Goal: Task Accomplishment & Management: Complete application form

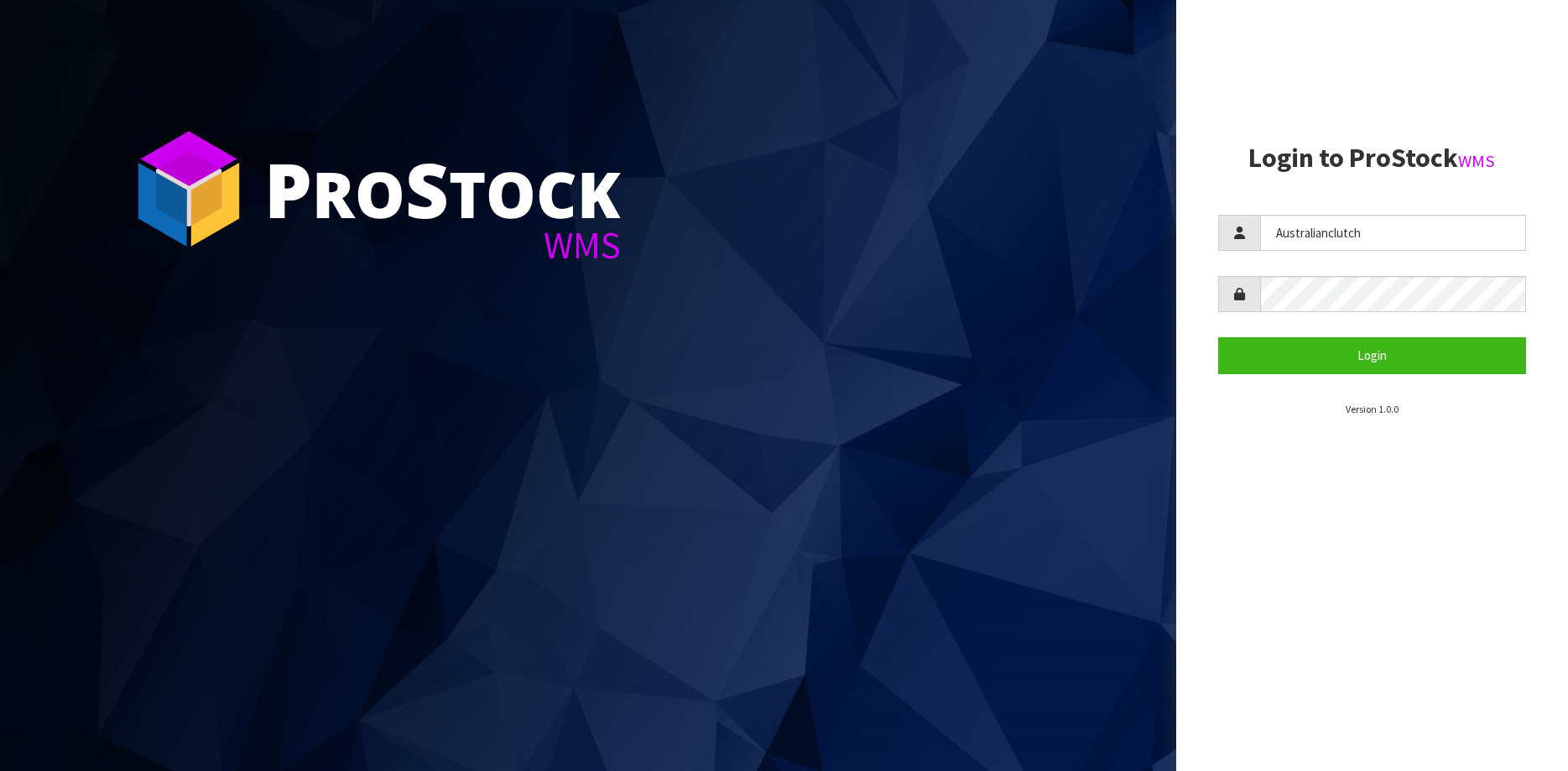
click at [1442, 375] on section "Login to ProStock WMS Australianclutch Login Version 1.0.0" at bounding box center [1372, 280] width 308 height 274
click at [1415, 355] on button "Login" at bounding box center [1372, 355] width 308 height 36
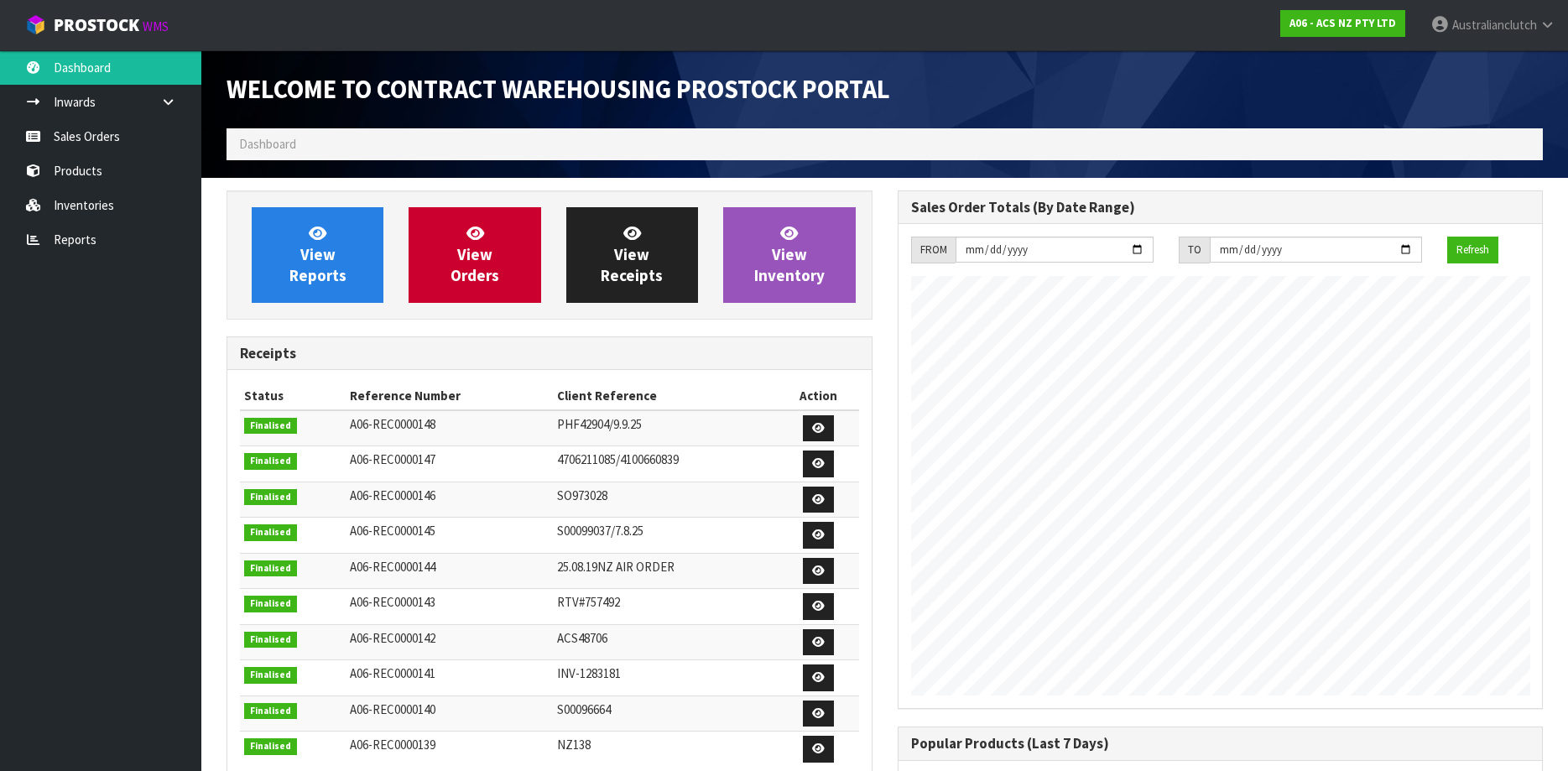
scroll to position [931, 671]
click at [75, 122] on link "Sales Orders" at bounding box center [100, 135] width 201 height 34
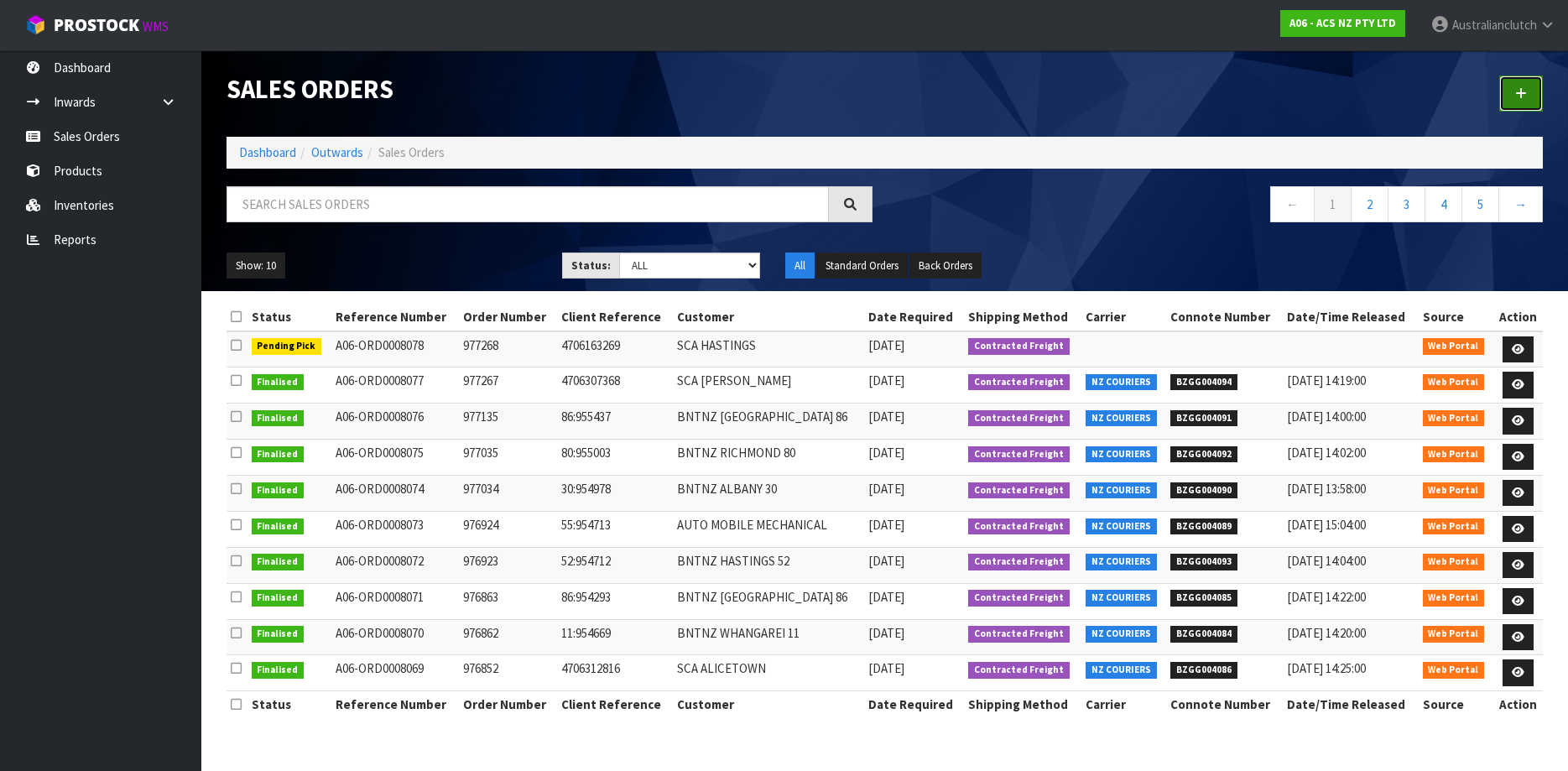
click at [1534, 90] on link at bounding box center [1521, 93] width 43 height 36
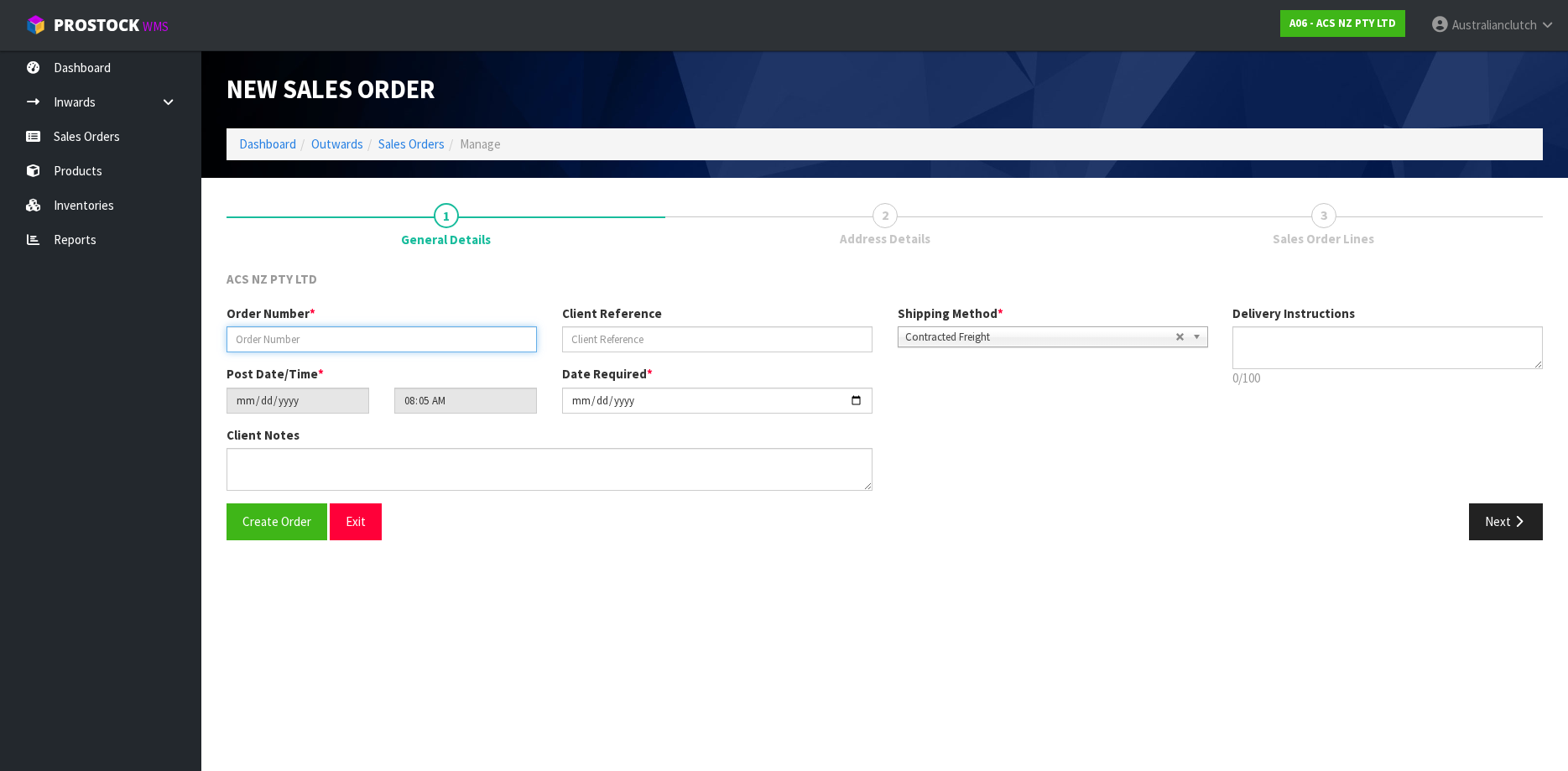
click at [432, 336] on input "text" at bounding box center [382, 339] width 310 height 26
click at [396, 343] on input "text" at bounding box center [382, 339] width 310 height 26
paste input "977394"
type input "977394"
click at [614, 339] on input "text" at bounding box center [717, 339] width 310 height 26
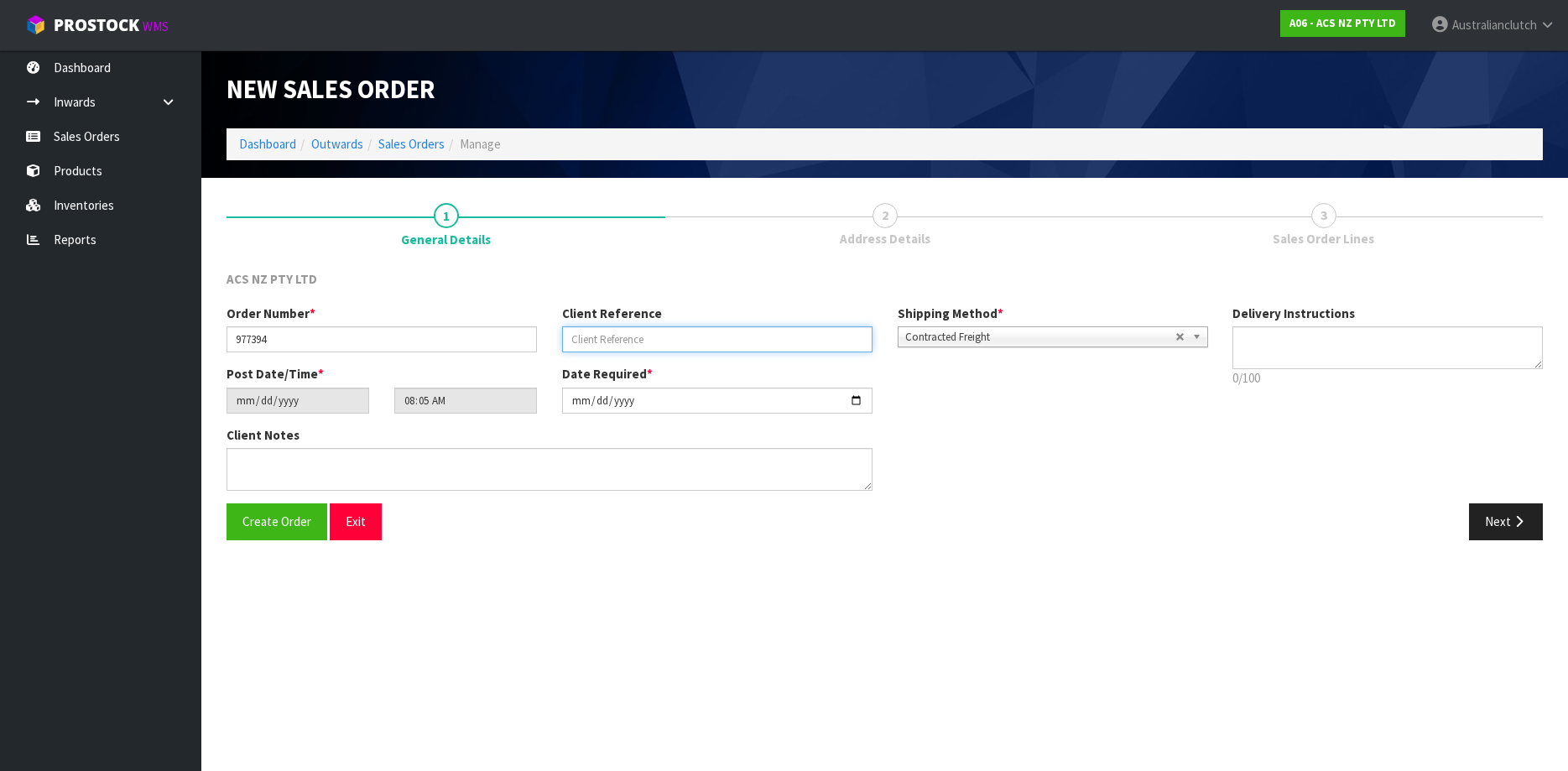
paste input "13:955938"
type input "13:955938"
click at [1285, 343] on textarea at bounding box center [1387, 348] width 310 height 43
drag, startPoint x: 1071, startPoint y: 357, endPoint x: 1063, endPoint y: 352, distance: 9.4
click at [1070, 356] on div "Order Number * 977394 Client Reference 13:955938 Shipping Method * Pickup Contr…" at bounding box center [716, 334] width 1006 height 61
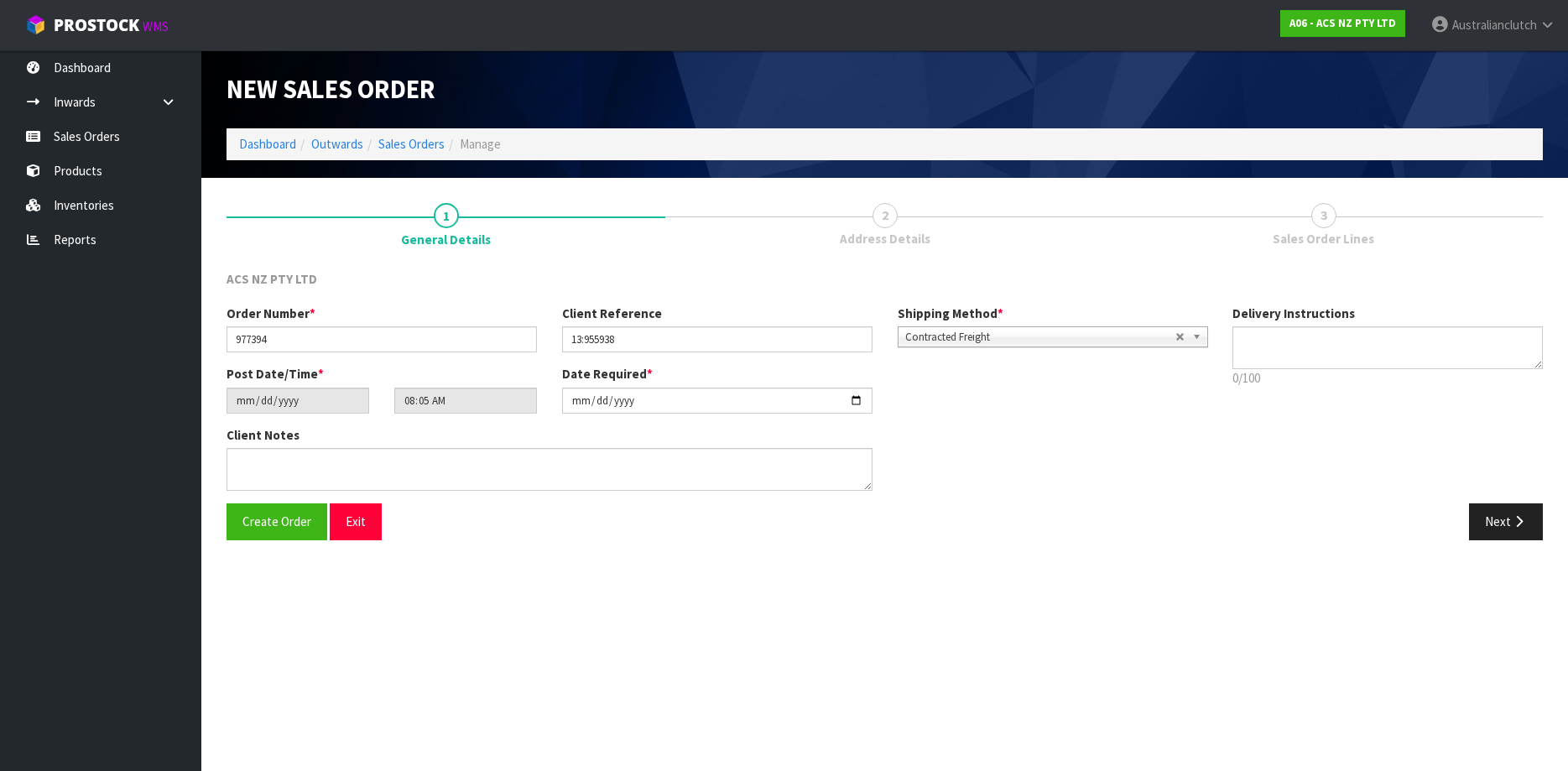
click at [1063, 351] on div "Order Number * 977394 Client Reference 13:955938 Shipping Method * Pickup Contr…" at bounding box center [716, 334] width 1006 height 61
click at [1043, 342] on span "Contracted Freight" at bounding box center [1039, 336] width 270 height 21
drag, startPoint x: 1058, startPoint y: 373, endPoint x: 1066, endPoint y: 381, distance: 11.3
click at [1059, 374] on div at bounding box center [1052, 360] width 309 height 27
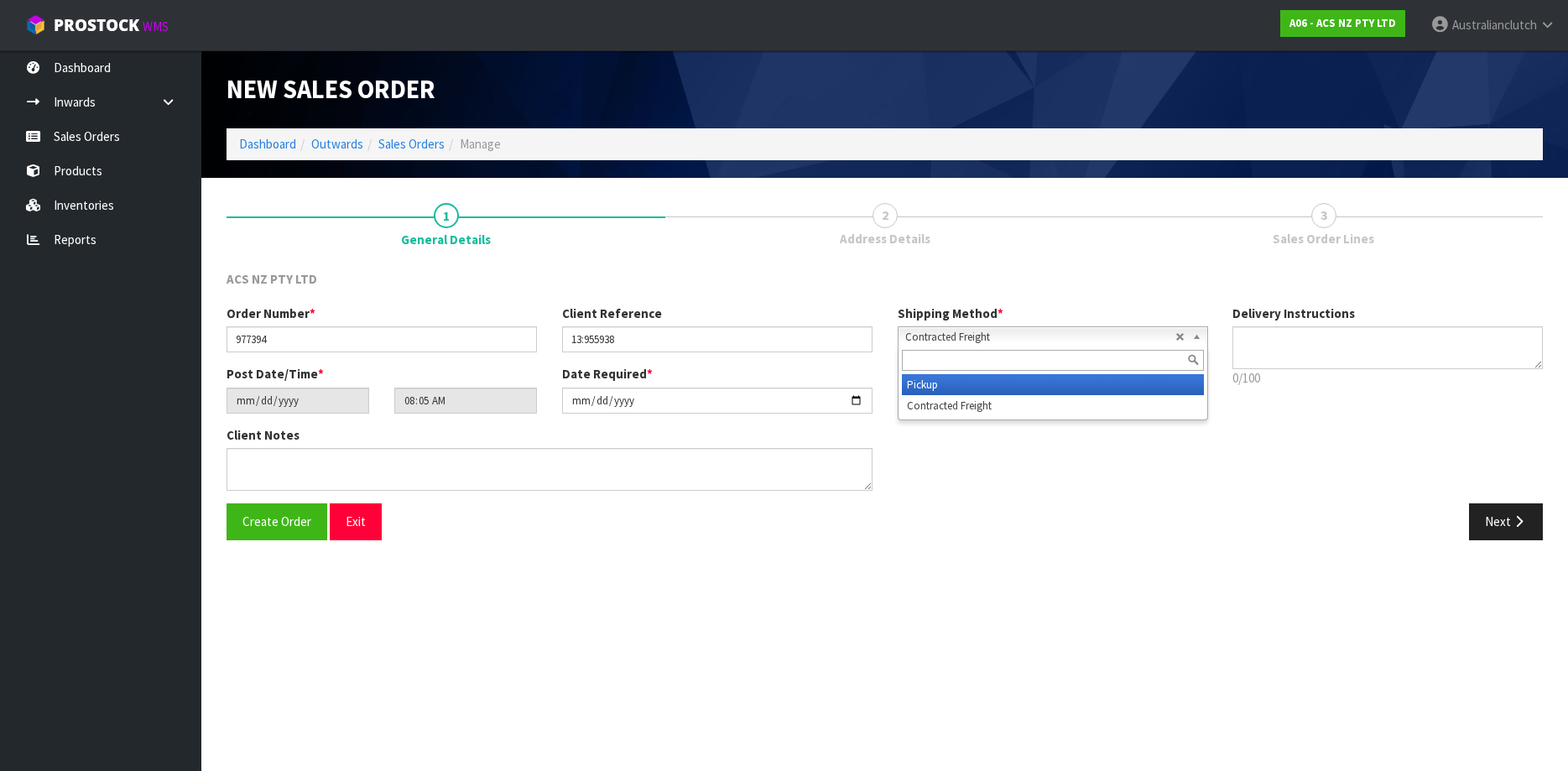
click at [1066, 381] on li "Pickup" at bounding box center [1053, 384] width 302 height 21
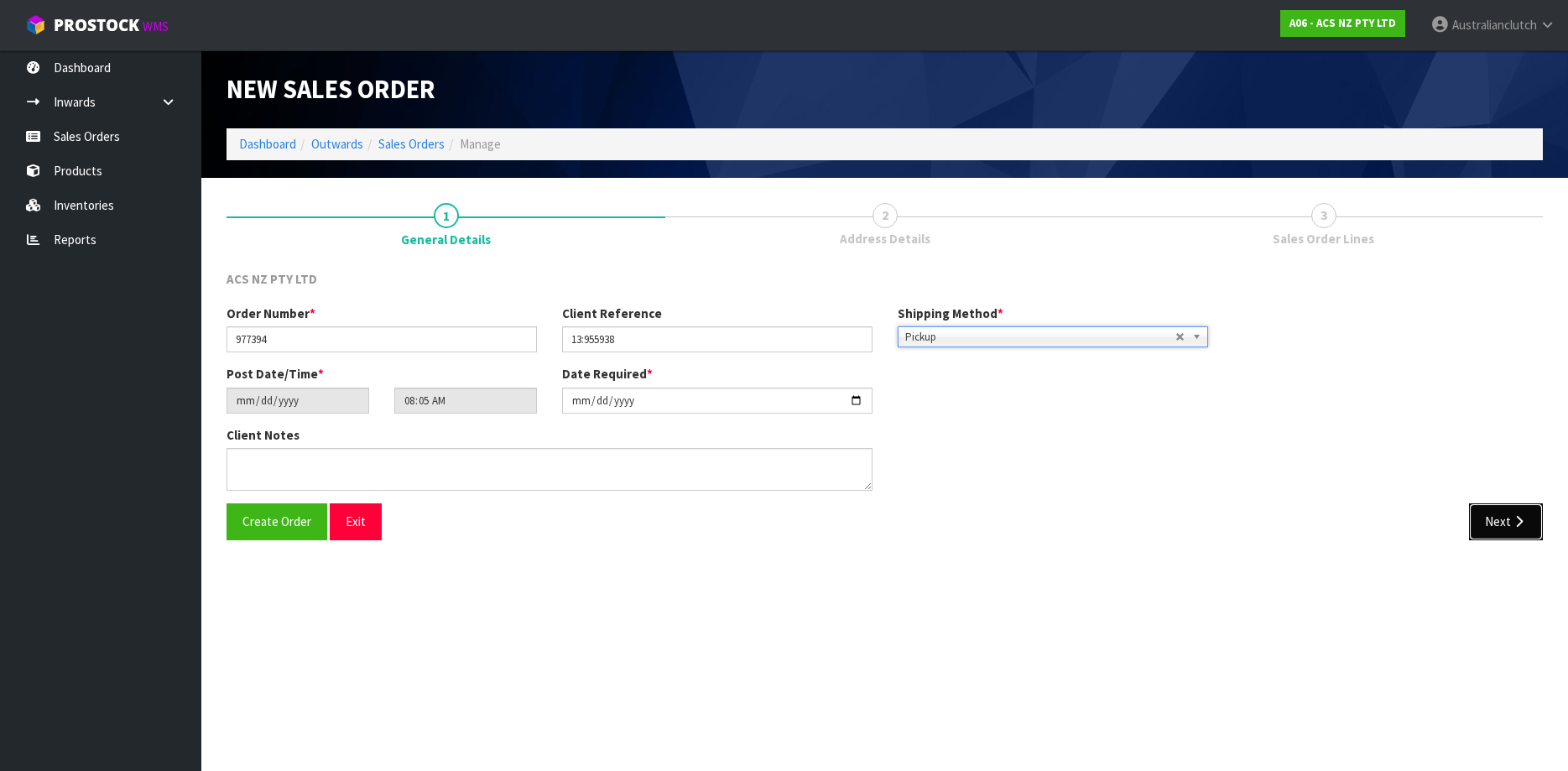
click at [1475, 517] on button "Next" at bounding box center [1505, 521] width 74 height 36
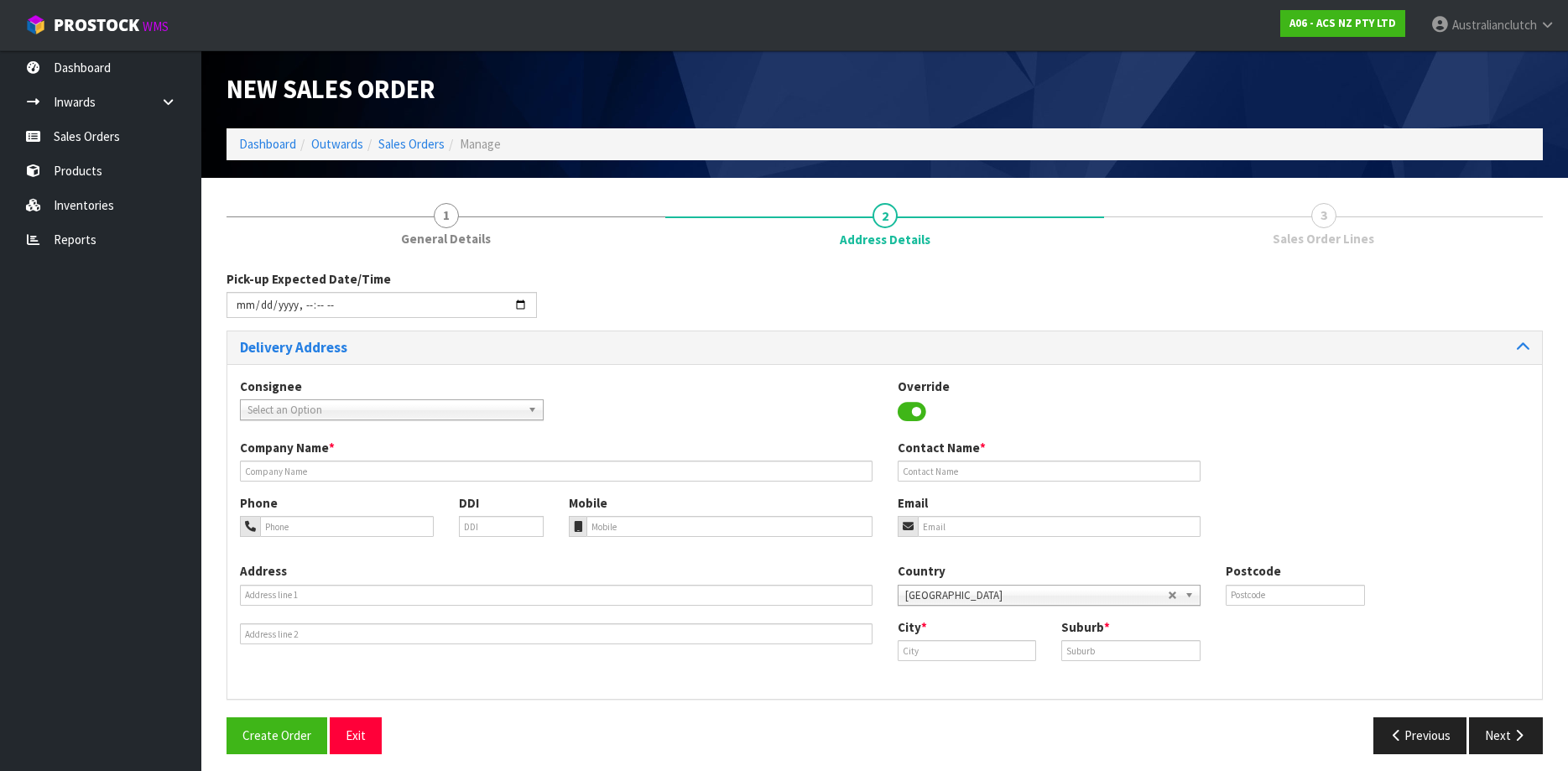
click at [442, 424] on div "Consignee 000001.BAY MECHANICS - BAY MECHANICS 000001A - BRAKE & TRANSMISSION N…" at bounding box center [884, 408] width 1314 height 61
click at [436, 419] on span "Select an Option" at bounding box center [384, 410] width 274 height 21
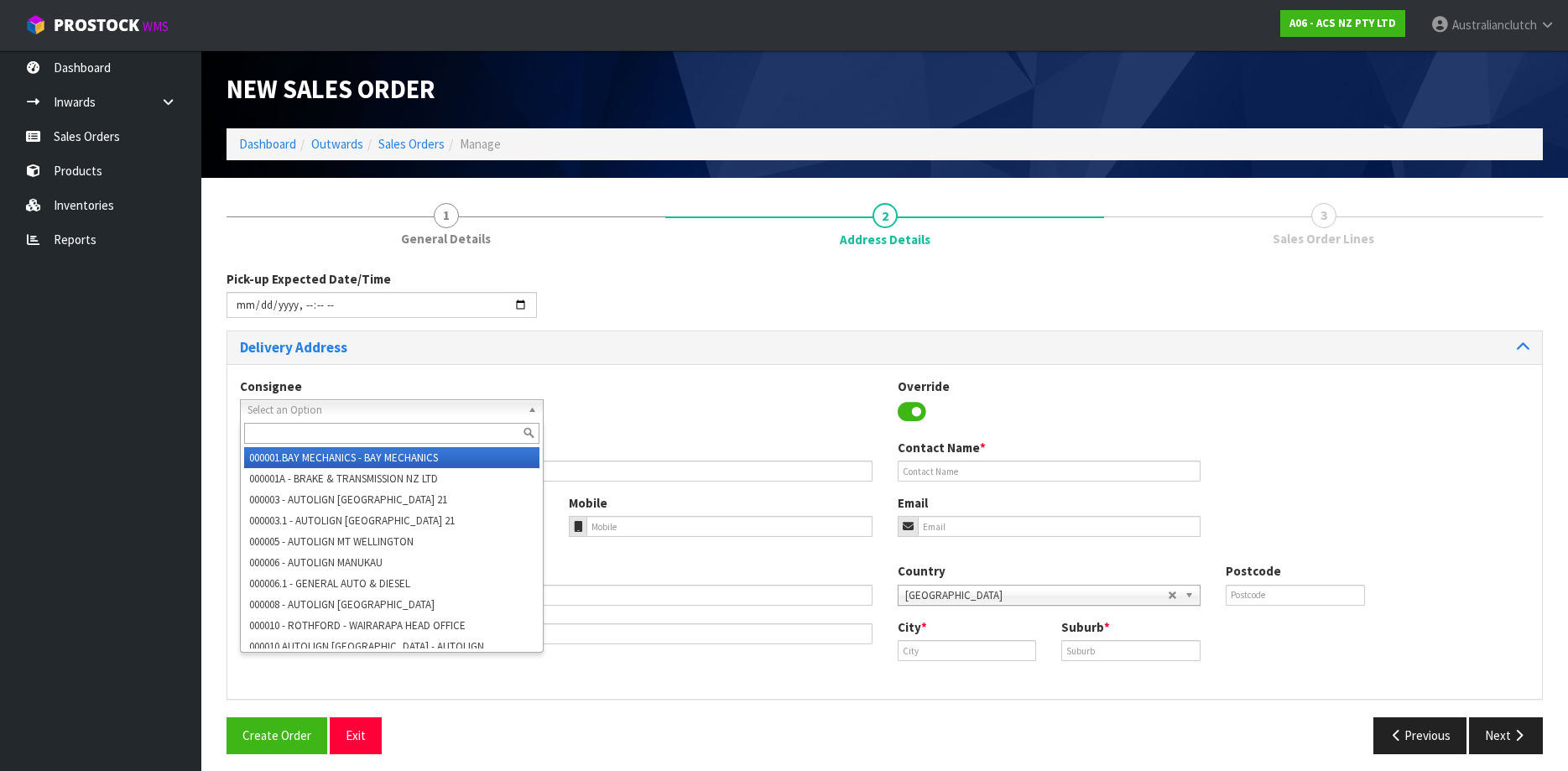
click at [432, 415] on span "Select an Option" at bounding box center [384, 410] width 274 height 21
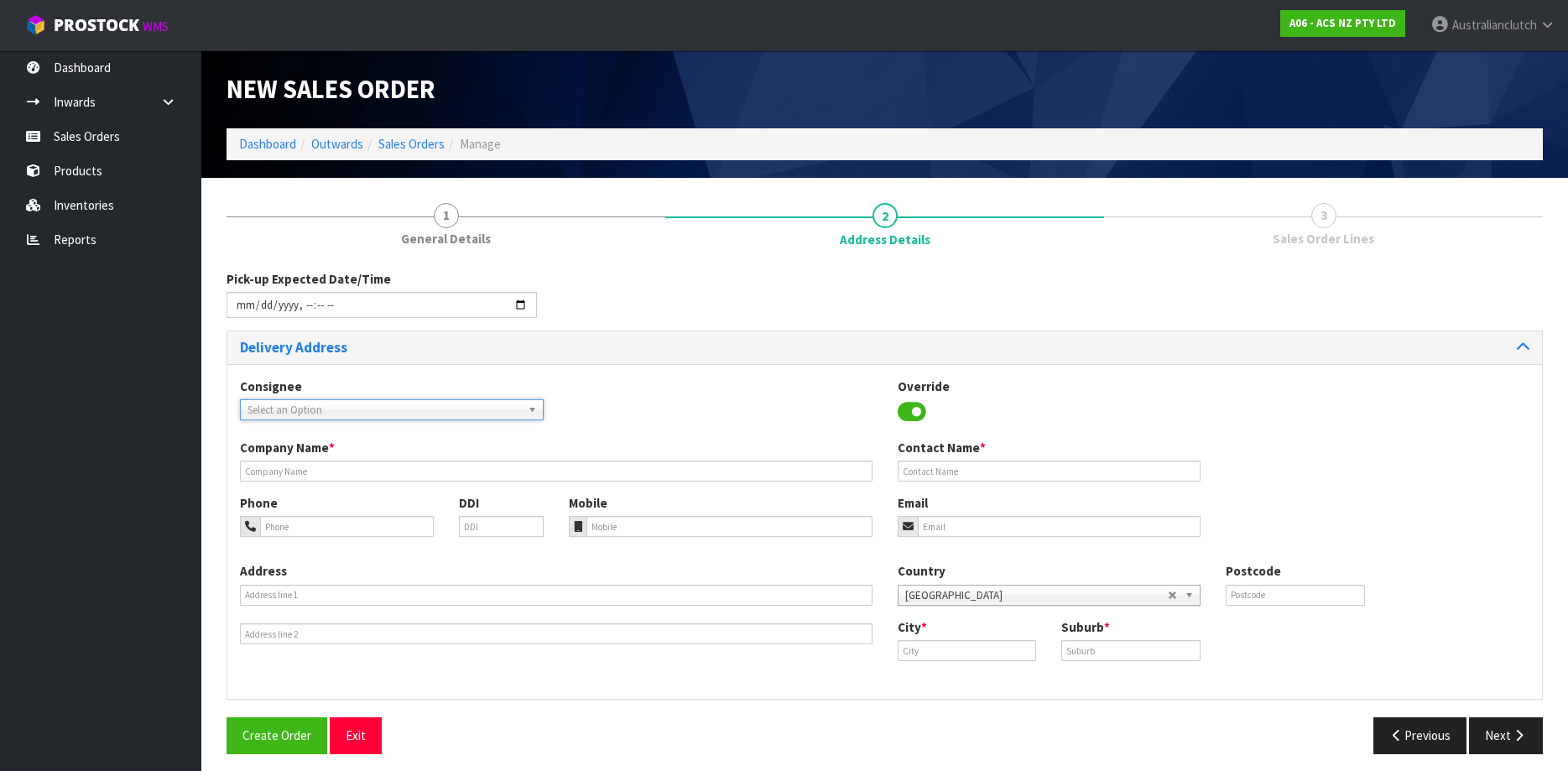
click at [432, 415] on span "Select an Option" at bounding box center [384, 410] width 274 height 21
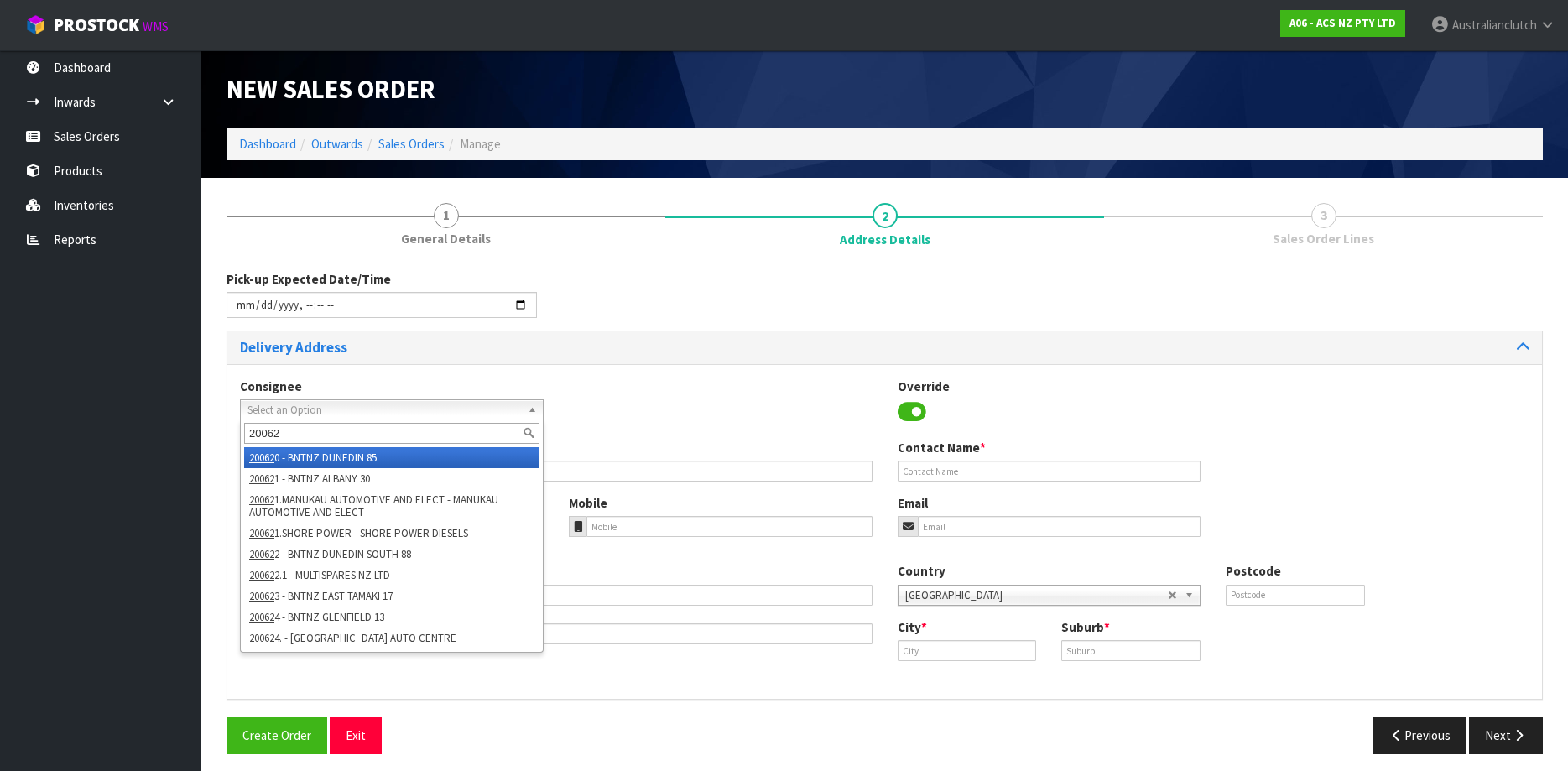
type input "200624"
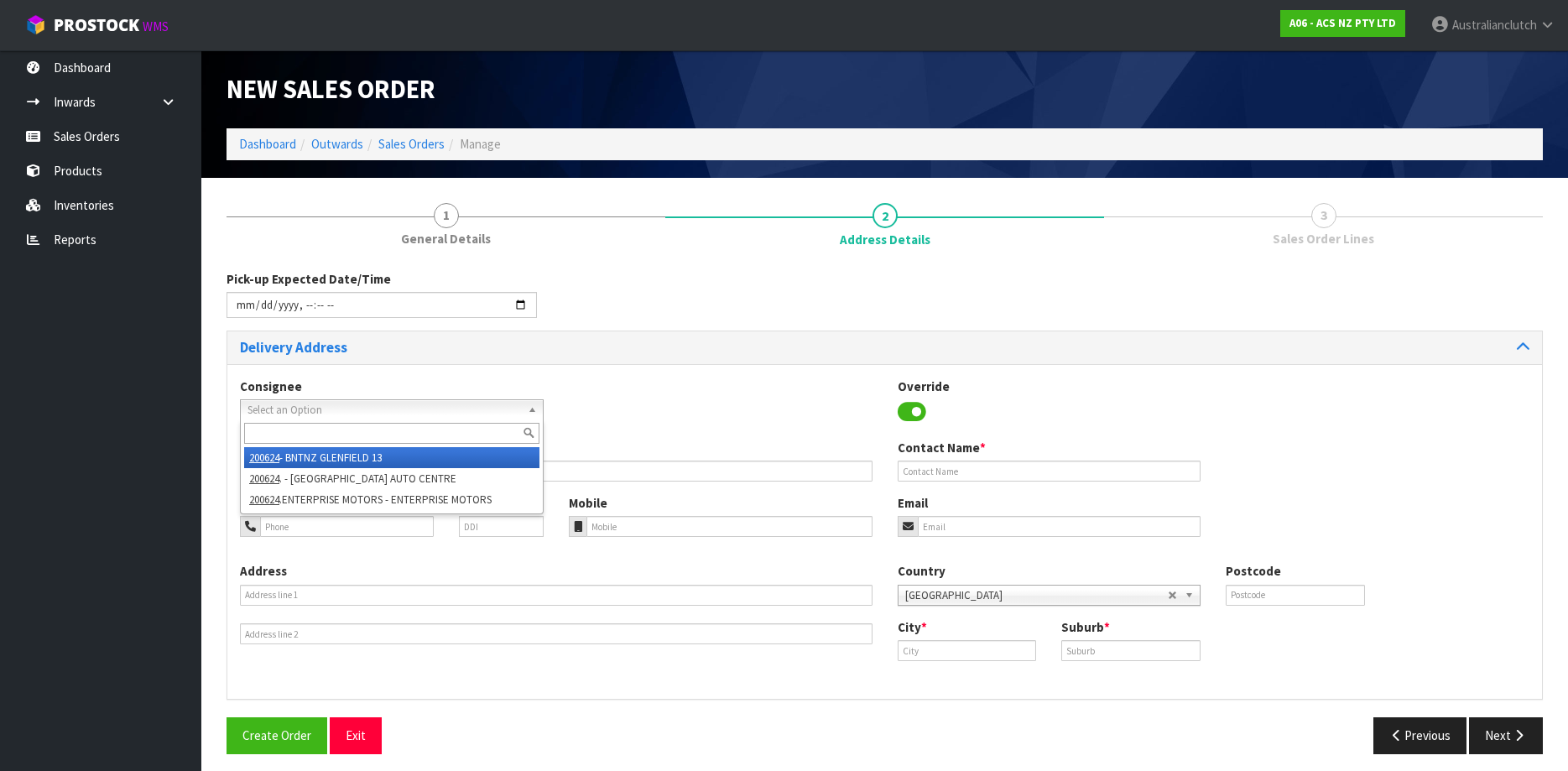
type input "BNTNZ GLENFIELD 13"
type input "[STREET_ADDRESS]"
type input "0627"
type input "[GEOGRAPHIC_DATA]"
type input "GLENFIELD"
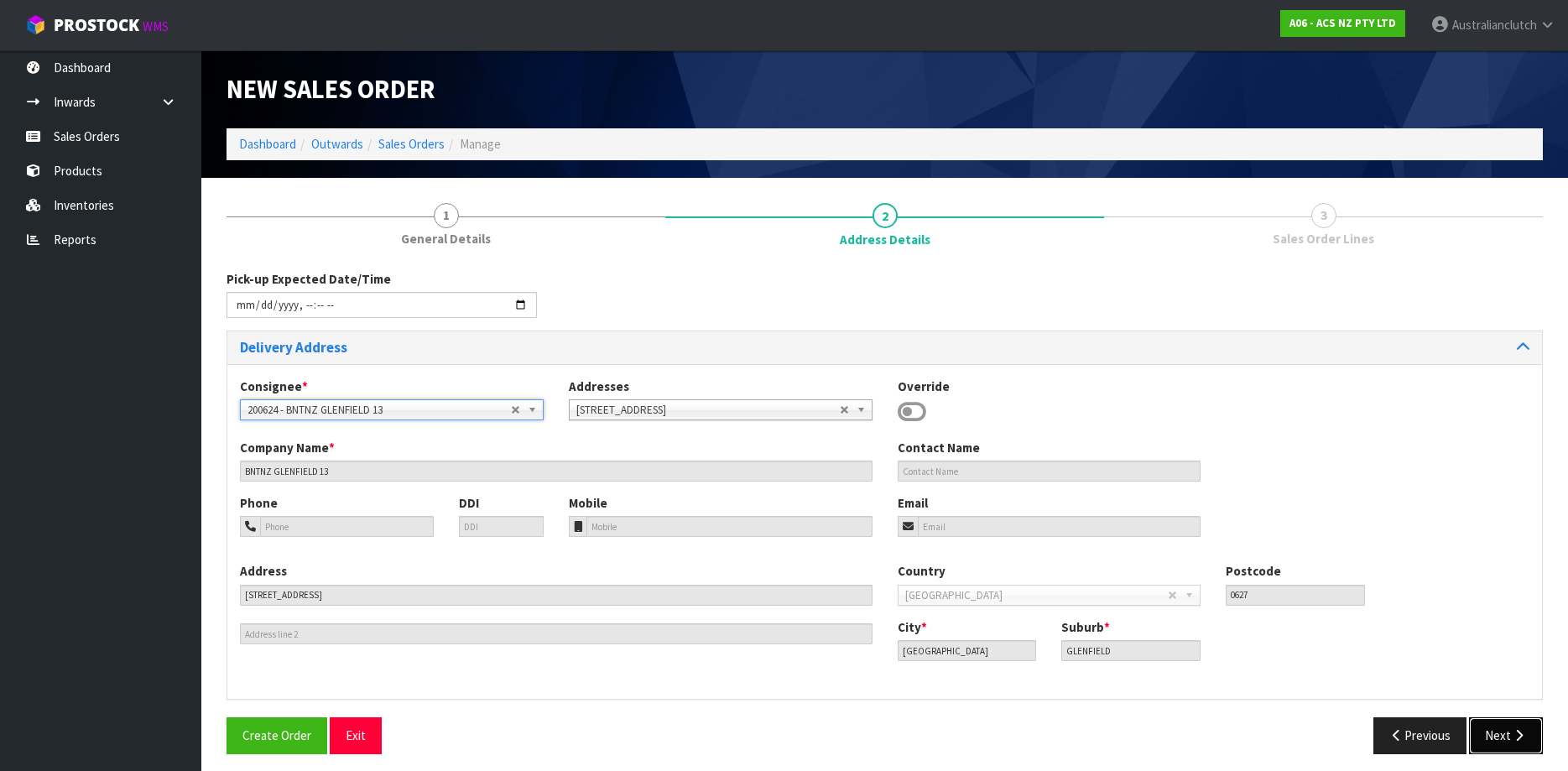
click at [1526, 737] on icon "button" at bounding box center [1519, 735] width 16 height 13
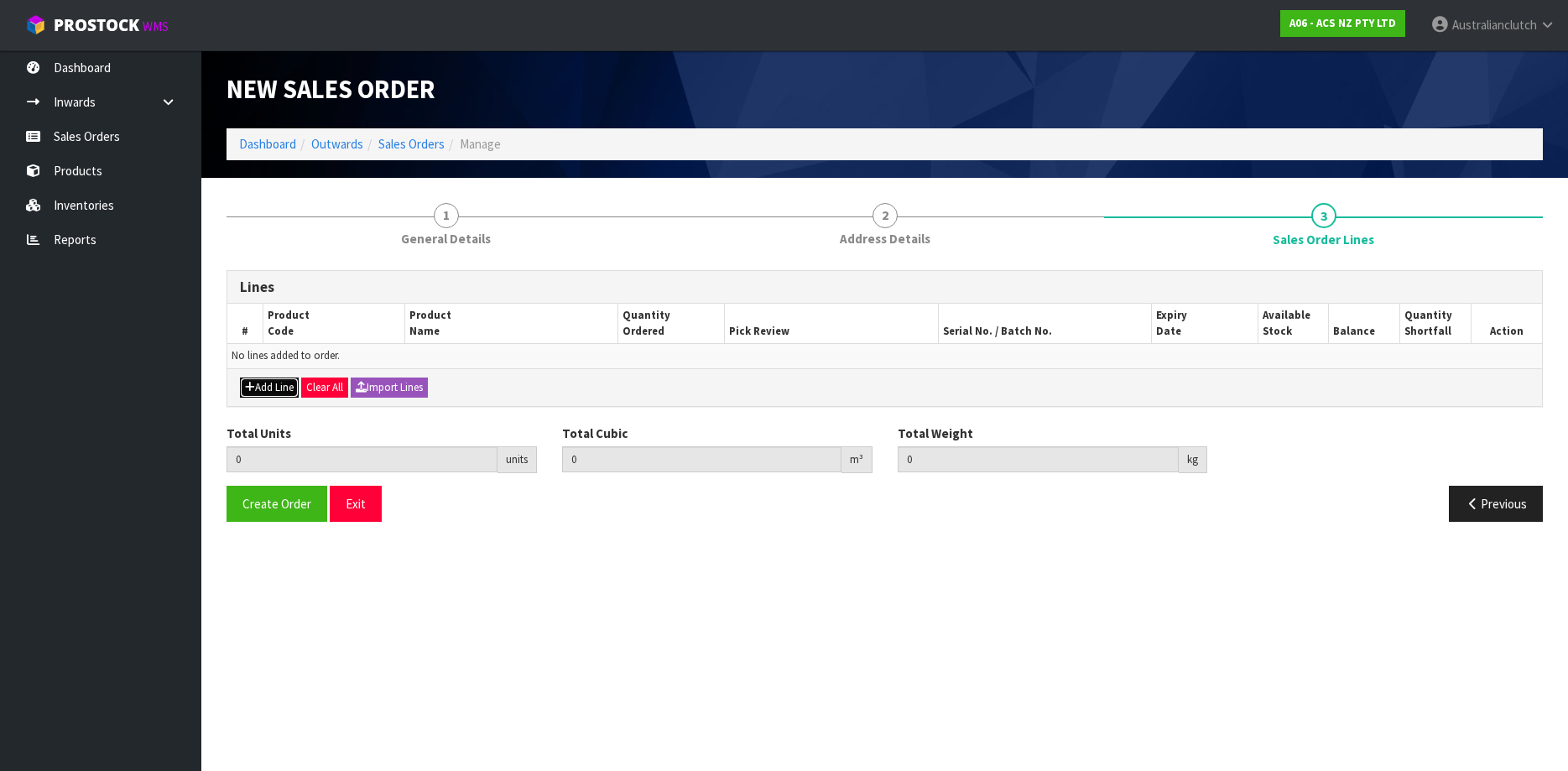
click at [275, 395] on button "Add Line" at bounding box center [269, 387] width 59 height 21
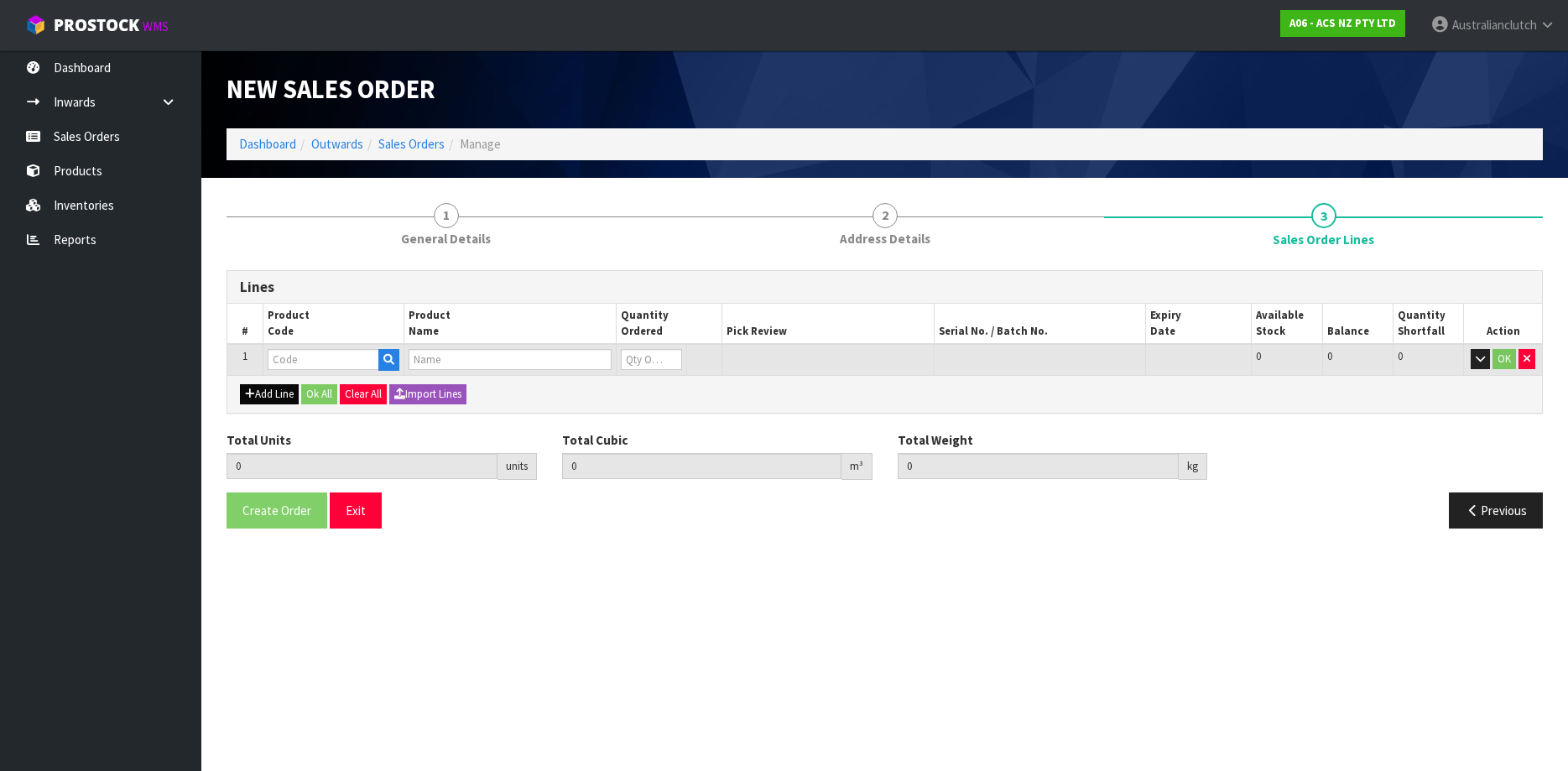
click at [290, 370] on input "text" at bounding box center [324, 359] width 112 height 21
type input "KMI35003DSB"
type input "0.000000"
type input "0.000"
type input "KIT COM MITS FUSO FK,FM"
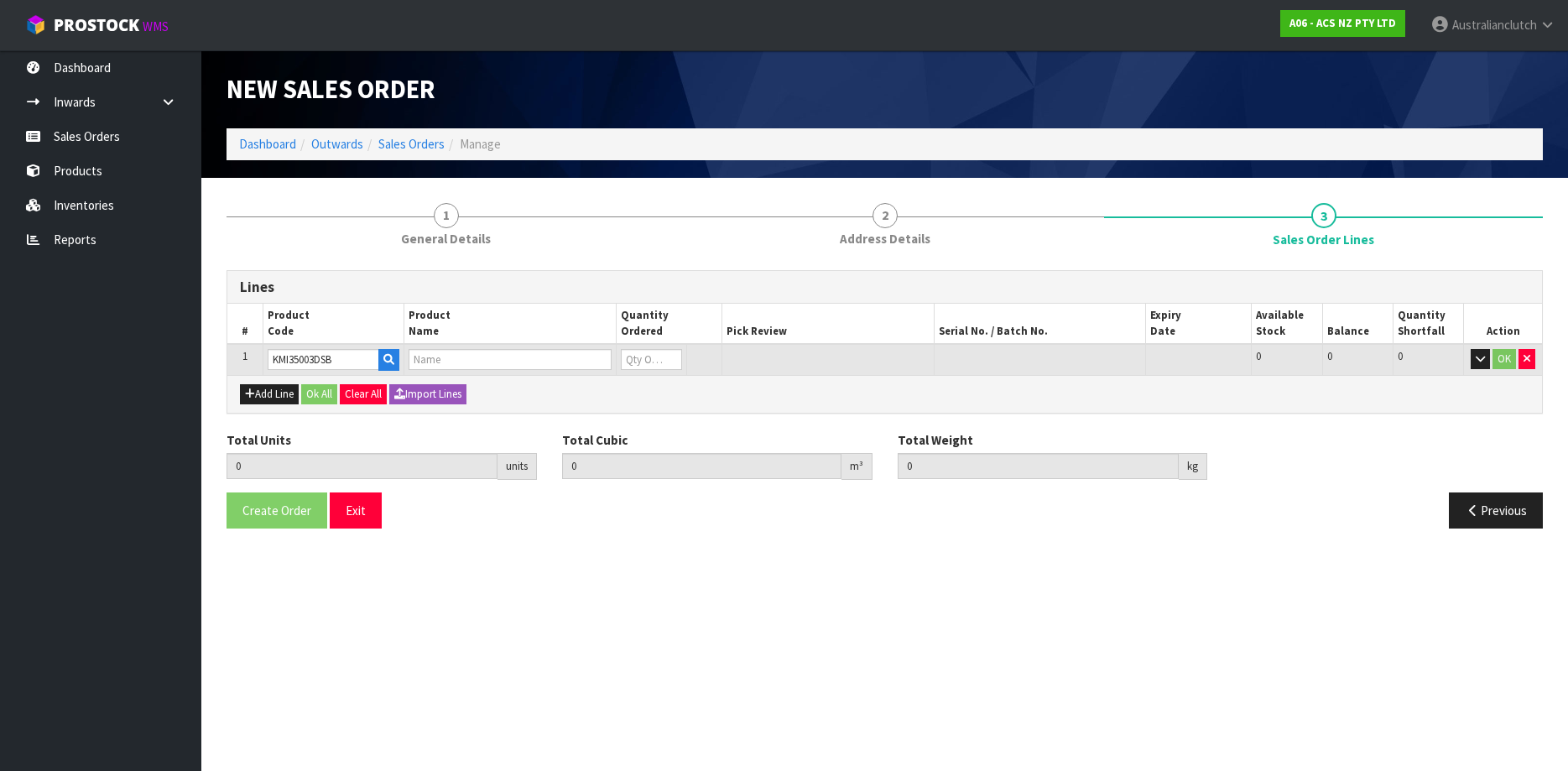
type input "0"
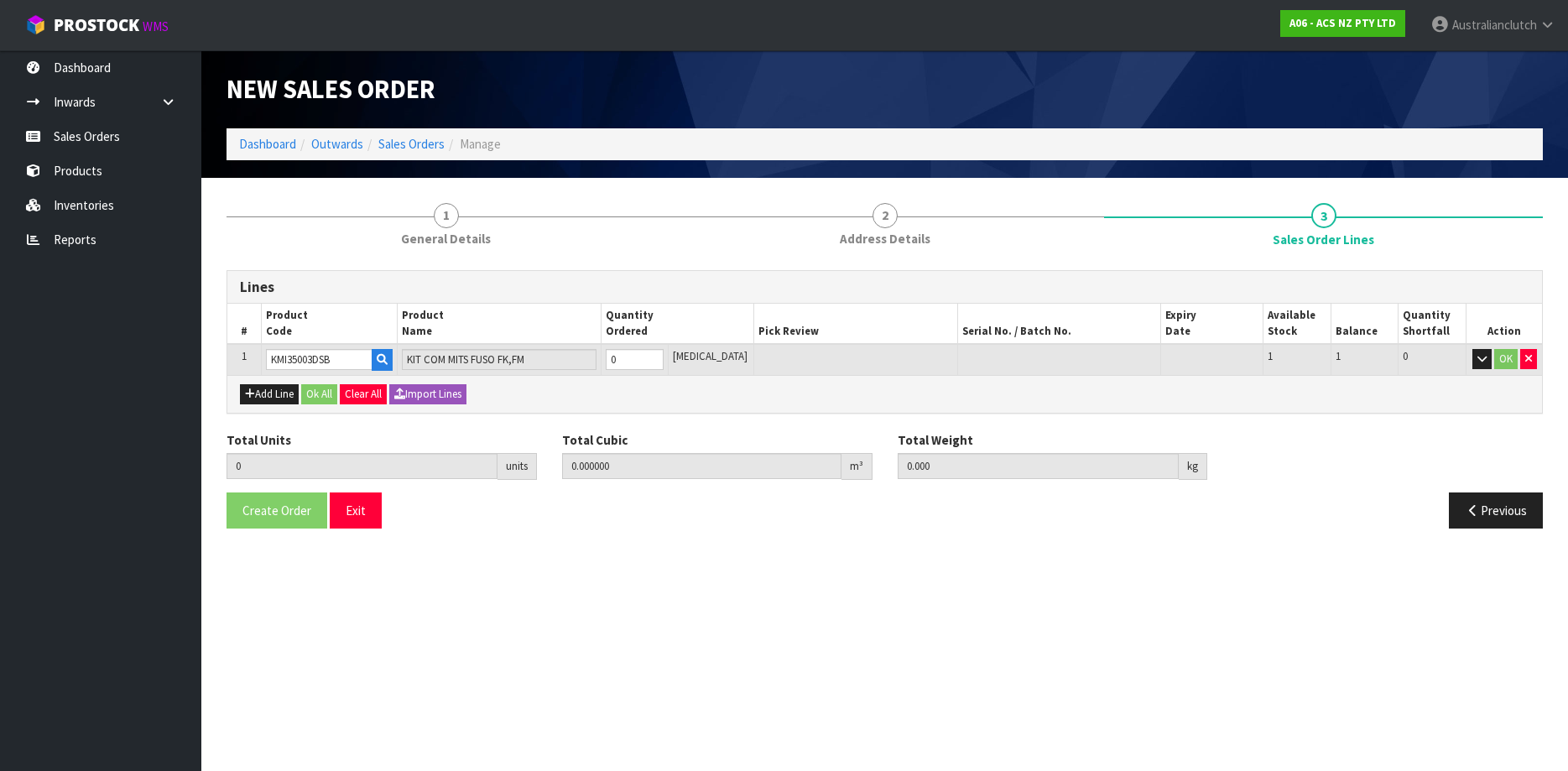
type input "1"
type input "0.0442"
type input "32.47"
type input "1"
click at [664, 353] on input "1" at bounding box center [635, 359] width 59 height 21
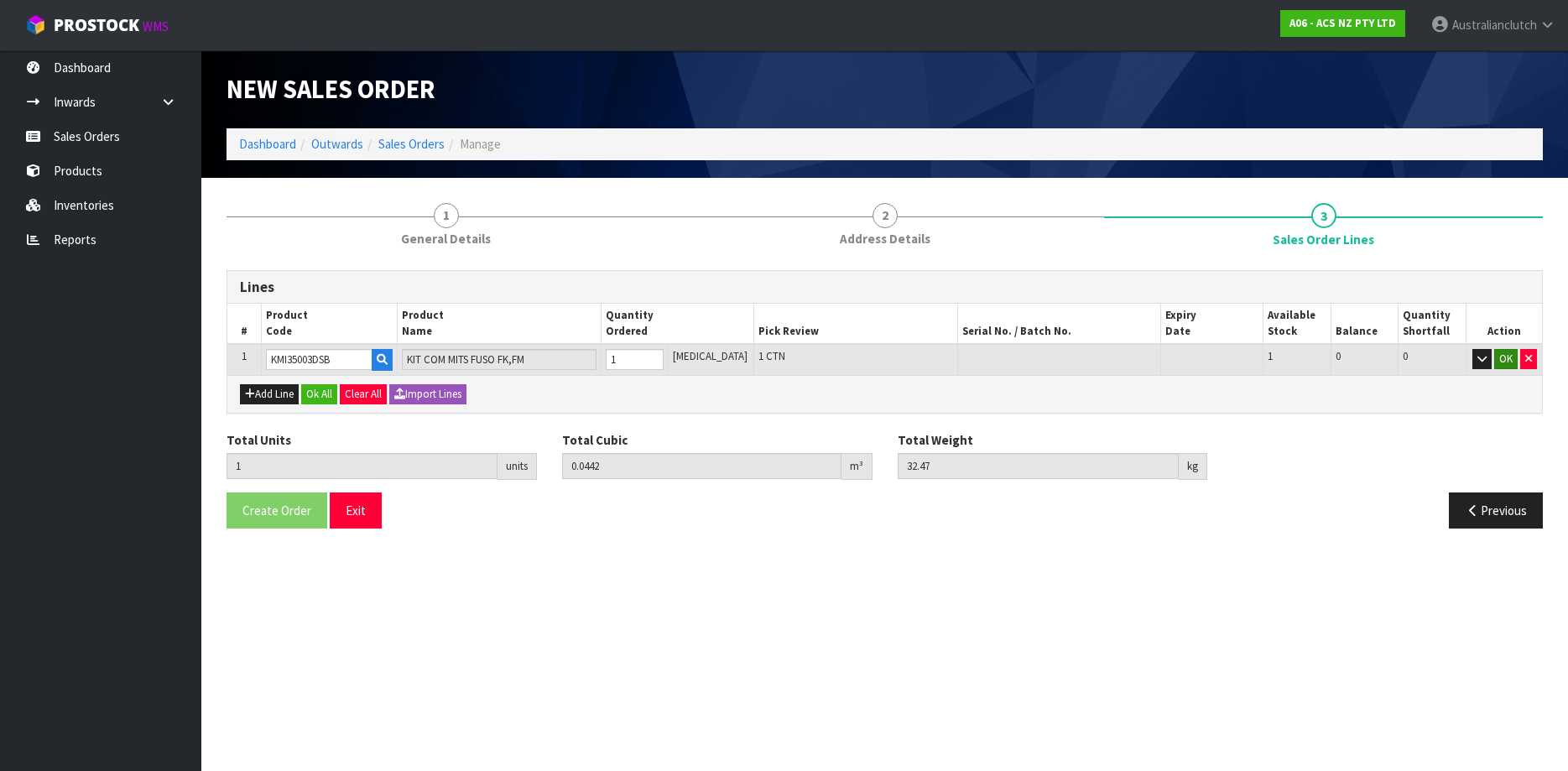
type input "KMI35003DSB"
click at [1514, 350] on button "OK" at bounding box center [1505, 359] width 24 height 21
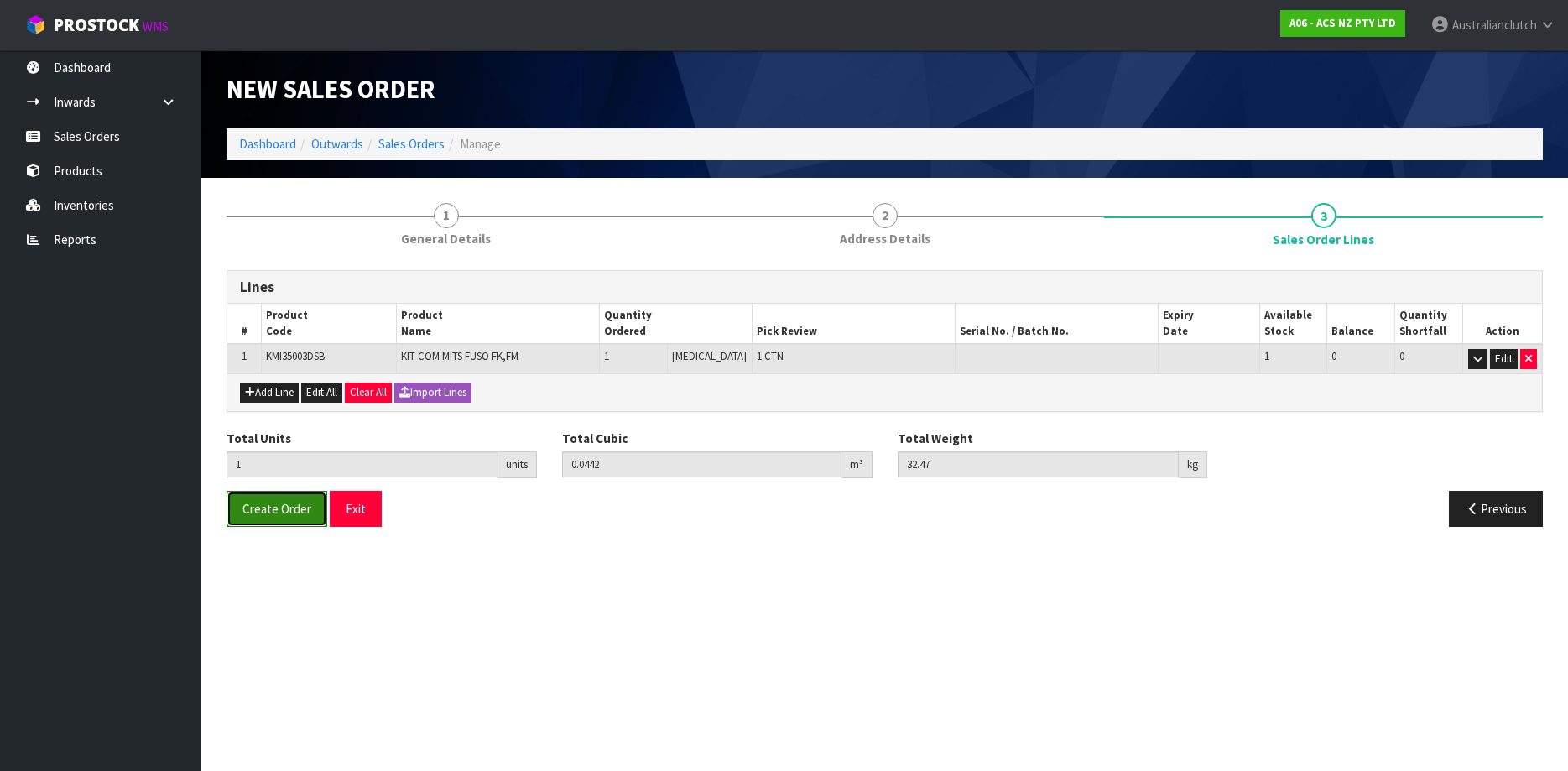
click at [288, 502] on span "Create Order" at bounding box center [277, 508] width 69 height 16
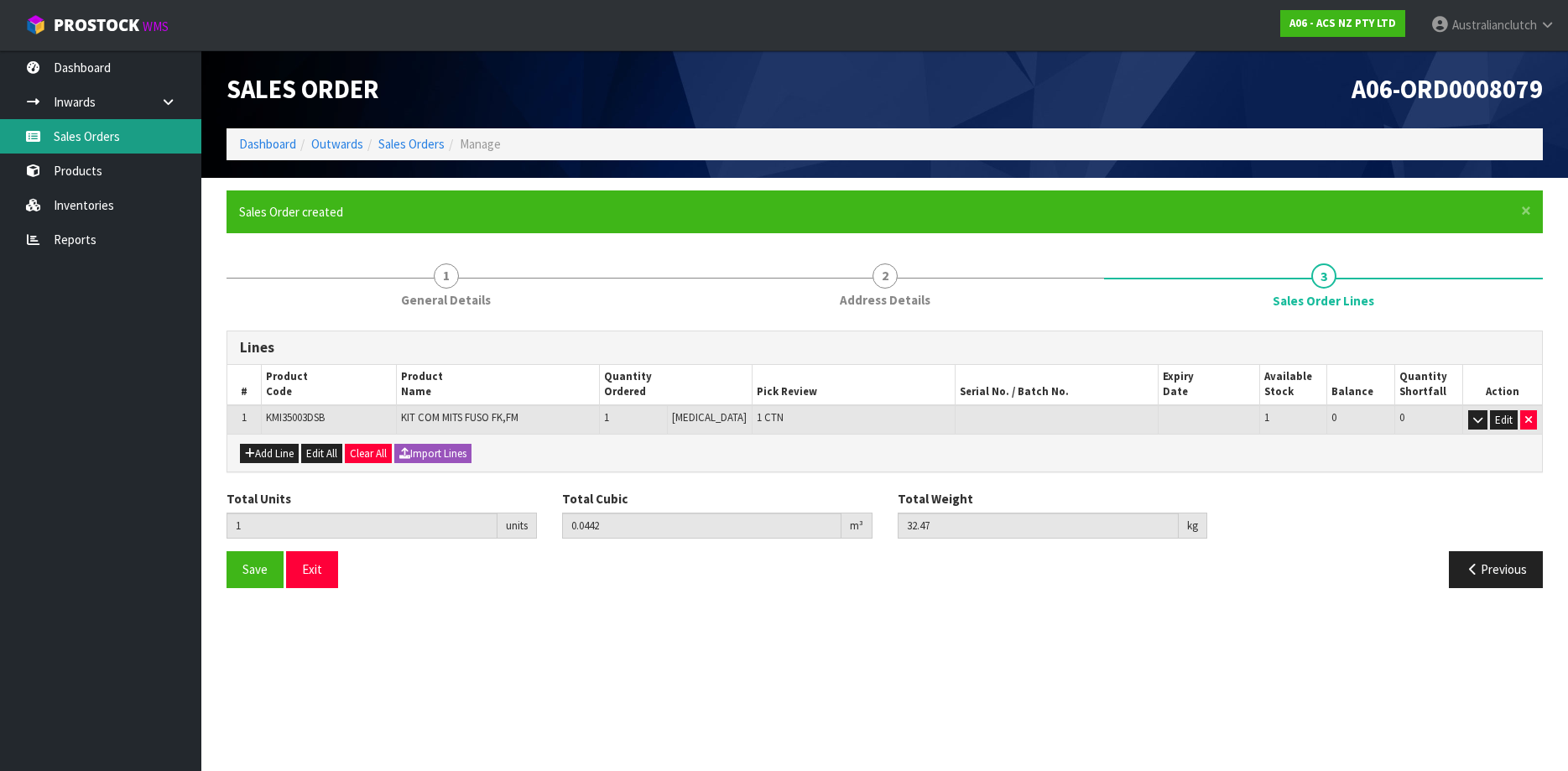
click at [135, 119] on link "Sales Orders" at bounding box center [100, 135] width 201 height 34
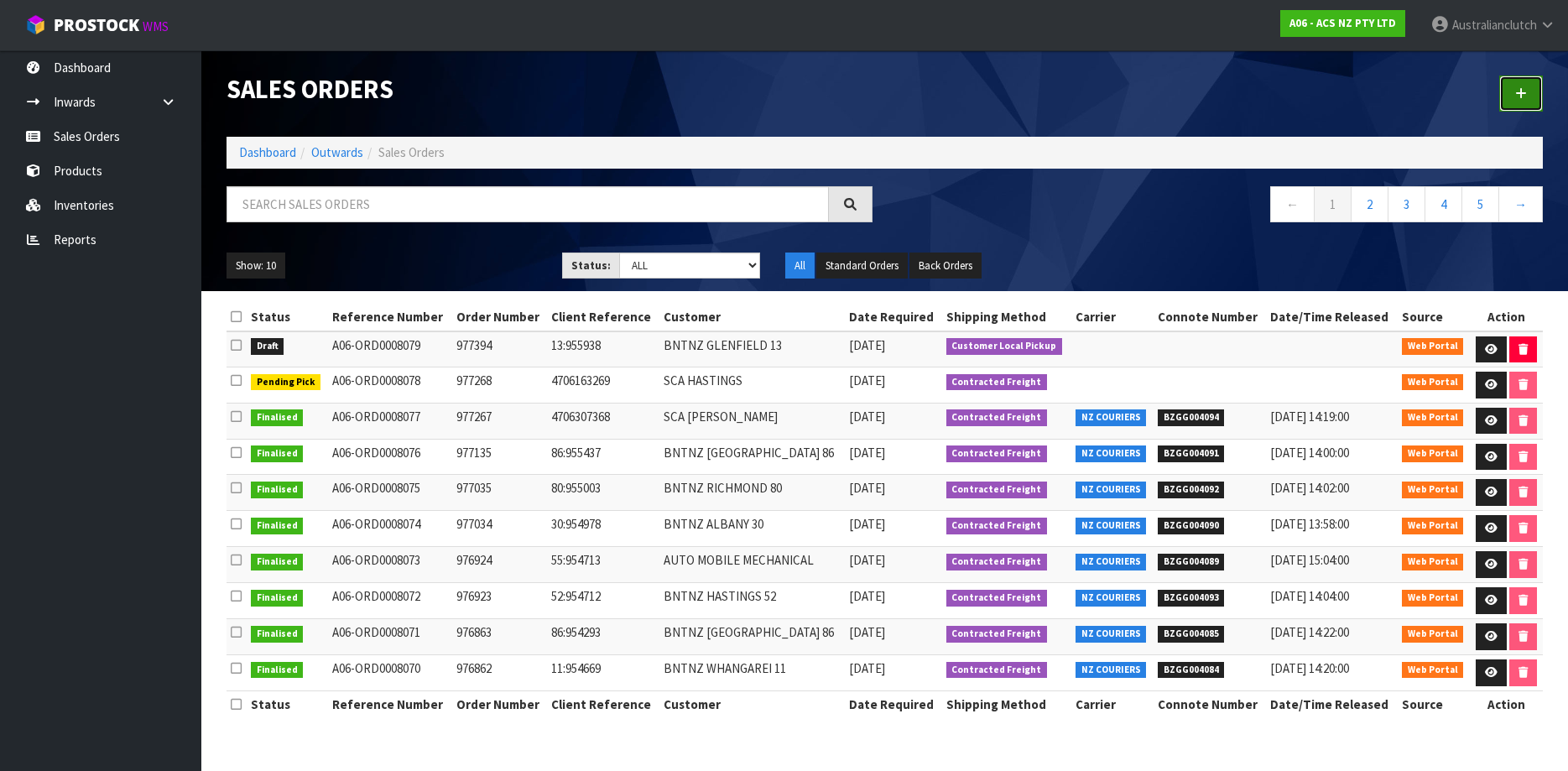
click at [1501, 97] on link at bounding box center [1521, 93] width 43 height 36
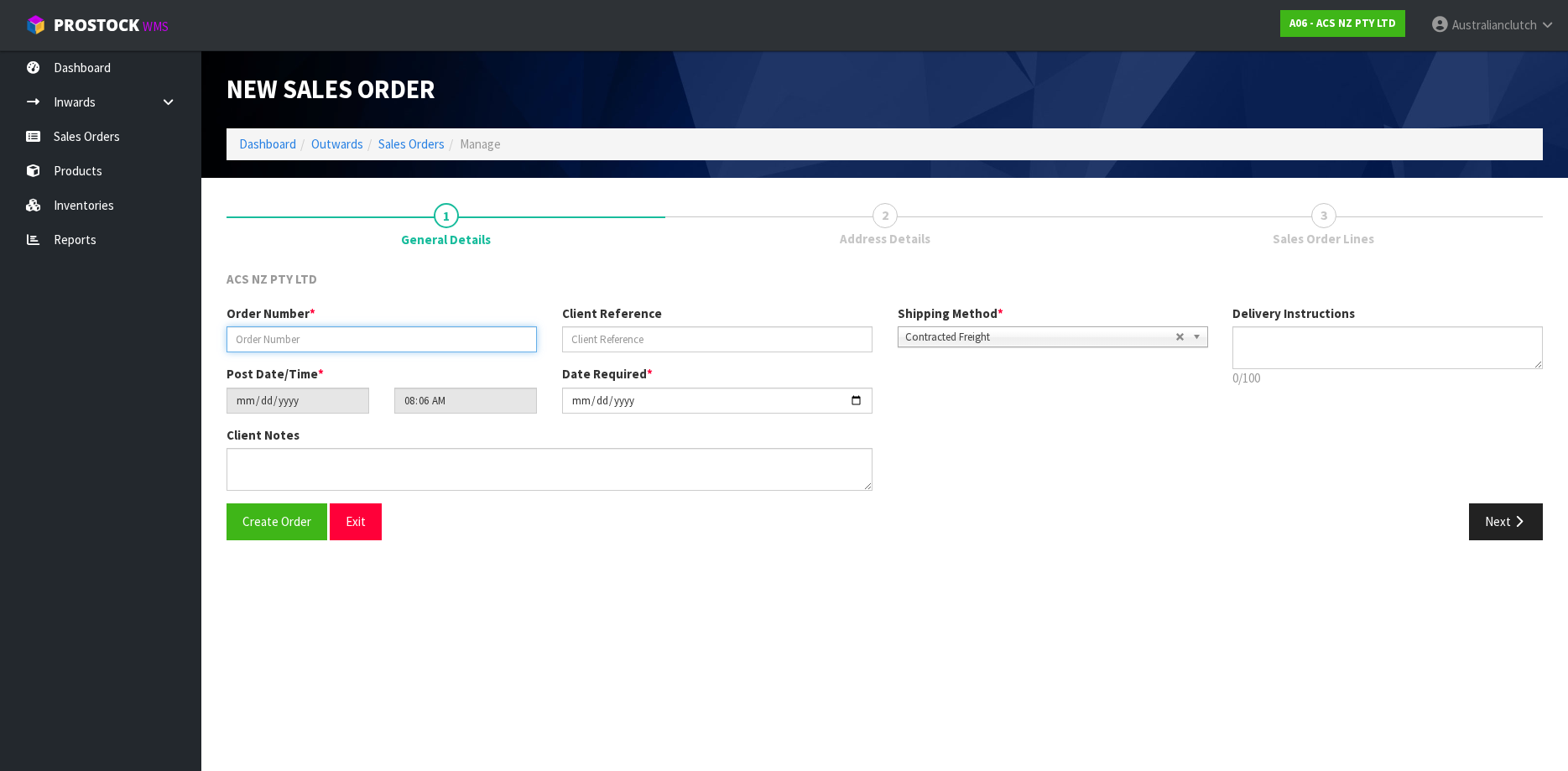
drag, startPoint x: 307, startPoint y: 346, endPoint x: 492, endPoint y: 370, distance: 186.6
click at [306, 346] on input "text" at bounding box center [382, 339] width 310 height 26
paste input "977392"
type input "977392"
click at [650, 345] on input "text" at bounding box center [717, 339] width 310 height 26
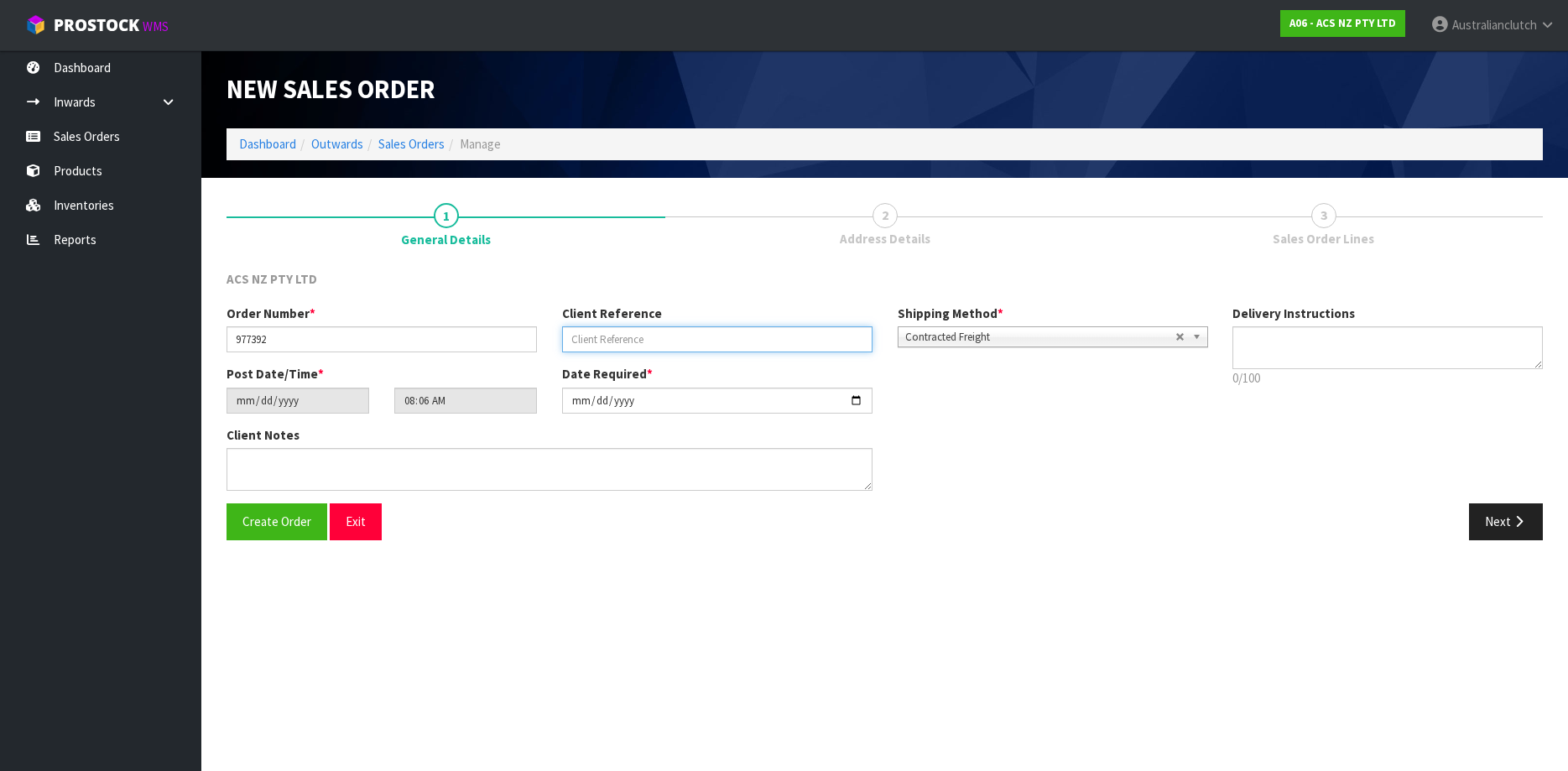
paste input "7:955848"
type input "7:955848"
click at [1339, 363] on textarea at bounding box center [1387, 348] width 310 height 43
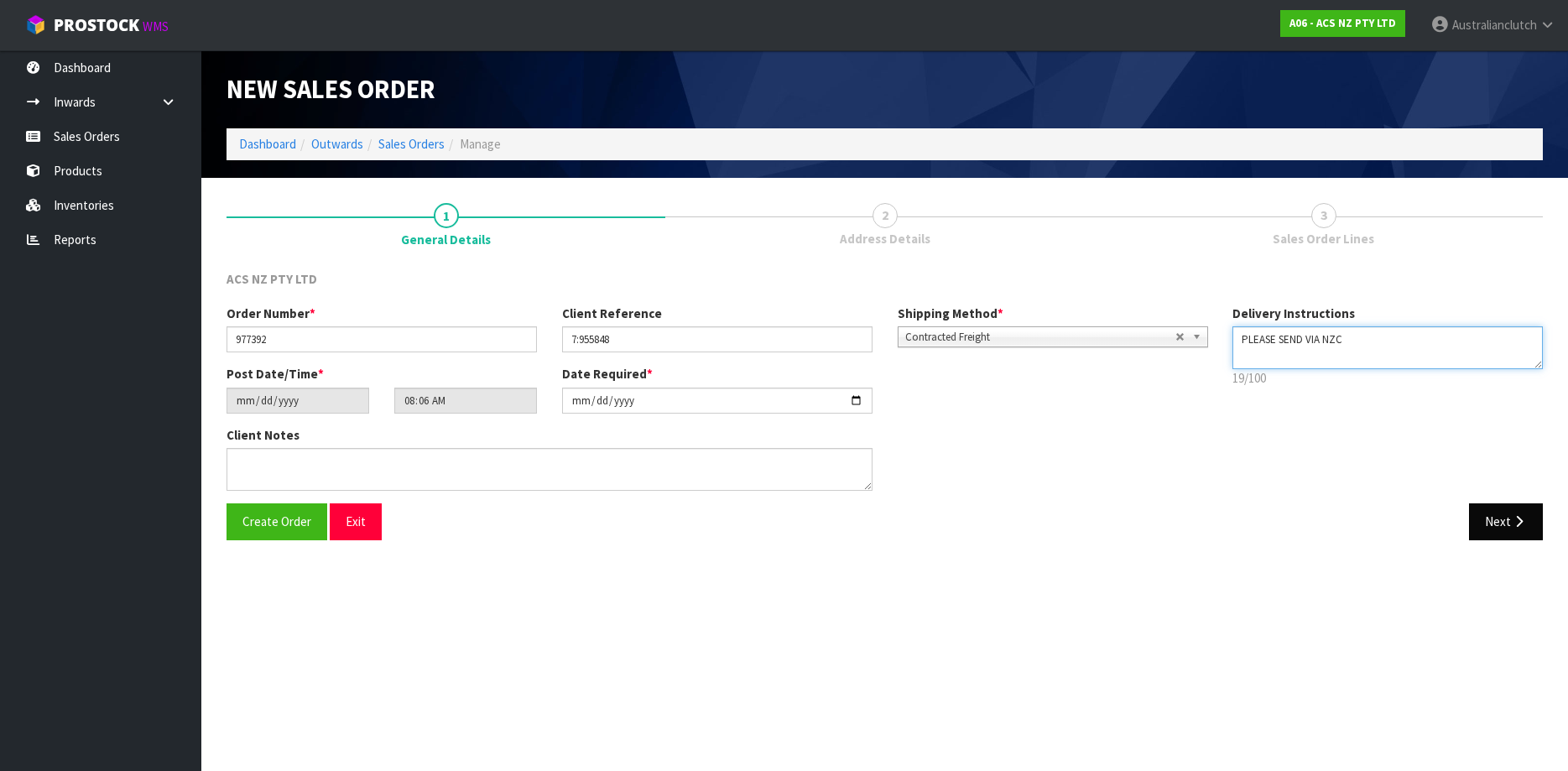
type textarea "PLEASE SEND VIA NZC"
click at [1491, 530] on button "Next" at bounding box center [1505, 521] width 74 height 36
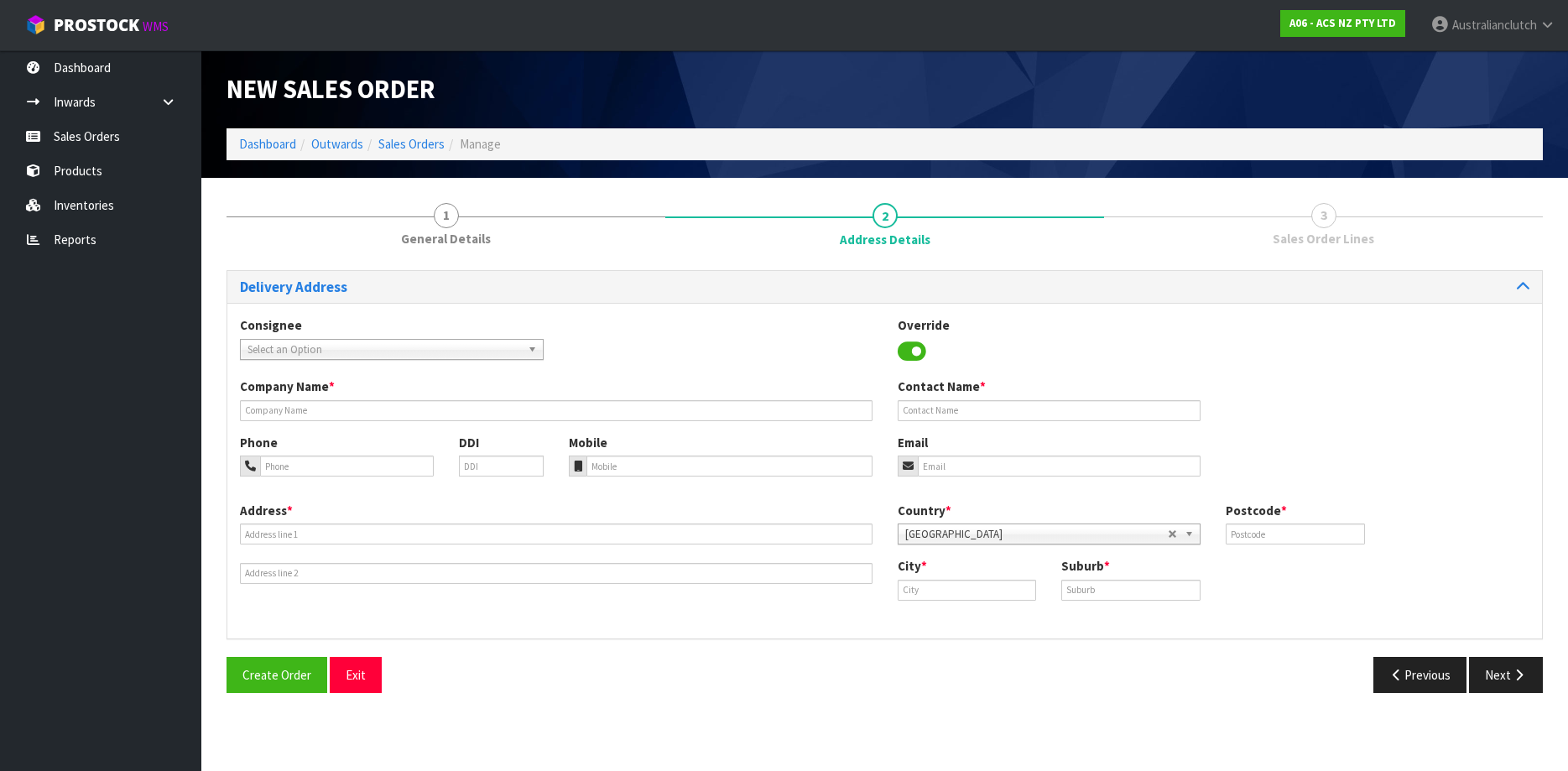
click at [241, 343] on link "Select an Option" at bounding box center [391, 348] width 303 height 21
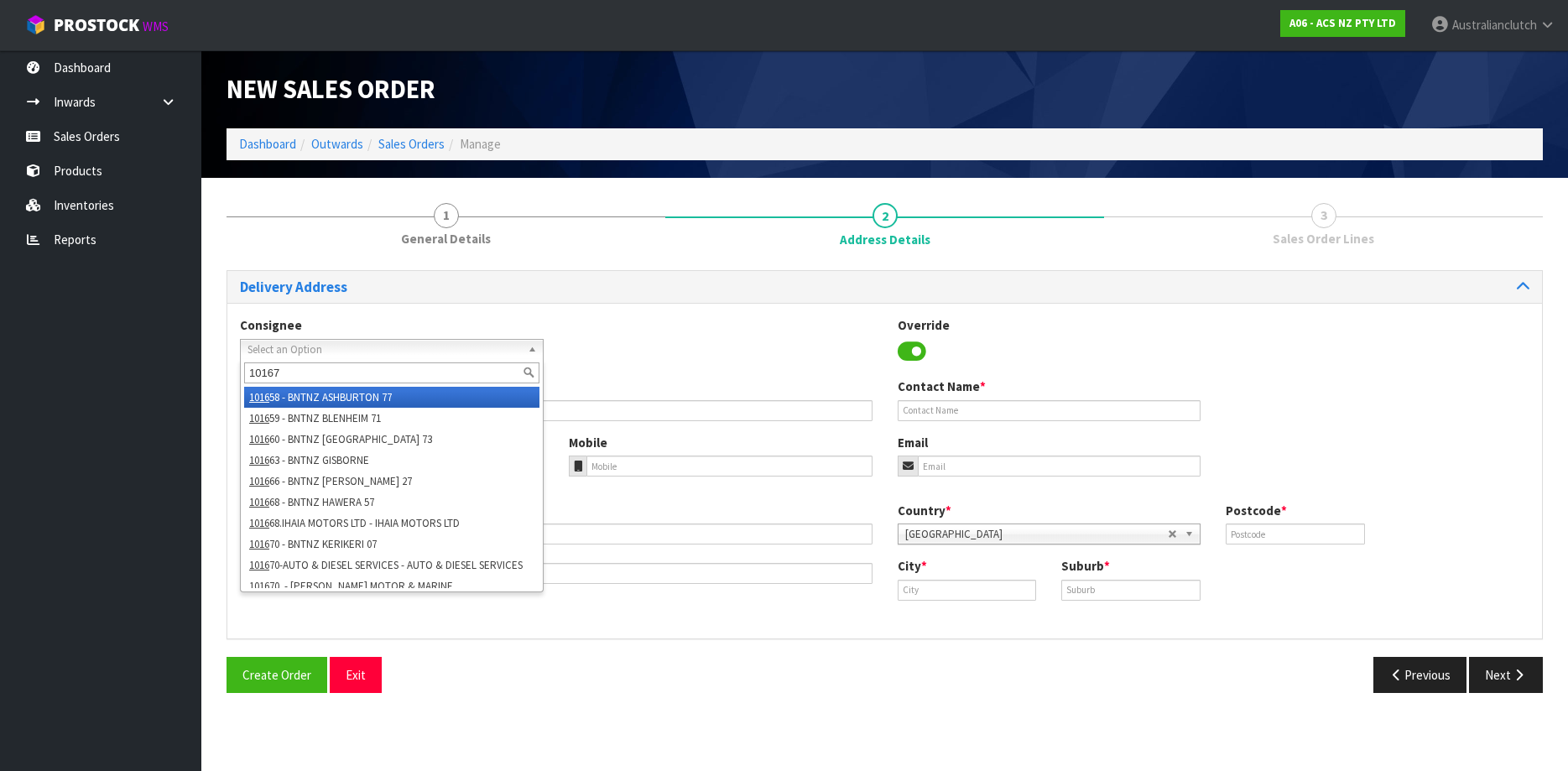
type input "101670"
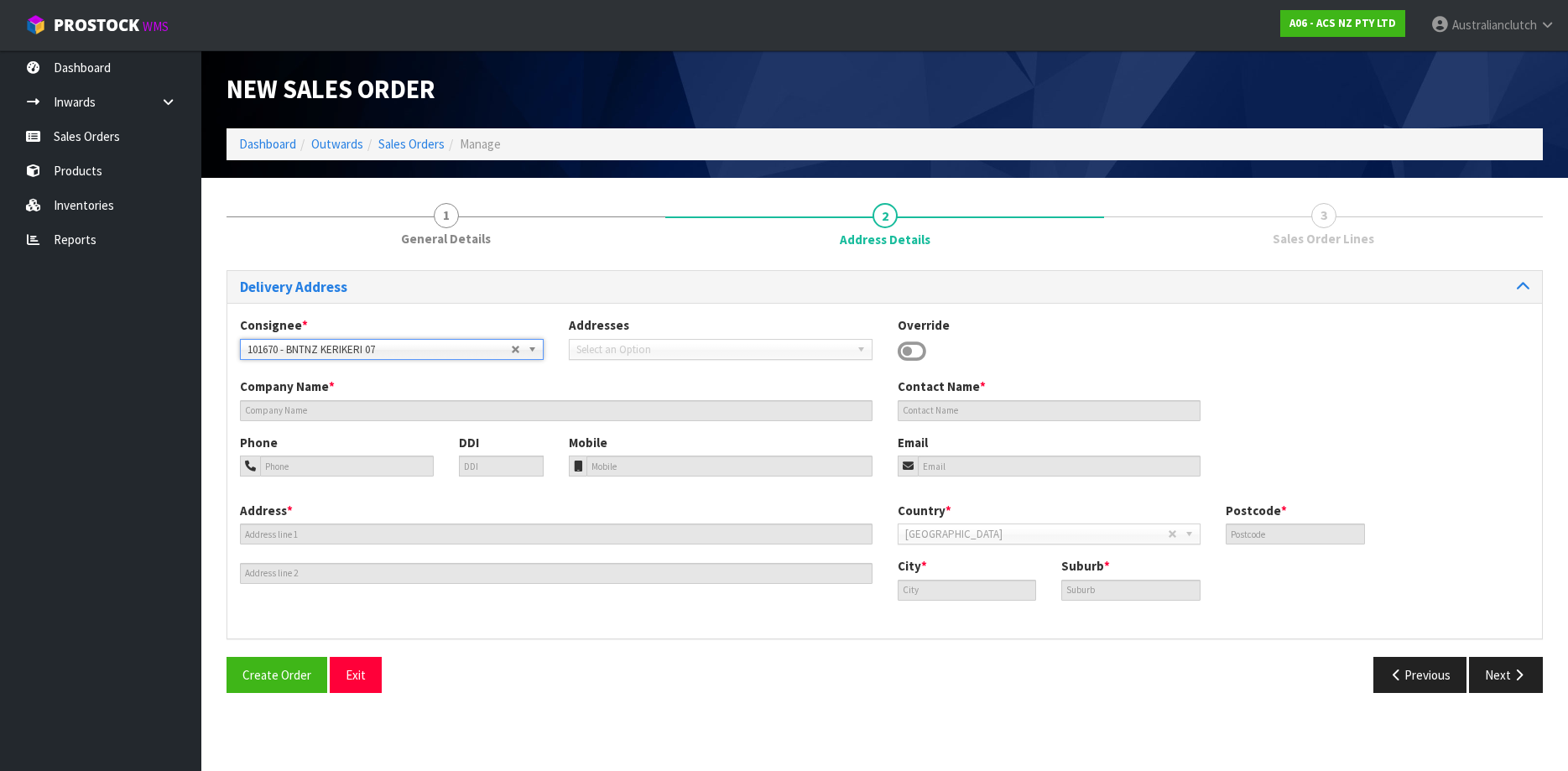
type input "KAITAIA AUTO PARTS"
type input "[STREET_ADDRESS]"
type input "0410"
type input "KAITAIA"
drag, startPoint x: 1526, startPoint y: 667, endPoint x: 1300, endPoint y: 630, distance: 229.0
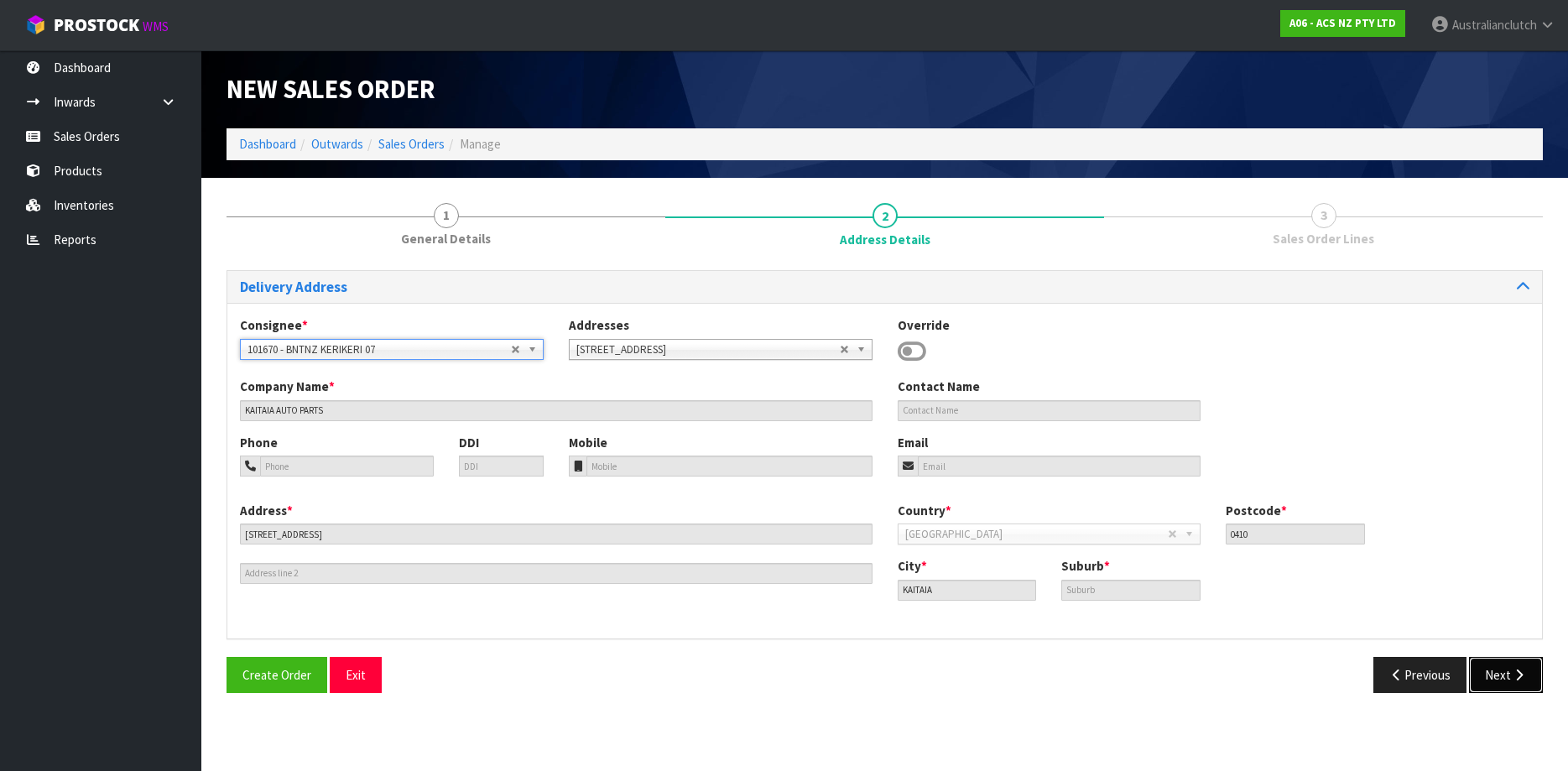
click at [1526, 666] on button "Next" at bounding box center [1505, 674] width 74 height 36
click at [1094, 593] on input "text" at bounding box center [1130, 590] width 139 height 21
click at [409, 352] on span "101670 - BNTNZ KERIKERI 07" at bounding box center [379, 349] width 263 height 21
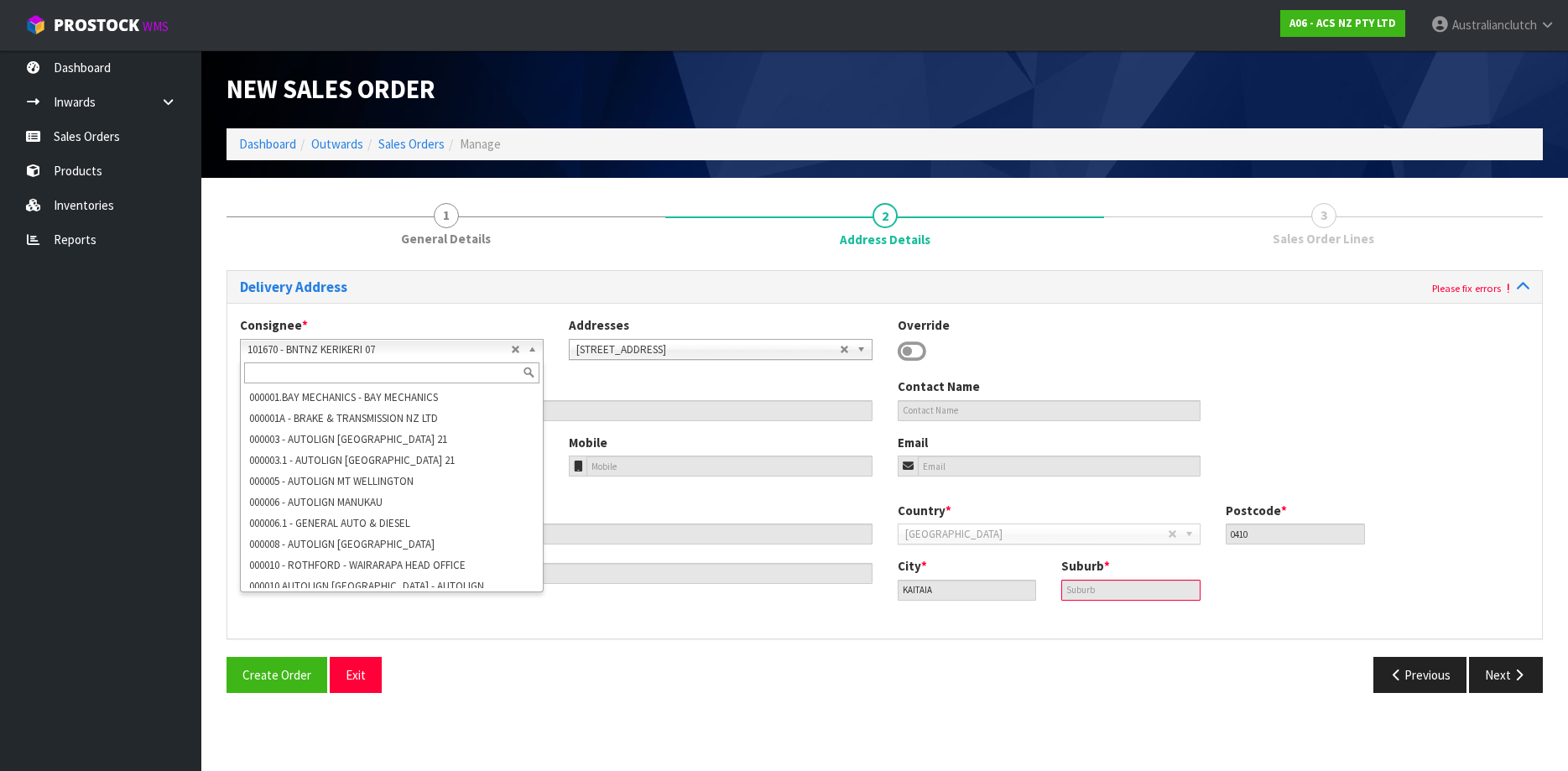
scroll to position [1672, 0]
click at [409, 352] on span "101670 - BNTNZ KERIKERI 07" at bounding box center [379, 349] width 263 height 21
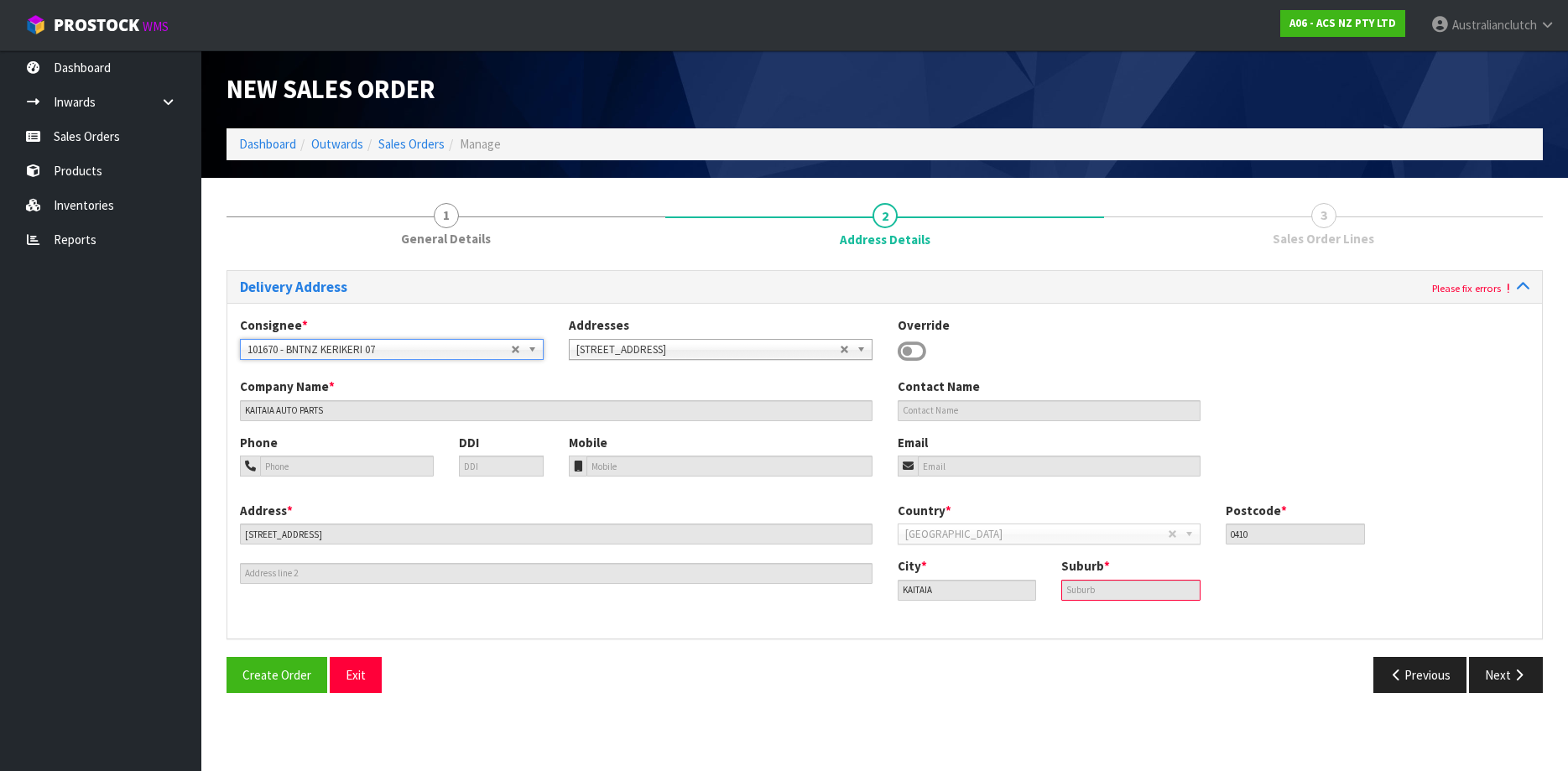
click at [1101, 591] on input "text" at bounding box center [1130, 590] width 139 height 21
click at [909, 355] on icon at bounding box center [912, 351] width 28 height 26
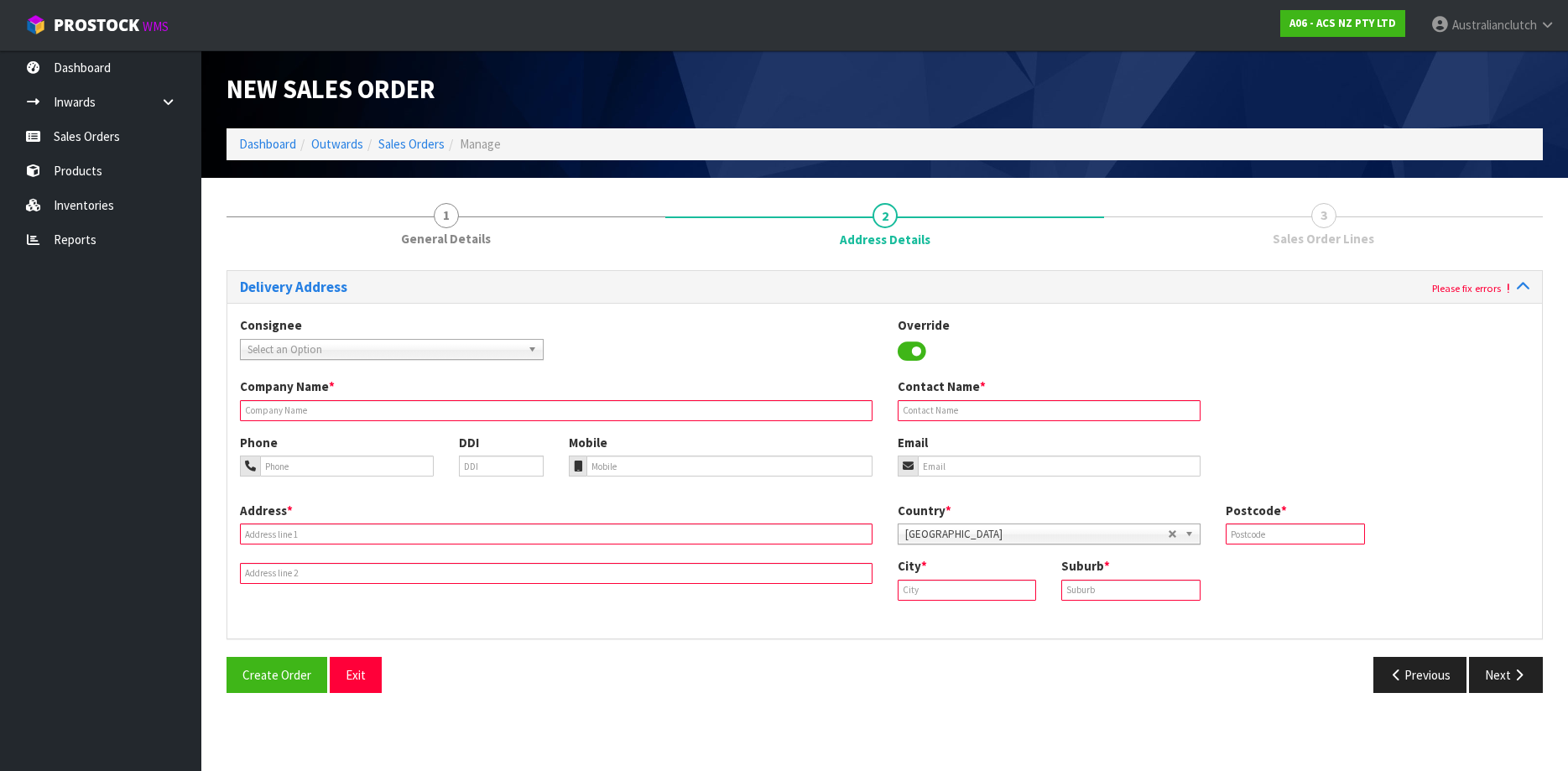
scroll to position [0, 0]
click at [361, 339] on span "Select an Option" at bounding box center [379, 349] width 263 height 21
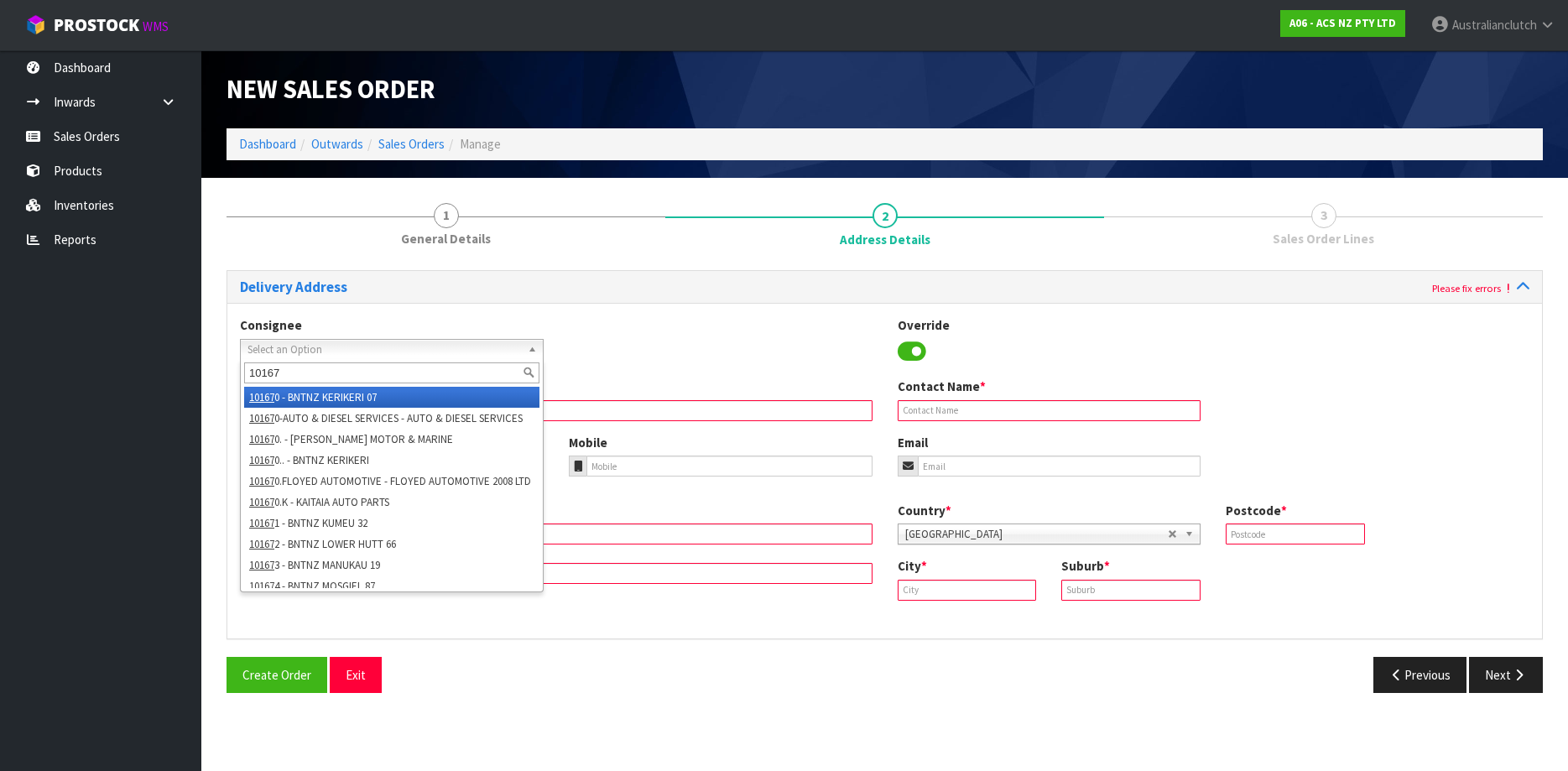
type input "101670"
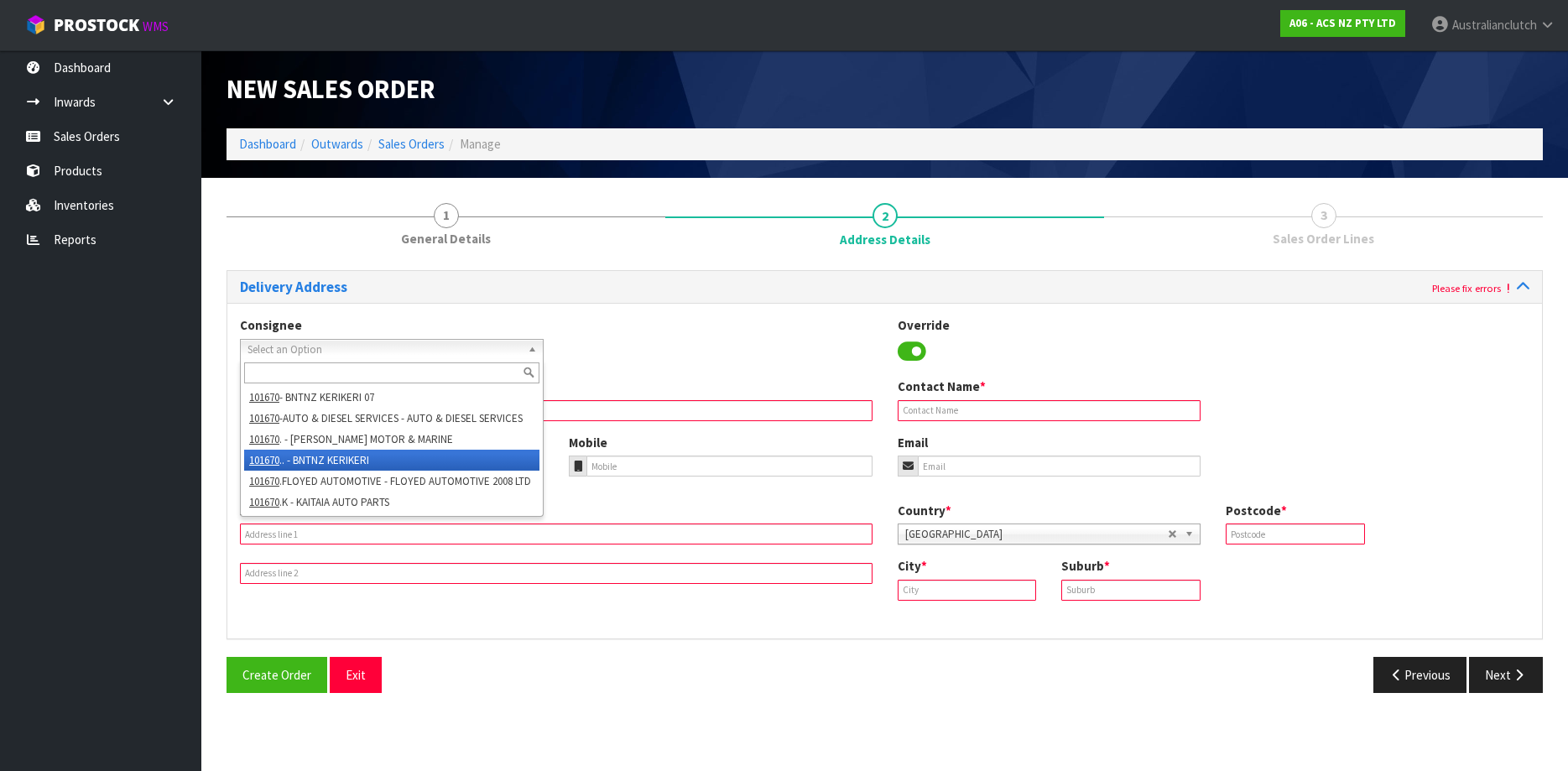
type input "BNTNZ KERIKERI"
type input "CNR [GEOGRAPHIC_DATA]"
type input "0230"
type input "KERIKERI"
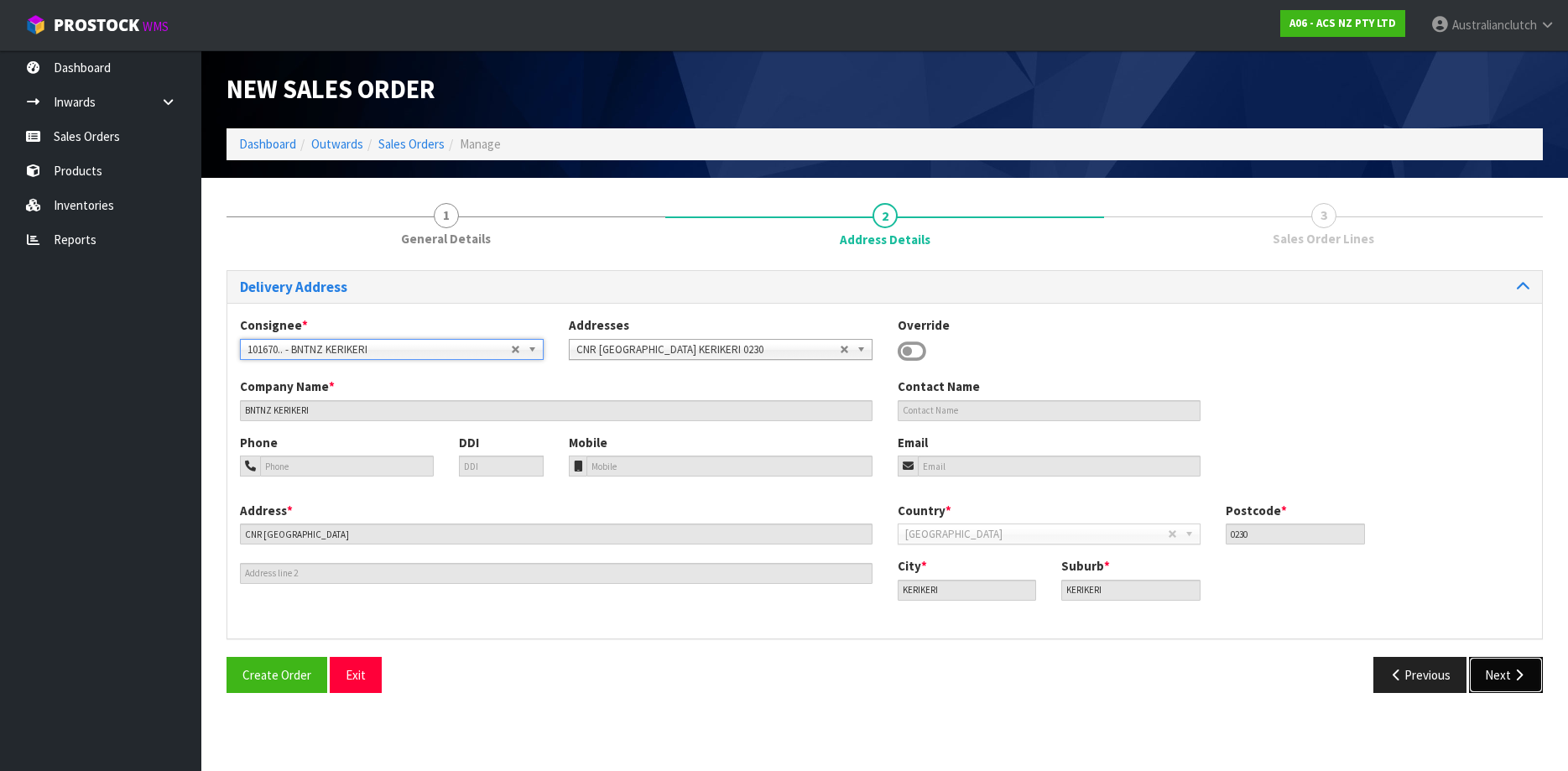
click at [1494, 670] on button "Next" at bounding box center [1505, 674] width 74 height 36
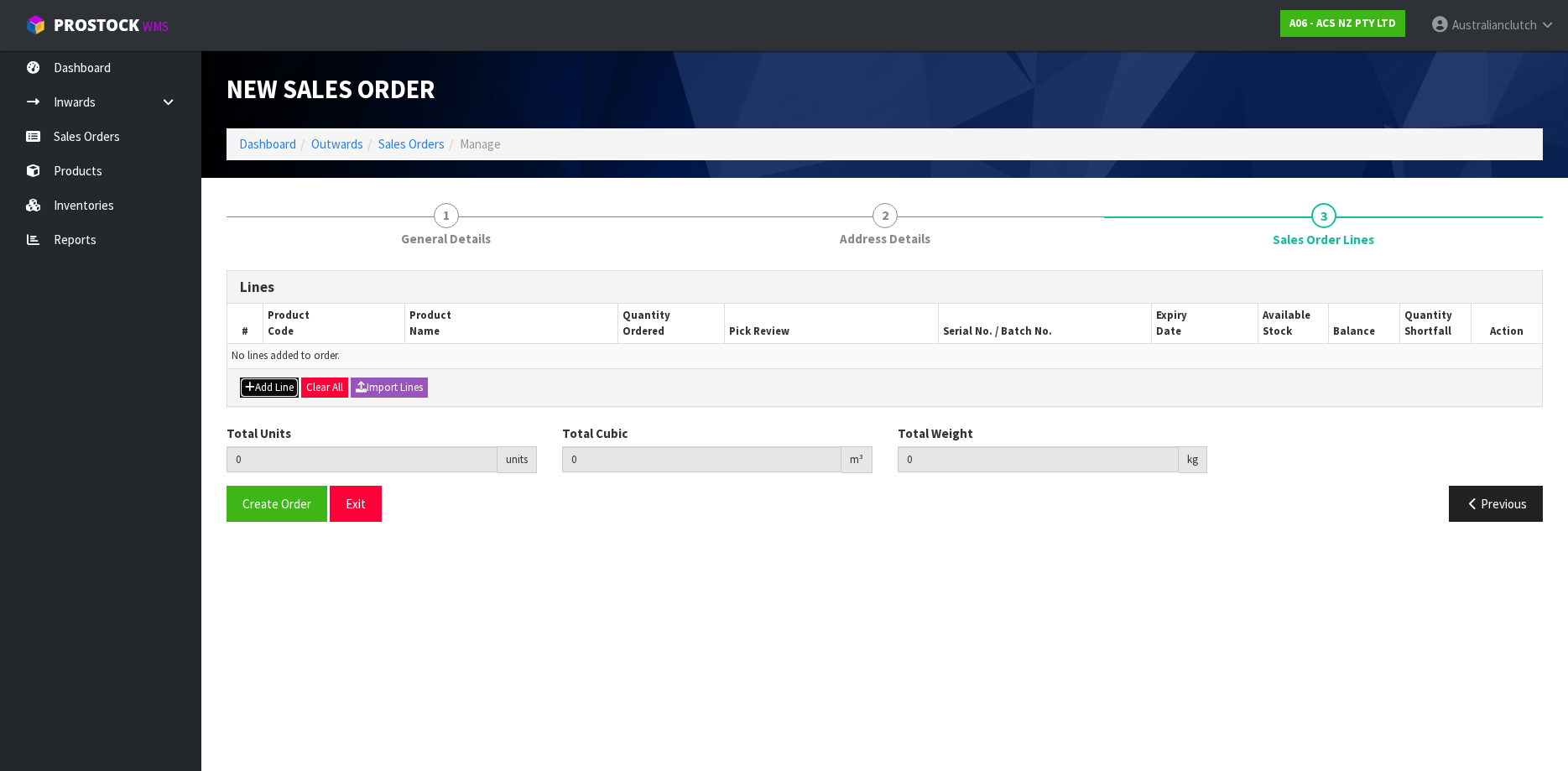
click at [272, 380] on button "Add Line" at bounding box center [269, 387] width 59 height 21
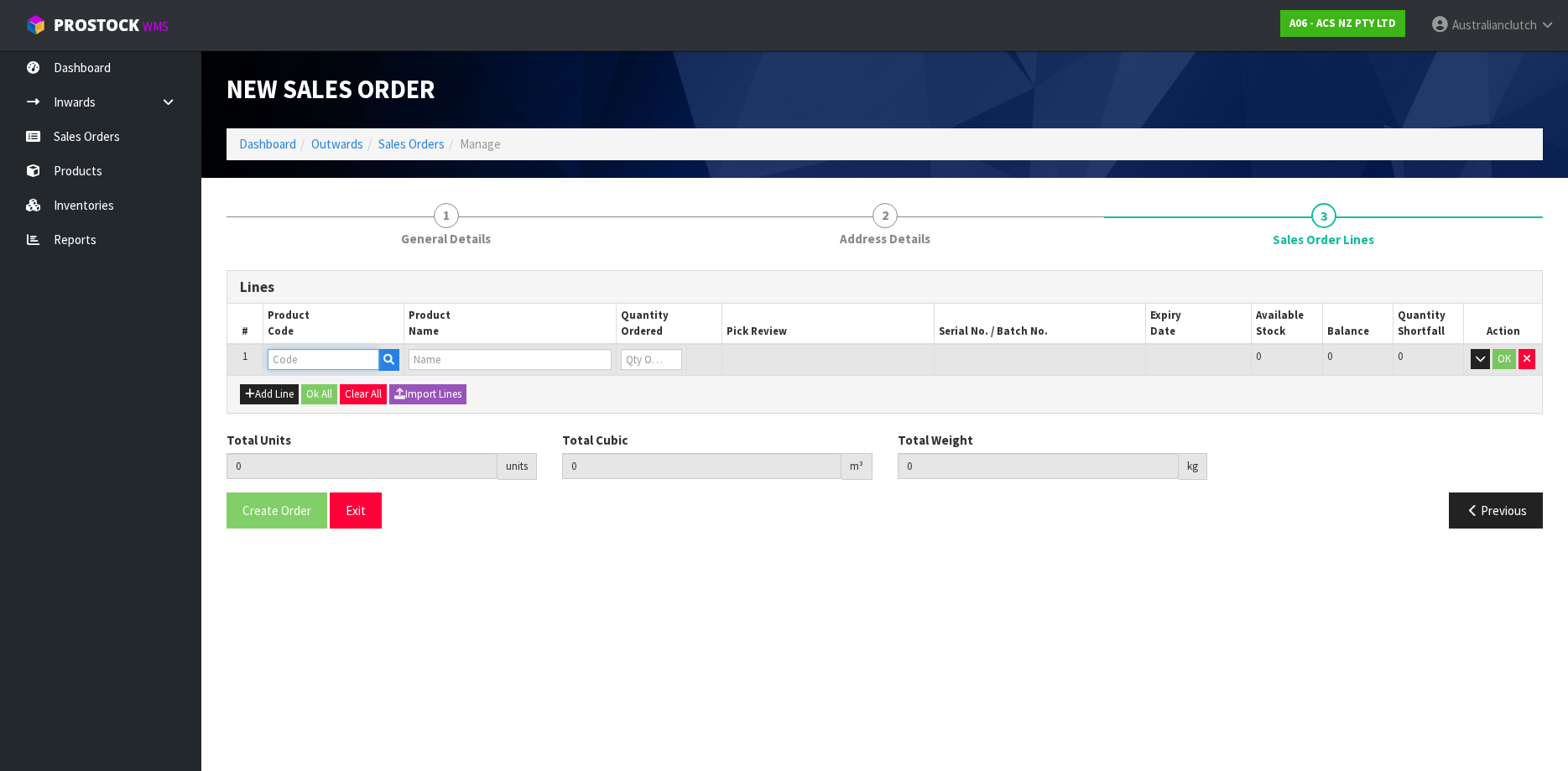
click at [292, 361] on input "text" at bounding box center [324, 359] width 112 height 21
paste input "MCTY111"
type input "MCTY111"
type input "0.000000"
type input "0.000"
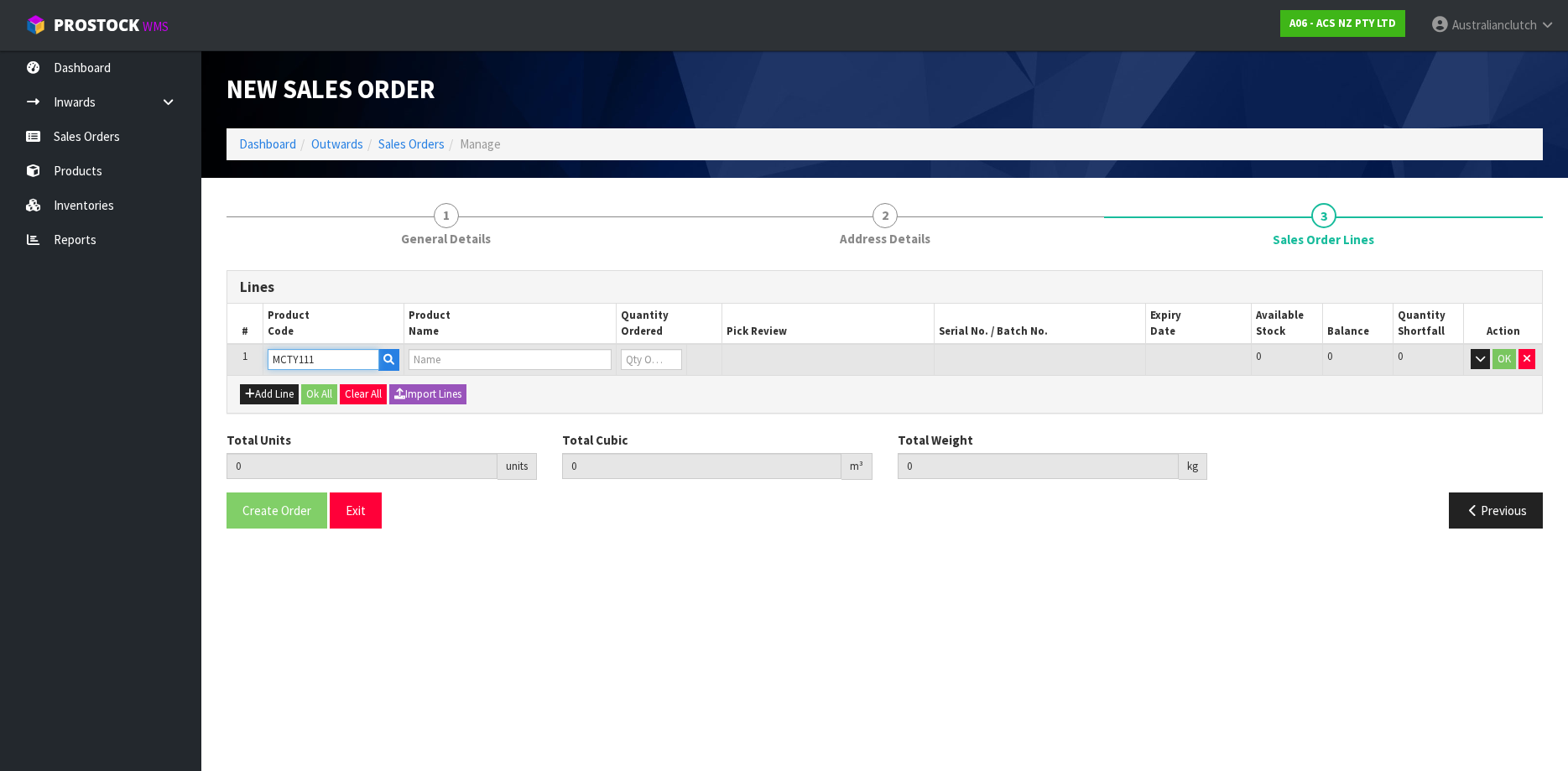
type input "CLUTCH M/CYL TOYOTA 15.87mm (5/8")"
type input "0"
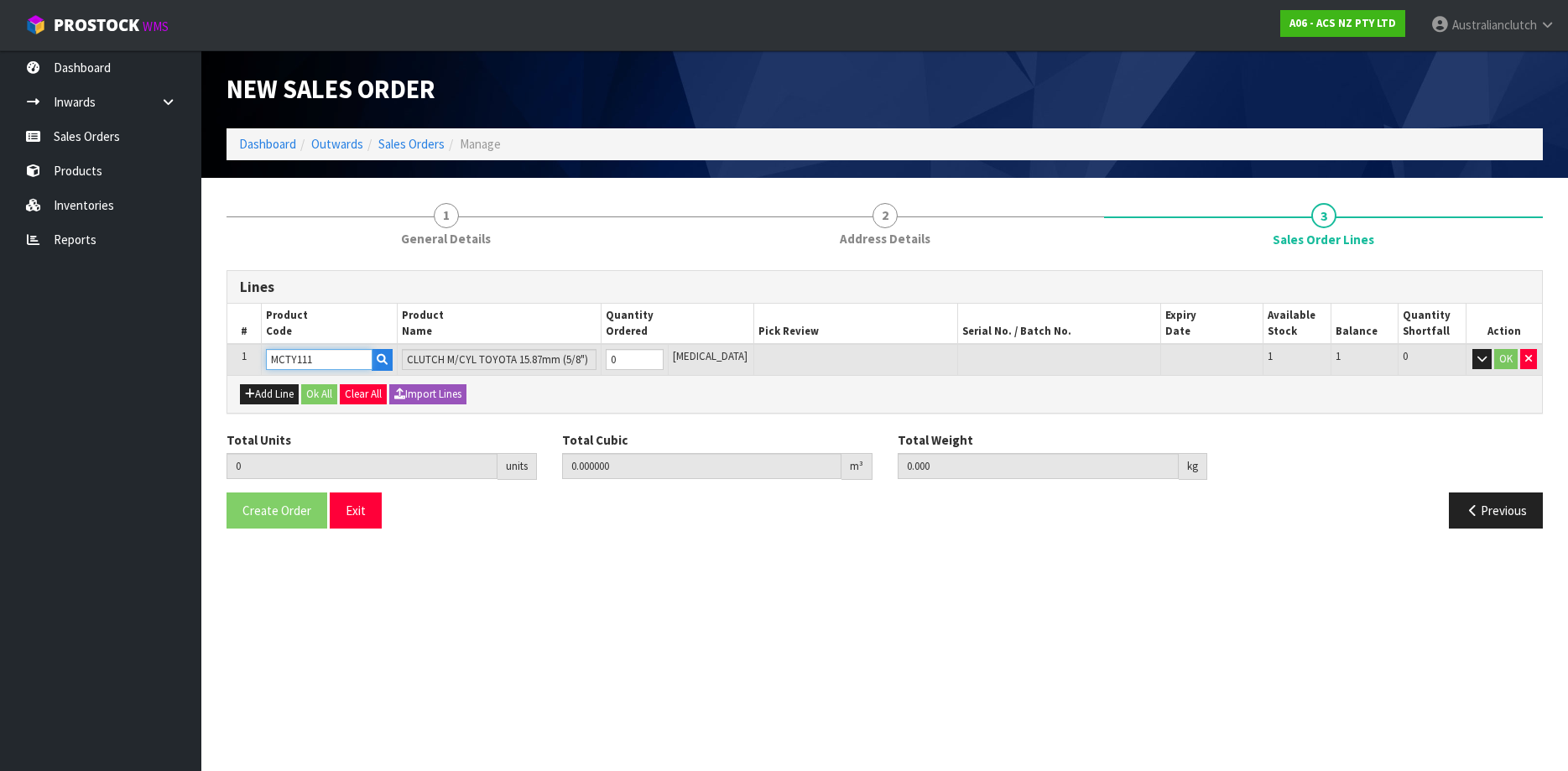
type input "1"
type input "0.001008"
type input "0.7"
type input "1"
click at [664, 358] on input "1" at bounding box center [635, 359] width 59 height 21
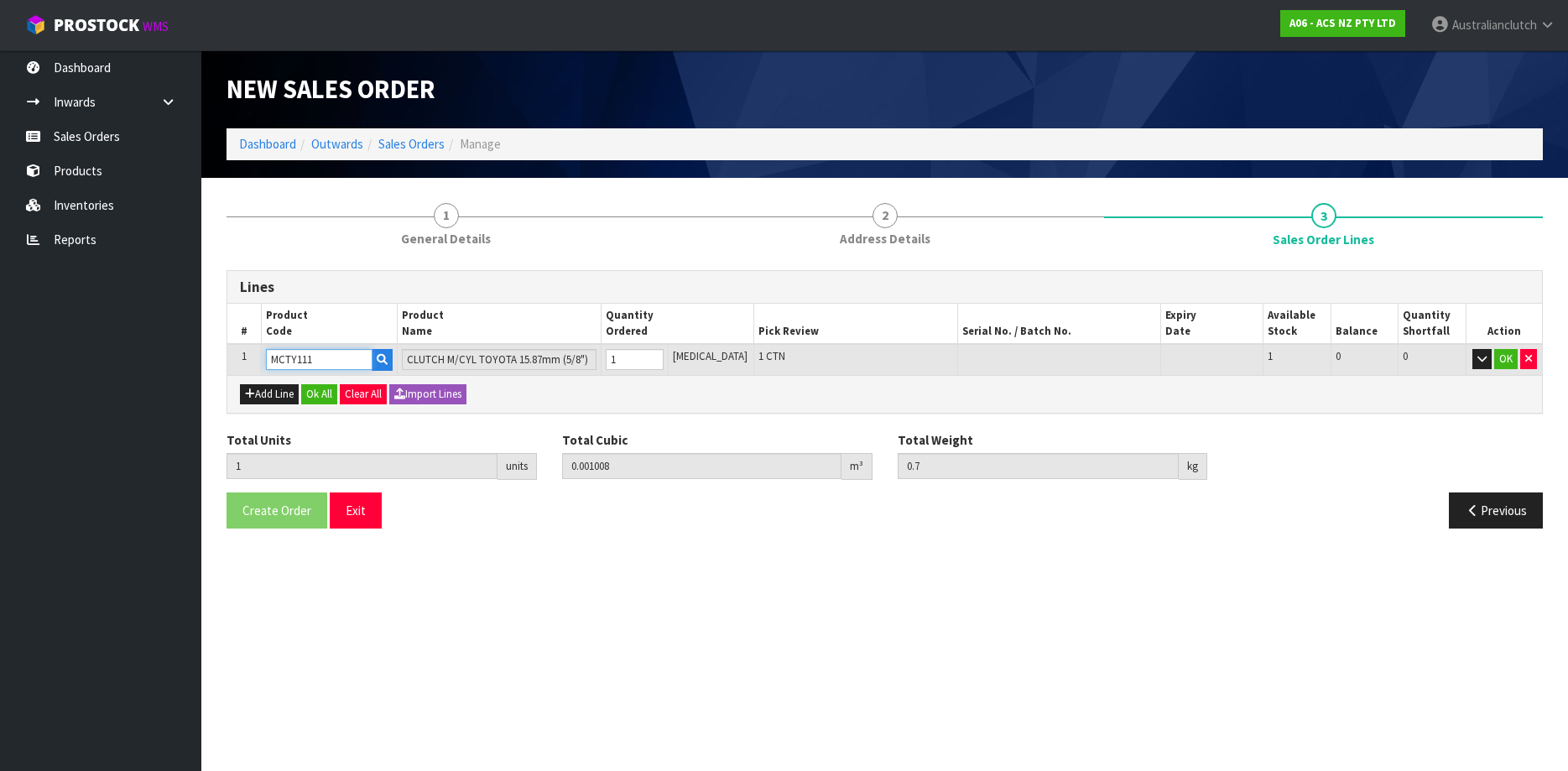
type input "MCTY111"
click at [1490, 355] on td "OK" at bounding box center [1503, 359] width 76 height 31
click at [1496, 355] on button "OK" at bounding box center [1505, 359] width 24 height 21
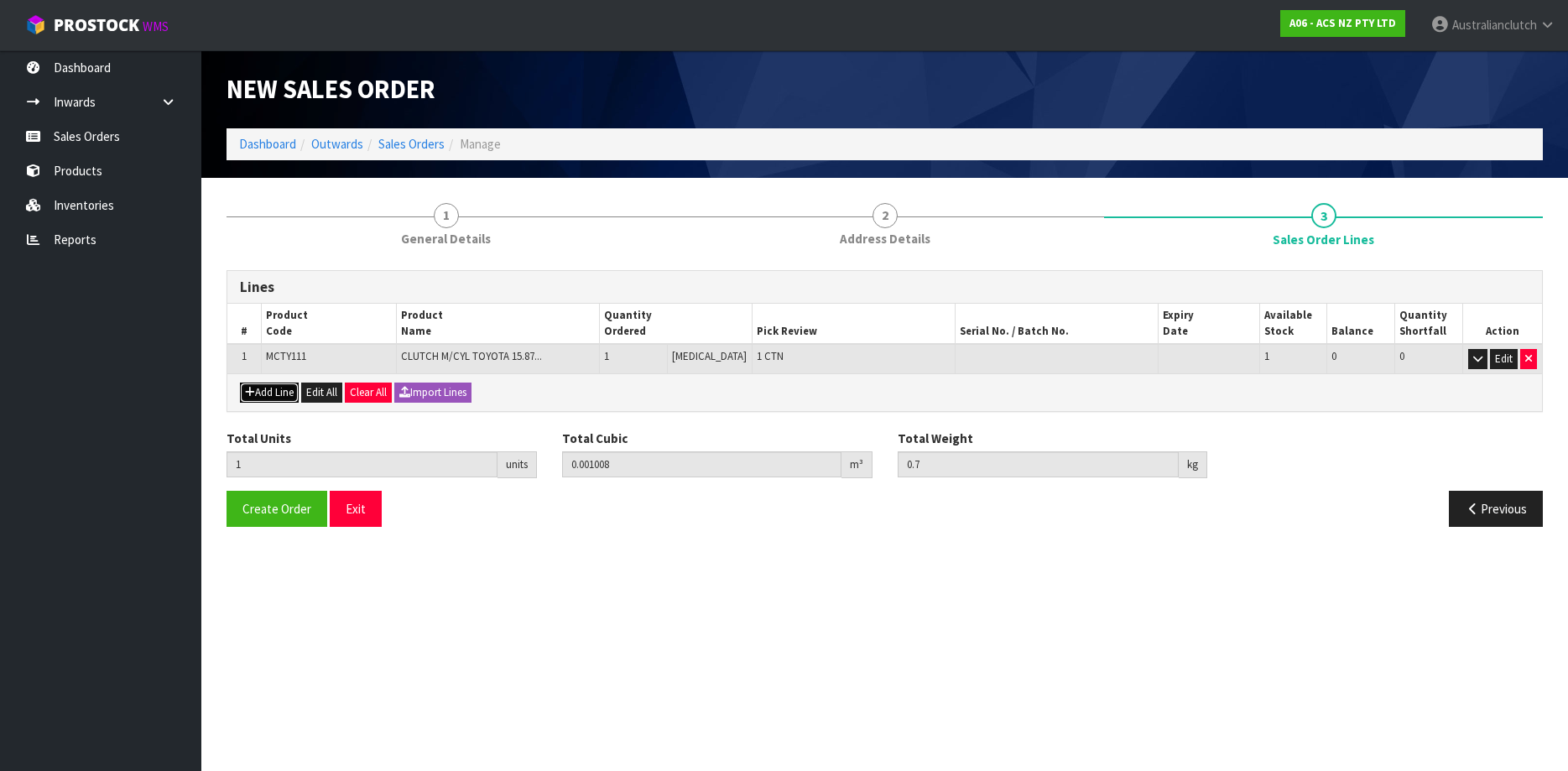
click at [281, 391] on button "Add Line" at bounding box center [269, 392] width 59 height 21
type input "0"
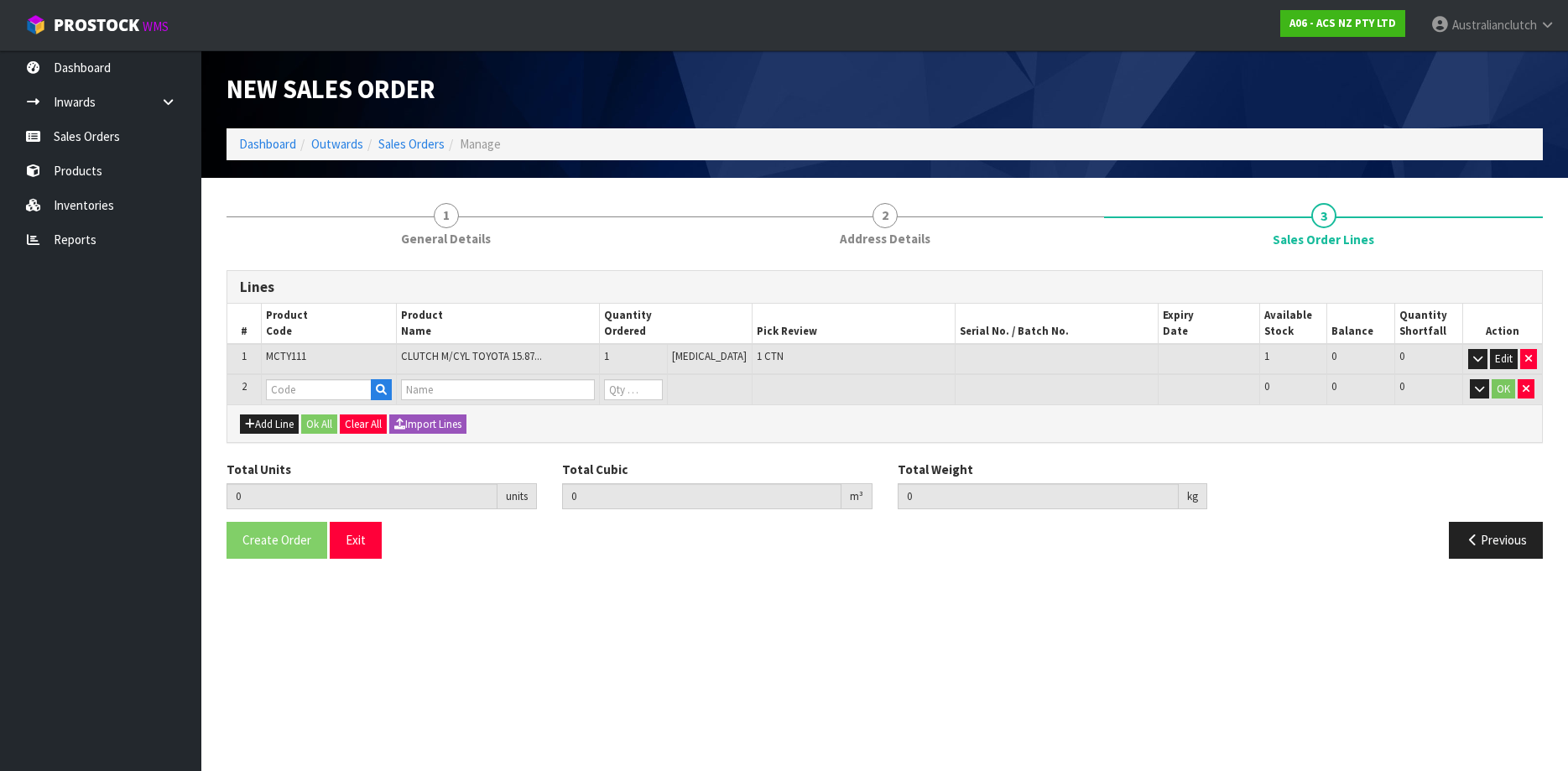
click at [352, 379] on td at bounding box center [329, 389] width 135 height 31
click at [343, 387] on input "text" at bounding box center [319, 388] width 106 height 21
paste input "SCTY075"
type input "SCTY075"
type input "1"
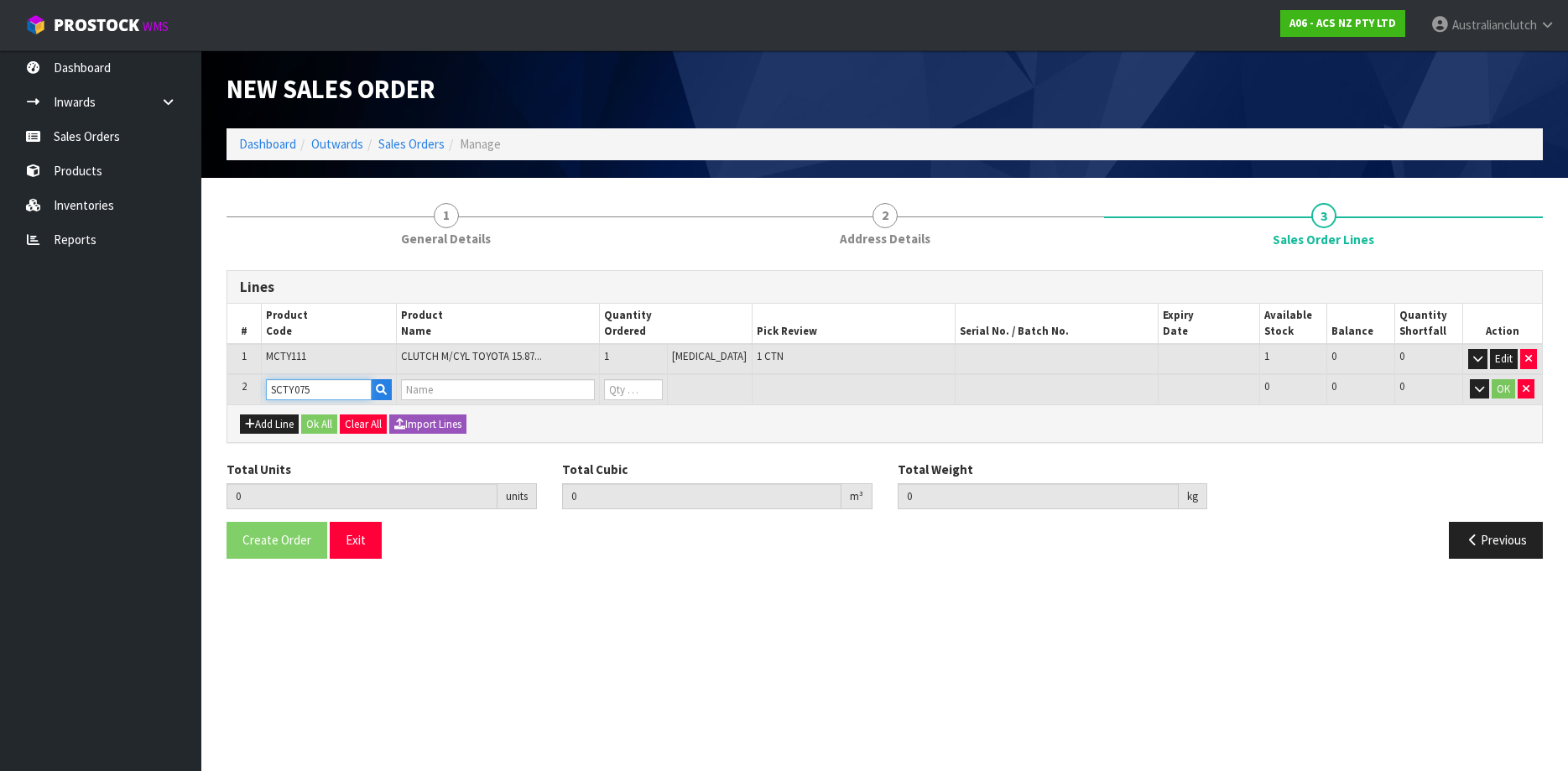
type input "0.001008"
type input "0.7"
type input "CLUTCH S/CYL TOYOTA 19.05MM (3/4")"
type input "0"
type input "SCTY075"
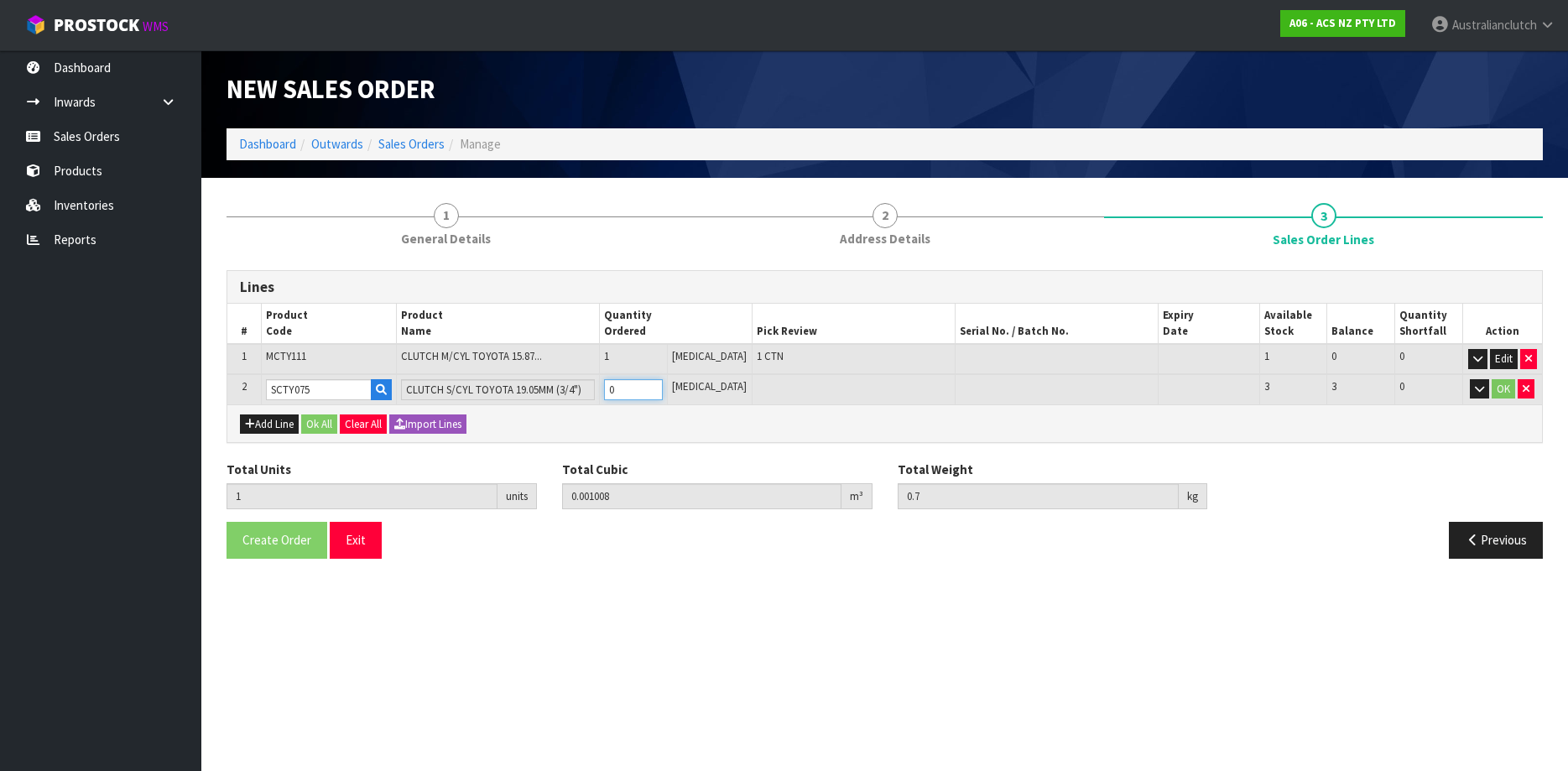
click at [662, 383] on input "0" at bounding box center [633, 388] width 59 height 21
type input "2"
type input "0.001795"
type input "1.25"
type input "1"
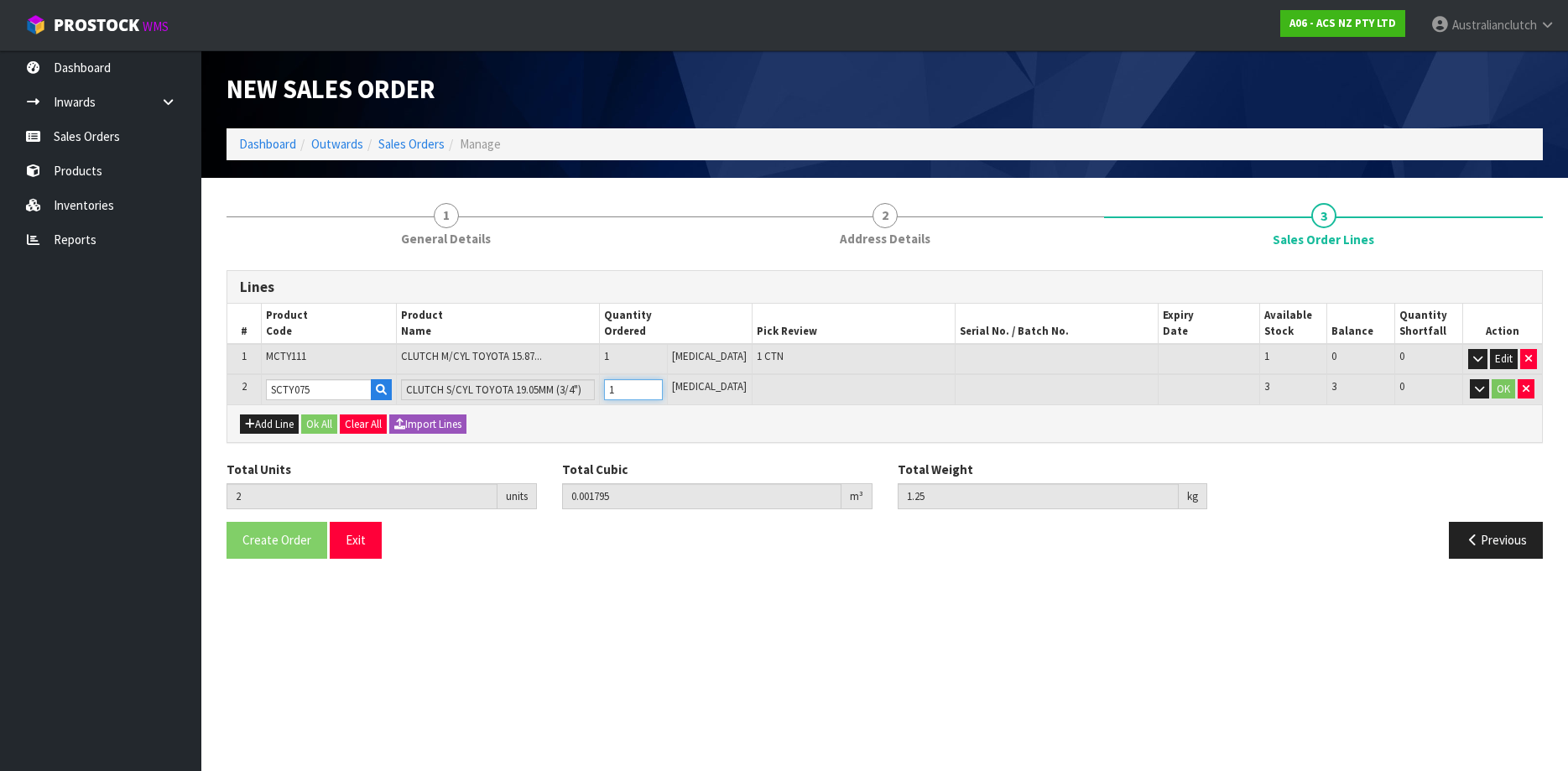
click at [662, 384] on input "1" at bounding box center [633, 388] width 59 height 21
click at [1494, 386] on button "OK" at bounding box center [1503, 388] width 24 height 21
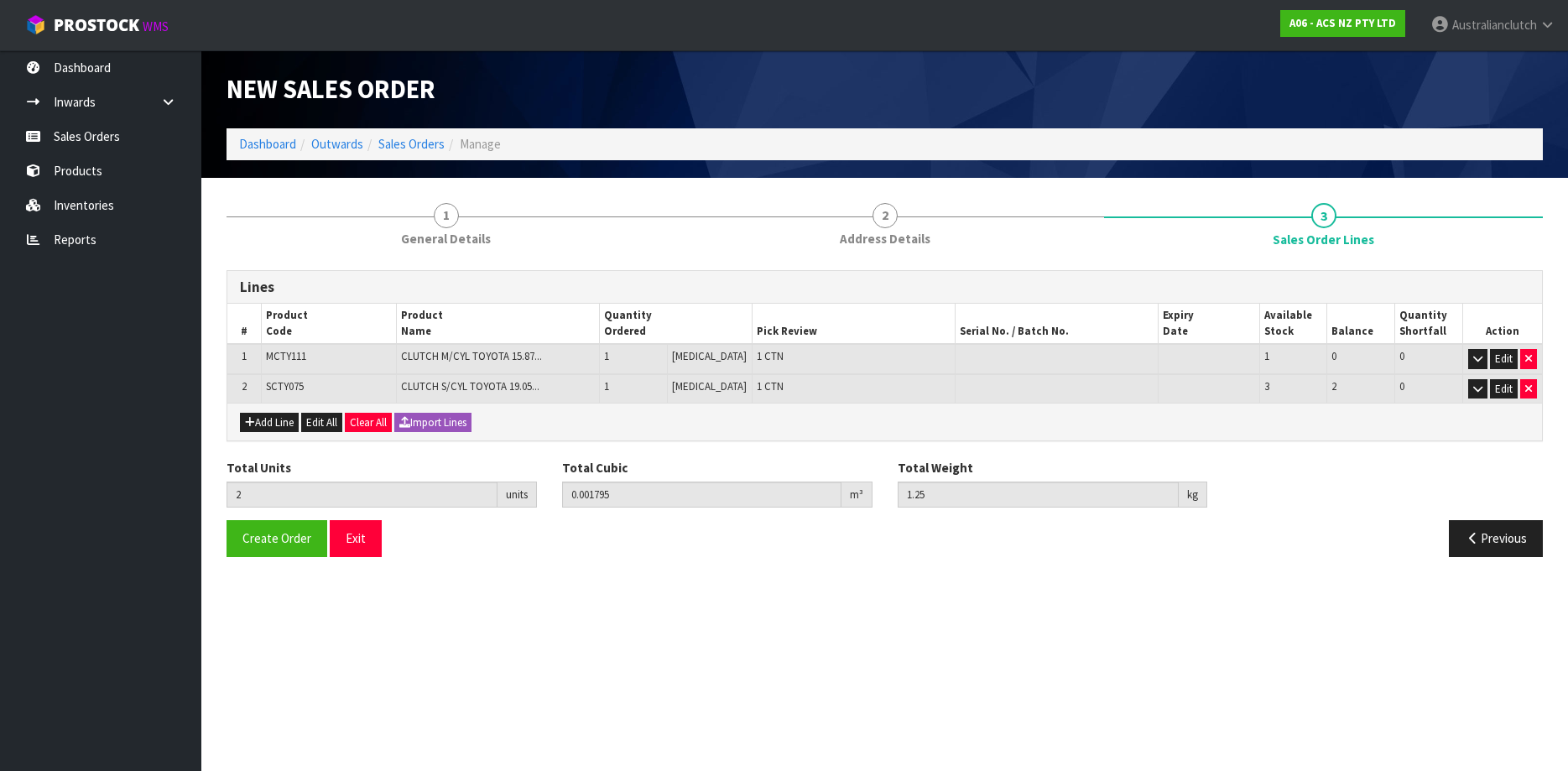
click at [309, 518] on div "Total Units 2 units Total Cubic 0.001795 m³ Total Weight 1.25 kg" at bounding box center [884, 489] width 1341 height 61
click at [297, 534] on span "Create Order" at bounding box center [277, 538] width 69 height 16
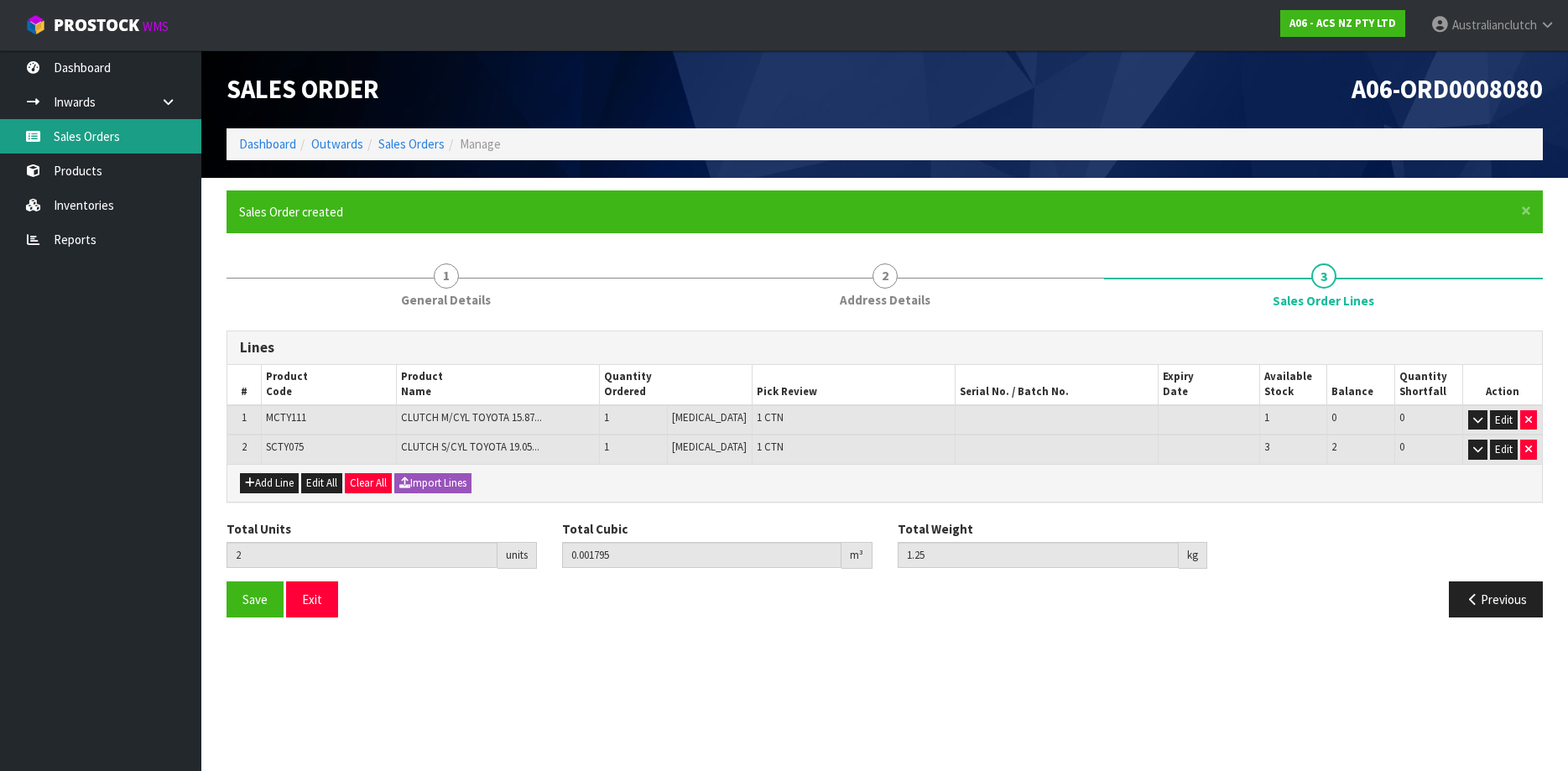
click at [90, 143] on link "Sales Orders" at bounding box center [100, 135] width 201 height 34
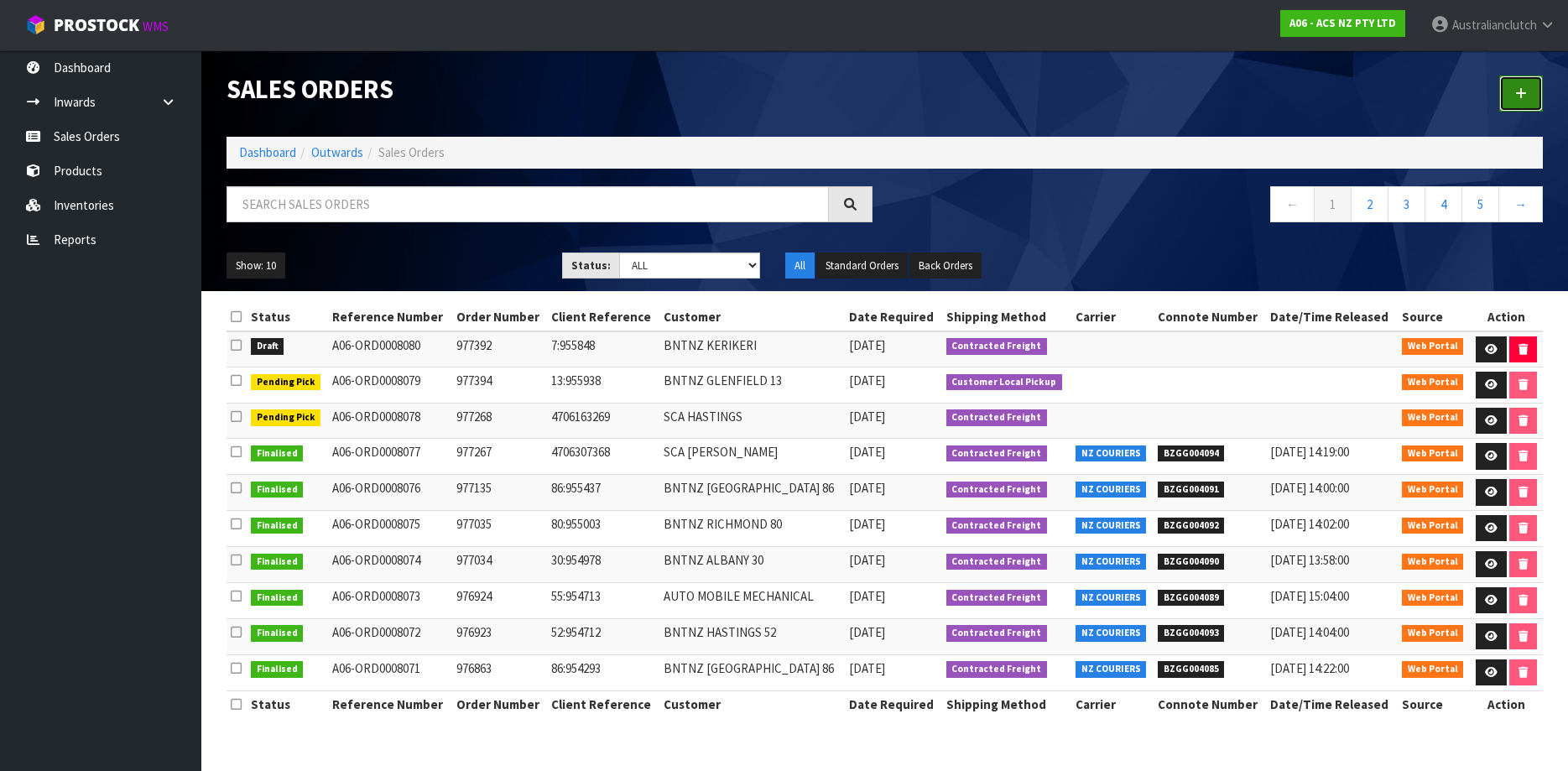
click at [1523, 101] on link at bounding box center [1521, 93] width 43 height 36
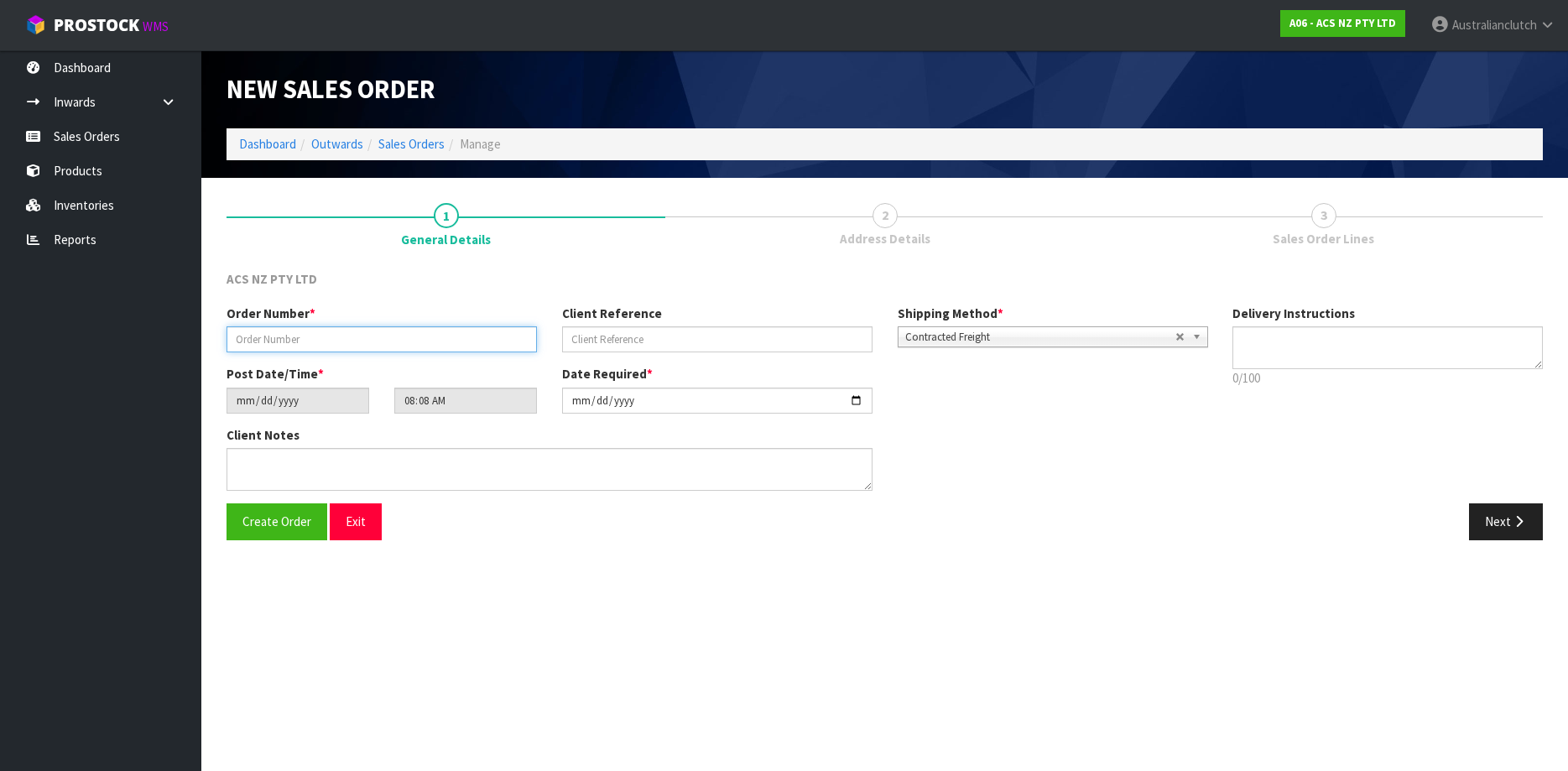
click at [425, 337] on input "text" at bounding box center [382, 339] width 310 height 26
paste input "977390"
type input "977390"
click at [772, 341] on input "text" at bounding box center [717, 339] width 310 height 26
paste input "60:955830"
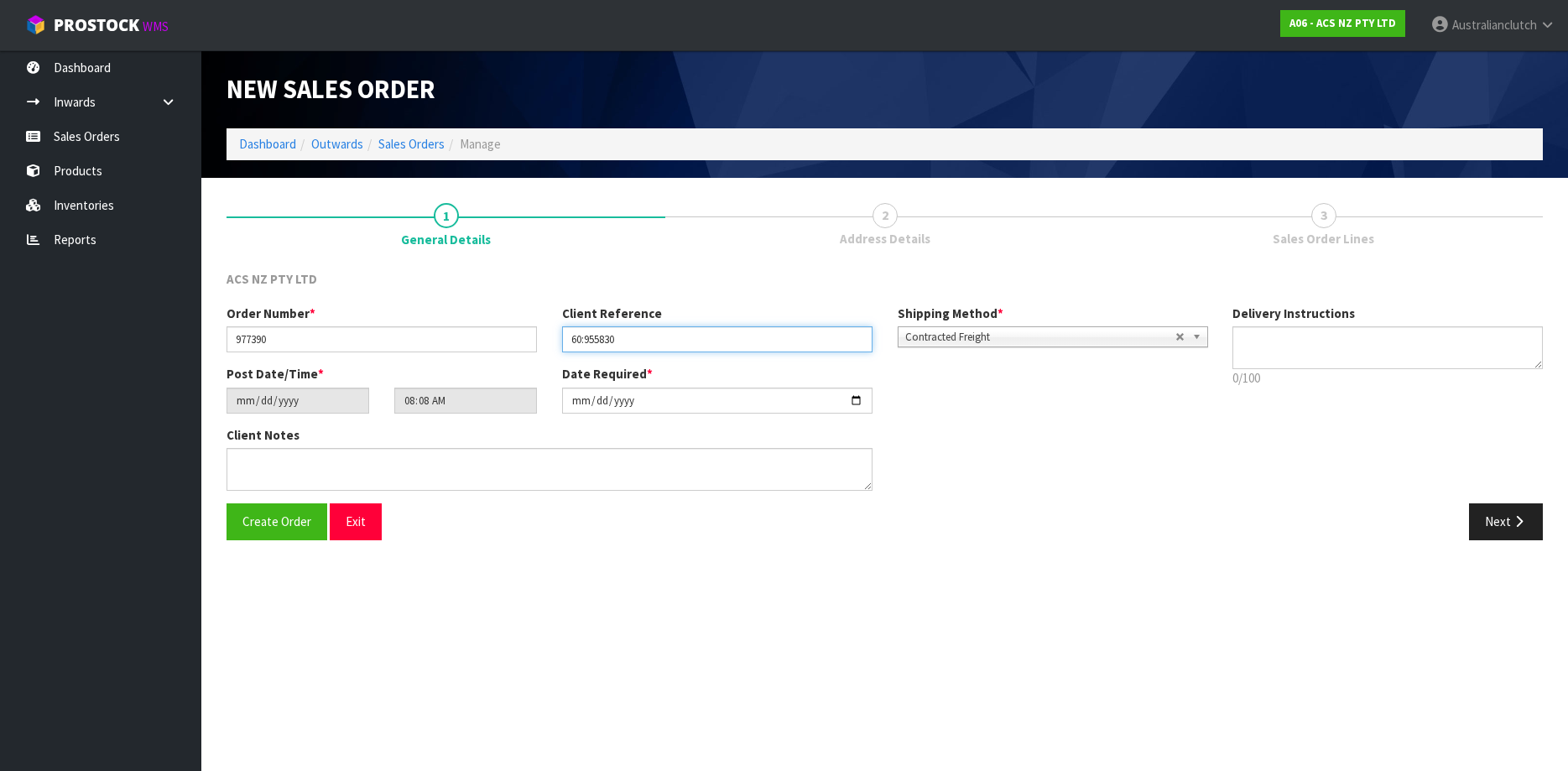
type input "60:955830"
click at [1441, 343] on textarea at bounding box center [1387, 348] width 310 height 43
type textarea "PLEASE SEND VIA NZC"
click at [1480, 502] on div "Order Number * 977390 Client Reference 60:955830 Shipping Method * Pickup Contr…" at bounding box center [884, 403] width 1341 height 199
click at [1482, 508] on button "Next" at bounding box center [1505, 521] width 74 height 36
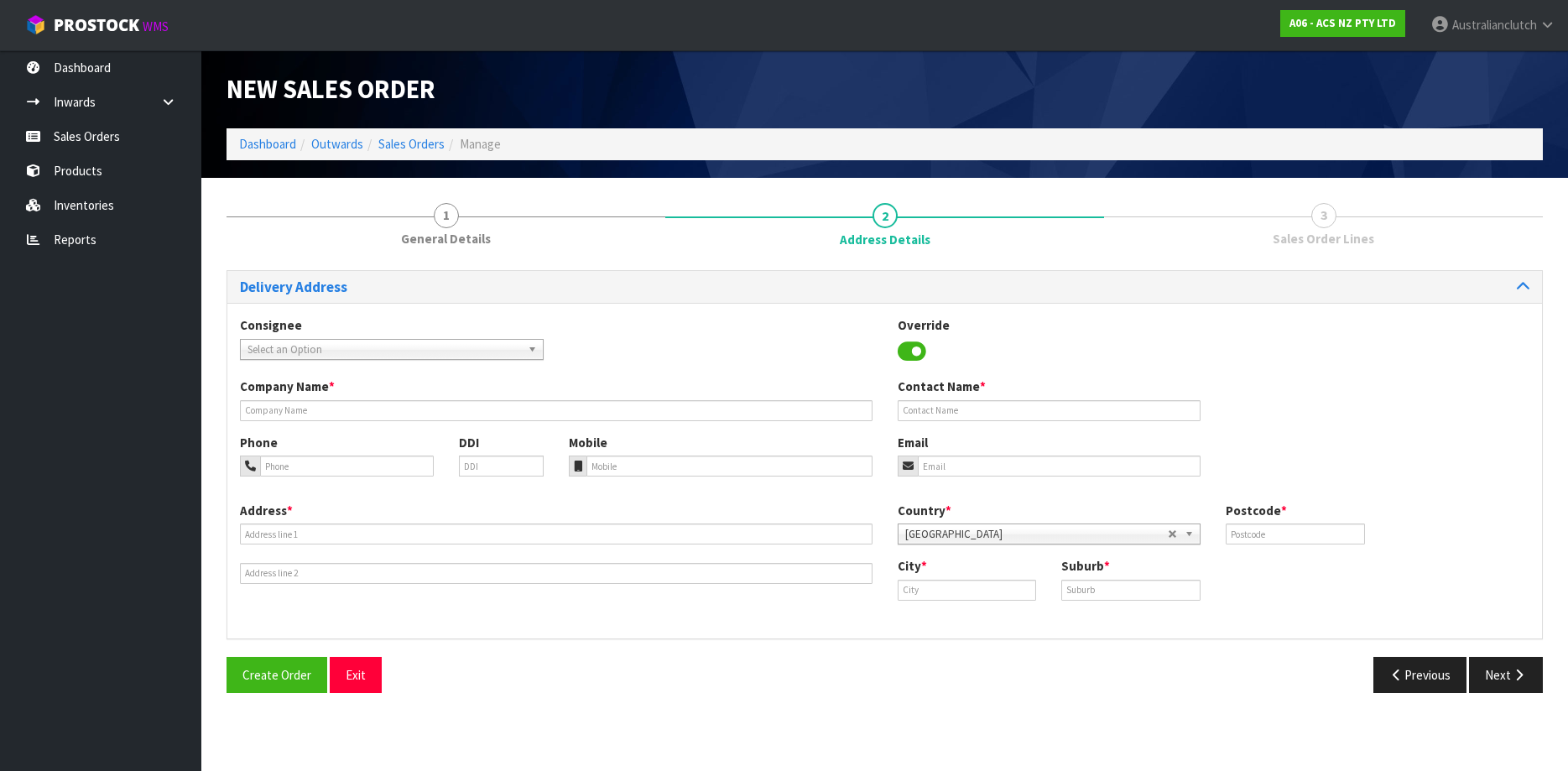
click at [387, 330] on div "Consignee 000001.BAY MECHANICS - BAY MECHANICS 000001A - BRAKE & TRANSMISSION N…" at bounding box center [392, 337] width 329 height 43
click at [401, 341] on span "Select an Option" at bounding box center [384, 349] width 274 height 21
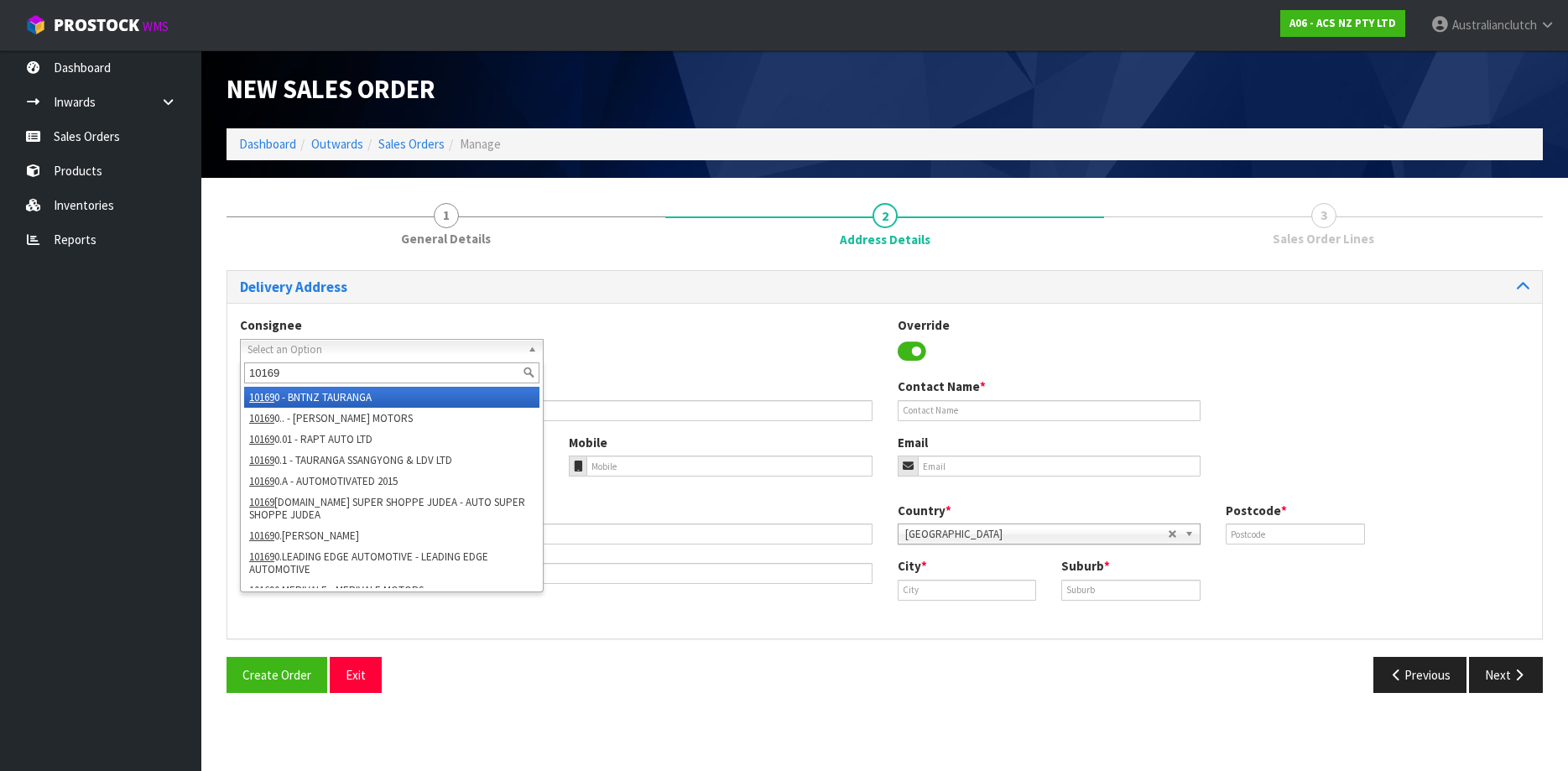
type input "101695"
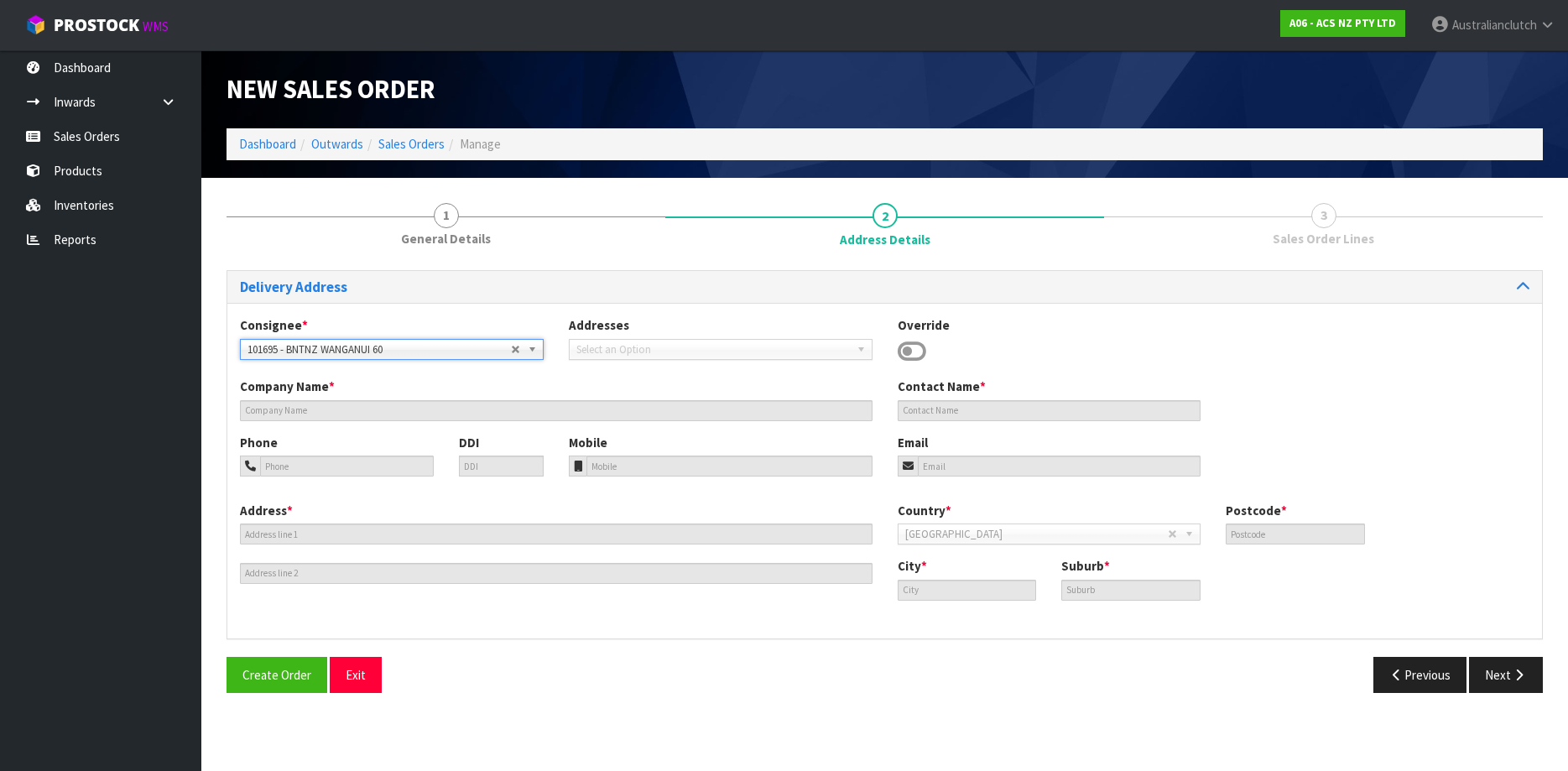
type input "BNTNZ WANGANUI 60"
type input "[STREET_ADDRESS][PERSON_NAME]"
type input "4500"
type input "WANGANUI"
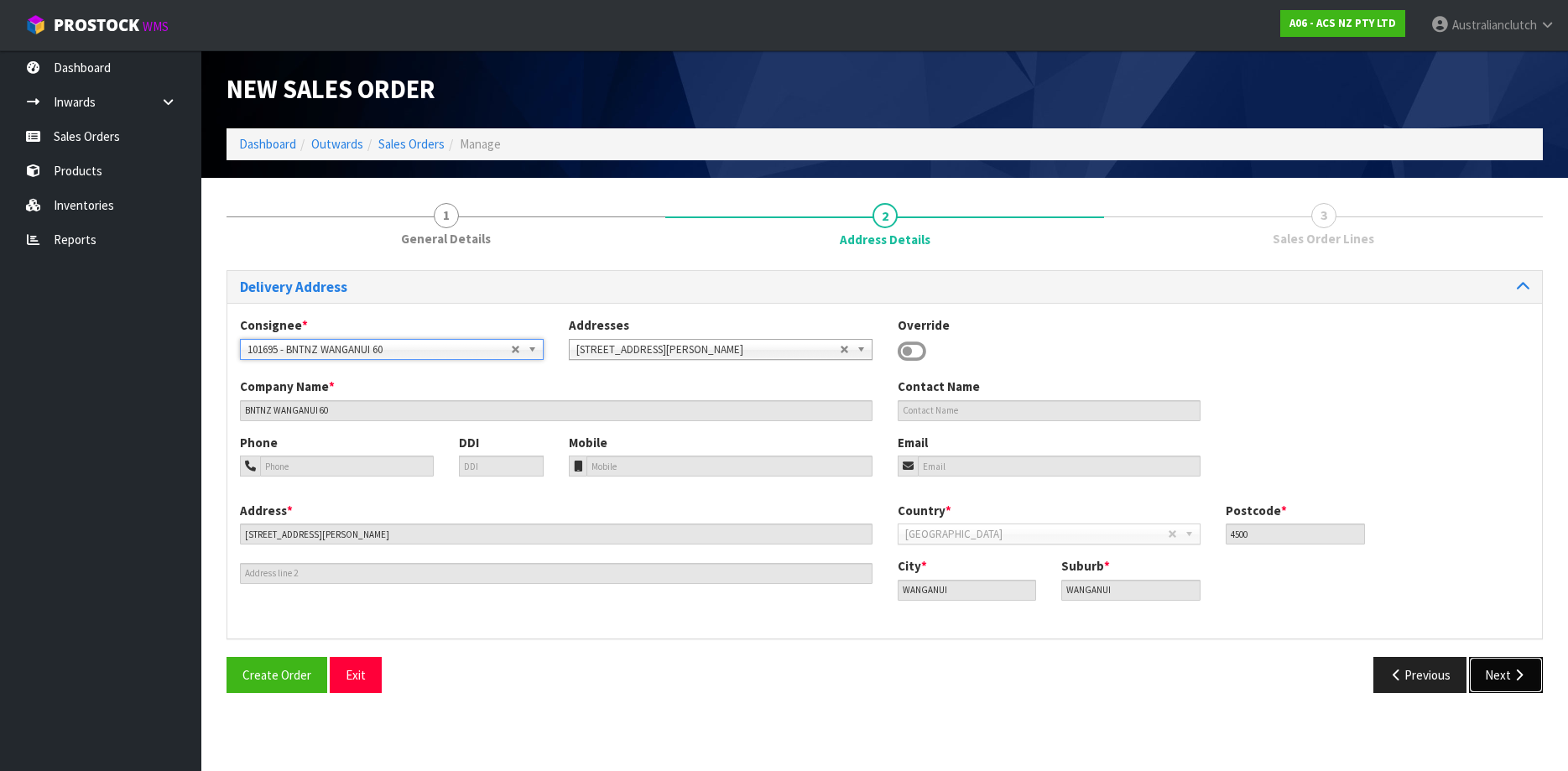
click at [1520, 664] on button "Next" at bounding box center [1505, 674] width 74 height 36
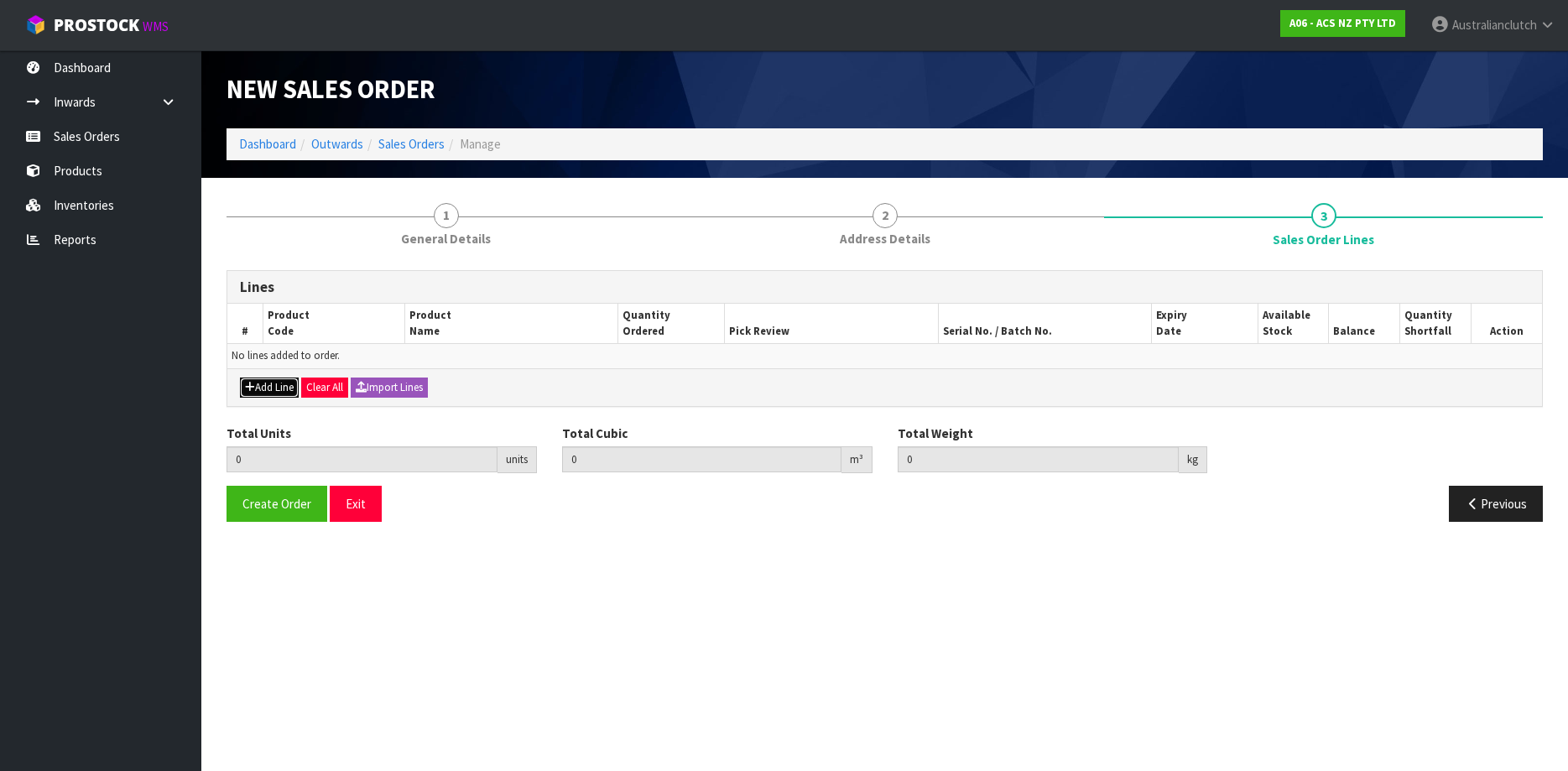
click at [283, 382] on button "Add Line" at bounding box center [269, 387] width 59 height 21
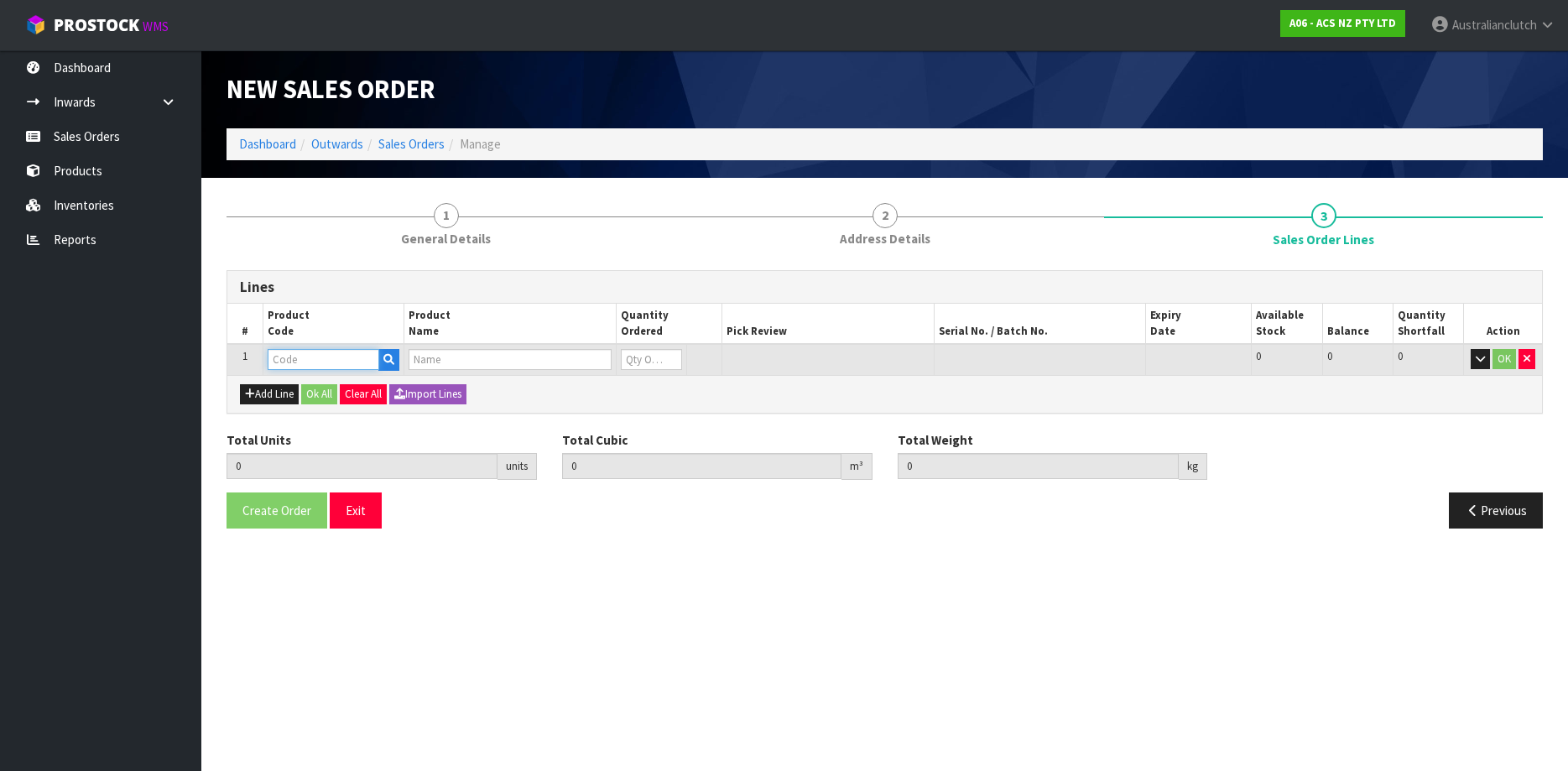
click at [314, 361] on input "text" at bounding box center [324, 359] width 112 height 21
paste input "KHD28501"
type input "KHD28501"
type input "0.000000"
type input "0.000"
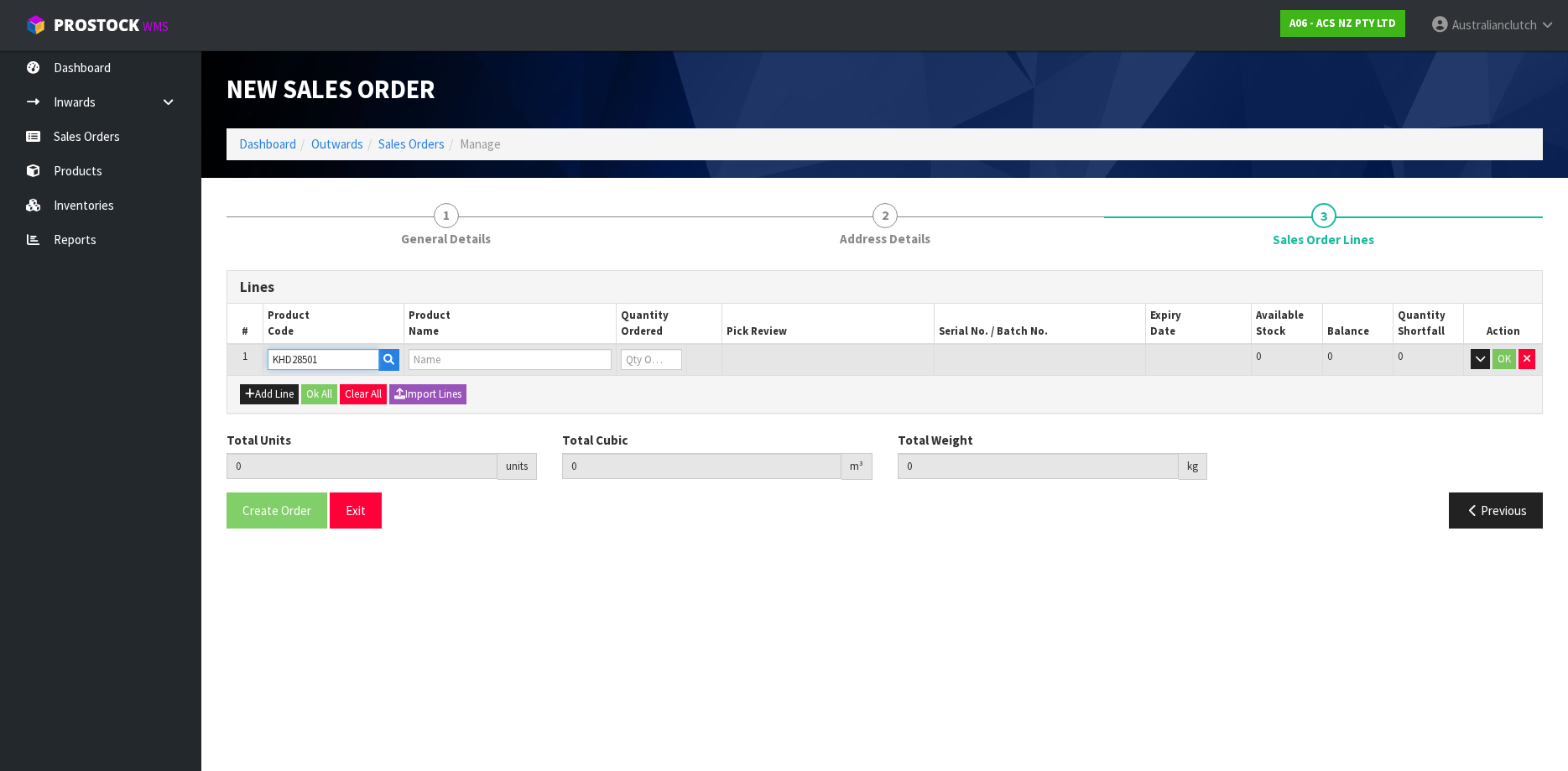
type input "KIT STD HYUN ILOAD 2.5L INC DMF"
type input "0"
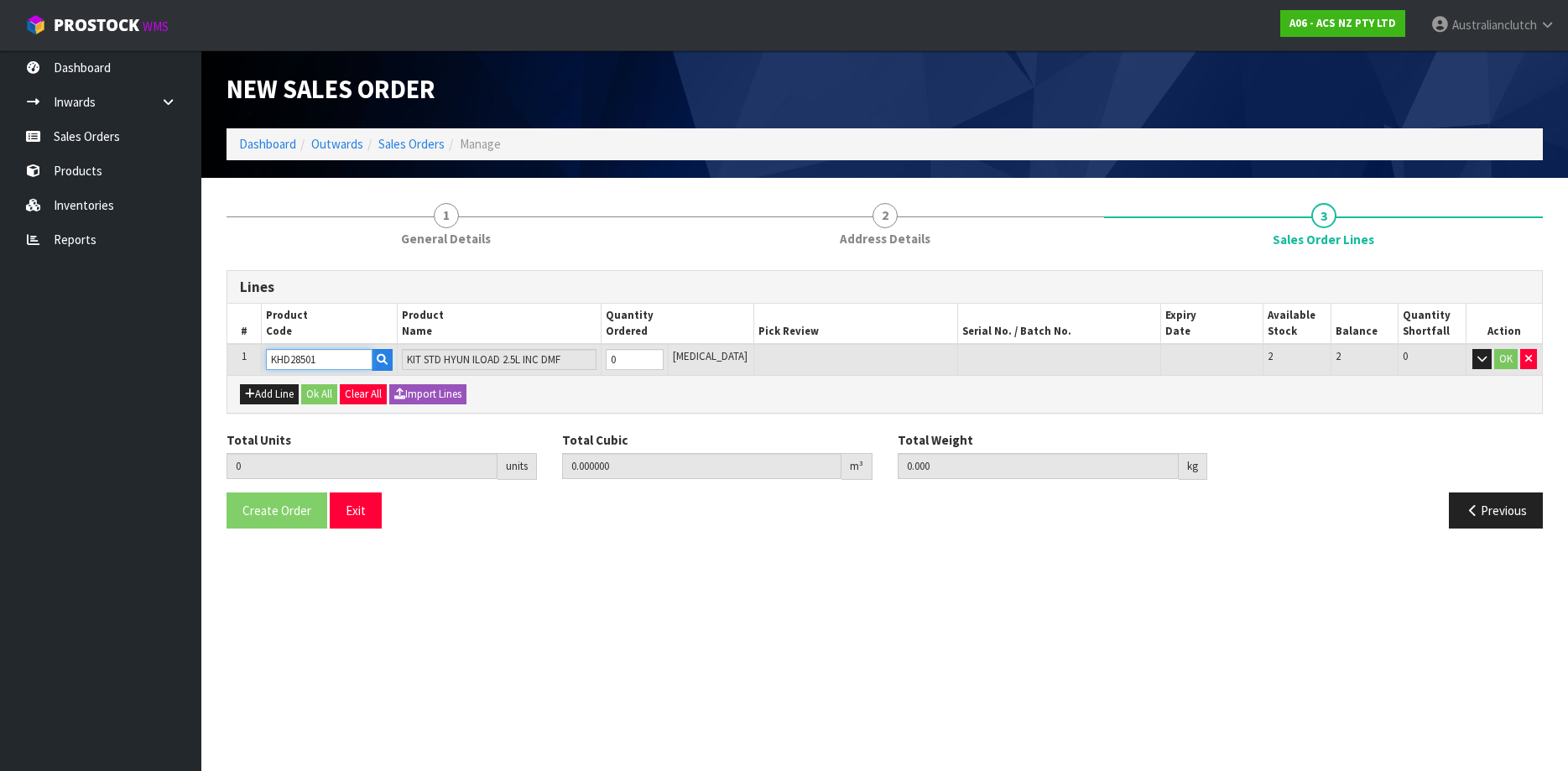
type input "1"
type input "0.01443"
type input "29.5"
type input "1"
click at [664, 355] on input "1" at bounding box center [635, 359] width 59 height 21
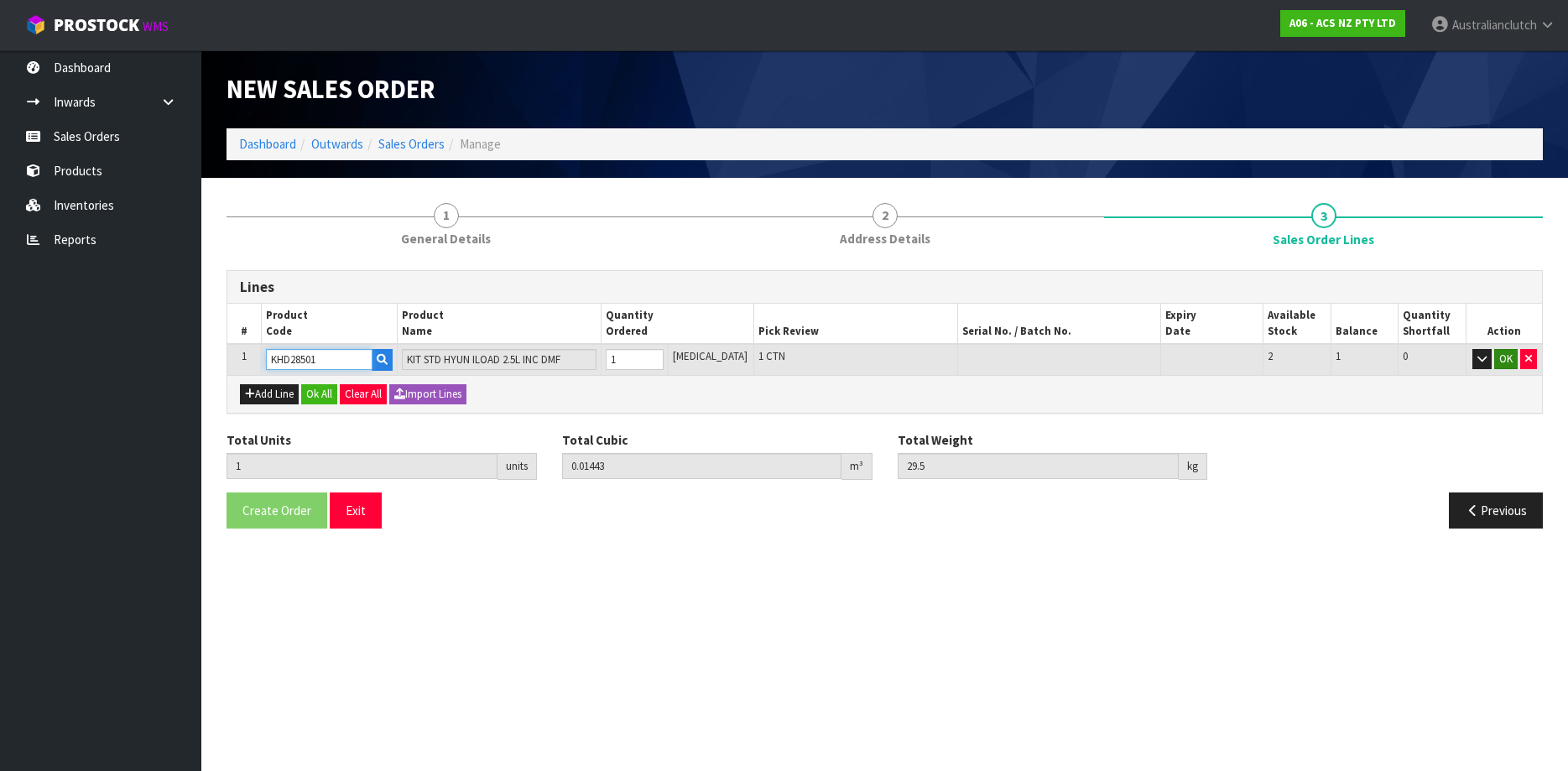
type input "KHD28501"
click at [1501, 362] on button "OK" at bounding box center [1505, 359] width 24 height 21
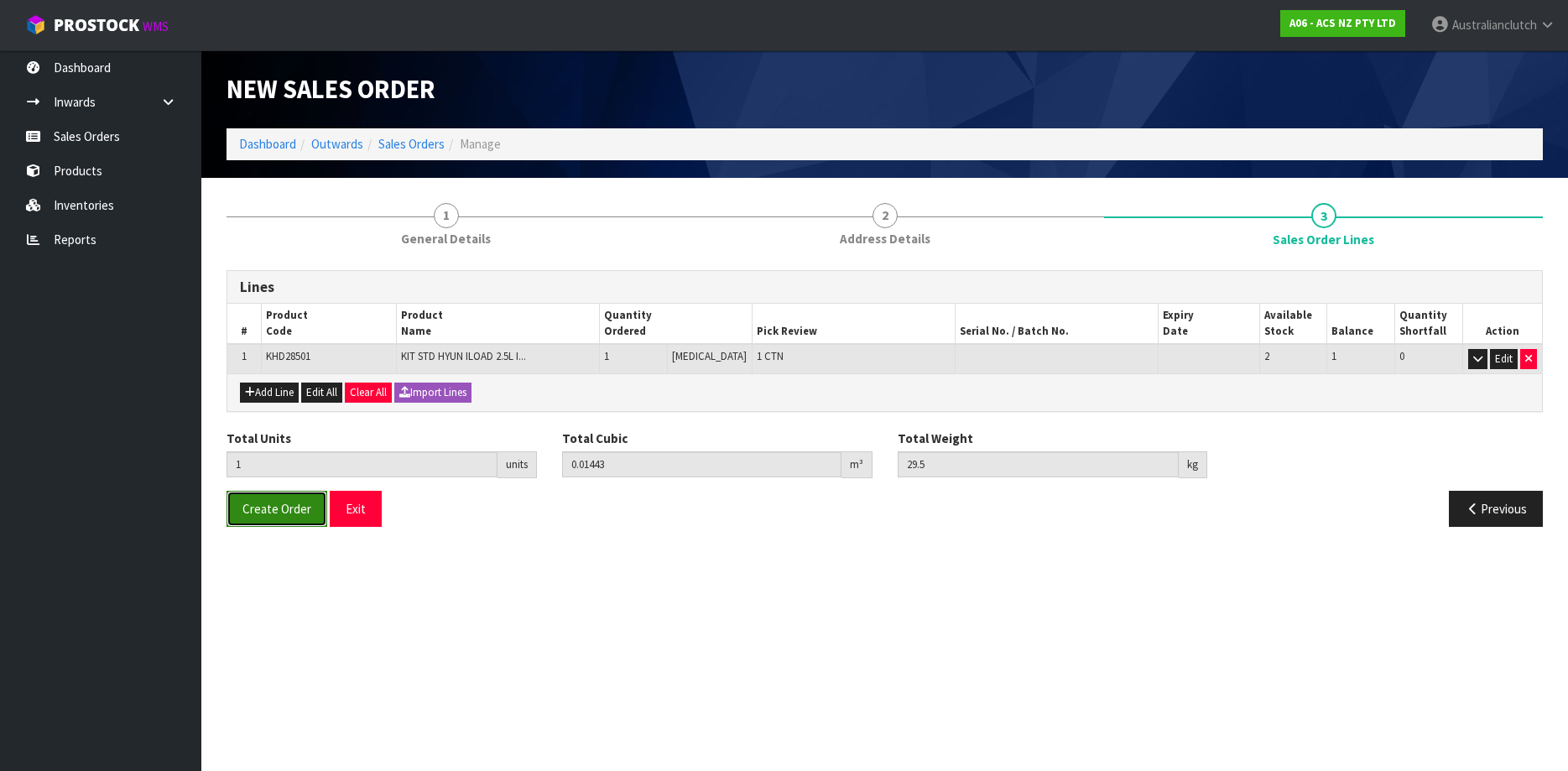
click at [277, 517] on span "Create Order" at bounding box center [277, 508] width 69 height 16
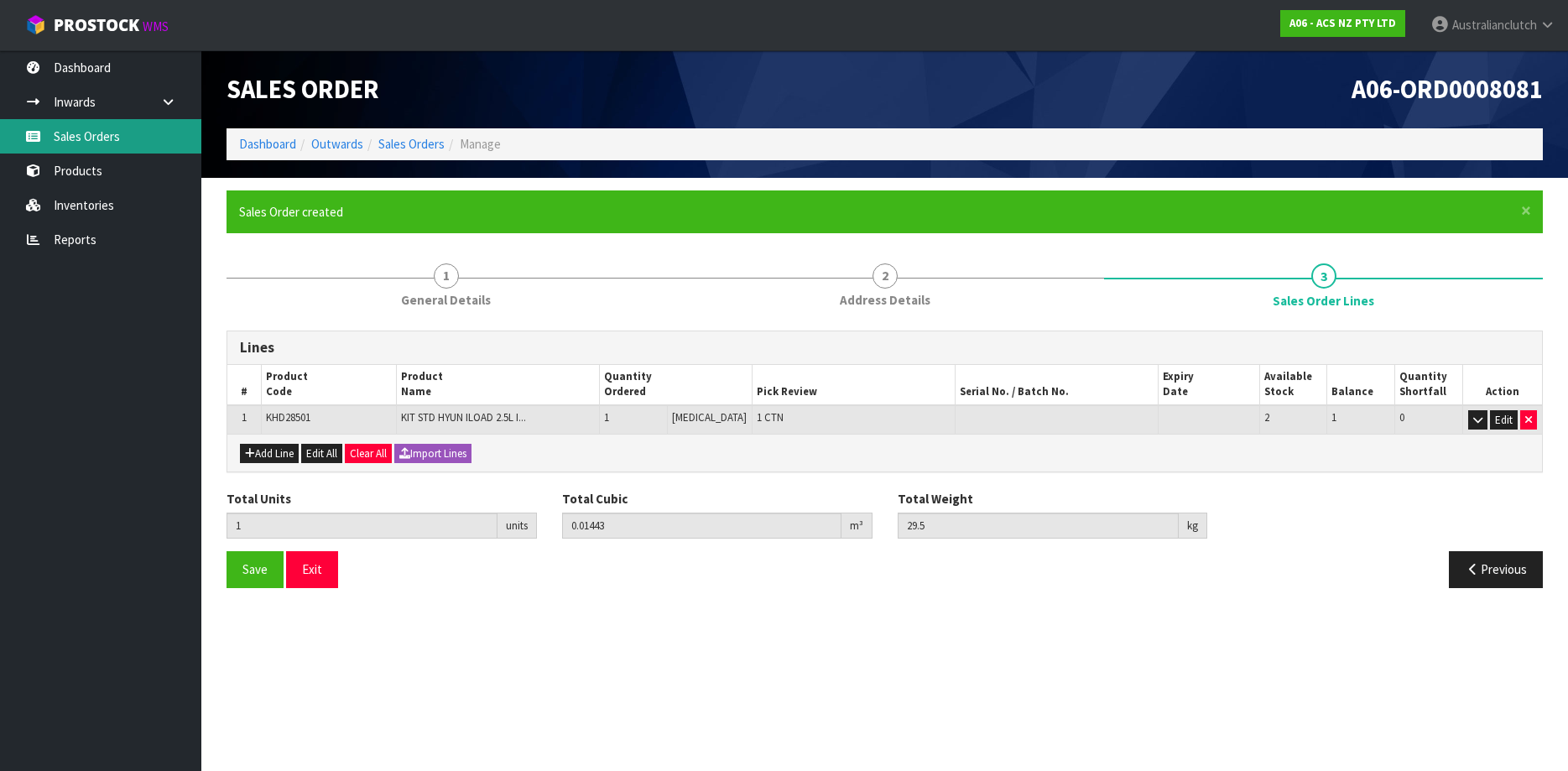
click at [166, 125] on link "Sales Orders" at bounding box center [100, 135] width 201 height 34
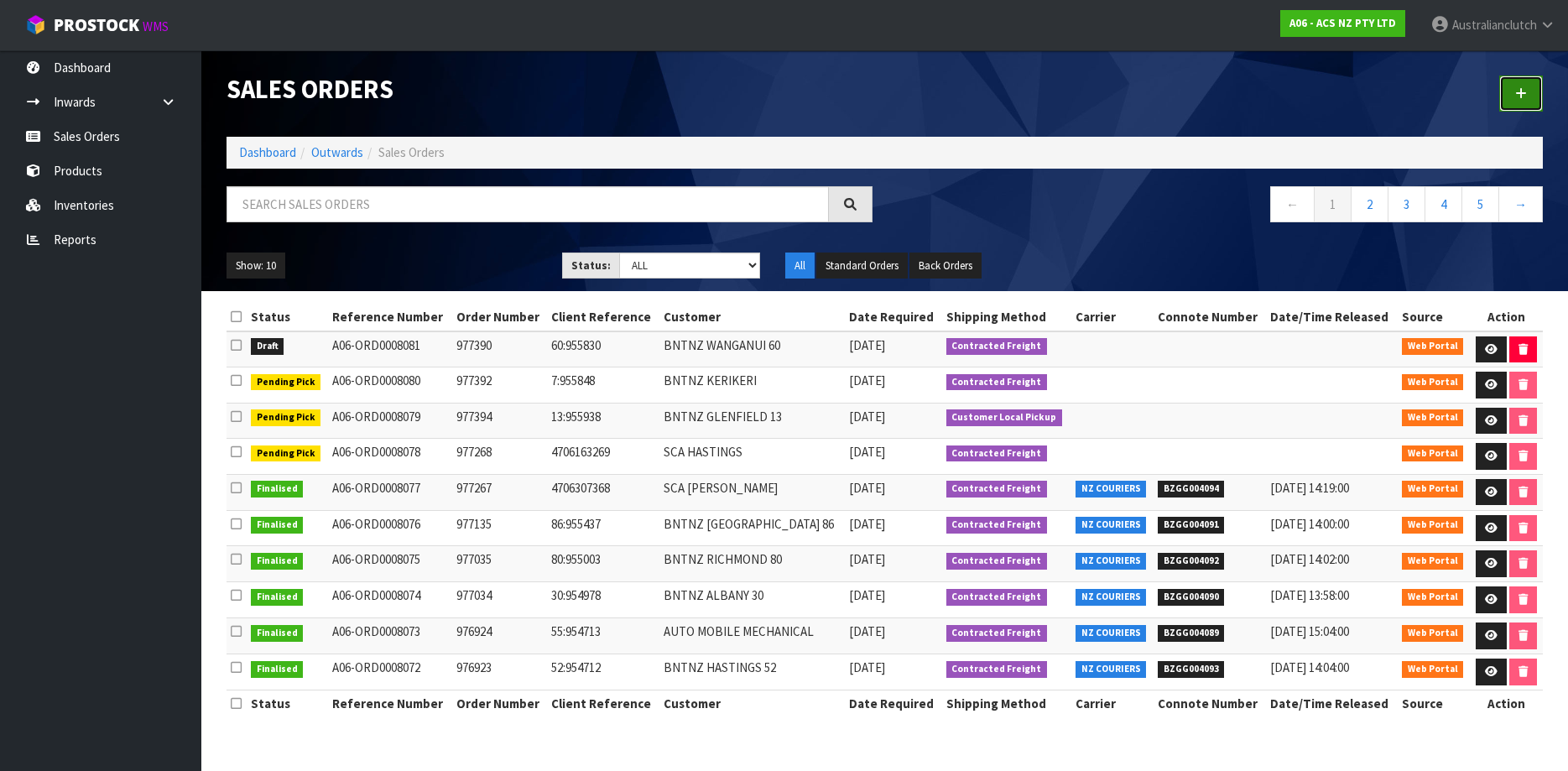
click at [1514, 93] on link at bounding box center [1521, 93] width 43 height 36
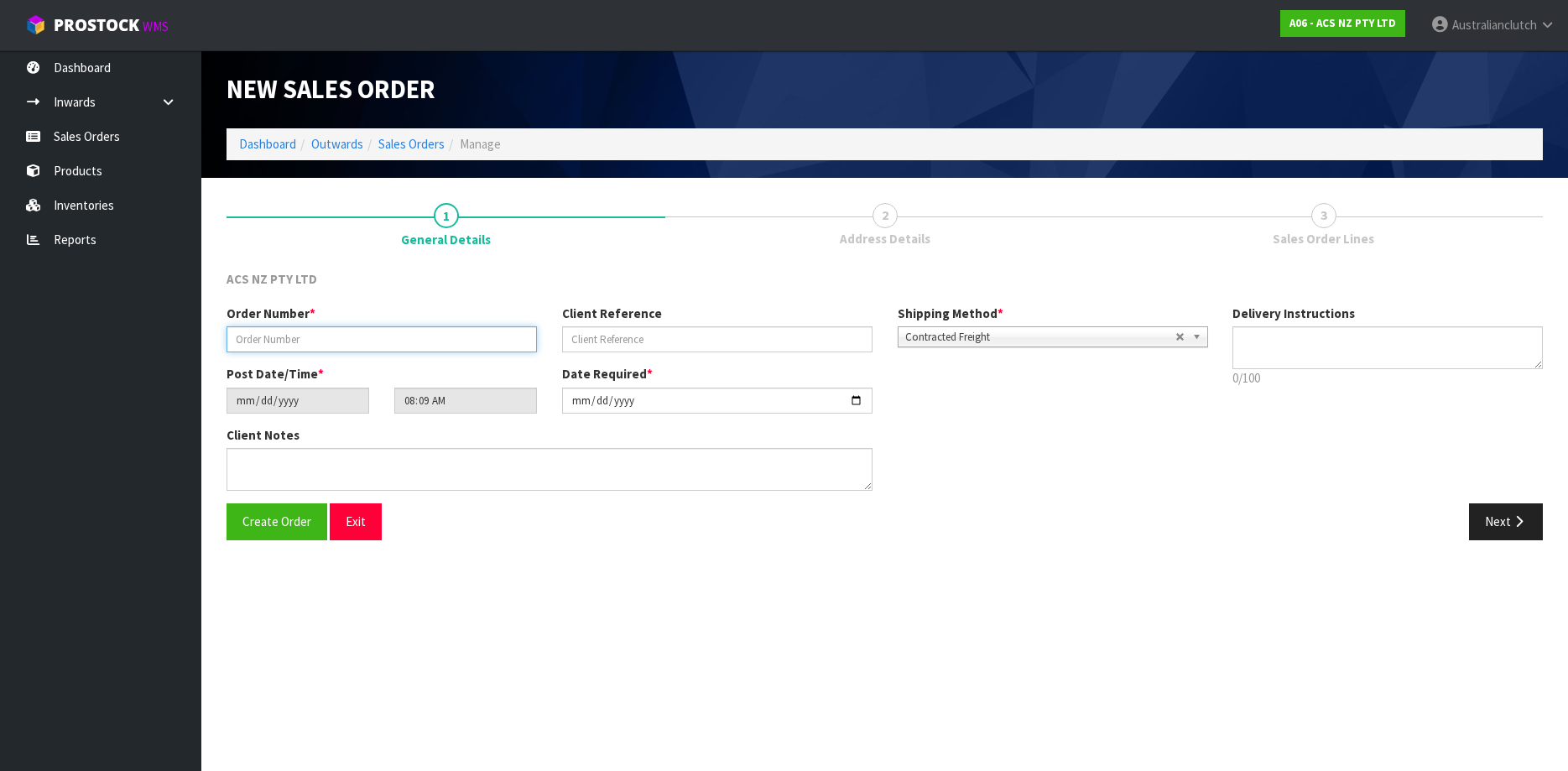
click at [319, 333] on input "text" at bounding box center [382, 339] width 310 height 26
paste input "KHD28501"
drag, startPoint x: 392, startPoint y: 349, endPoint x: 599, endPoint y: 305, distance: 211.6
click at [227, 333] on input "KHD28501" at bounding box center [382, 339] width 310 height 26
click at [332, 331] on input "KHD28501" at bounding box center [382, 339] width 310 height 26
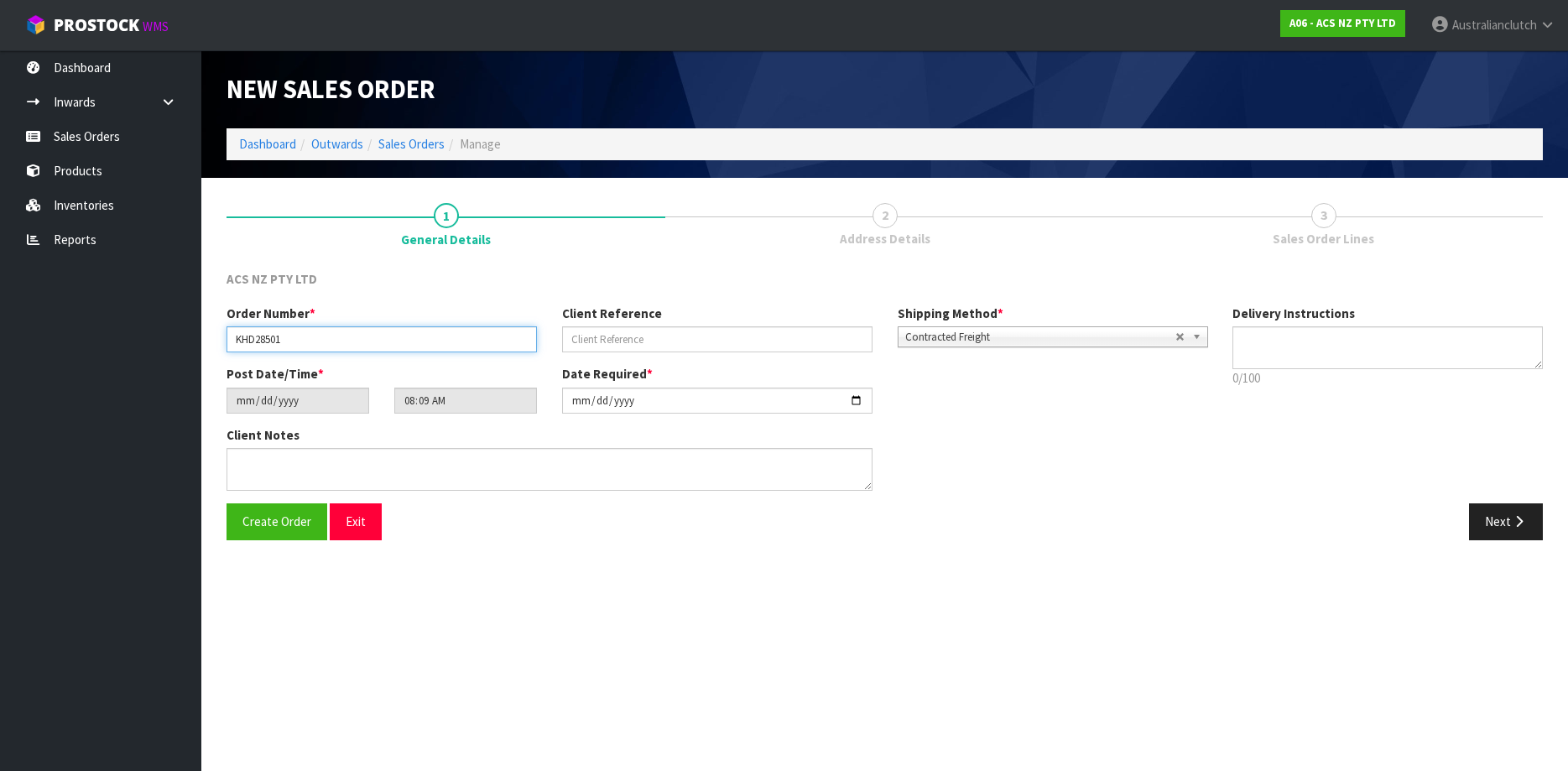
drag, startPoint x: 345, startPoint y: 333, endPoint x: 182, endPoint y: 314, distance: 164.1
click at [227, 327] on input "KHD28501" at bounding box center [382, 339] width 310 height 26
paste input "977389"
type input "977389"
click at [615, 336] on input "text" at bounding box center [717, 339] width 310 height 26
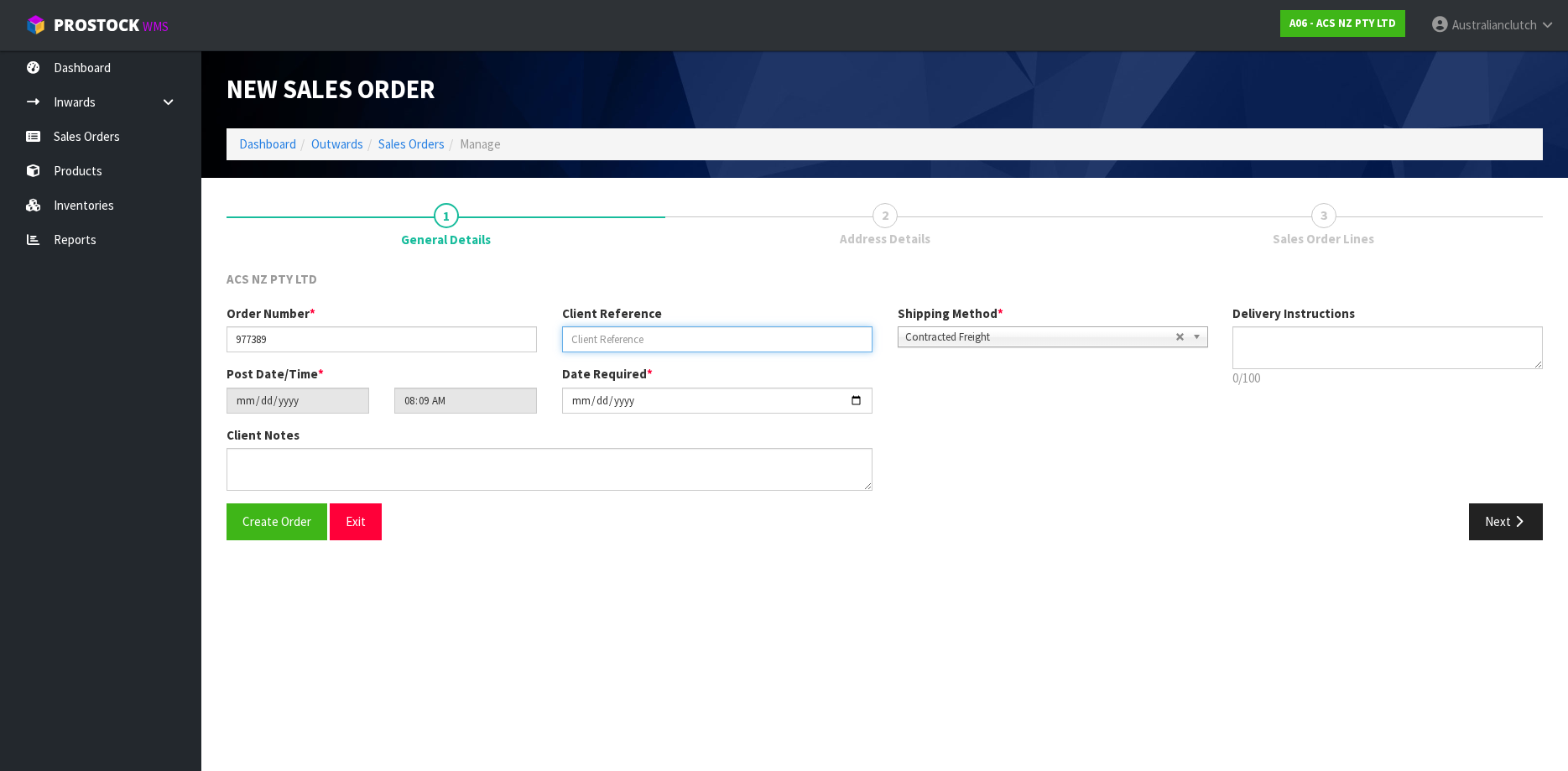
paste input "39:955806"
type input "39:955806"
click at [1318, 330] on textarea at bounding box center [1387, 348] width 310 height 43
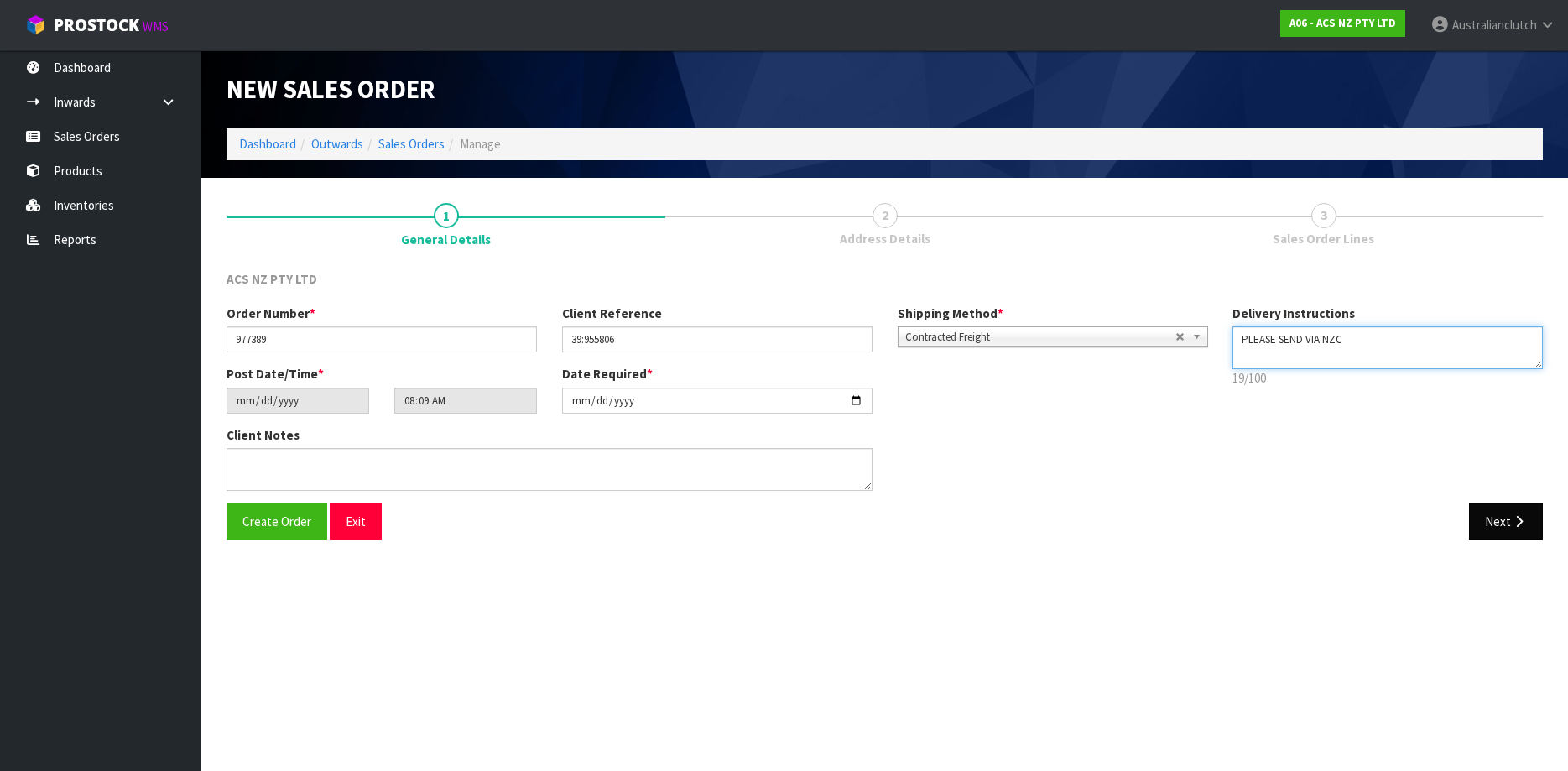
type textarea "PLEASE SEND VIA NZC"
click at [1512, 510] on button "Next" at bounding box center [1505, 521] width 74 height 36
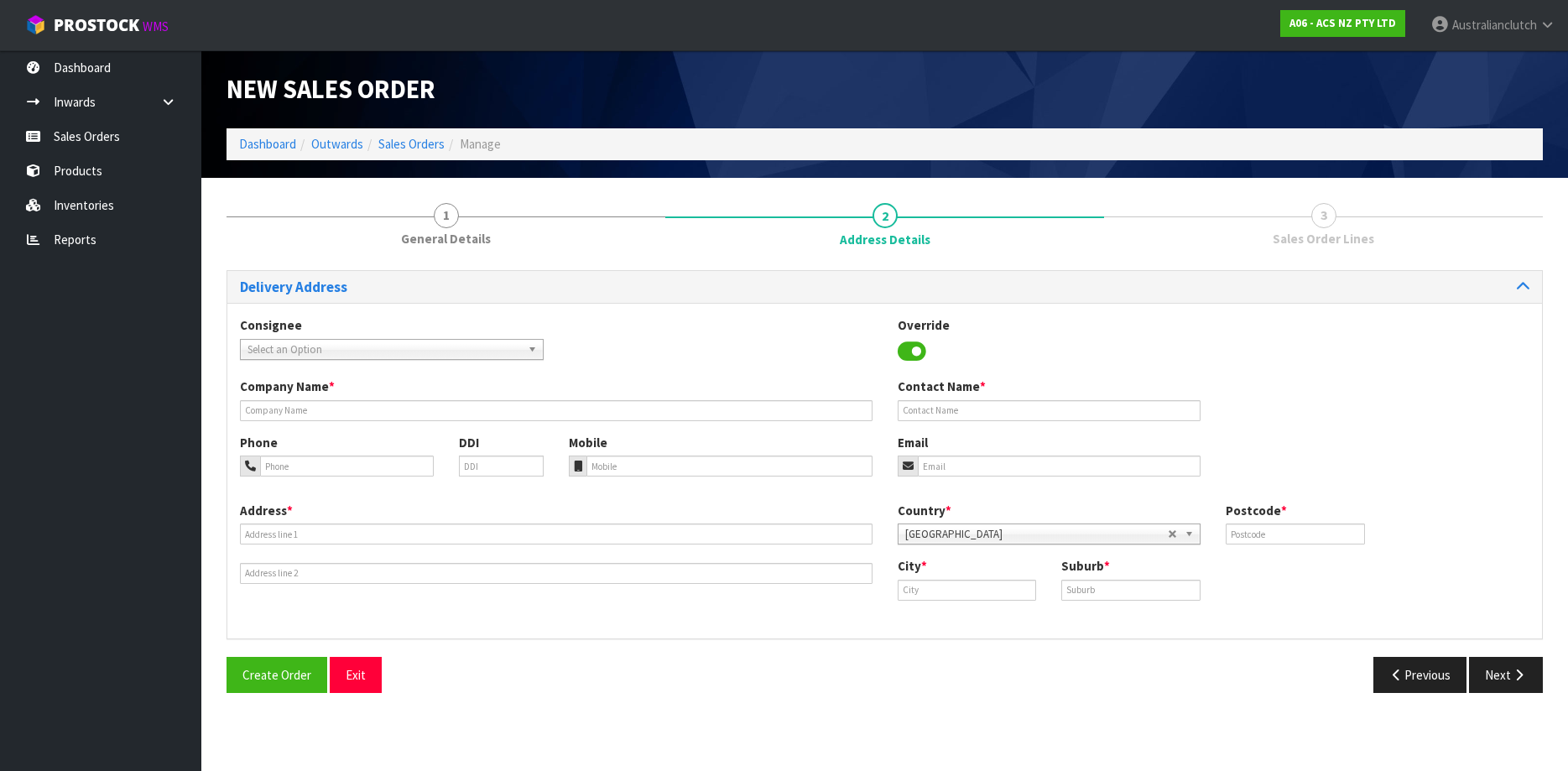
click at [436, 350] on span "Select an Option" at bounding box center [384, 349] width 274 height 21
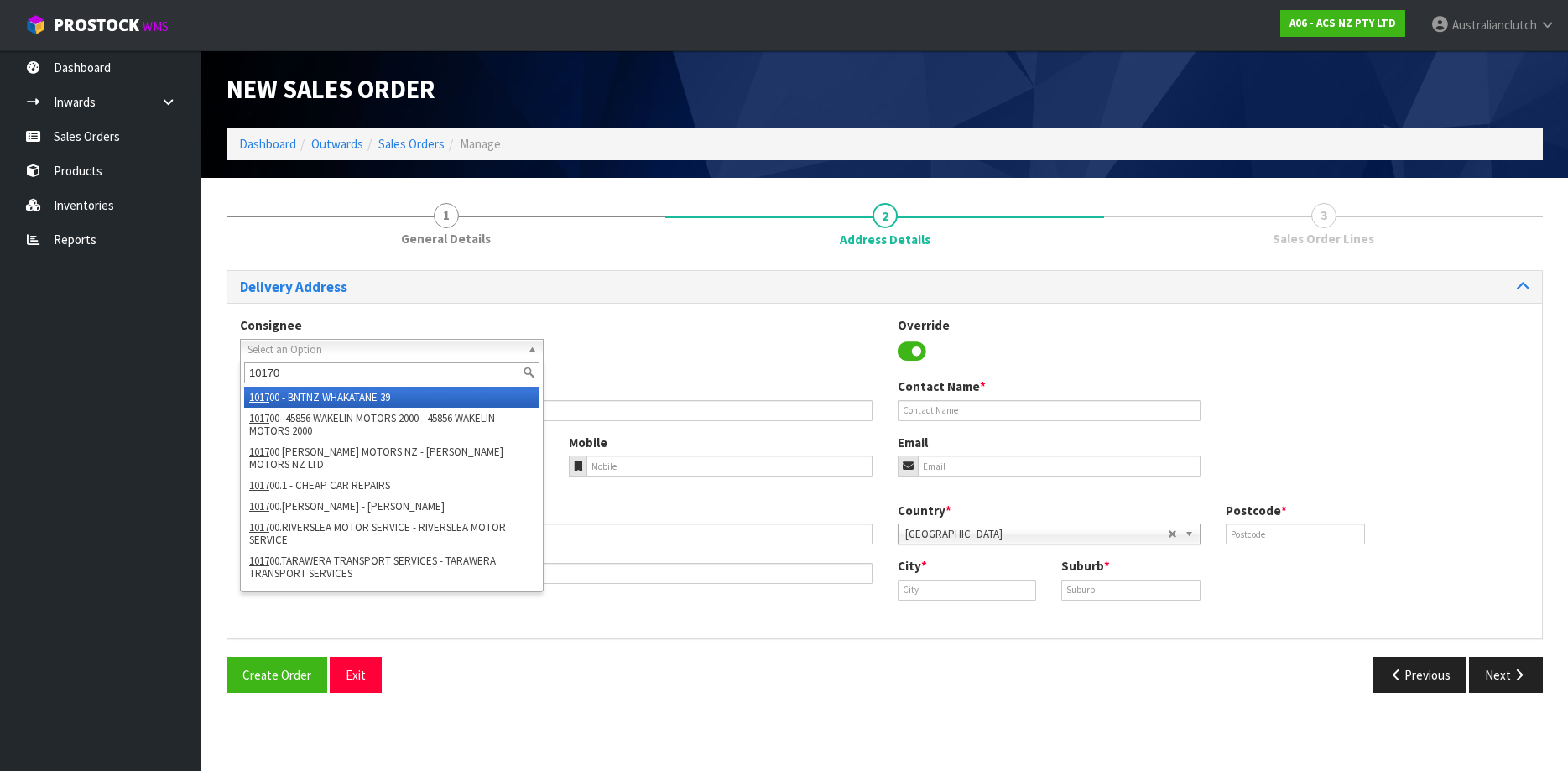
type input "101700"
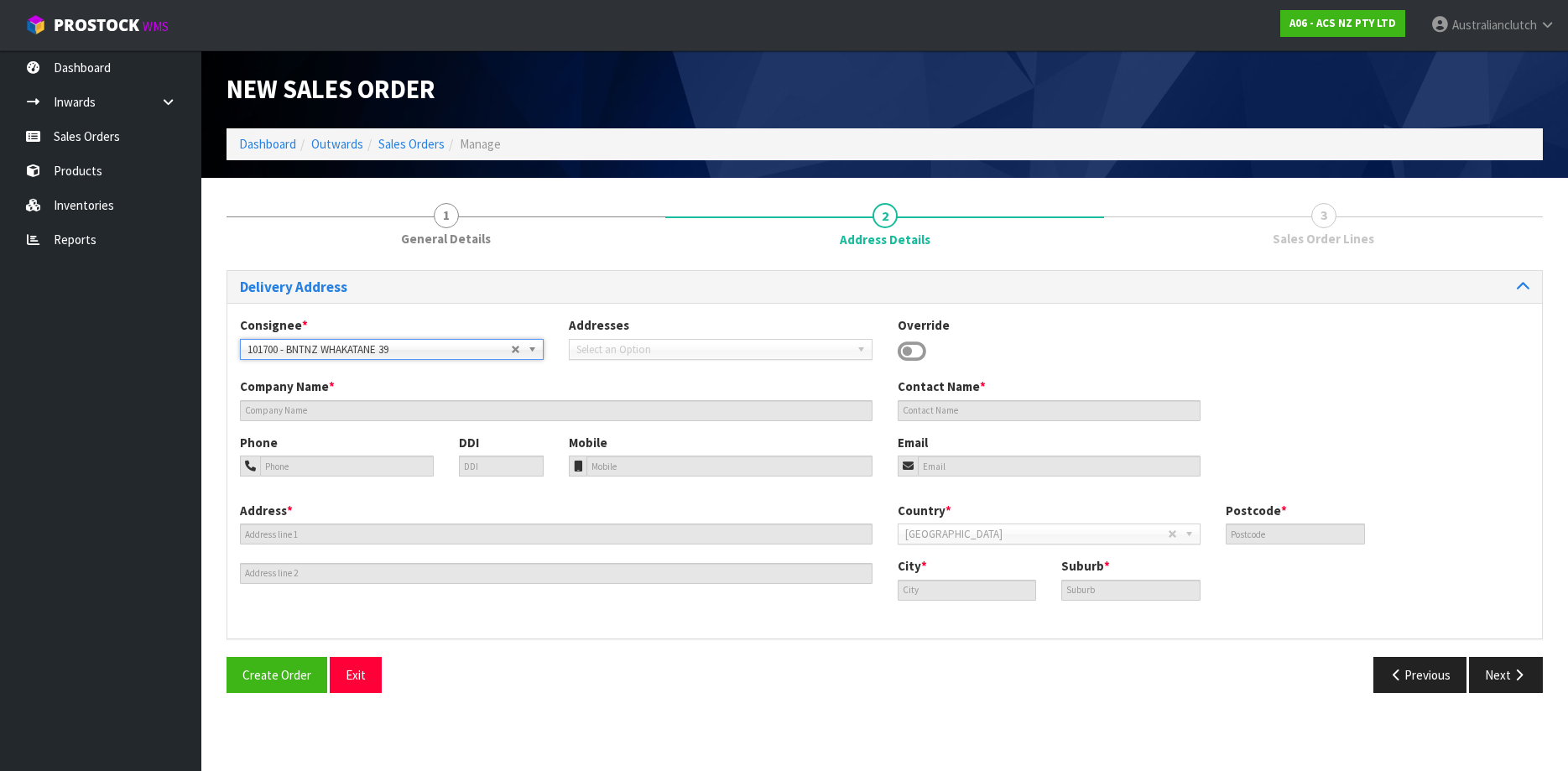
type input "BNTNZ WHAKATANE 39"
type input "[STREET_ADDRESS]"
type input "3120"
type input "WHAKATANE"
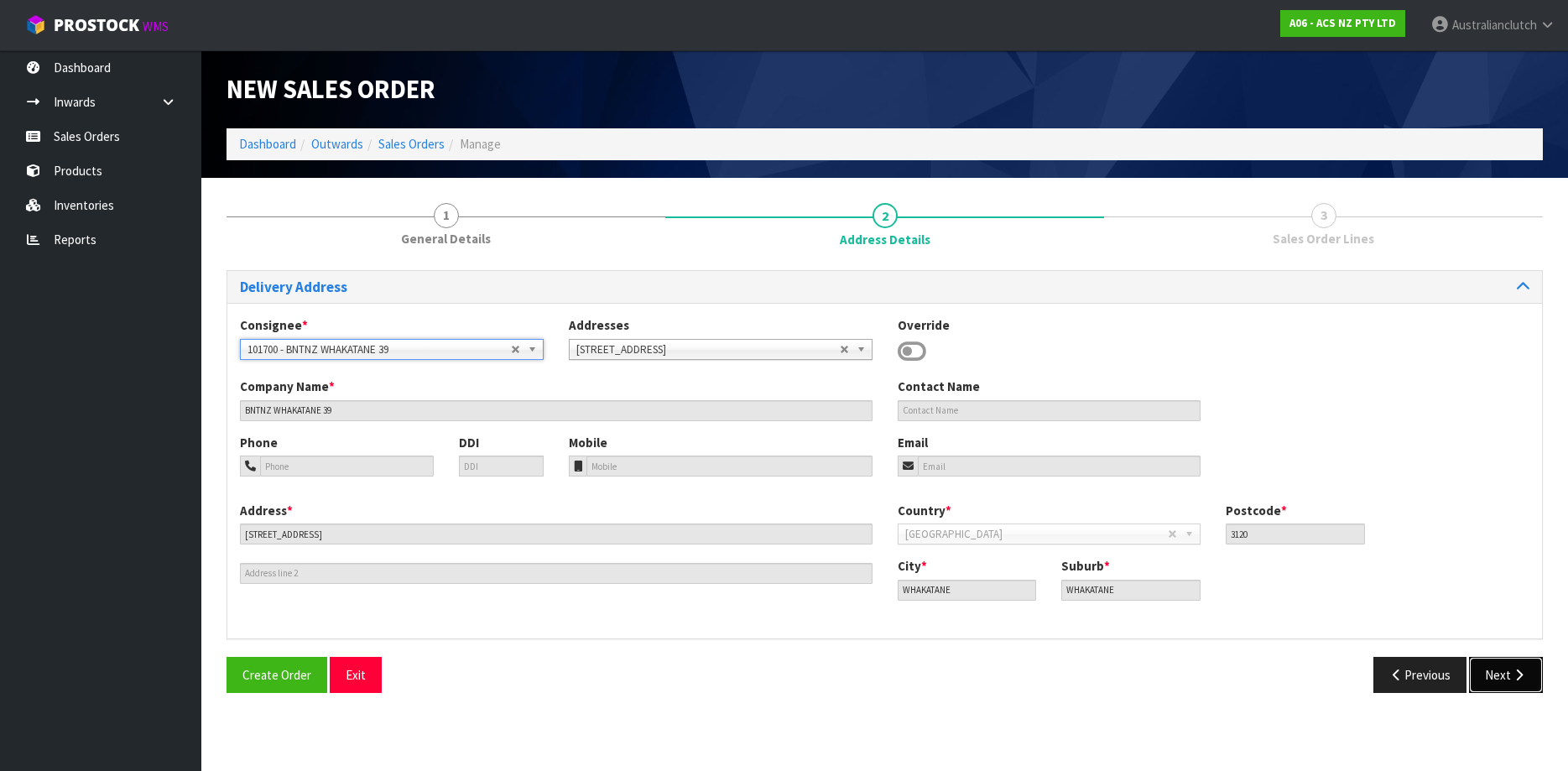
click at [1523, 674] on icon "button" at bounding box center [1519, 674] width 16 height 13
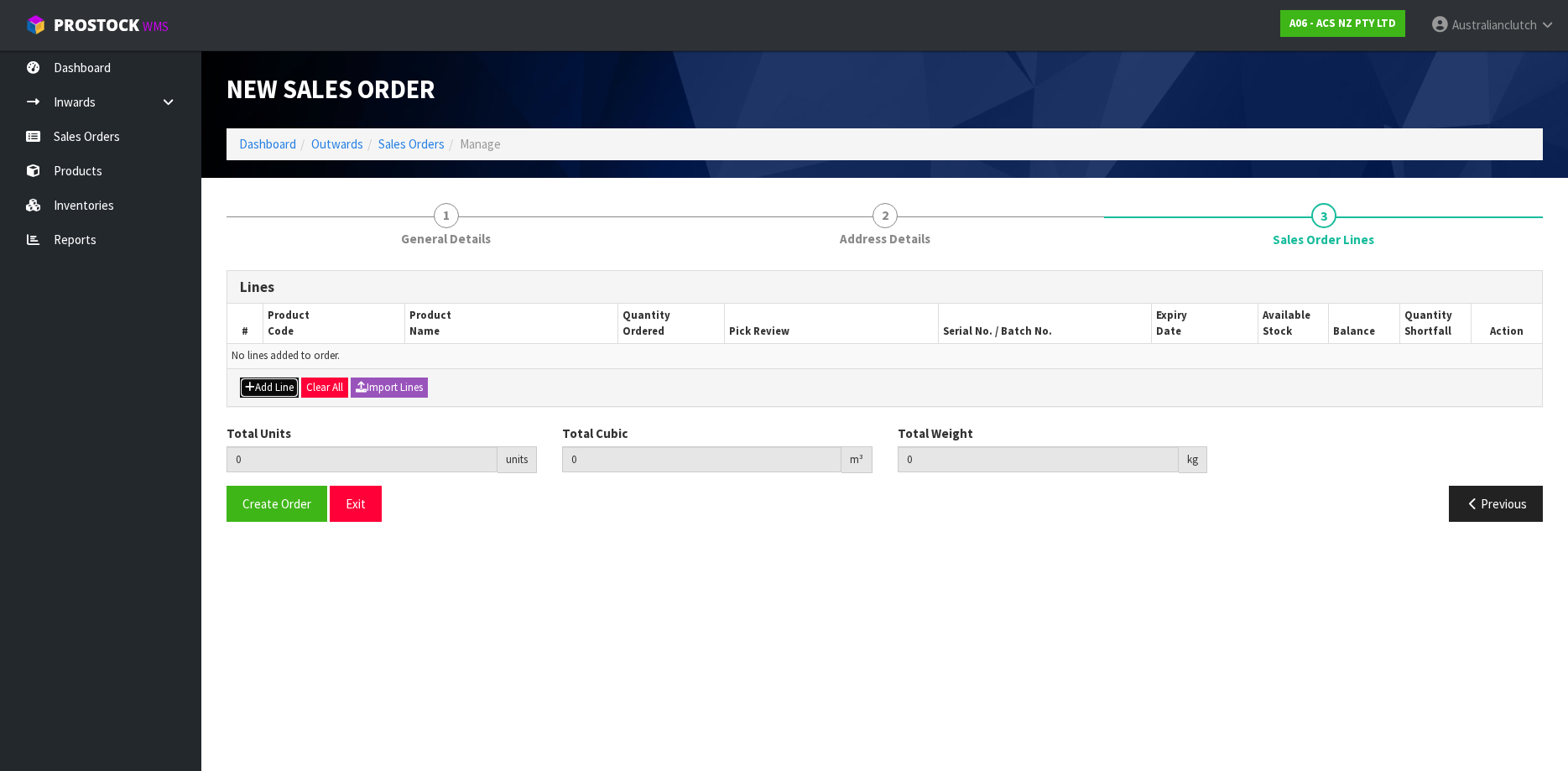
click at [279, 386] on button "Add Line" at bounding box center [269, 387] width 59 height 21
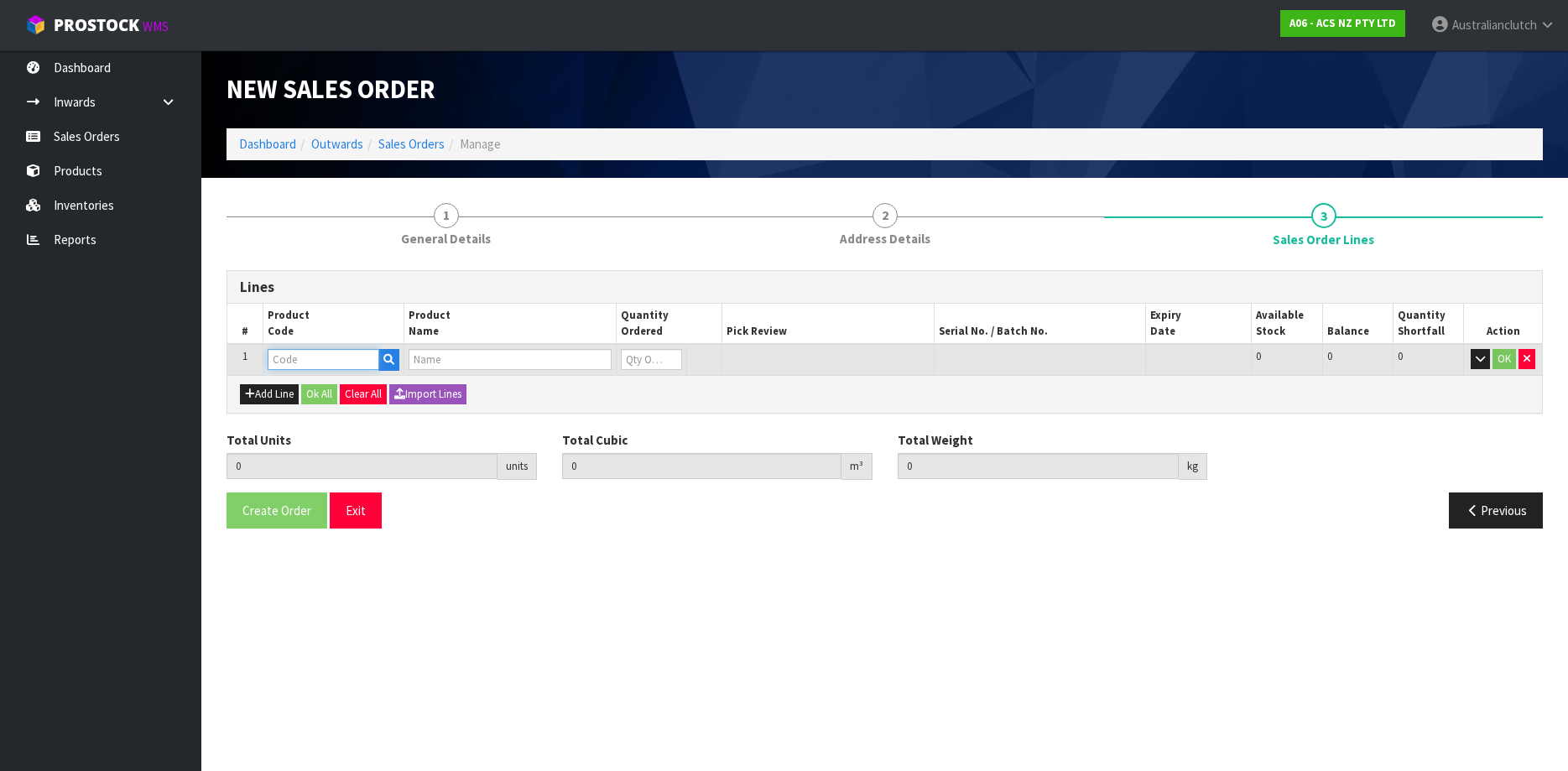
click at [308, 365] on input "text" at bounding box center [324, 359] width 112 height 21
paste input "MCTY128"
type input "MCTY128"
type input "0.000000"
type input "0.000"
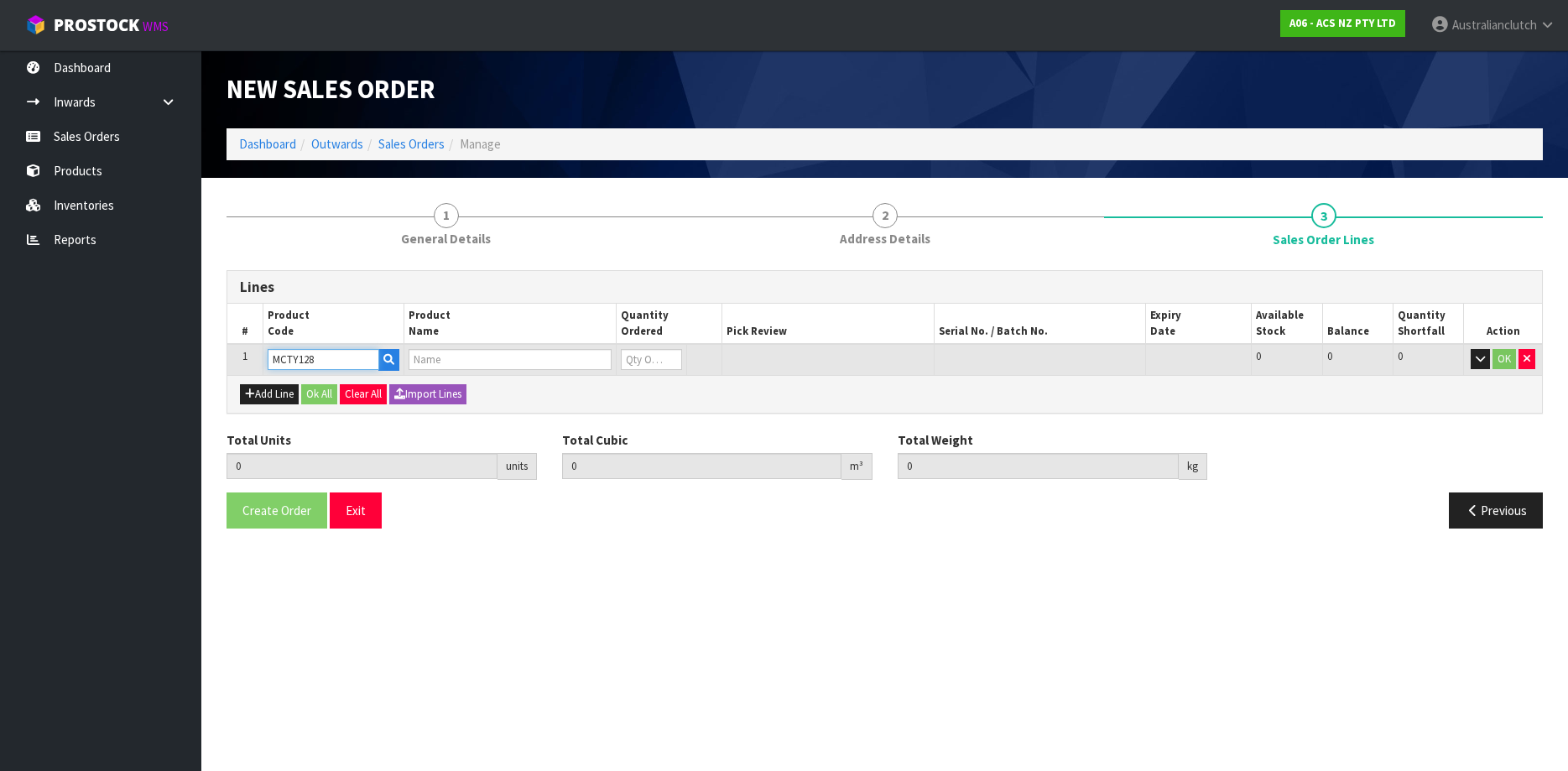
type input "CLUTCH M/CYL TOYOTA 15.87MM (5/8")"
type input "0"
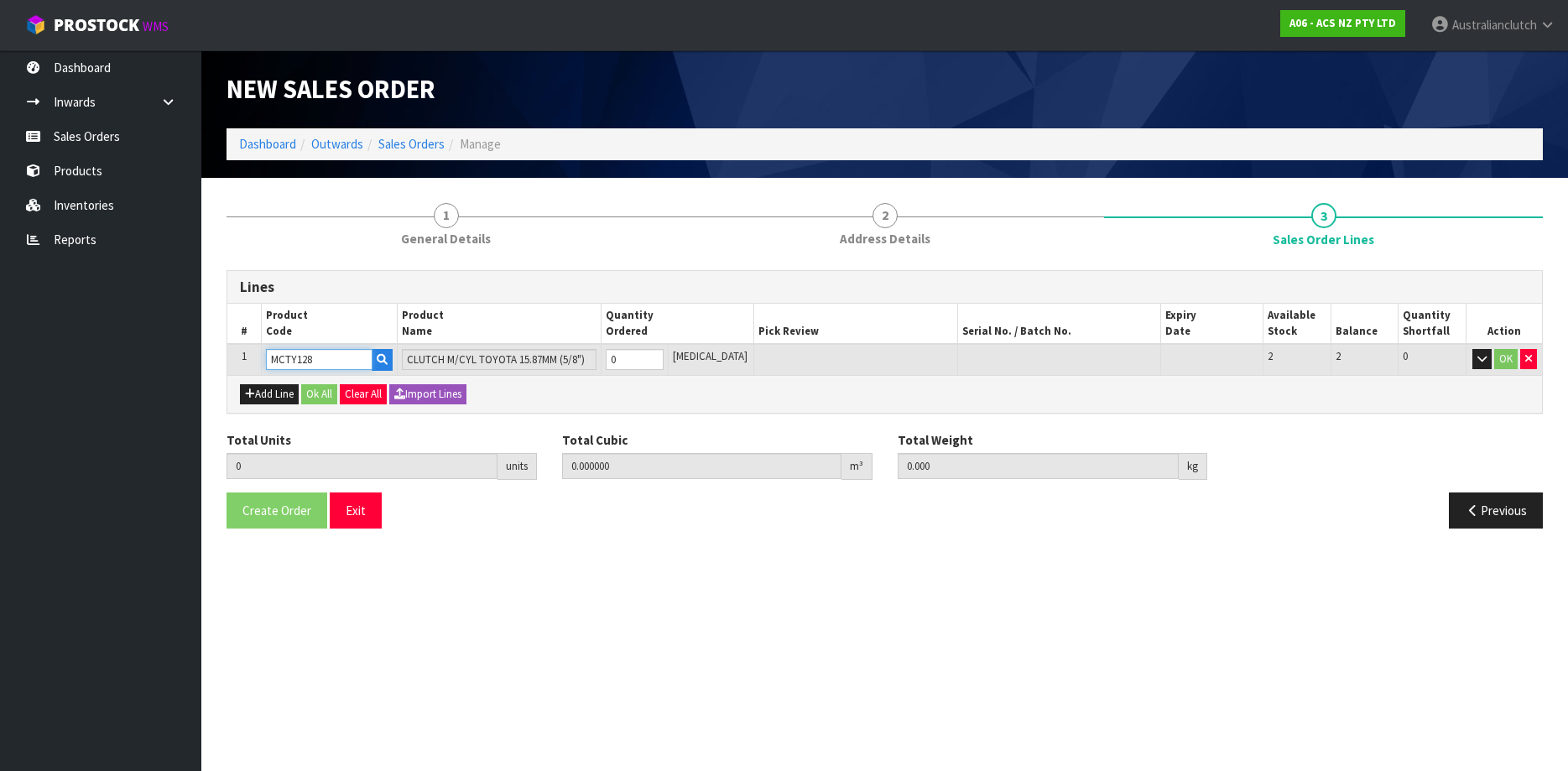
type input "1"
type input "0.002981"
type input "0.75"
type input "1"
click at [664, 358] on input "1" at bounding box center [635, 359] width 59 height 21
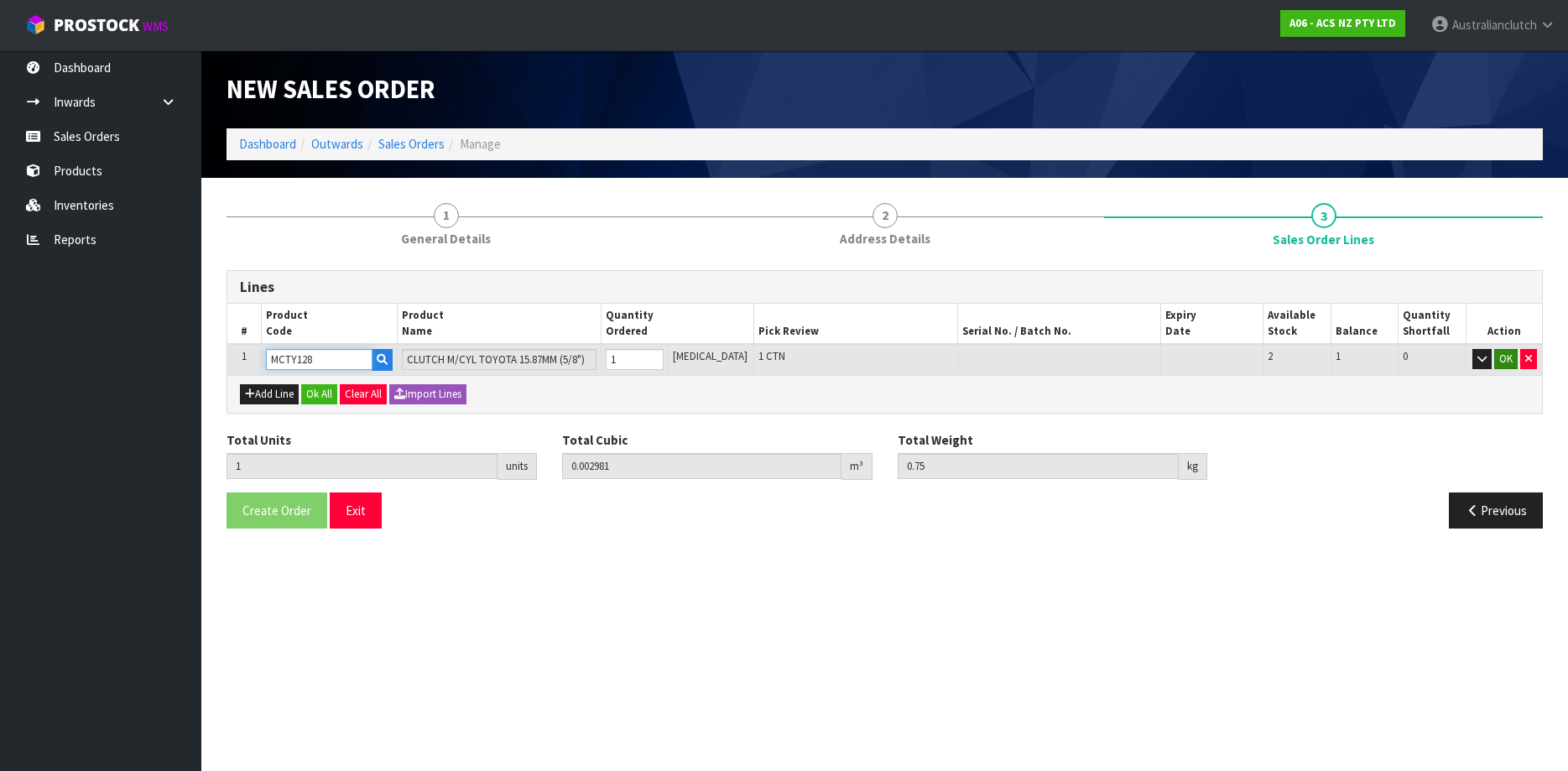
type input "MCTY128"
click at [1493, 350] on button "OK" at bounding box center [1505, 359] width 24 height 21
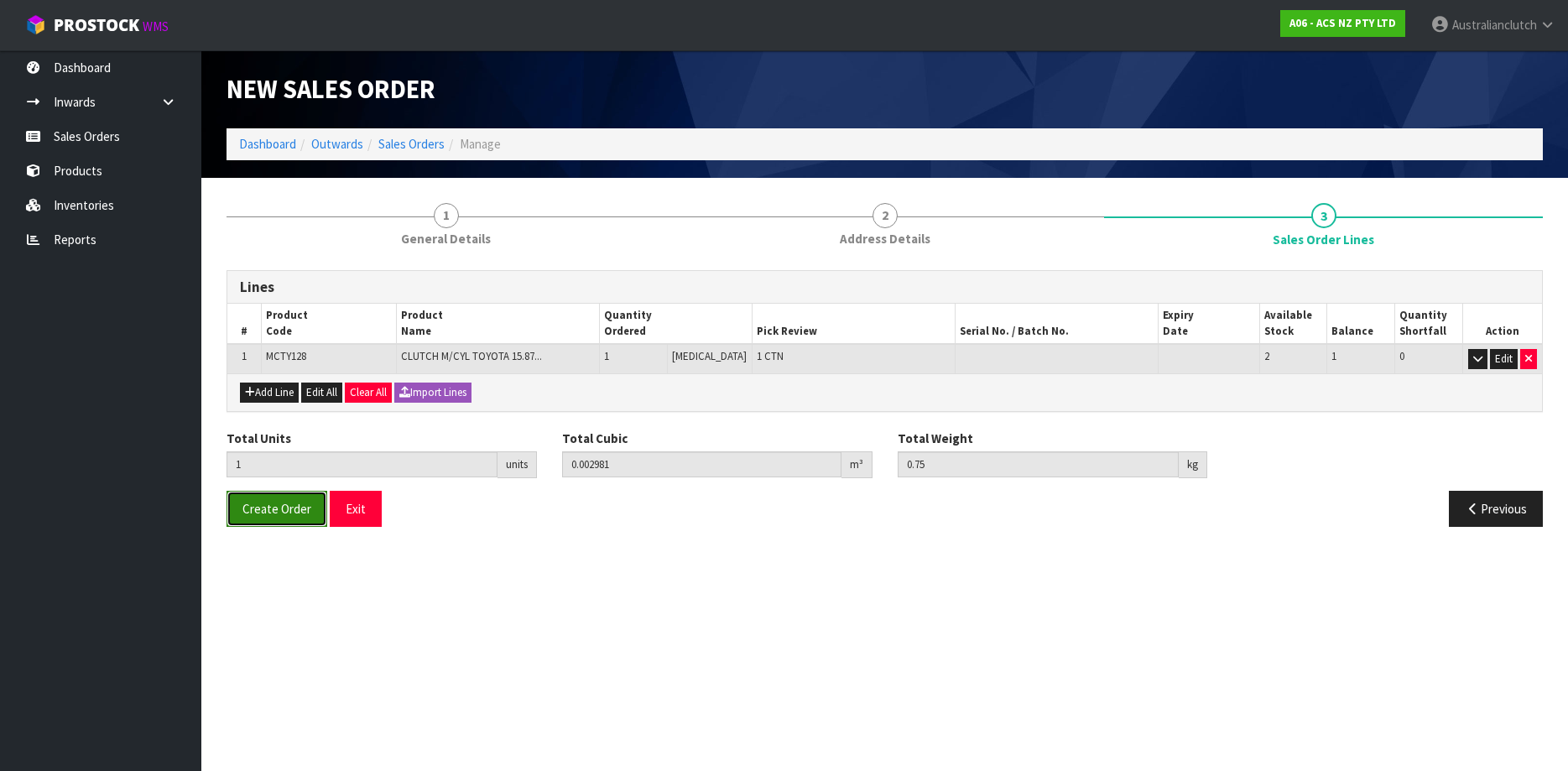
click at [320, 499] on button "Create Order" at bounding box center [277, 508] width 101 height 36
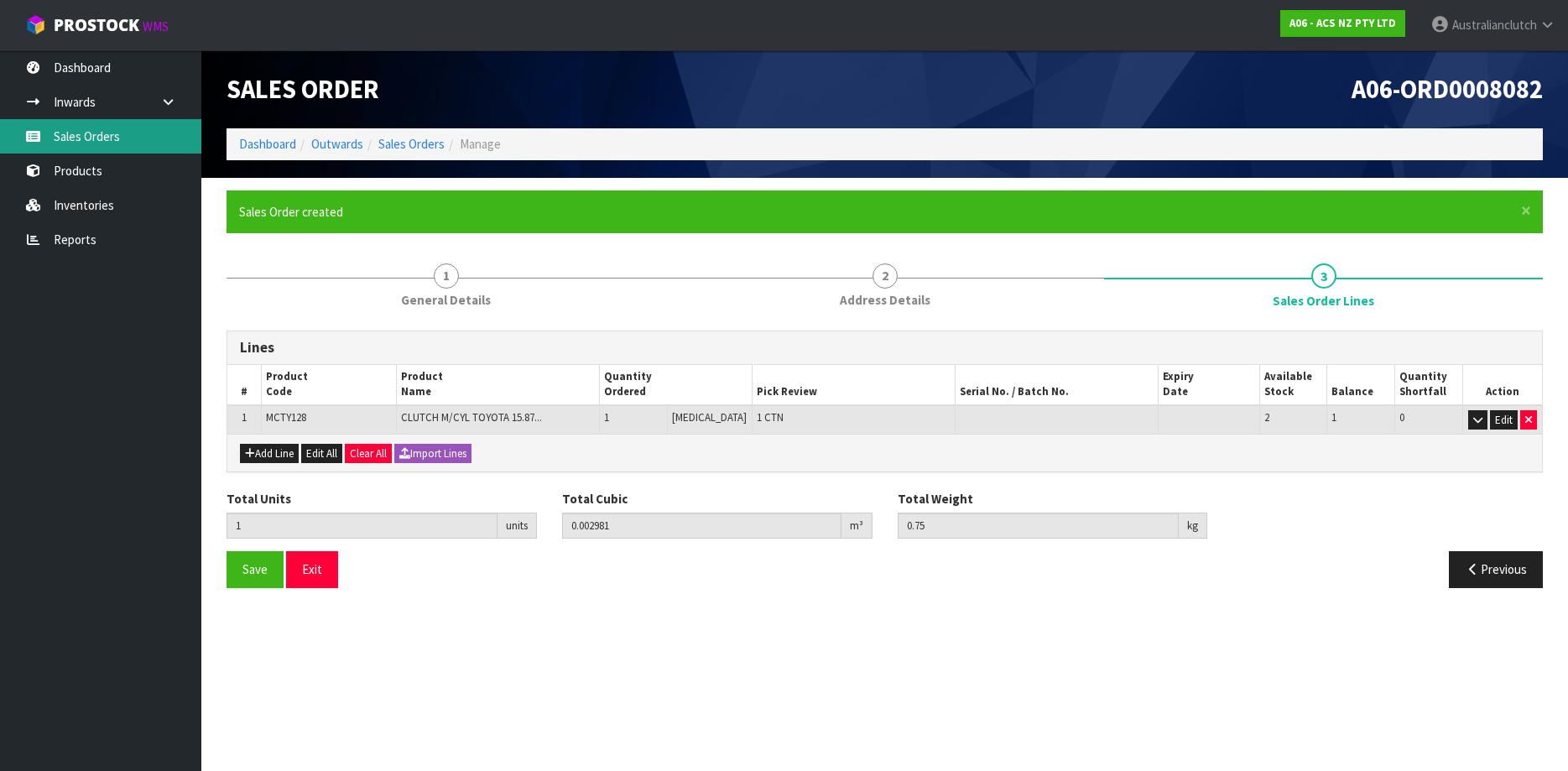
click at [119, 132] on link "Sales Orders" at bounding box center [100, 135] width 201 height 34
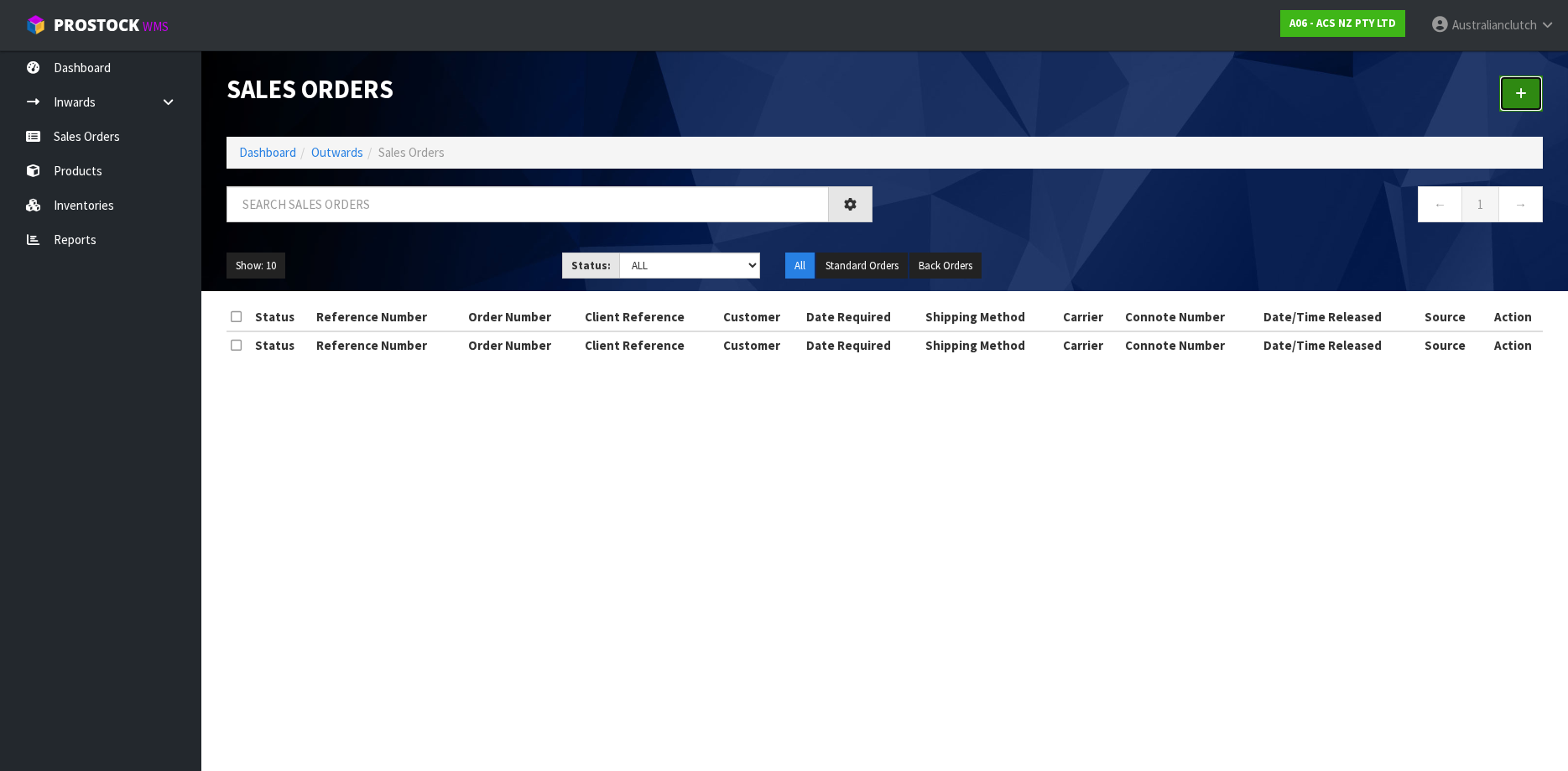
click at [1521, 100] on icon at bounding box center [1521, 93] width 12 height 13
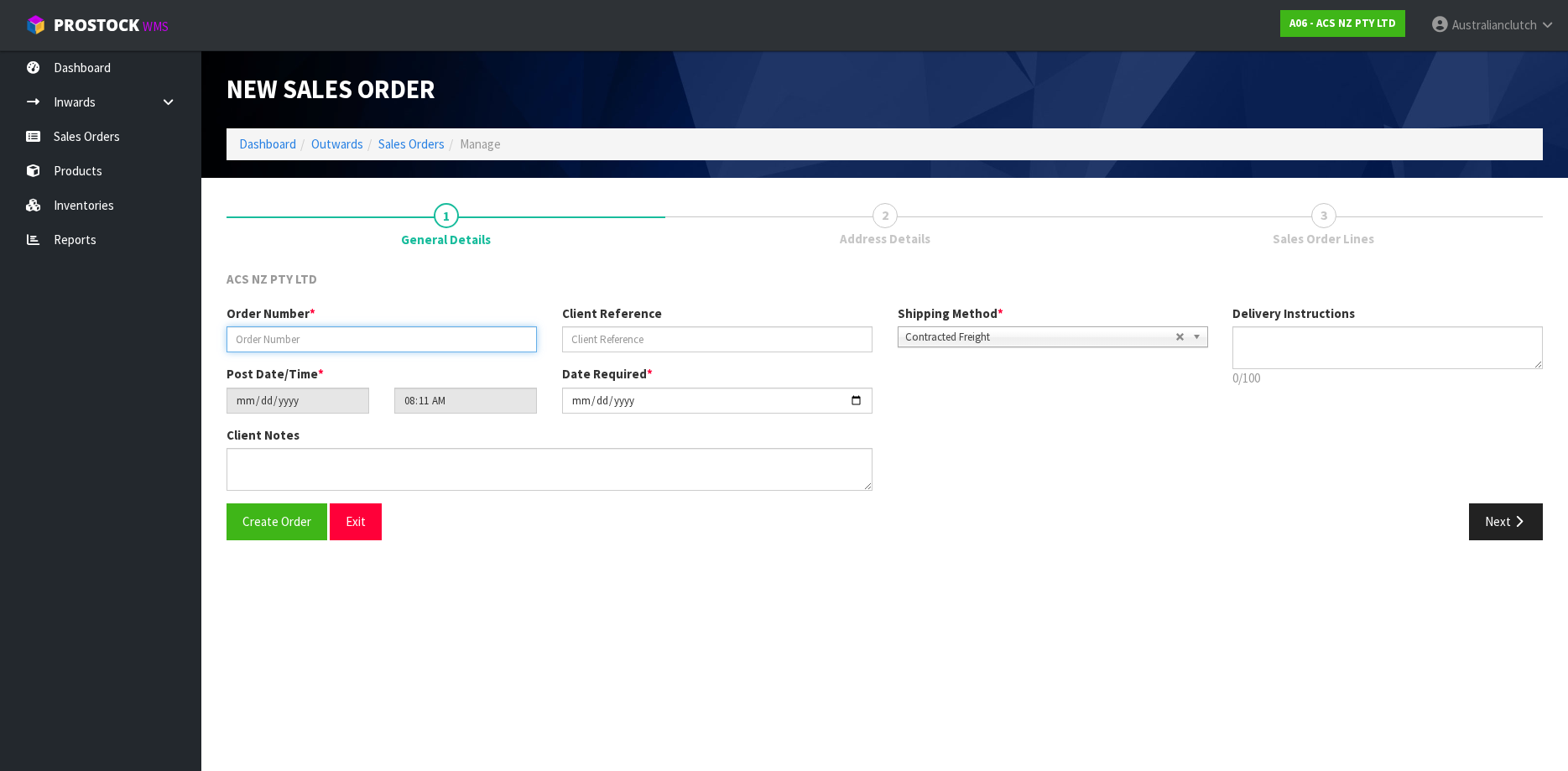
drag, startPoint x: 425, startPoint y: 346, endPoint x: 494, endPoint y: 340, distance: 69.3
click at [425, 345] on input "text" at bounding box center [382, 339] width 310 height 26
paste input "977388"
type input "977388"
click at [717, 341] on input "text" at bounding box center [717, 339] width 310 height 26
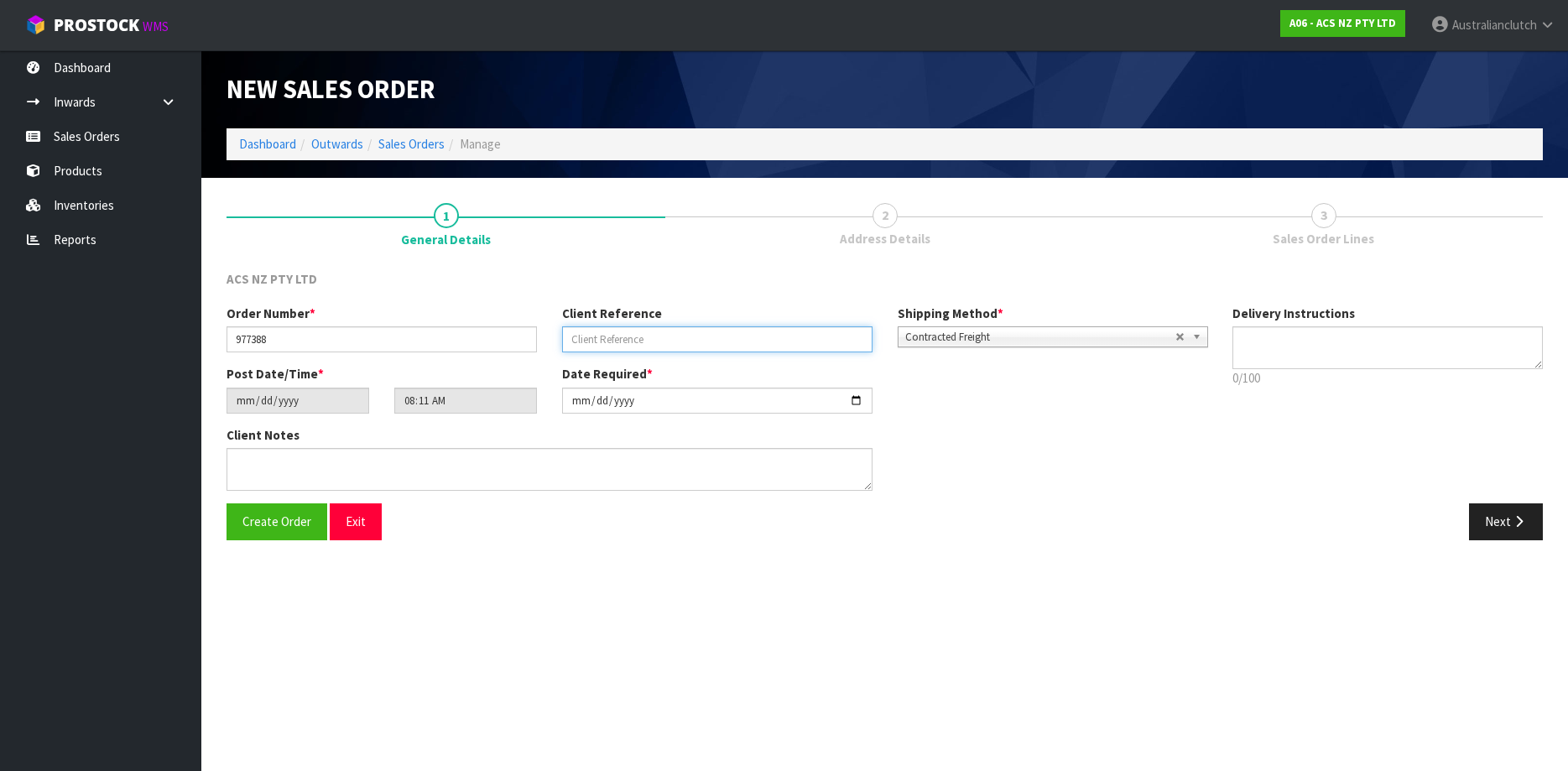
paste input "85:955795"
type input "85:955795"
click at [1509, 352] on textarea at bounding box center [1387, 348] width 310 height 43
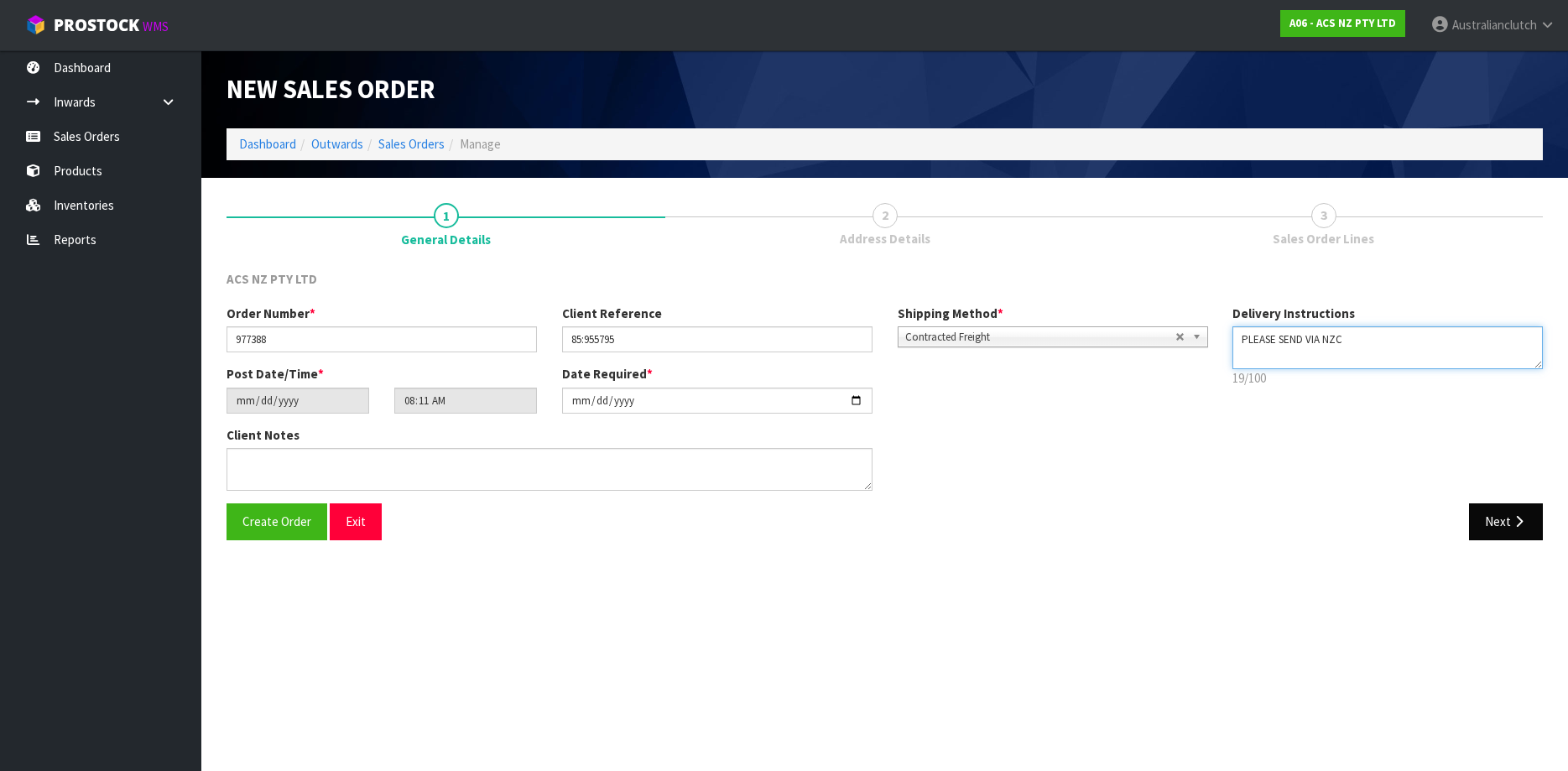
type textarea "PLEASE SEND VIA NZC"
click at [1529, 505] on button "Next" at bounding box center [1505, 521] width 74 height 36
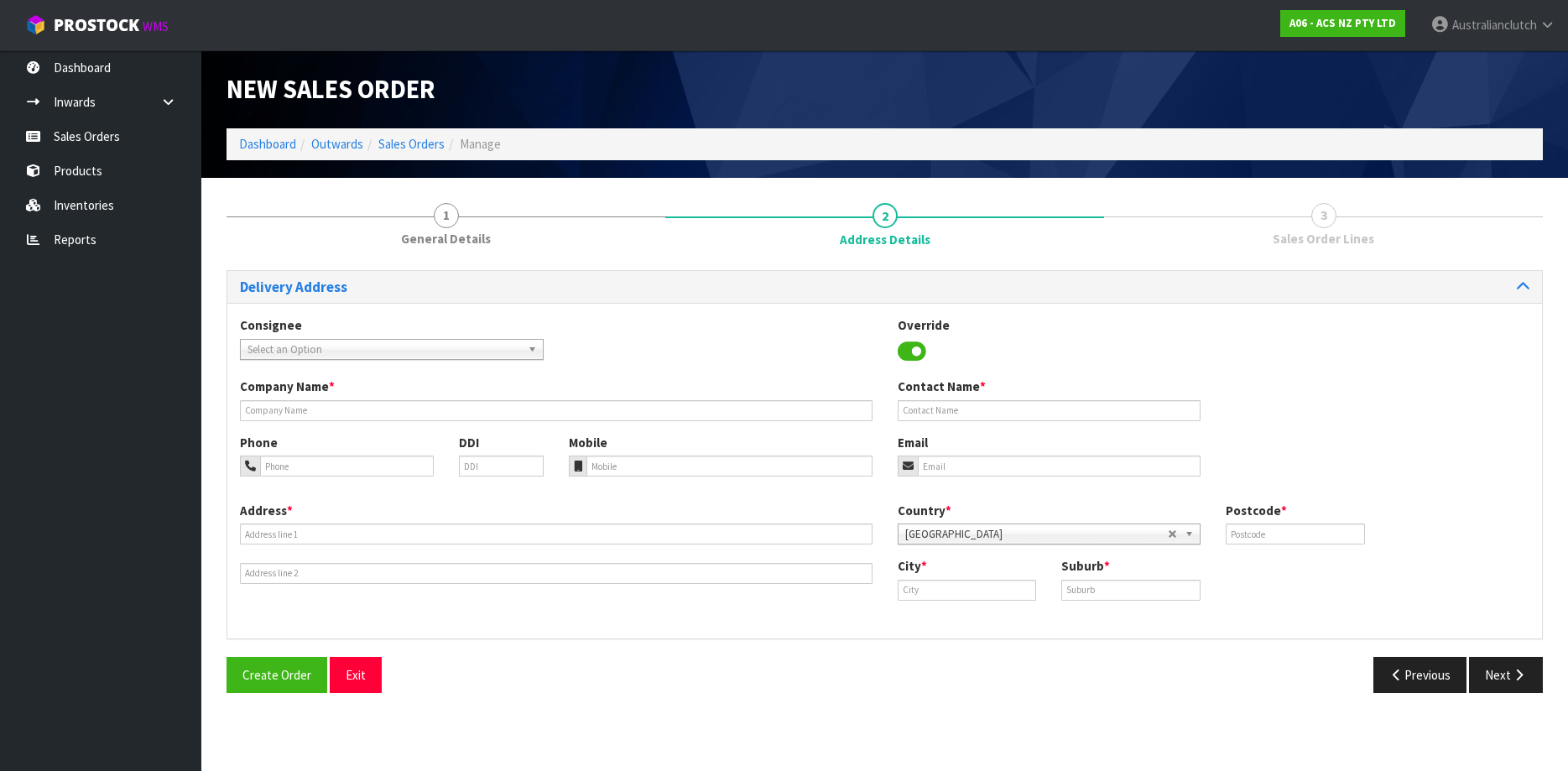
click at [303, 340] on span "Select an Option" at bounding box center [384, 349] width 274 height 21
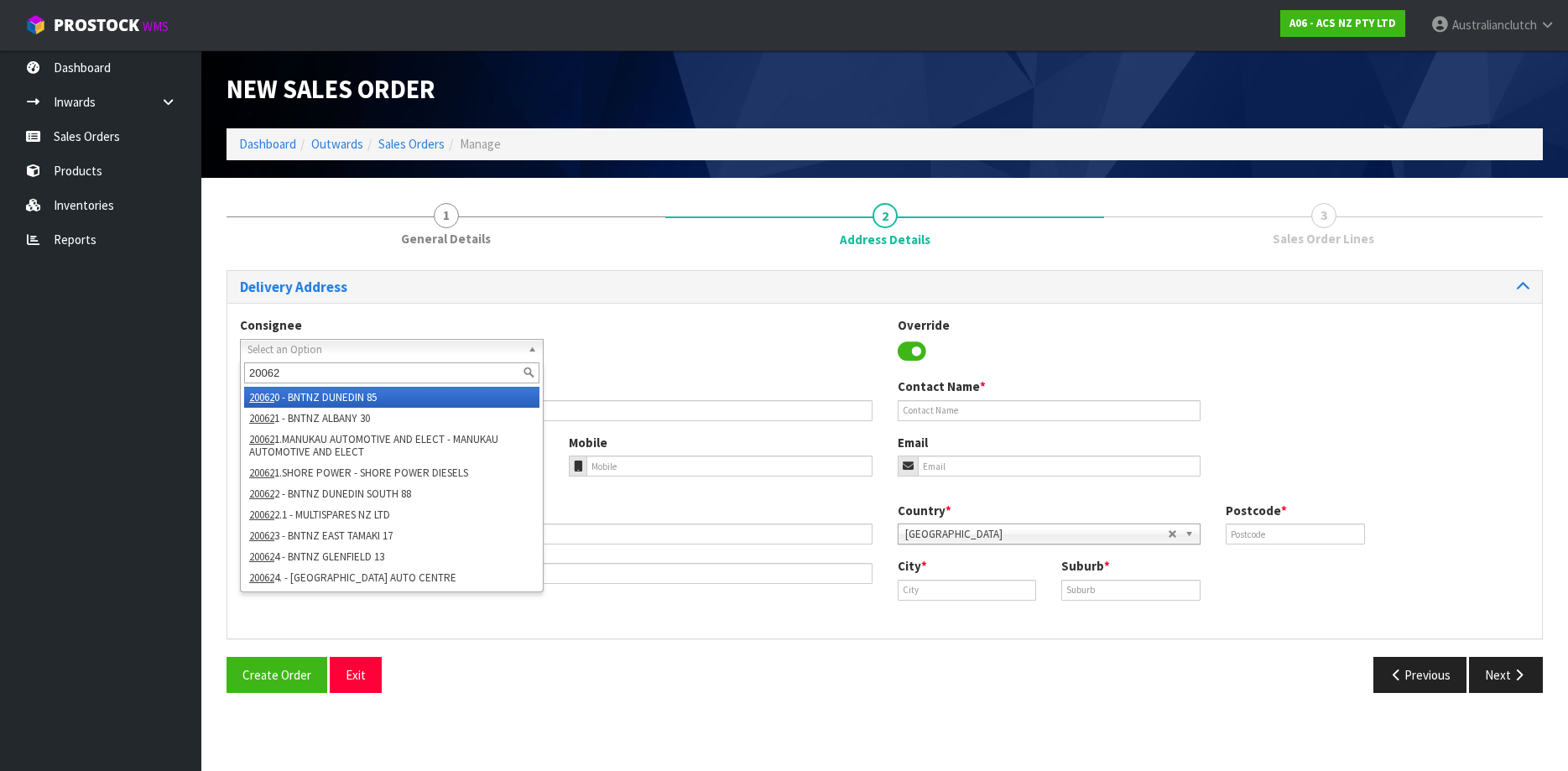
type input "200620"
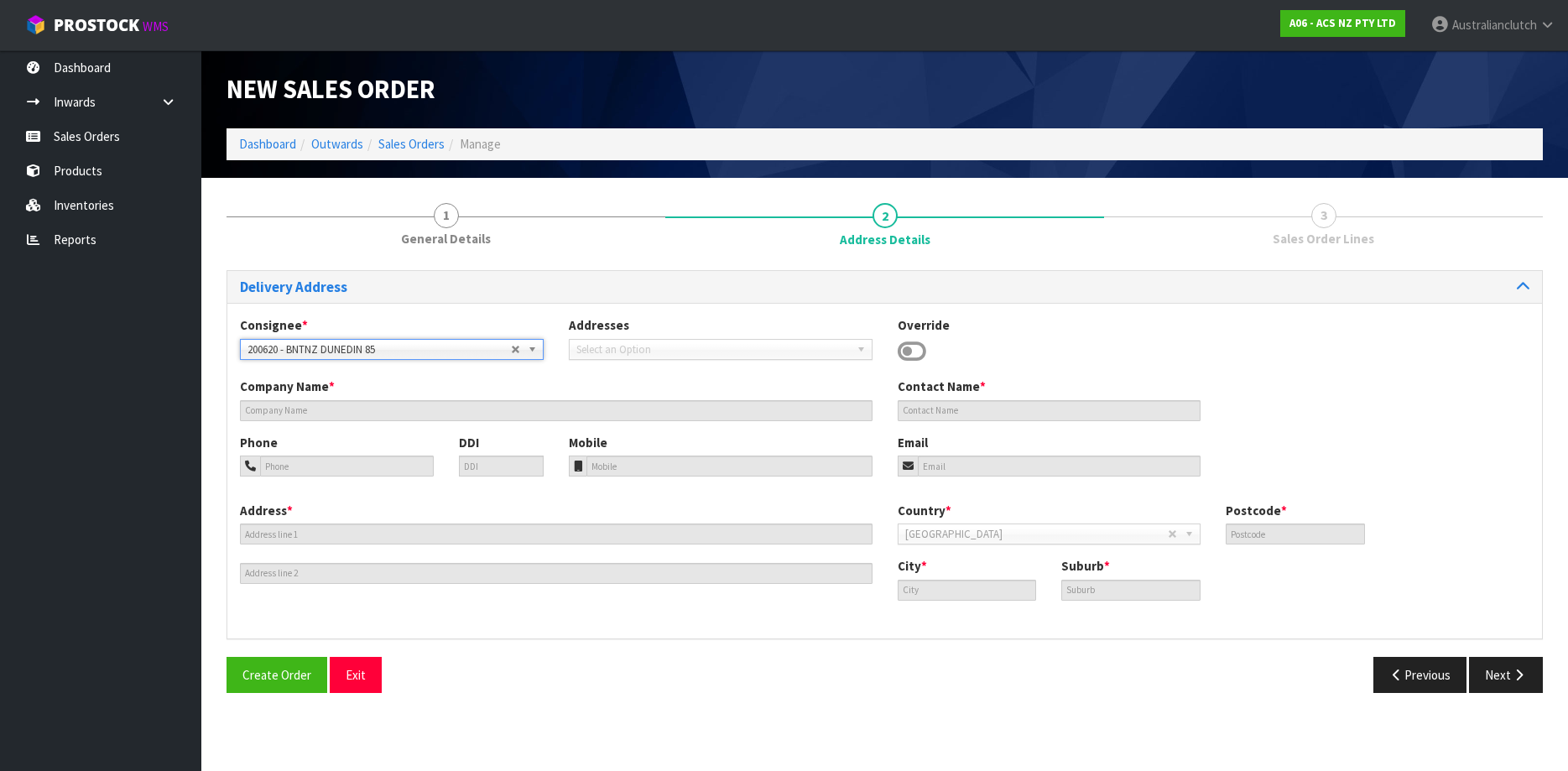
type input "BNTNZ DUNEDIN 85"
type input "[STREET_ADDRESS][PERSON_NAME]"
type input "9016"
type input "DUNEDIN"
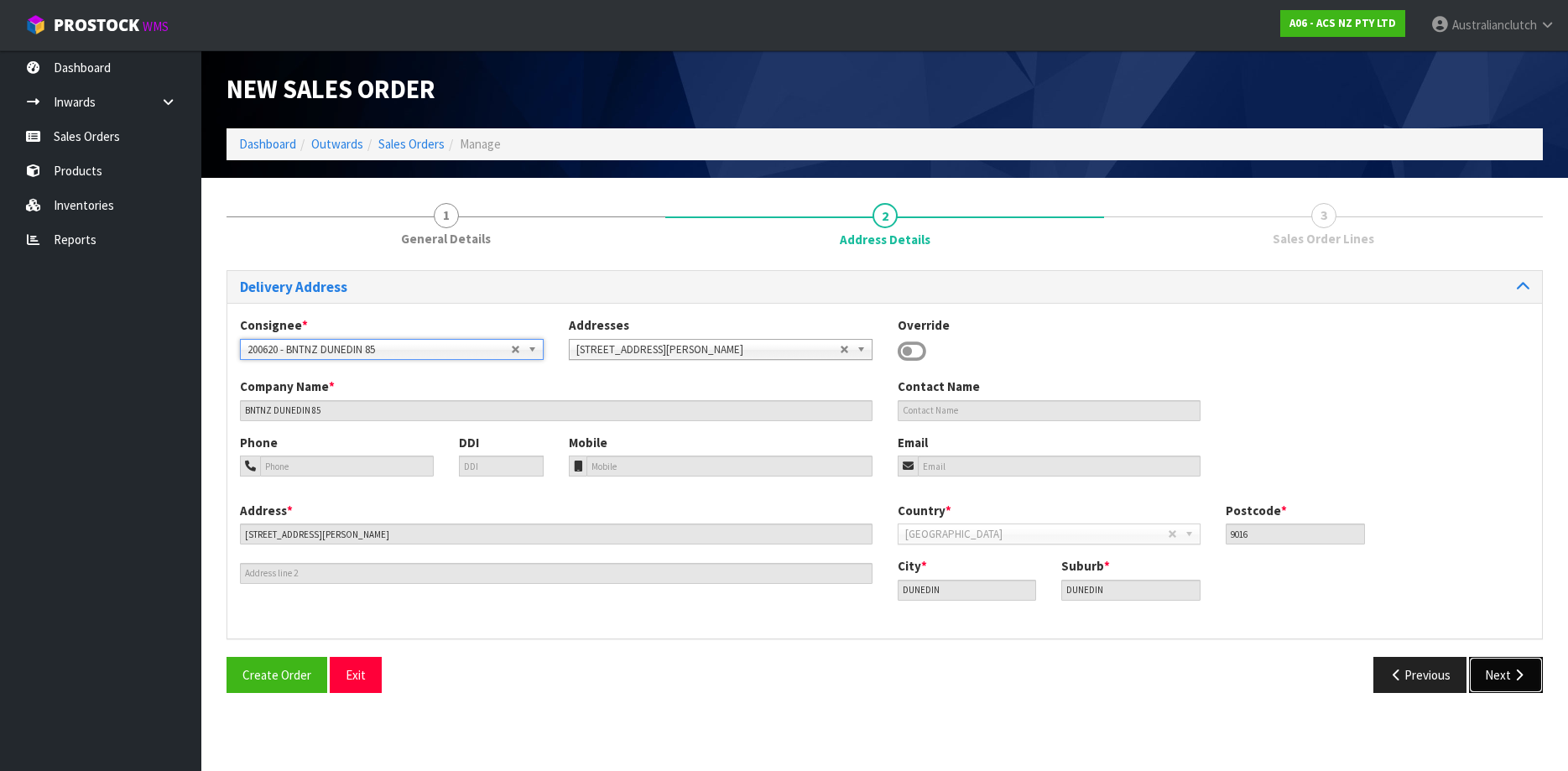
click at [1482, 673] on button "Next" at bounding box center [1505, 674] width 74 height 36
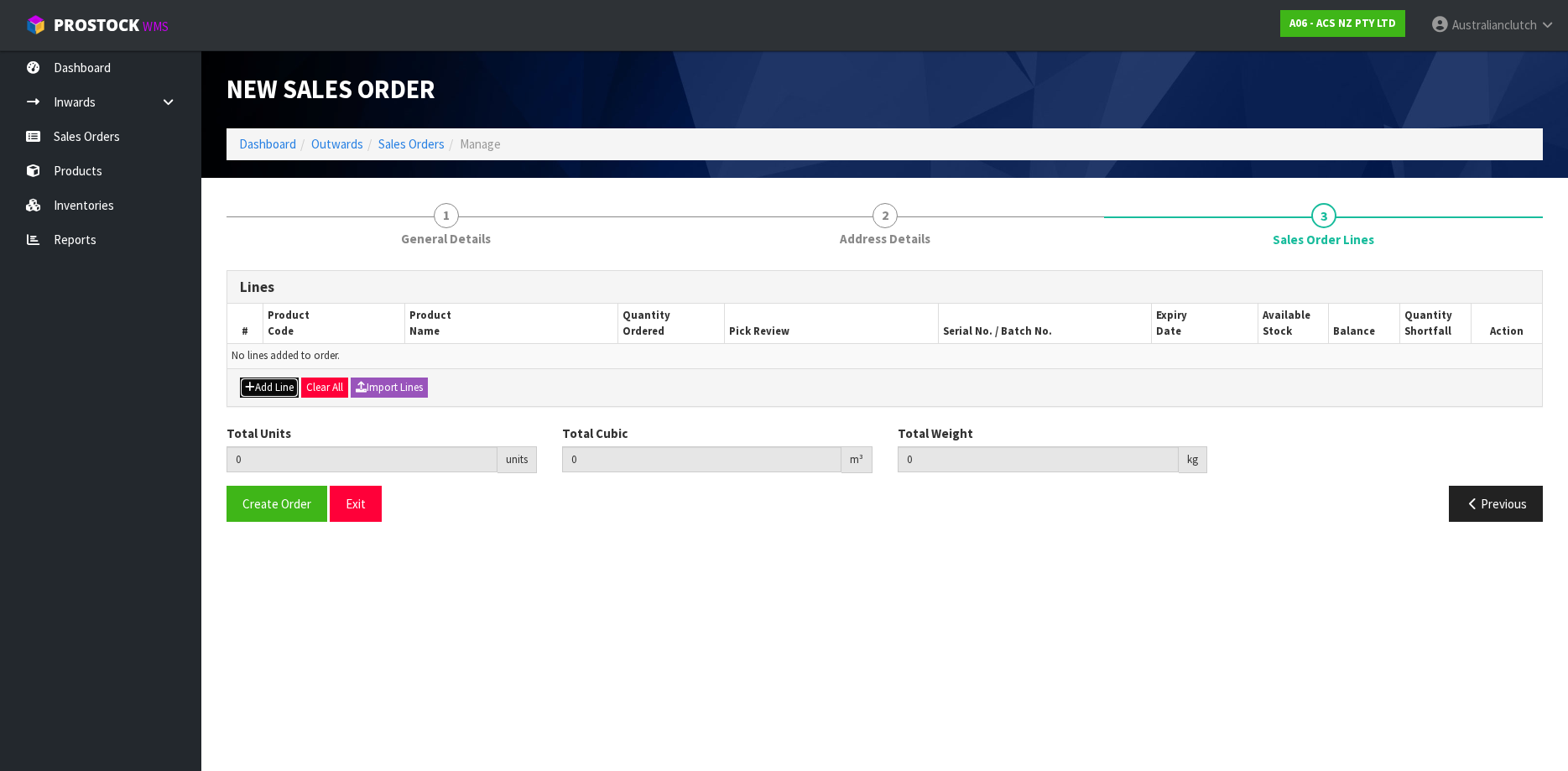
click at [268, 385] on button "Add Line" at bounding box center [269, 387] width 59 height 21
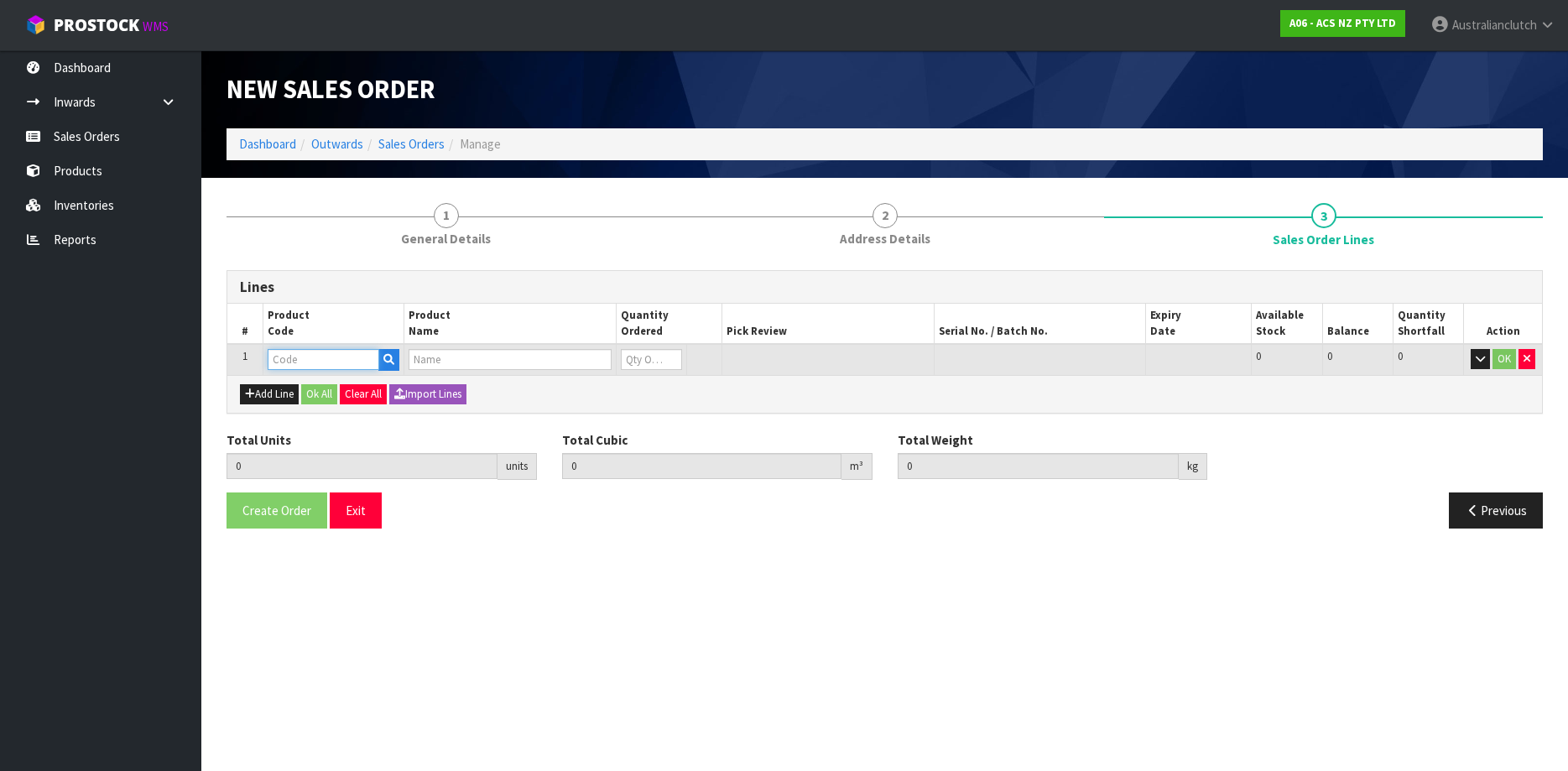
click at [307, 368] on input "text" at bounding box center [324, 359] width 112 height 21
paste input "MCIZ010"
type input "MCIZ010"
type input "0.000000"
type input "0.000"
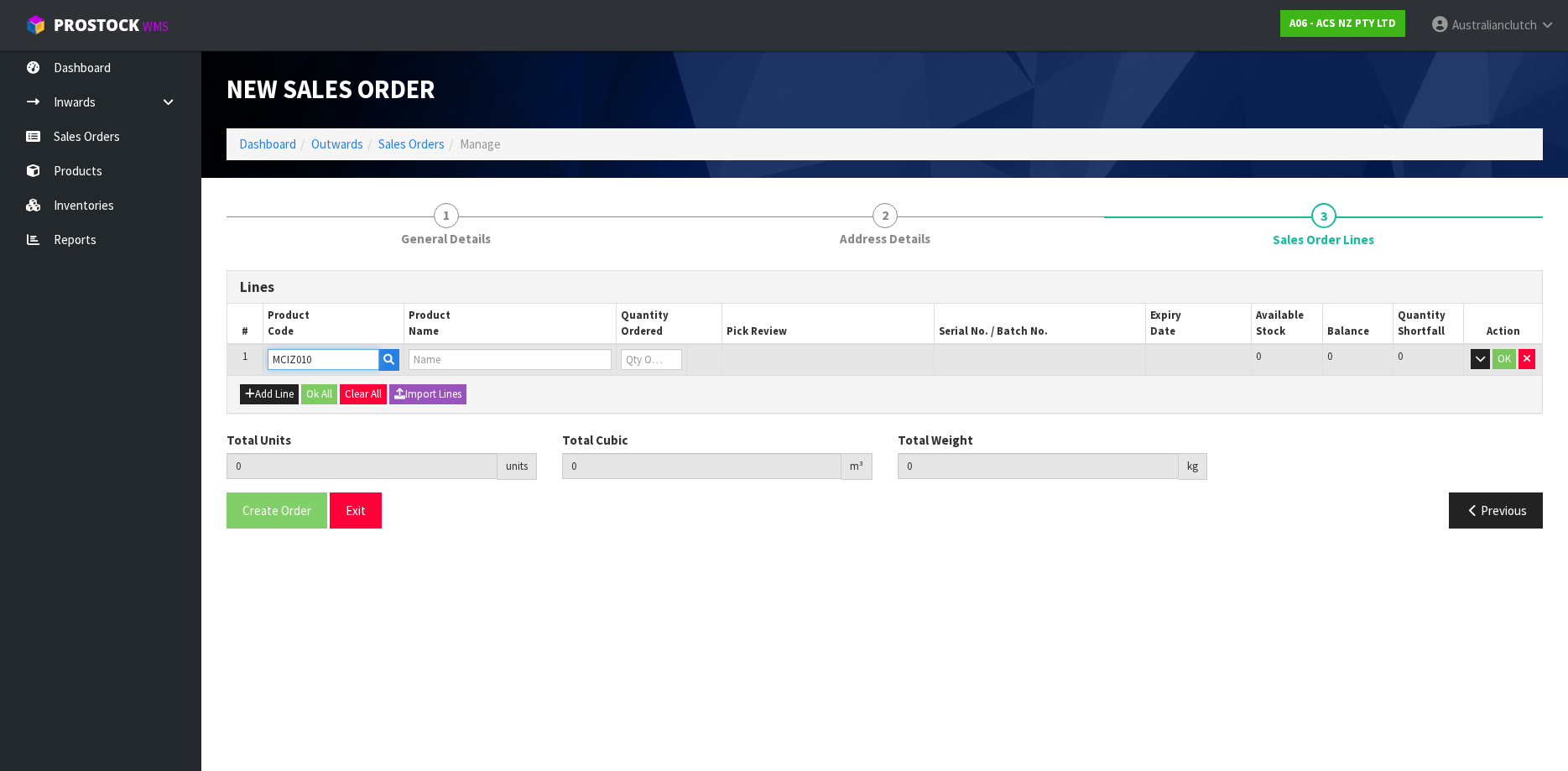
type input "CLUTCH M/CYL ISUZU 19.05MM (3/4")"
type input "0"
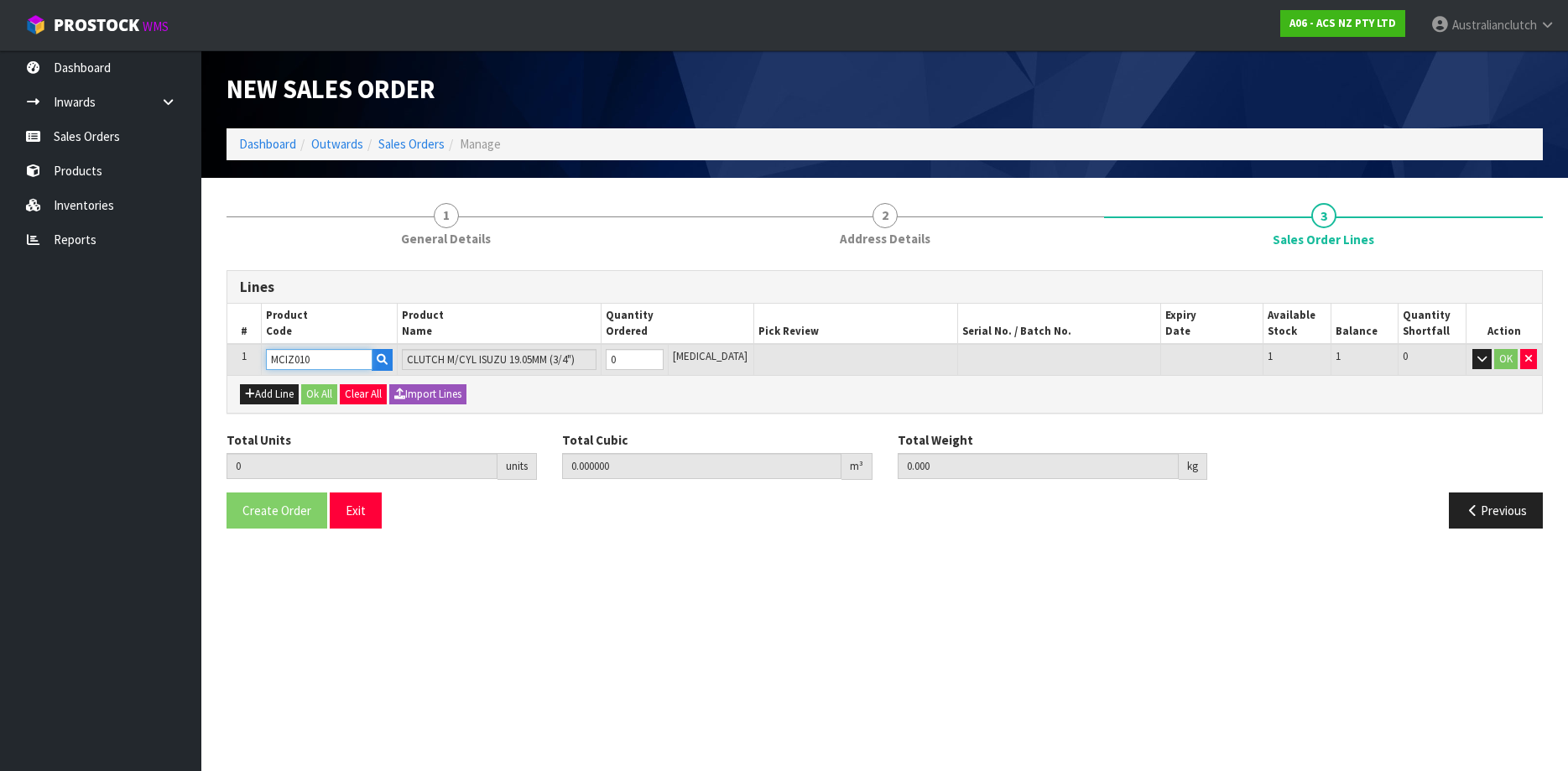
type input "1"
type input "0.002981"
type input "0.95"
type input "1"
click at [664, 354] on input "1" at bounding box center [635, 359] width 59 height 21
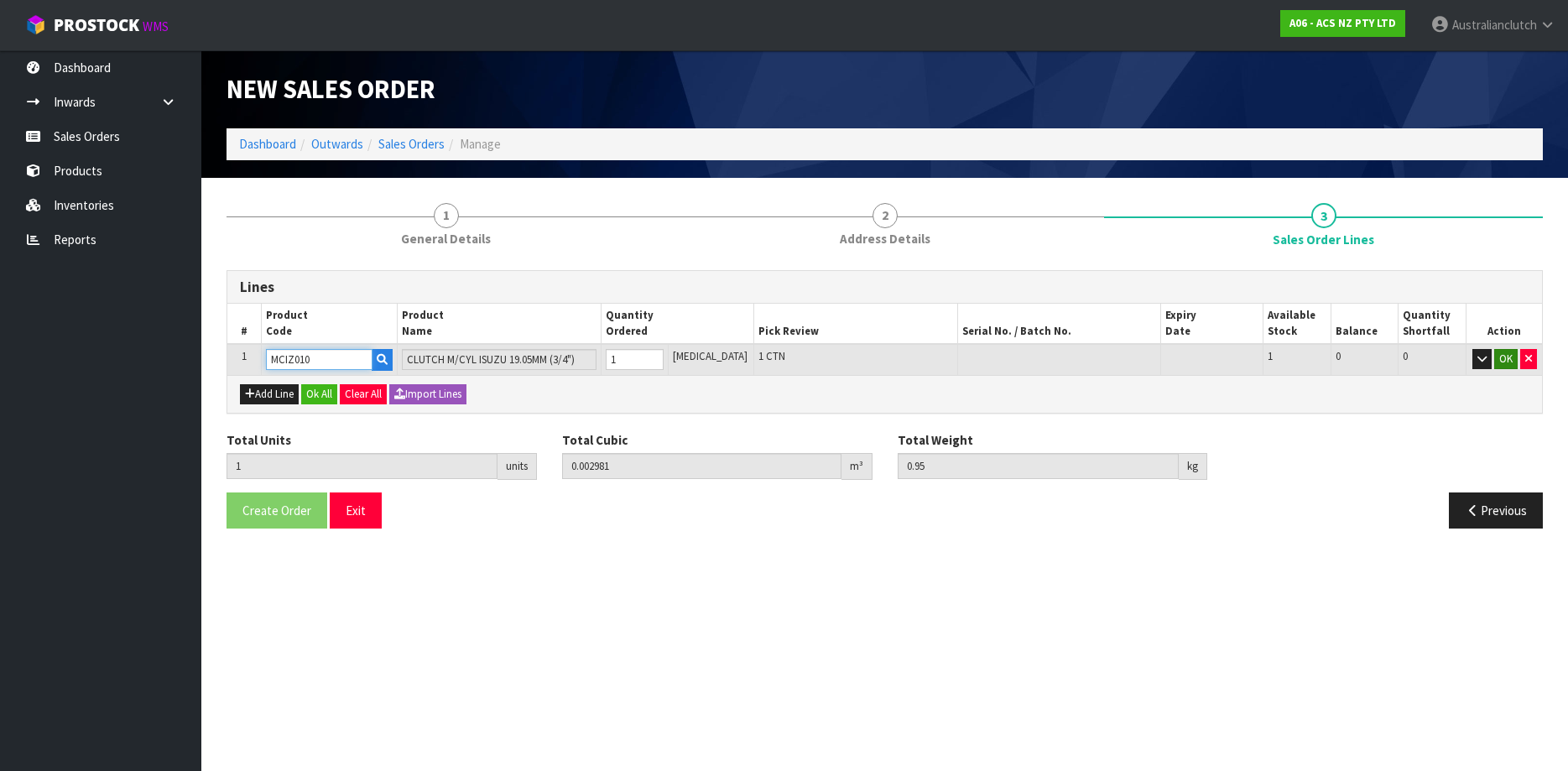
type input "MCIZ010"
click at [1502, 364] on button "OK" at bounding box center [1505, 359] width 24 height 21
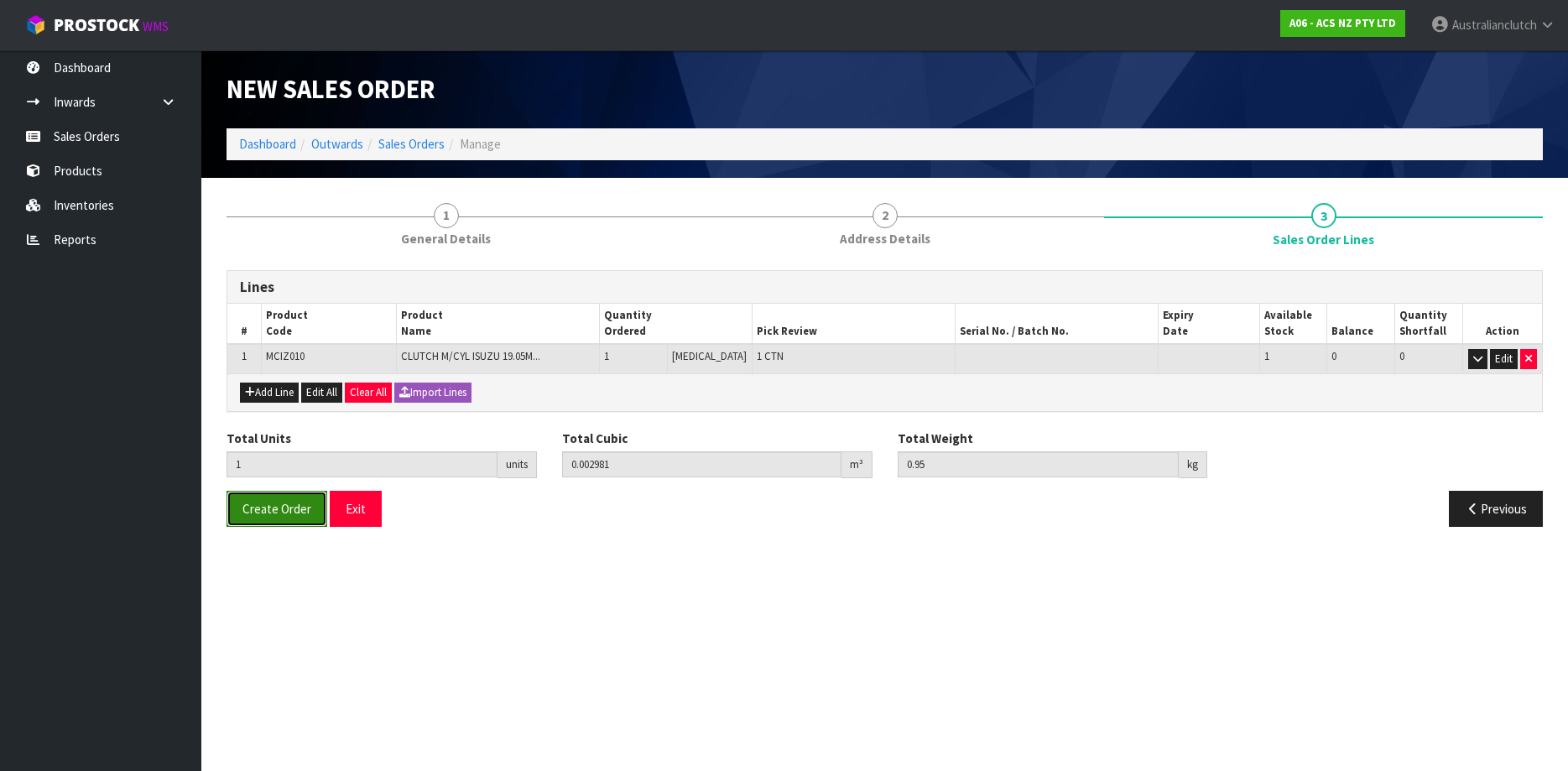
click at [282, 494] on button "Create Order" at bounding box center [277, 508] width 101 height 36
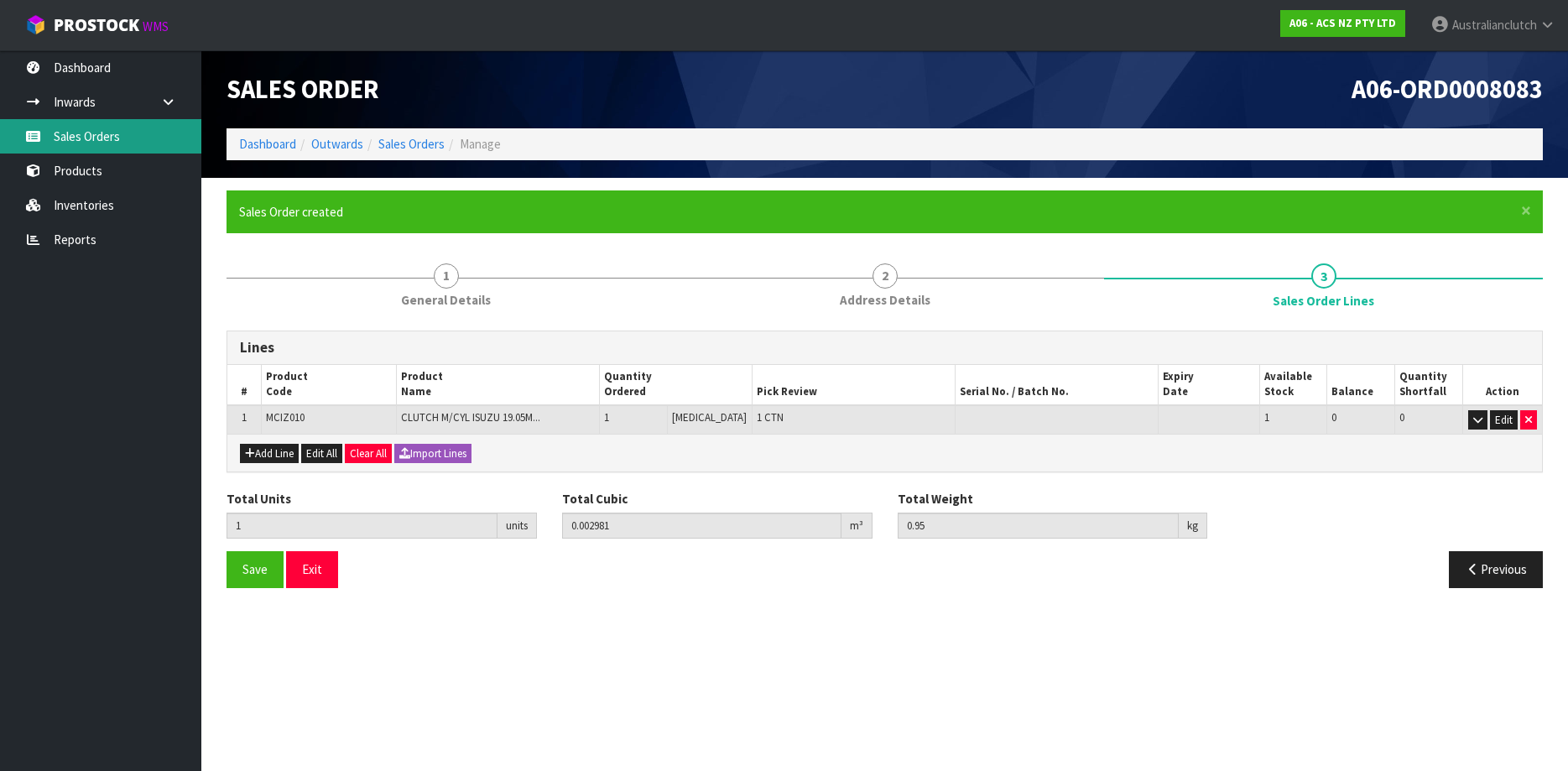
click at [113, 135] on link "Sales Orders" at bounding box center [100, 135] width 201 height 34
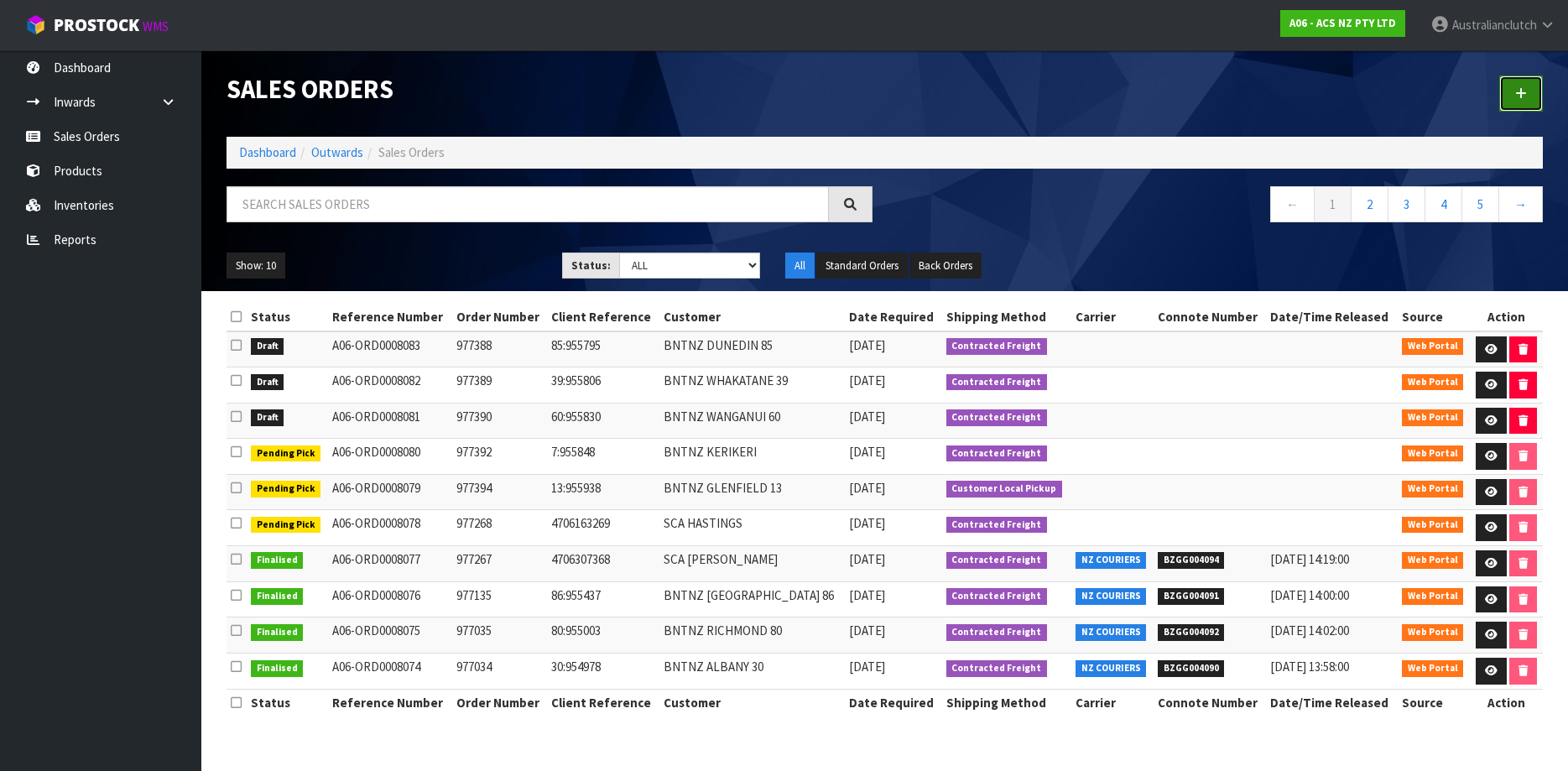
click at [1502, 103] on link at bounding box center [1521, 93] width 43 height 36
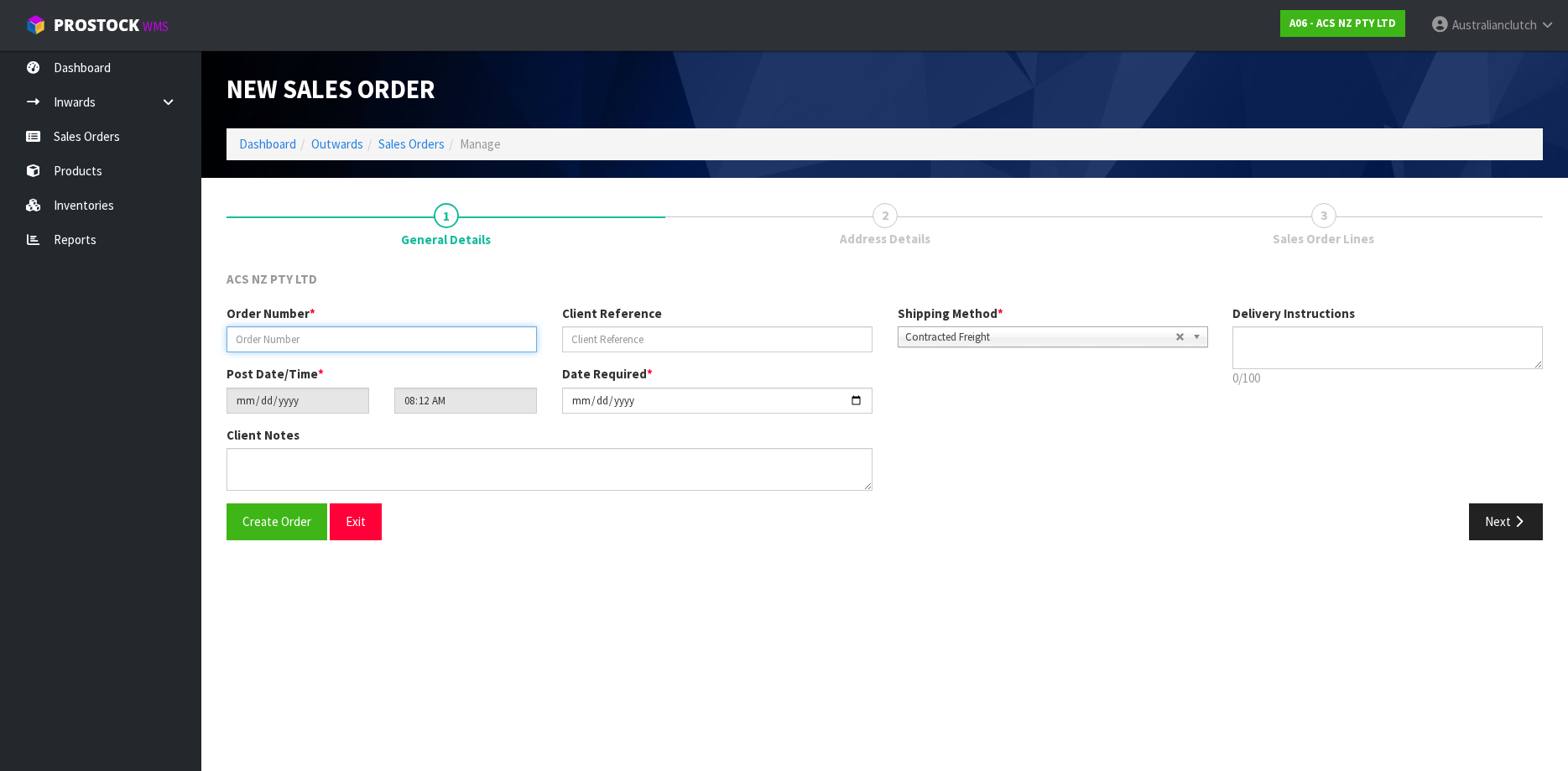
click at [325, 340] on input "text" at bounding box center [382, 339] width 310 height 26
paste input "977387"
type input "977387"
click at [775, 336] on input "text" at bounding box center [717, 339] width 310 height 26
paste input "56:955775"
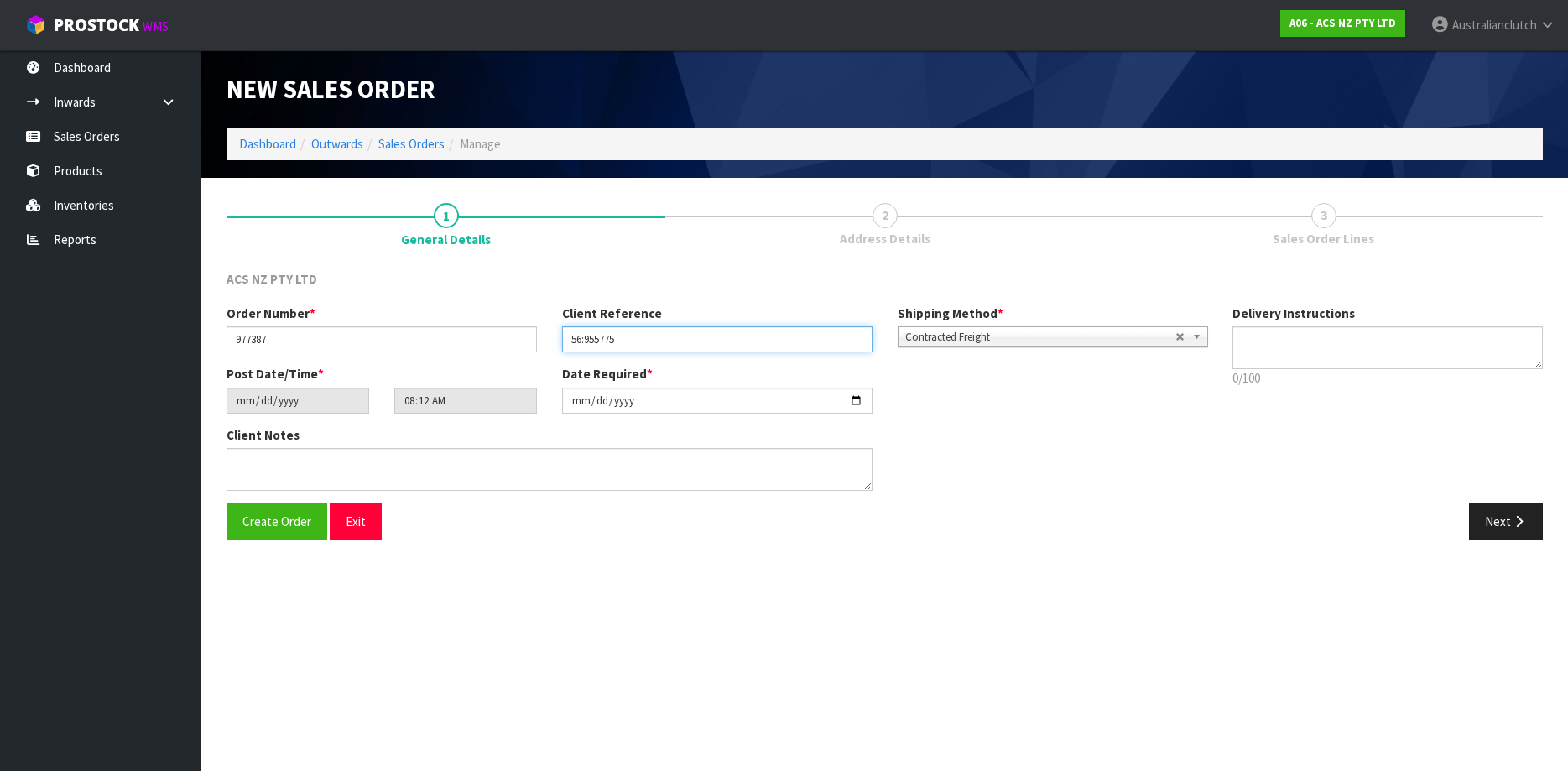
type input "56:955775"
click at [1230, 339] on div "Delivery Instructions 0/100 Delivery instructions has exceeded maximum length!" at bounding box center [1387, 349] width 336 height 91
click at [1263, 355] on textarea at bounding box center [1387, 348] width 310 height 43
type textarea "PLEASE SEND VIA NZC"
click at [1476, 508] on button "Next" at bounding box center [1505, 521] width 74 height 36
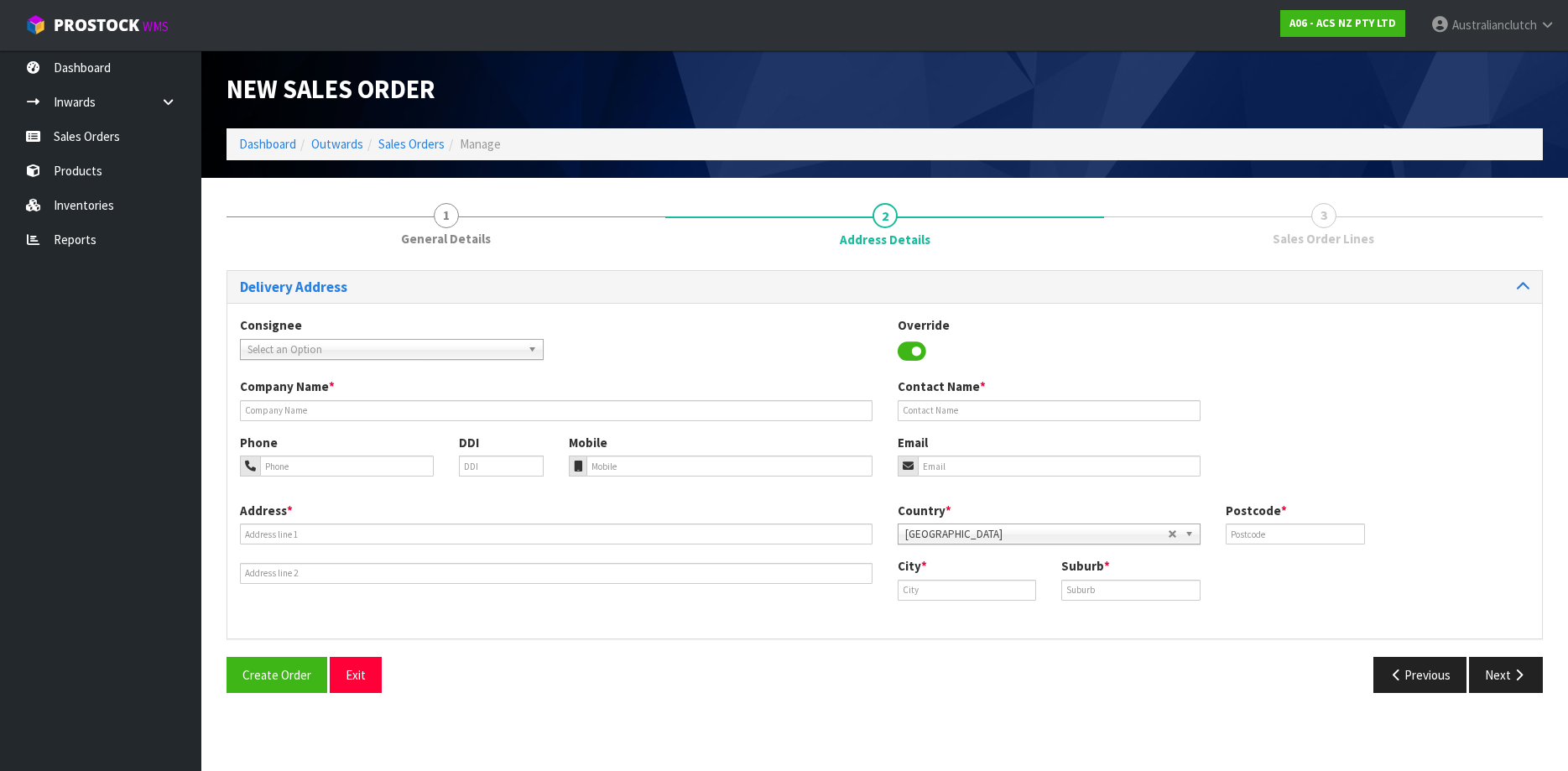
click at [343, 348] on span "Select an Option" at bounding box center [384, 349] width 274 height 21
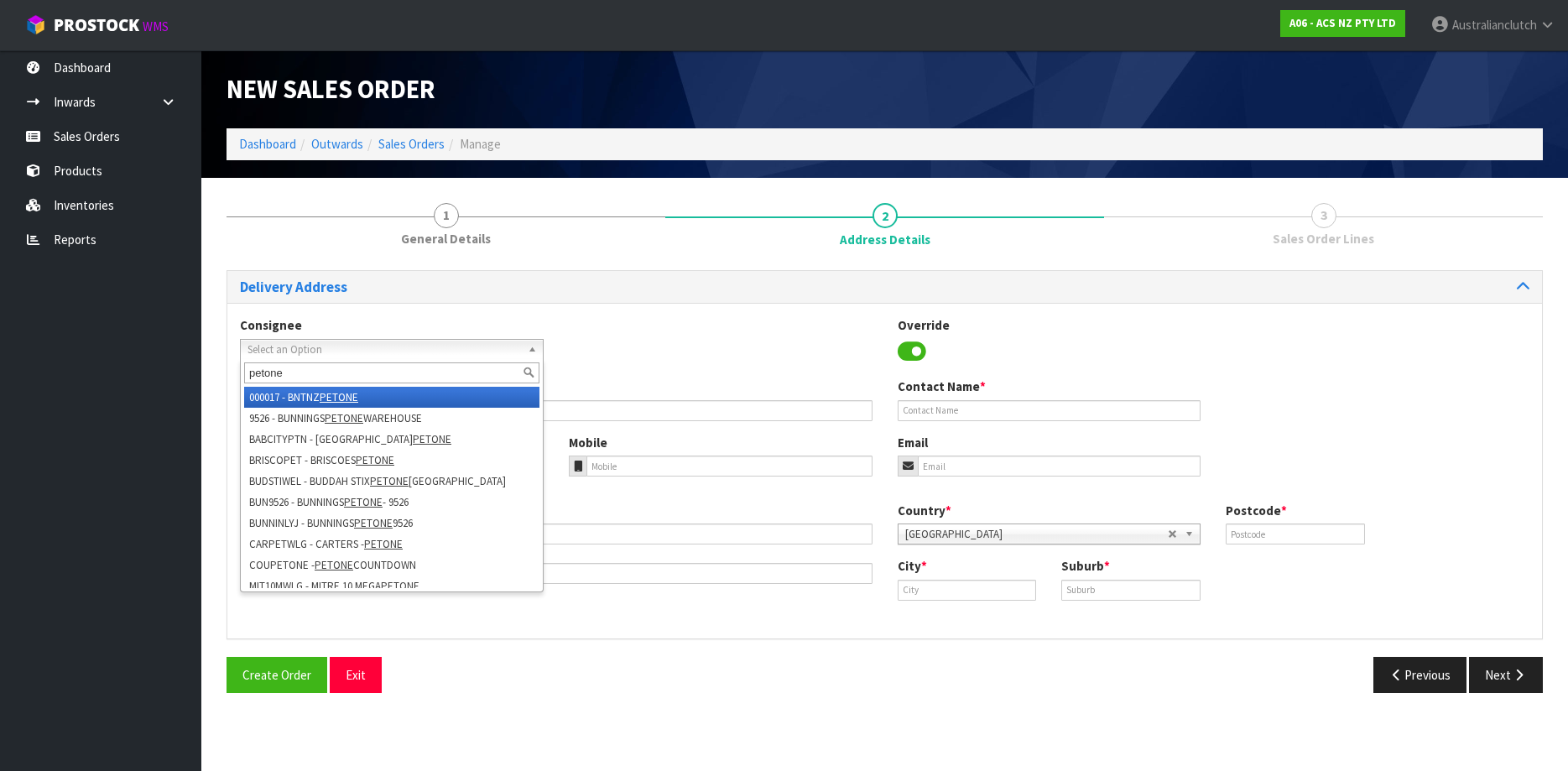
type input "petone"
click at [355, 388] on li "000017 - BNTNZ PETONE" at bounding box center [392, 396] width 295 height 21
type input "BNTNZ PETONE"
type input "[STREET_ADDRESS]"
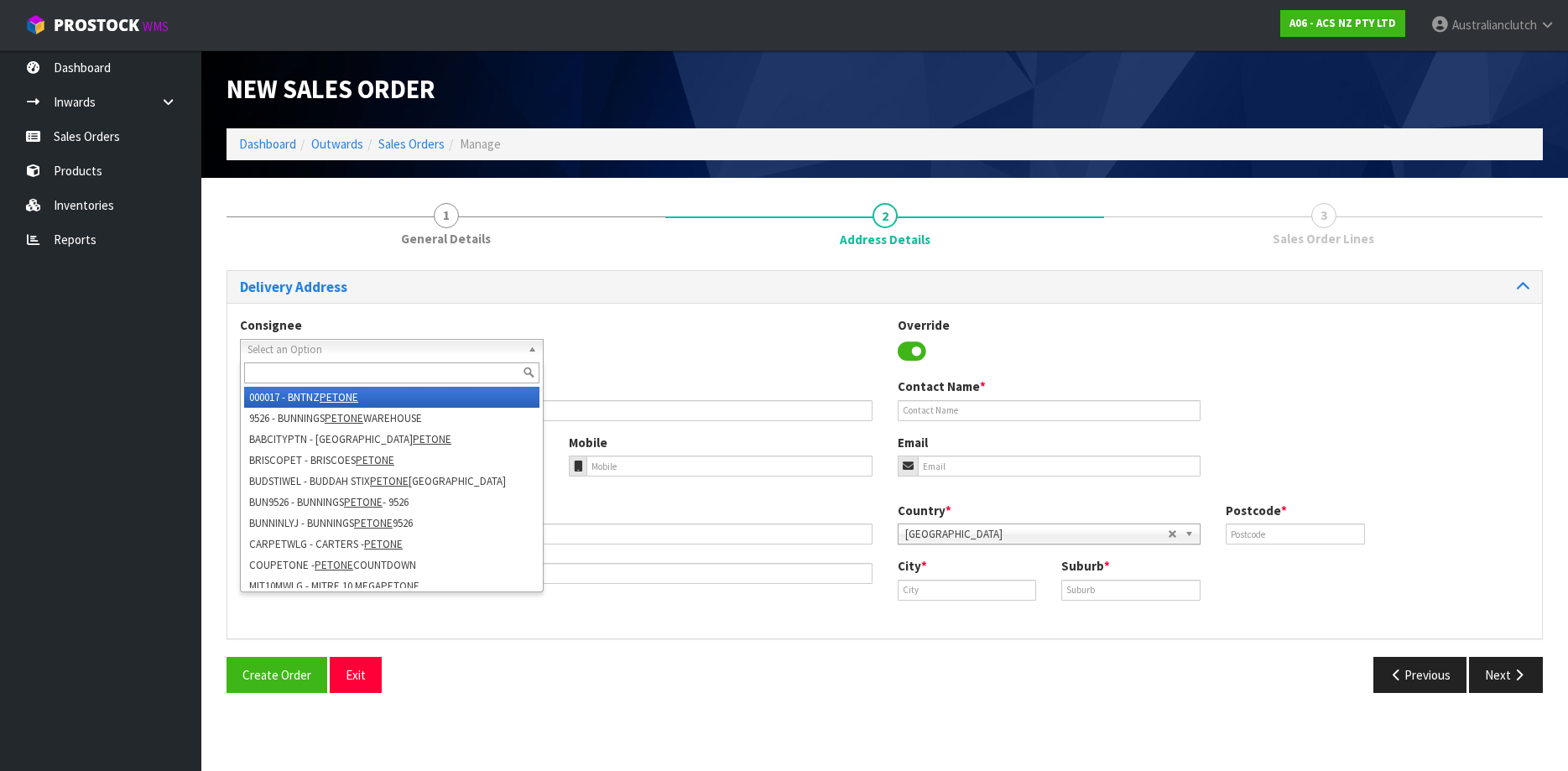
type input "5012"
type input "PETONE"
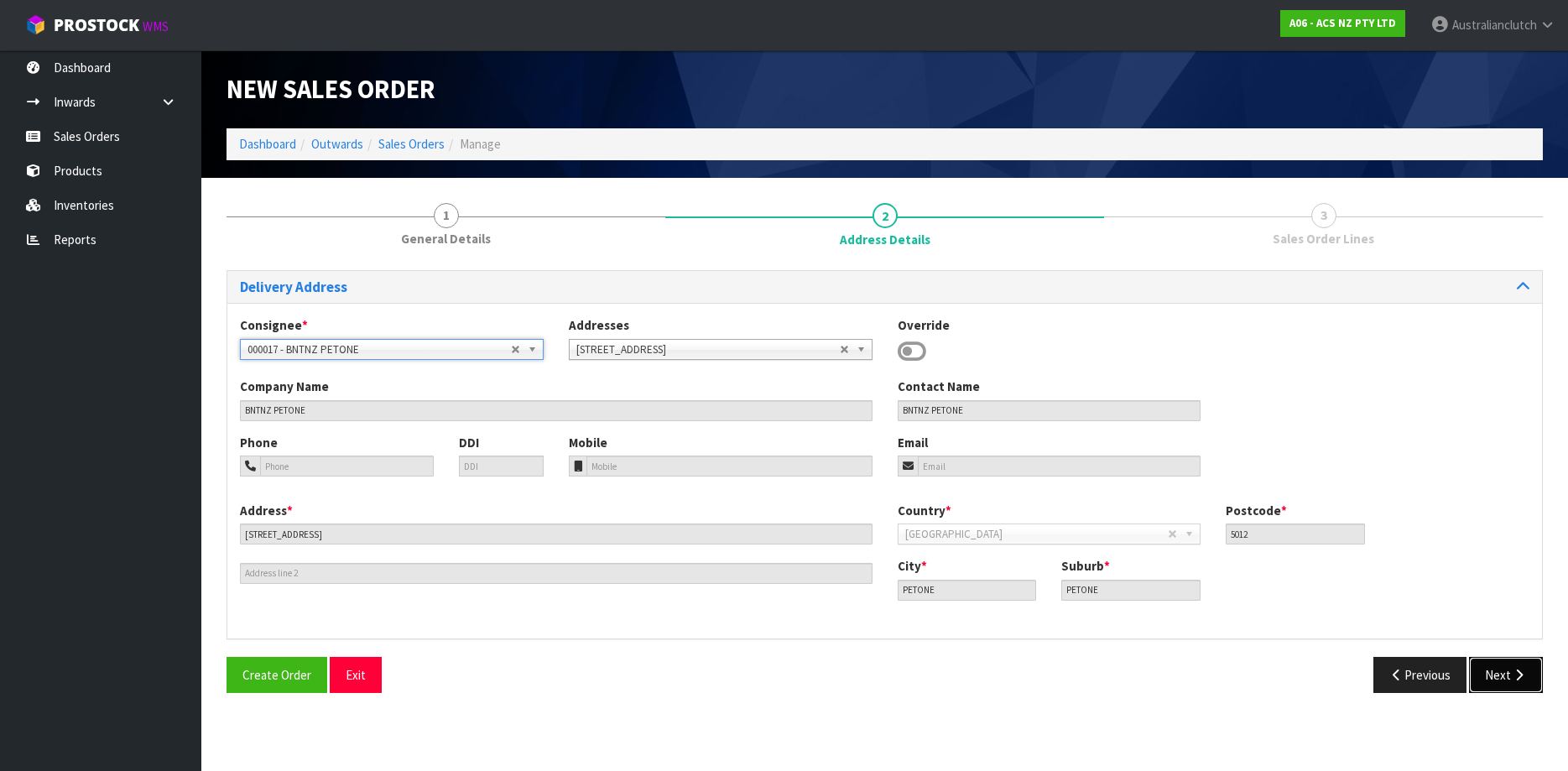
click at [1504, 661] on button "Next" at bounding box center [1505, 674] width 74 height 36
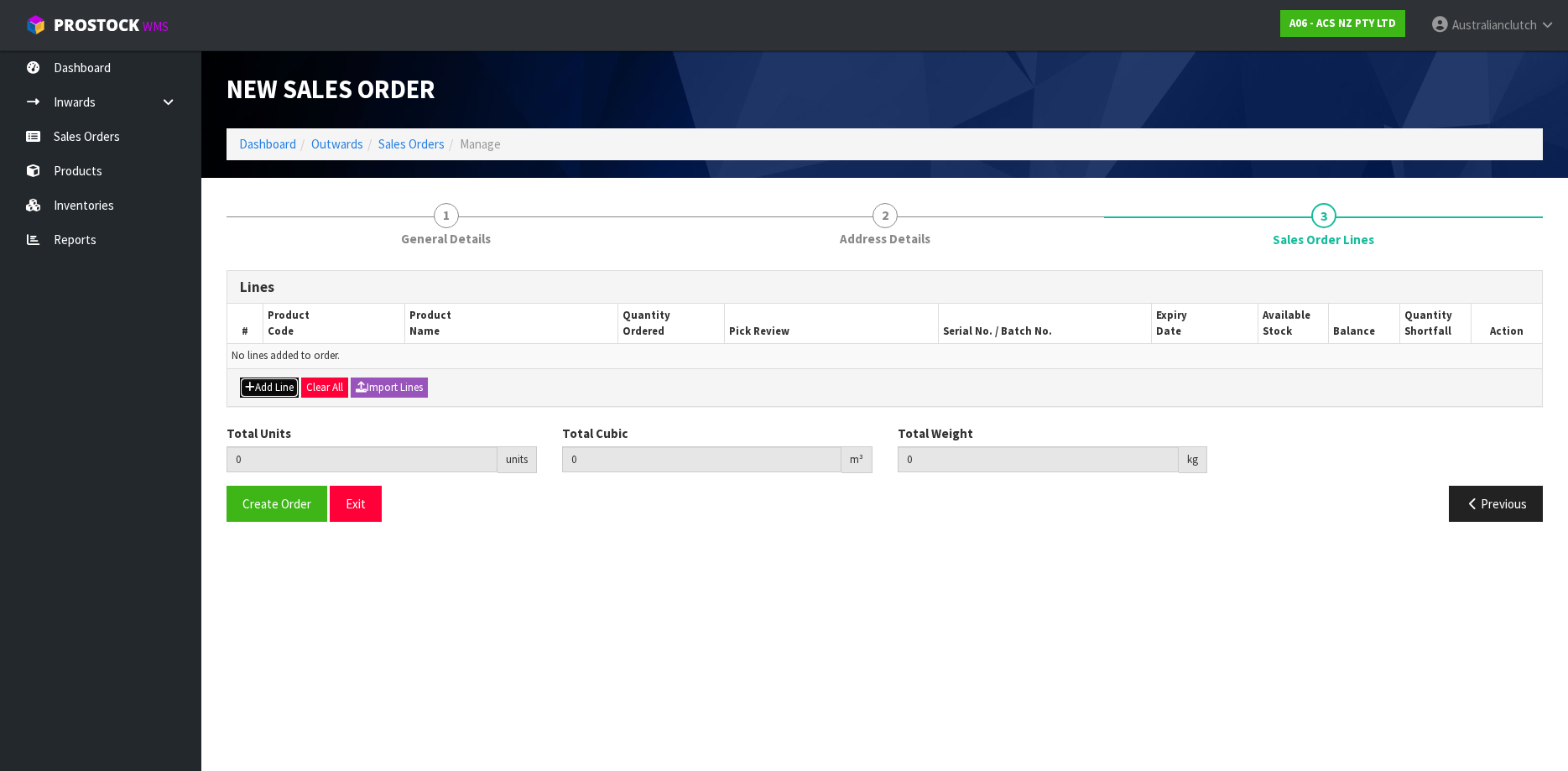
click at [253, 393] on button "Add Line" at bounding box center [269, 387] width 59 height 21
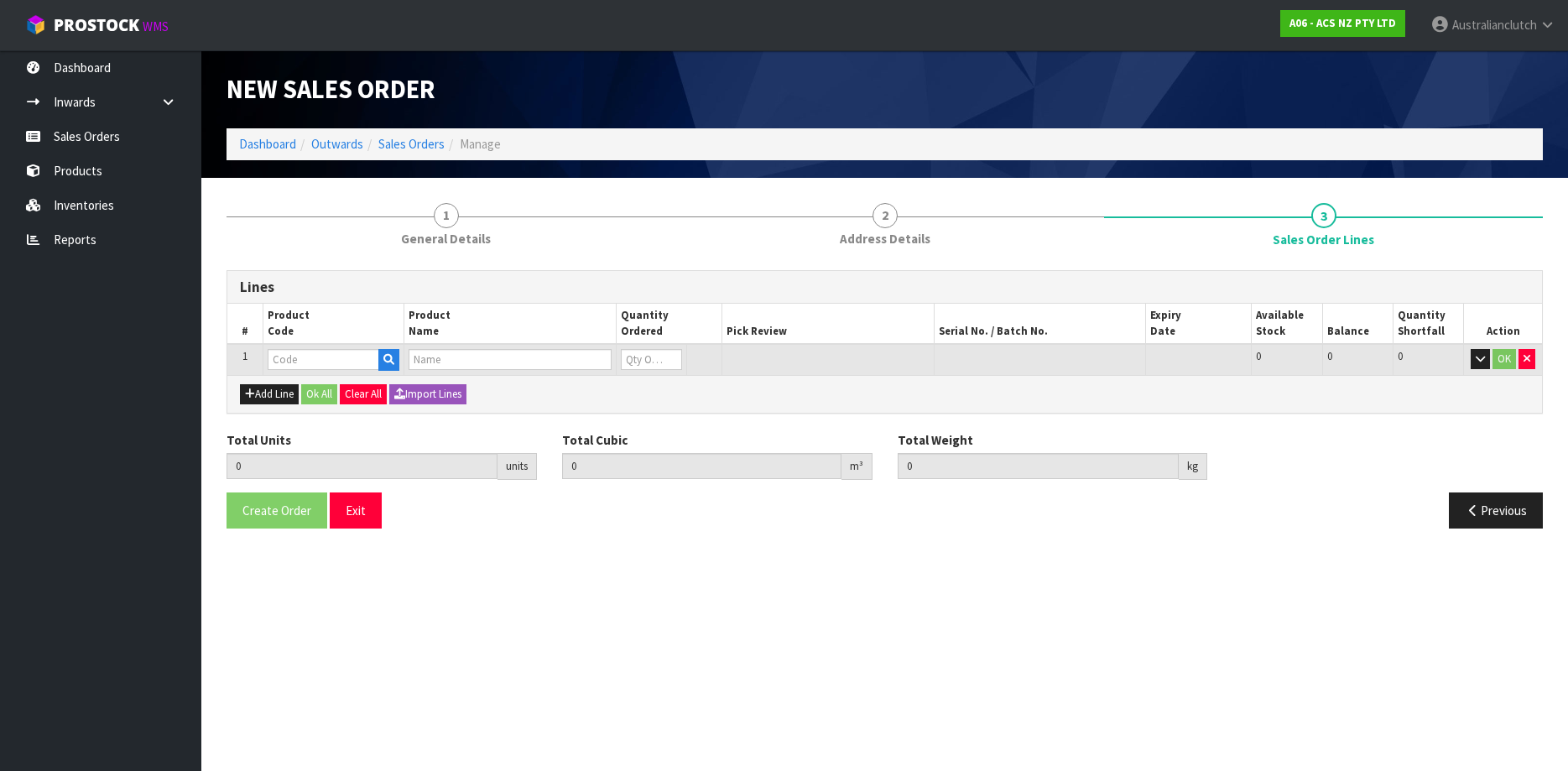
click at [315, 373] on td at bounding box center [334, 359] width 141 height 31
click at [316, 366] on input "text" at bounding box center [324, 359] width 112 height 21
paste input "SCTY017"
type input "SCTY017"
type input "1"
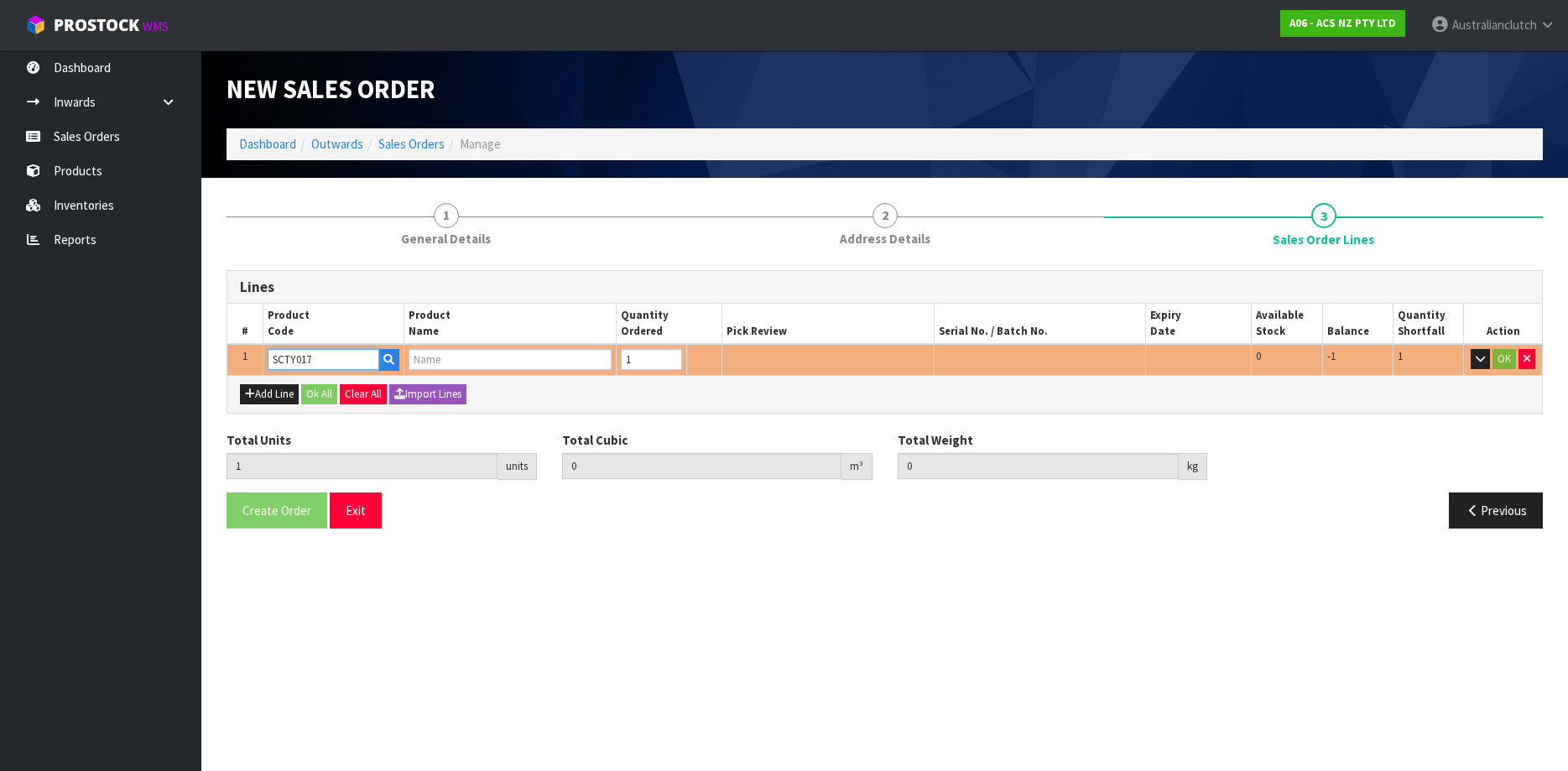
type input "1"
click at [665, 357] on input "1" at bounding box center [652, 359] width 61 height 21
type input "0.002981"
type input "0.45"
type input "CLUTCH S/CYL TOYOTA 22.22MM (7/8")"
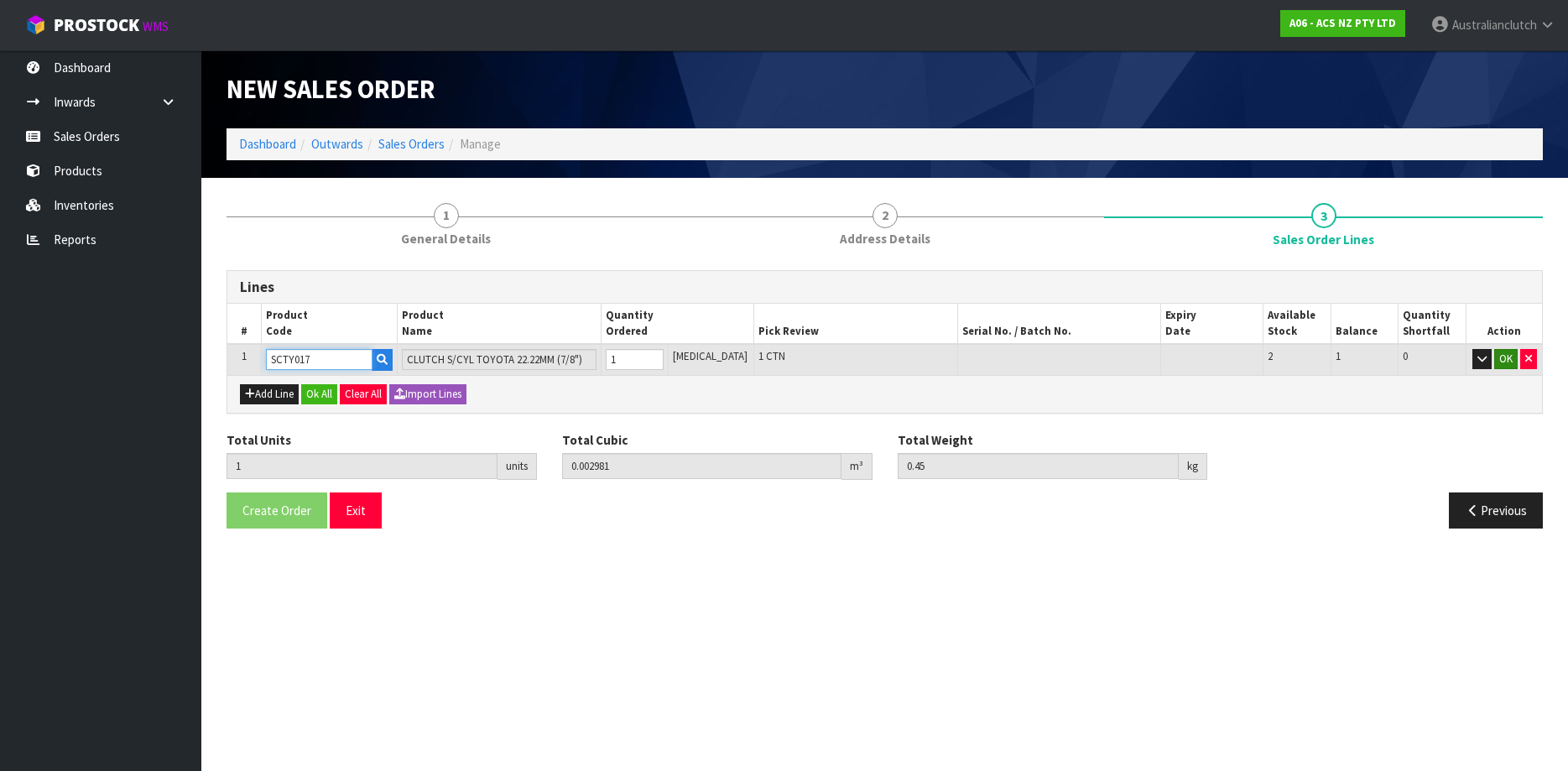
type input "SCTY017"
click at [1499, 355] on button "OK" at bounding box center [1505, 359] width 24 height 21
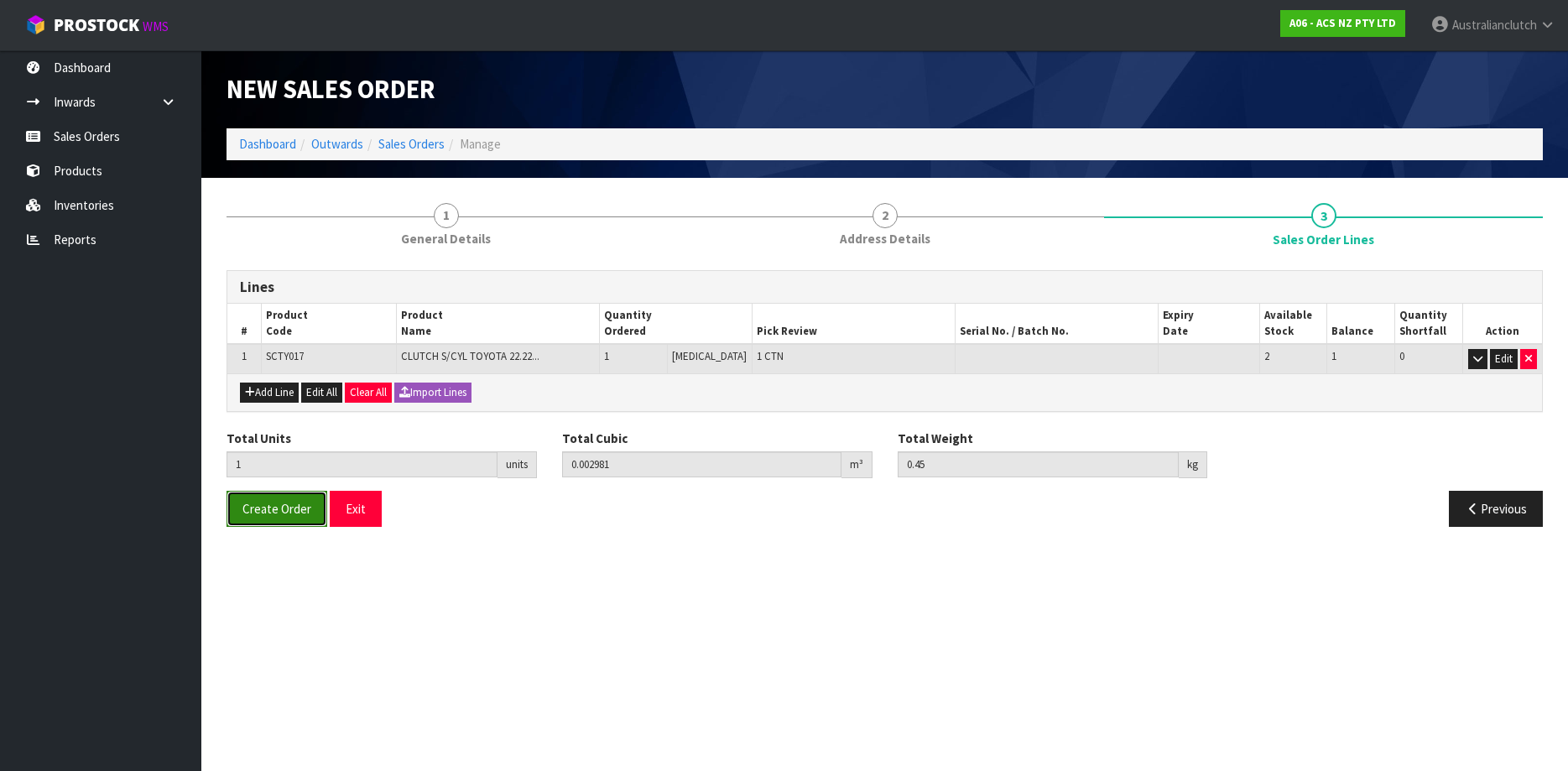
click at [263, 508] on span "Create Order" at bounding box center [277, 508] width 69 height 16
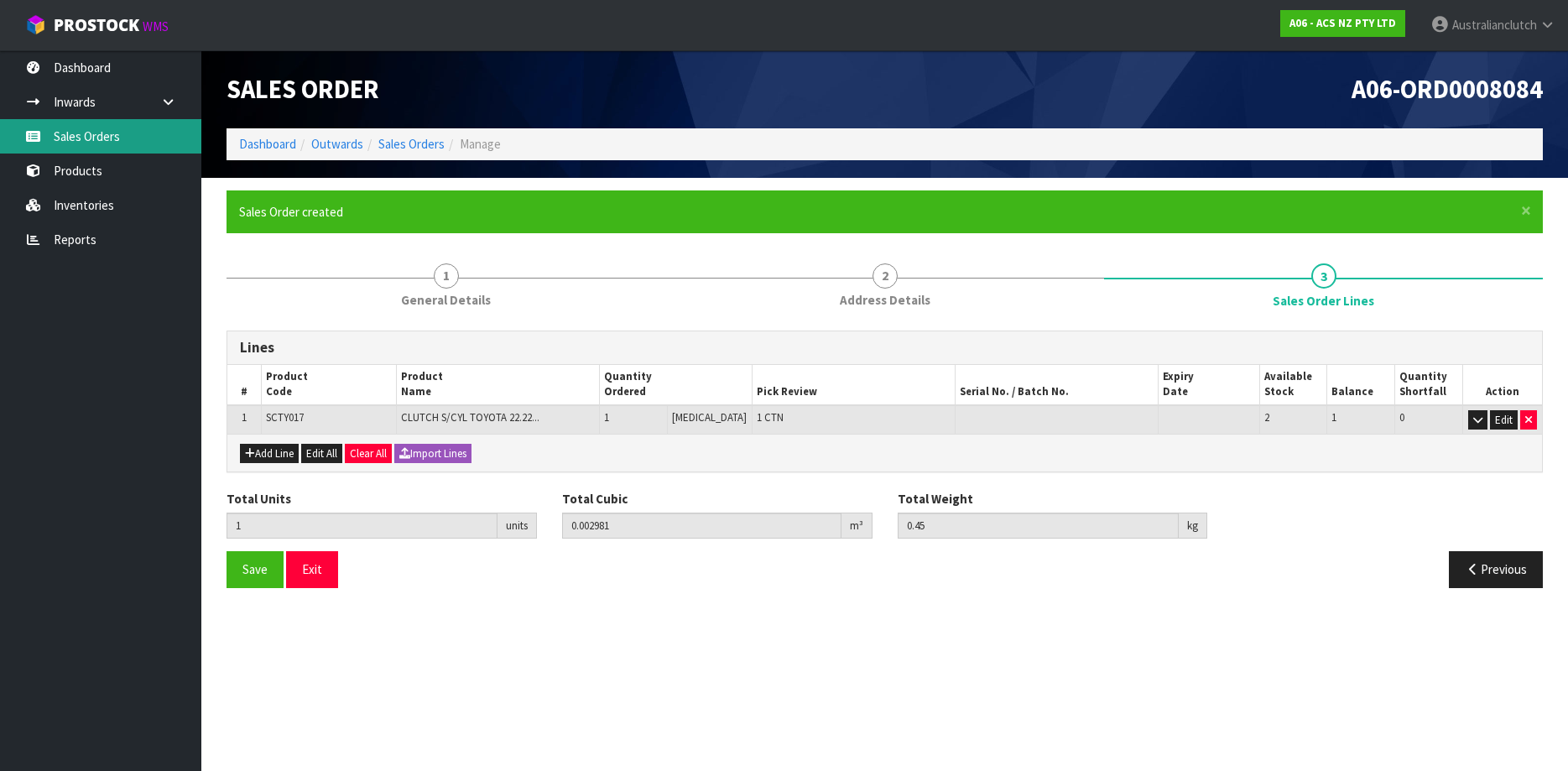
click at [83, 148] on link "Sales Orders" at bounding box center [100, 135] width 201 height 34
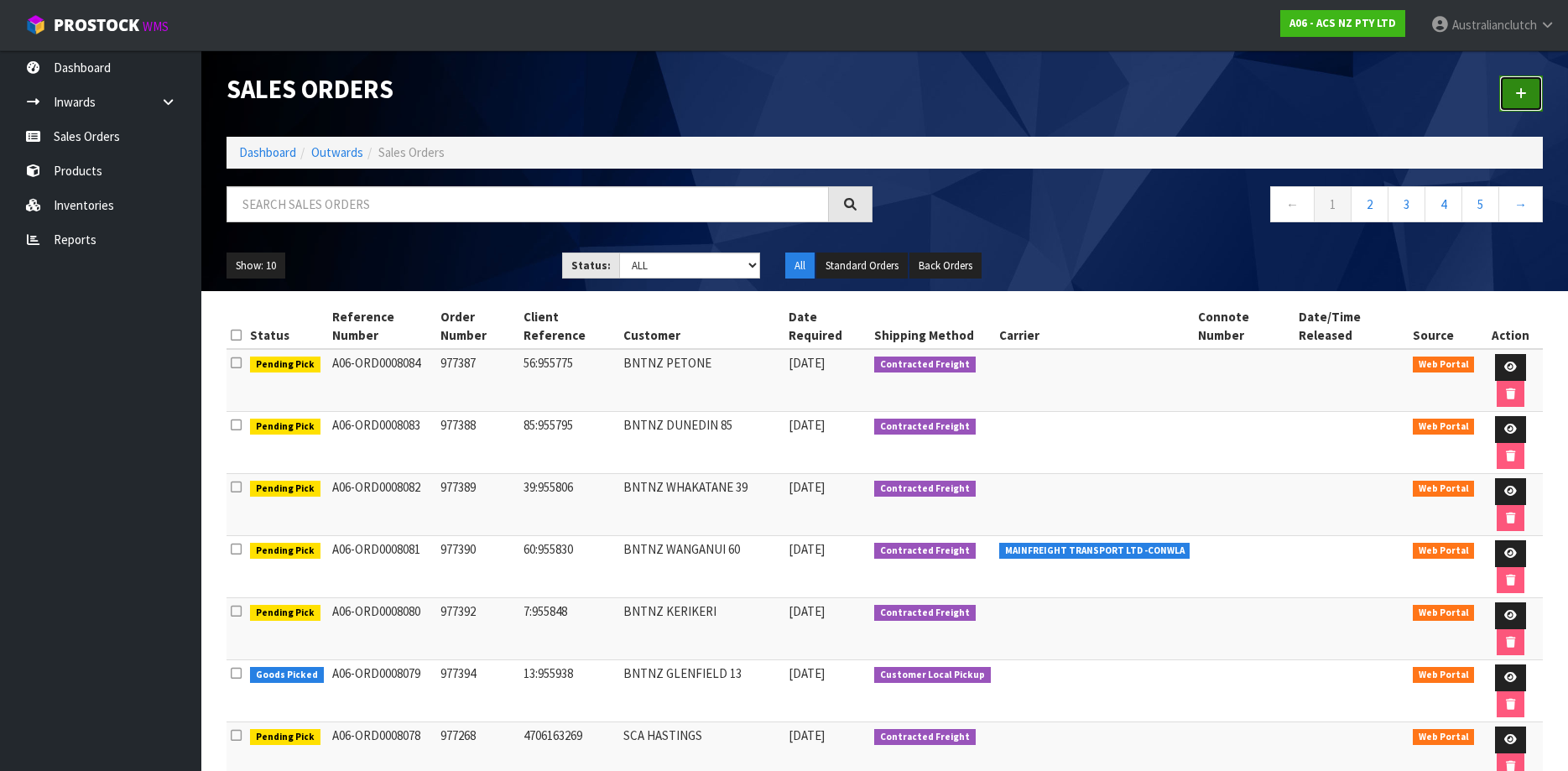
click at [1513, 97] on link at bounding box center [1521, 93] width 43 height 36
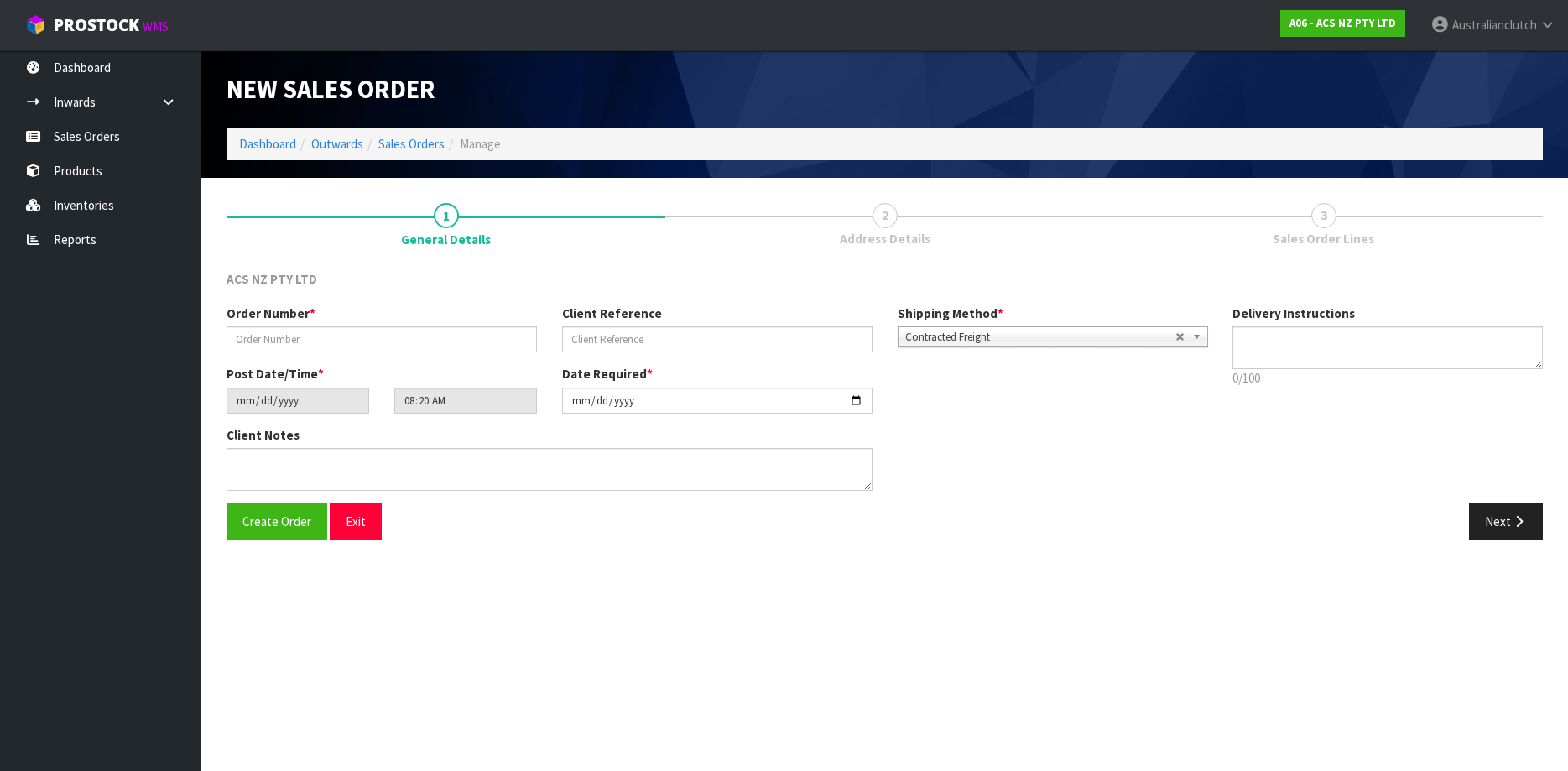
click at [459, 354] on div "Order Number * Client Reference Shipping Method * Pickup Contracted Freight Con…" at bounding box center [716, 334] width 1006 height 61
click at [442, 338] on input "text" at bounding box center [382, 339] width 310 height 26
paste input "977408"
type input "977408"
click at [587, 318] on label "Client Reference" at bounding box center [612, 313] width 100 height 18
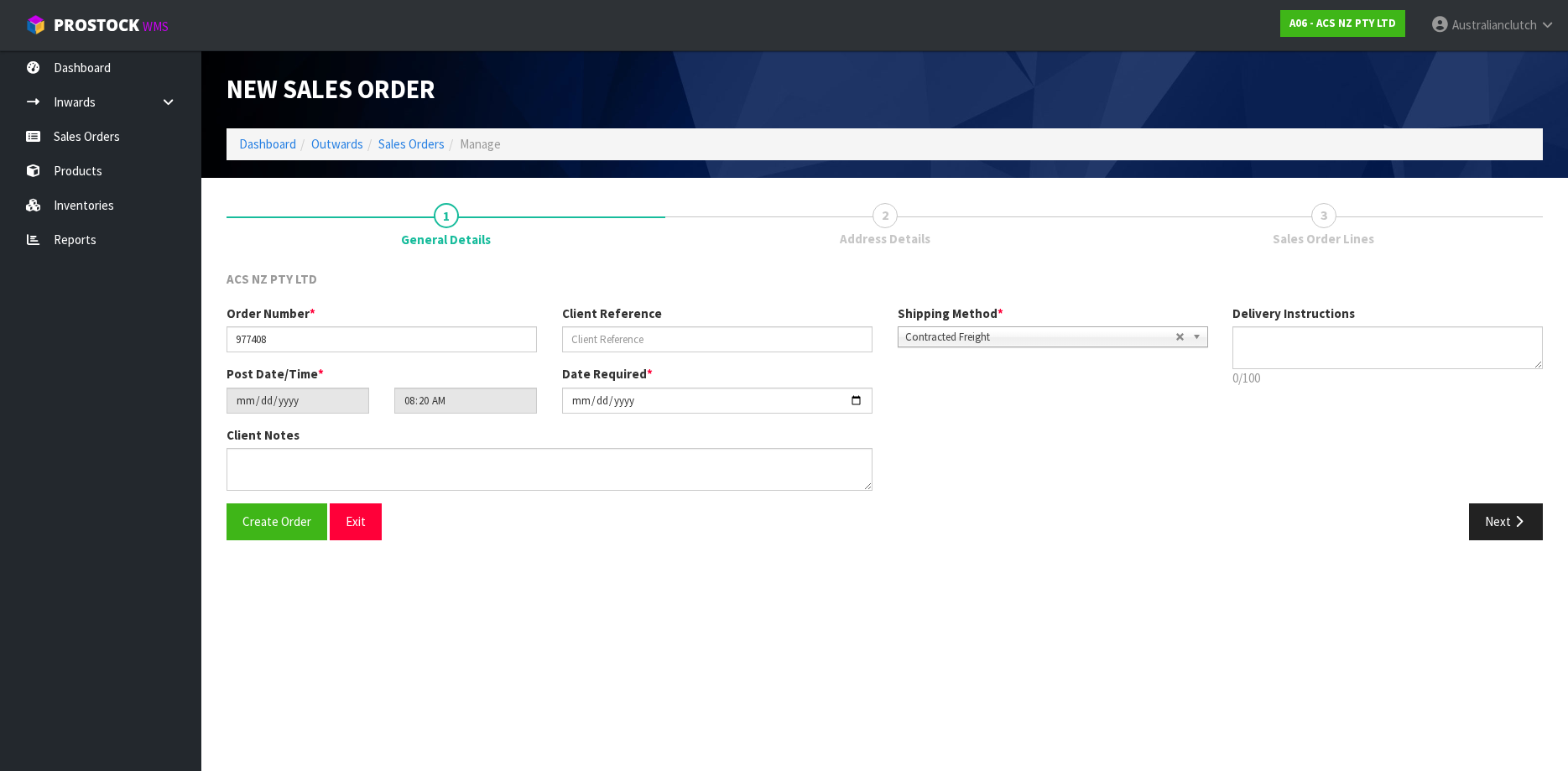
click at [618, 322] on label "Client Reference" at bounding box center [612, 313] width 100 height 18
click at [633, 330] on input "text" at bounding box center [717, 339] width 310 height 26
paste input "TP032648"
type input "TP032648"
click at [1328, 334] on textarea at bounding box center [1387, 348] width 310 height 43
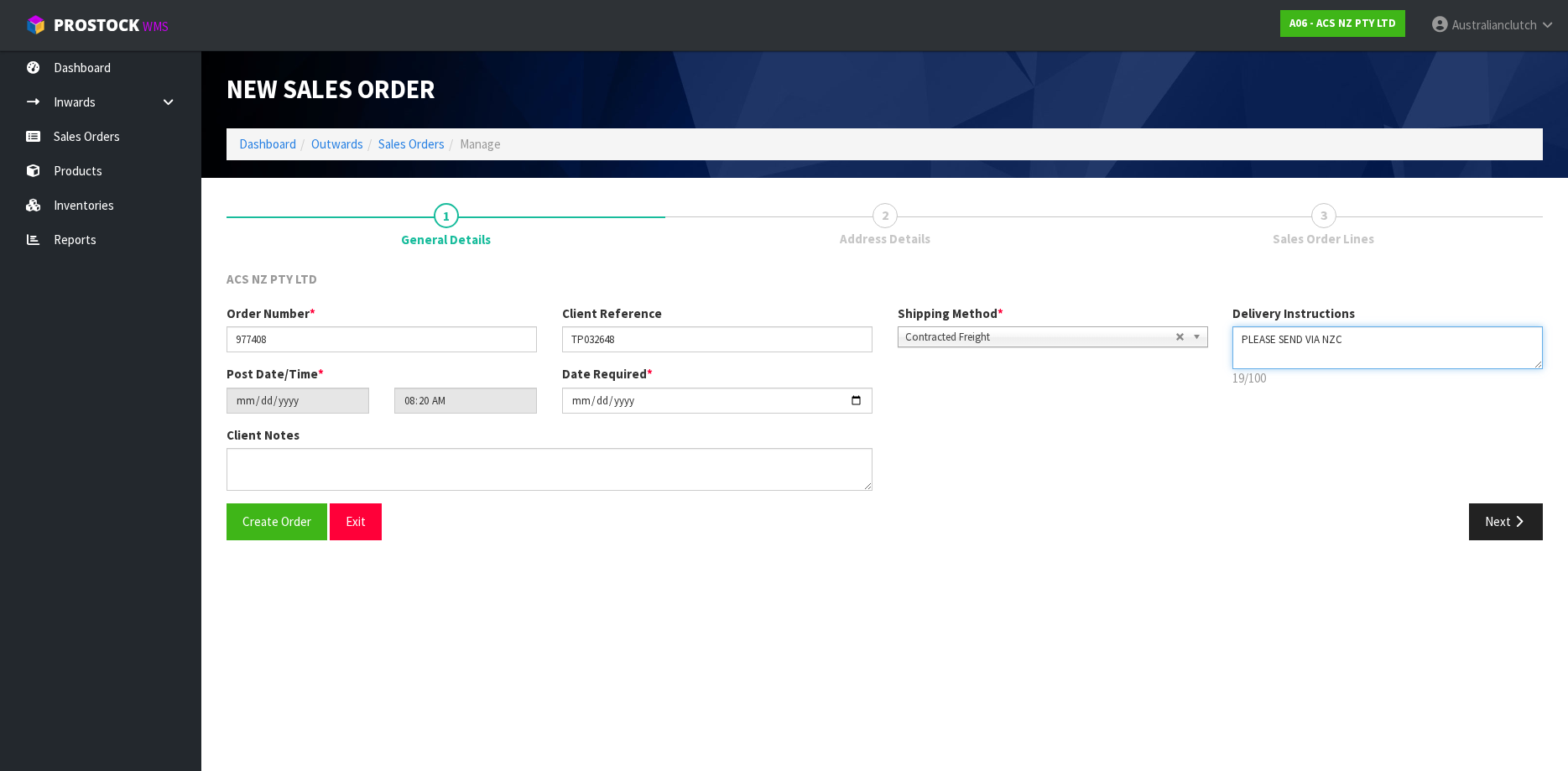
type textarea "PLEASE SEND VIA NZC"
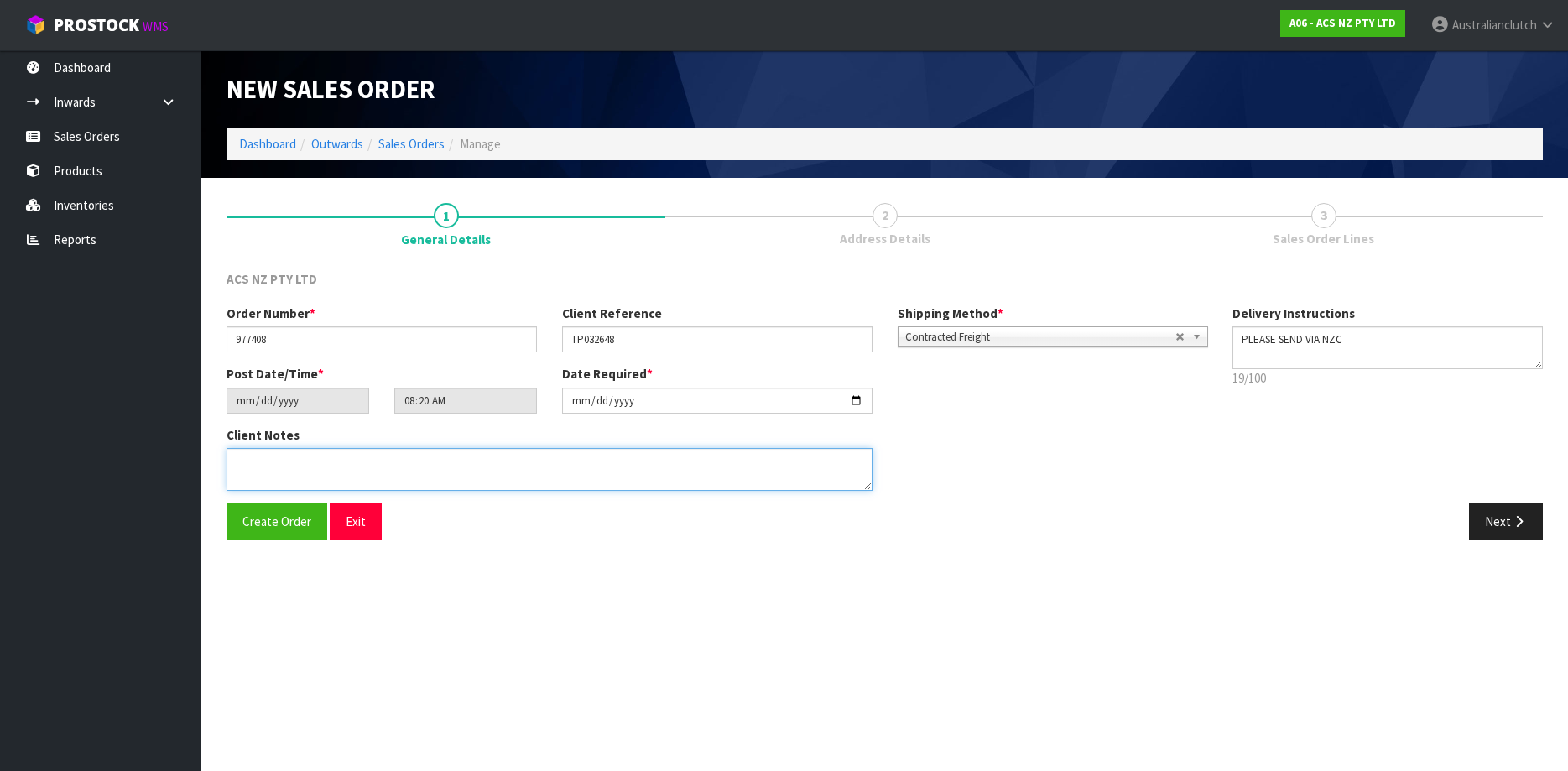
click at [777, 466] on textarea at bounding box center [549, 469] width 646 height 43
type textarea "NO PAPERWORK PLZ"
click at [1520, 520] on icon "button" at bounding box center [1519, 521] width 16 height 13
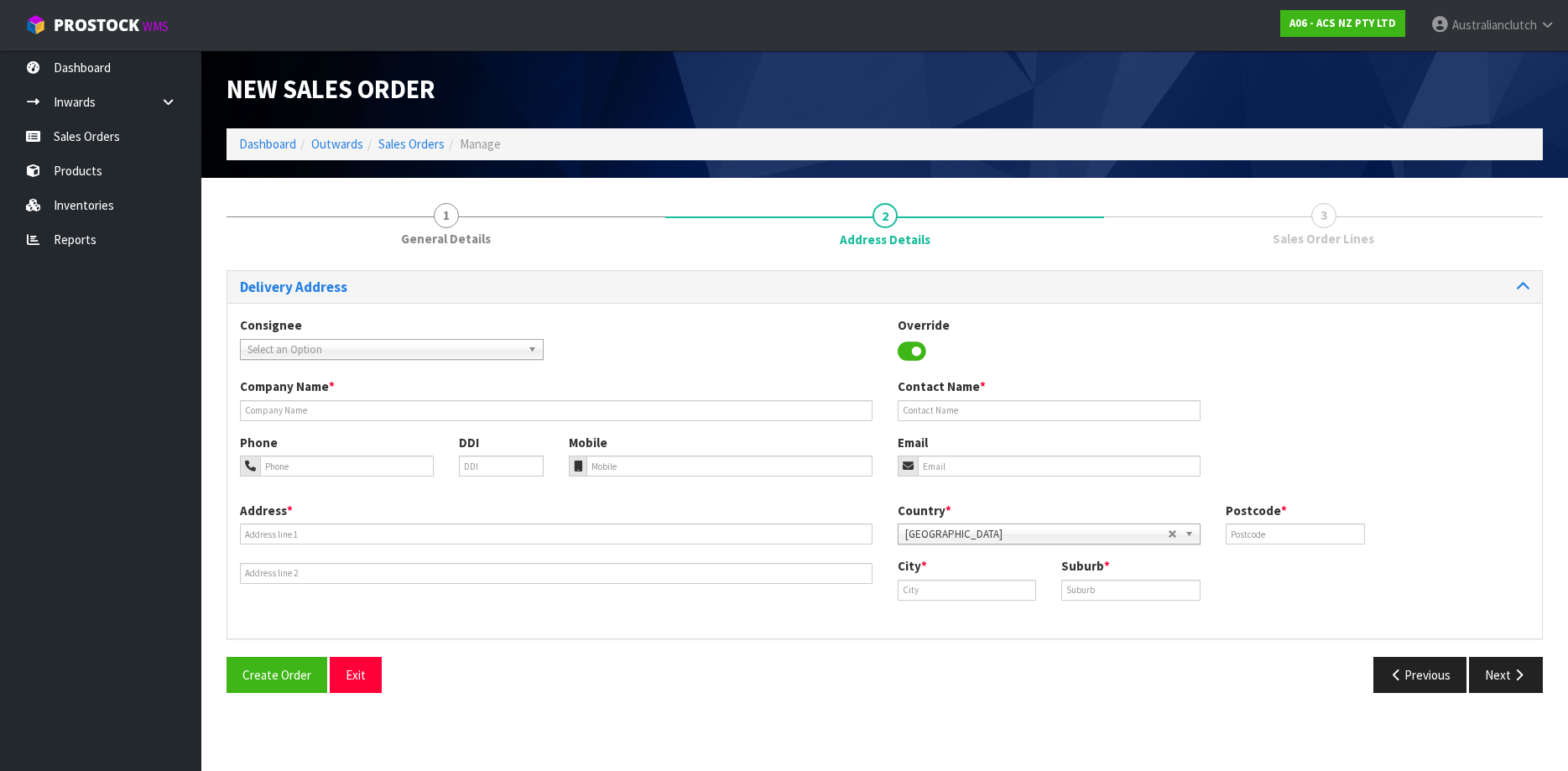
drag, startPoint x: 411, startPoint y: 390, endPoint x: 395, endPoint y: 408, distance: 24.1
click at [400, 398] on div "Company Name *" at bounding box center [556, 399] width 657 height 43
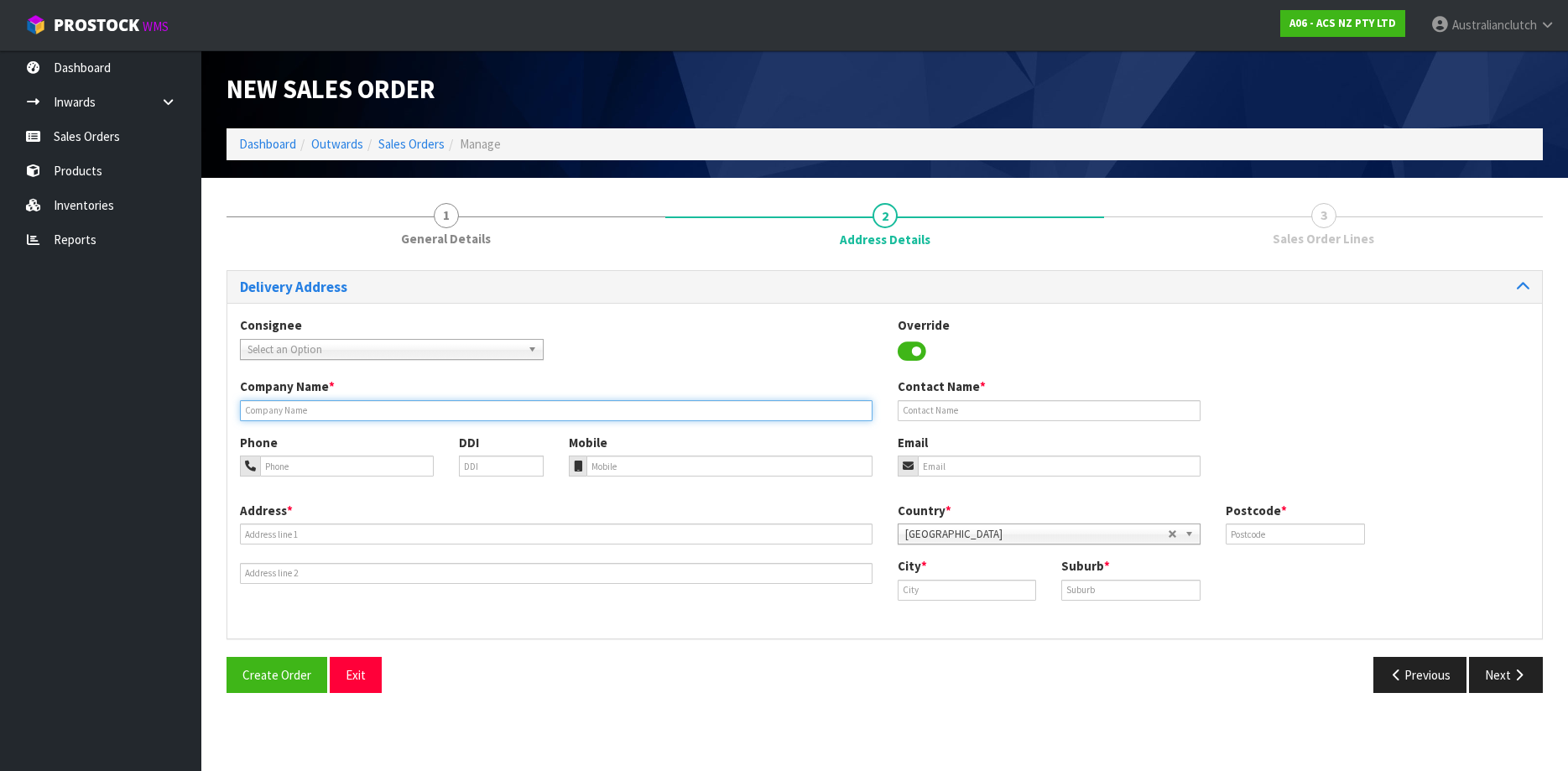
click at [395, 408] on input "text" at bounding box center [555, 410] width 633 height 21
paste input "TOKOROA SERVICE CENTRE"
type input "TOKOROA SERVICE CENTRE"
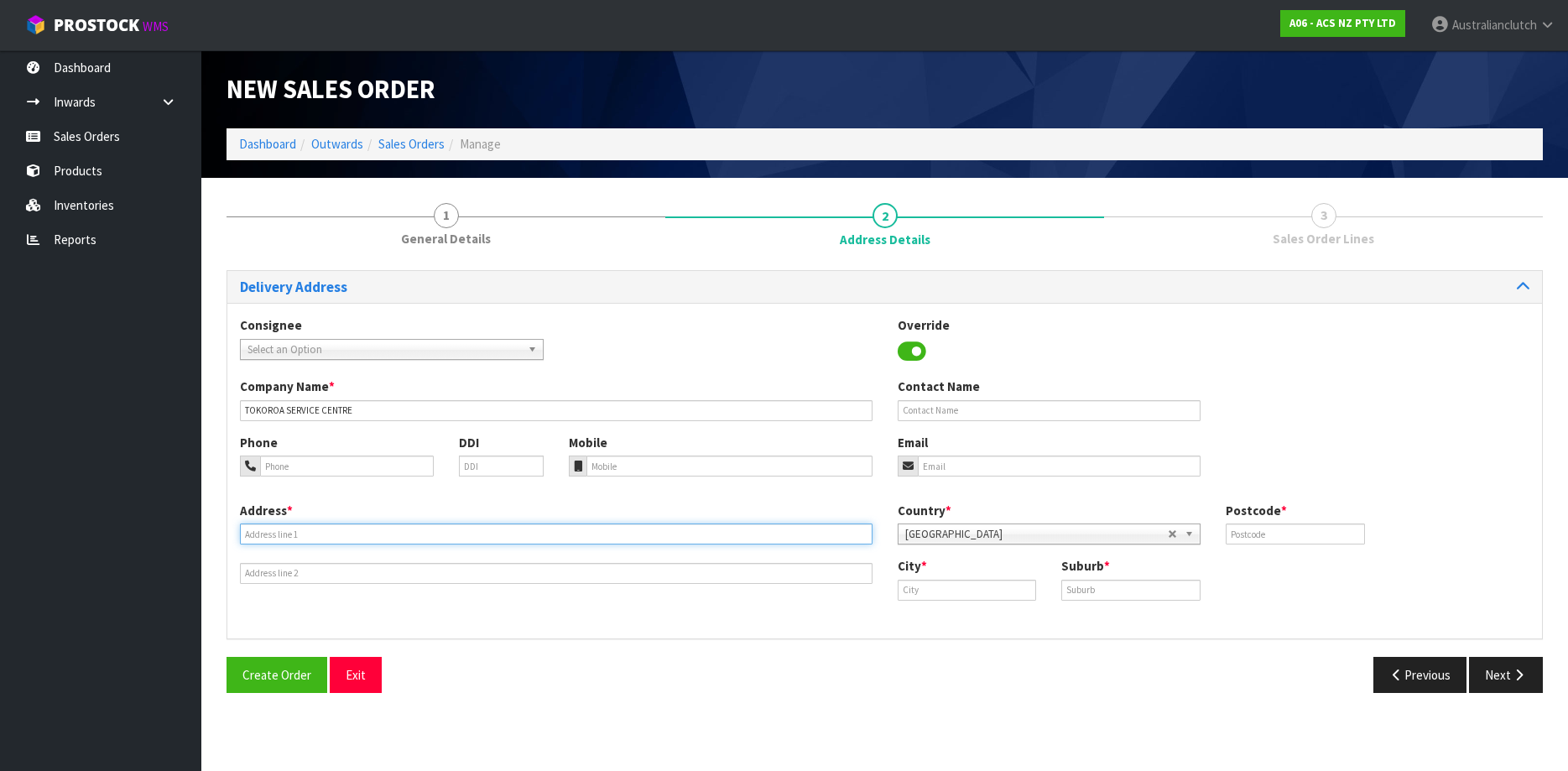
click at [390, 530] on input "text" at bounding box center [555, 533] width 633 height 21
paste input "39 CHAMBERS STREET"
type input "39 CHAMBERS STREET"
click at [962, 580] on input "text" at bounding box center [967, 590] width 139 height 21
paste input "Tokoroa"
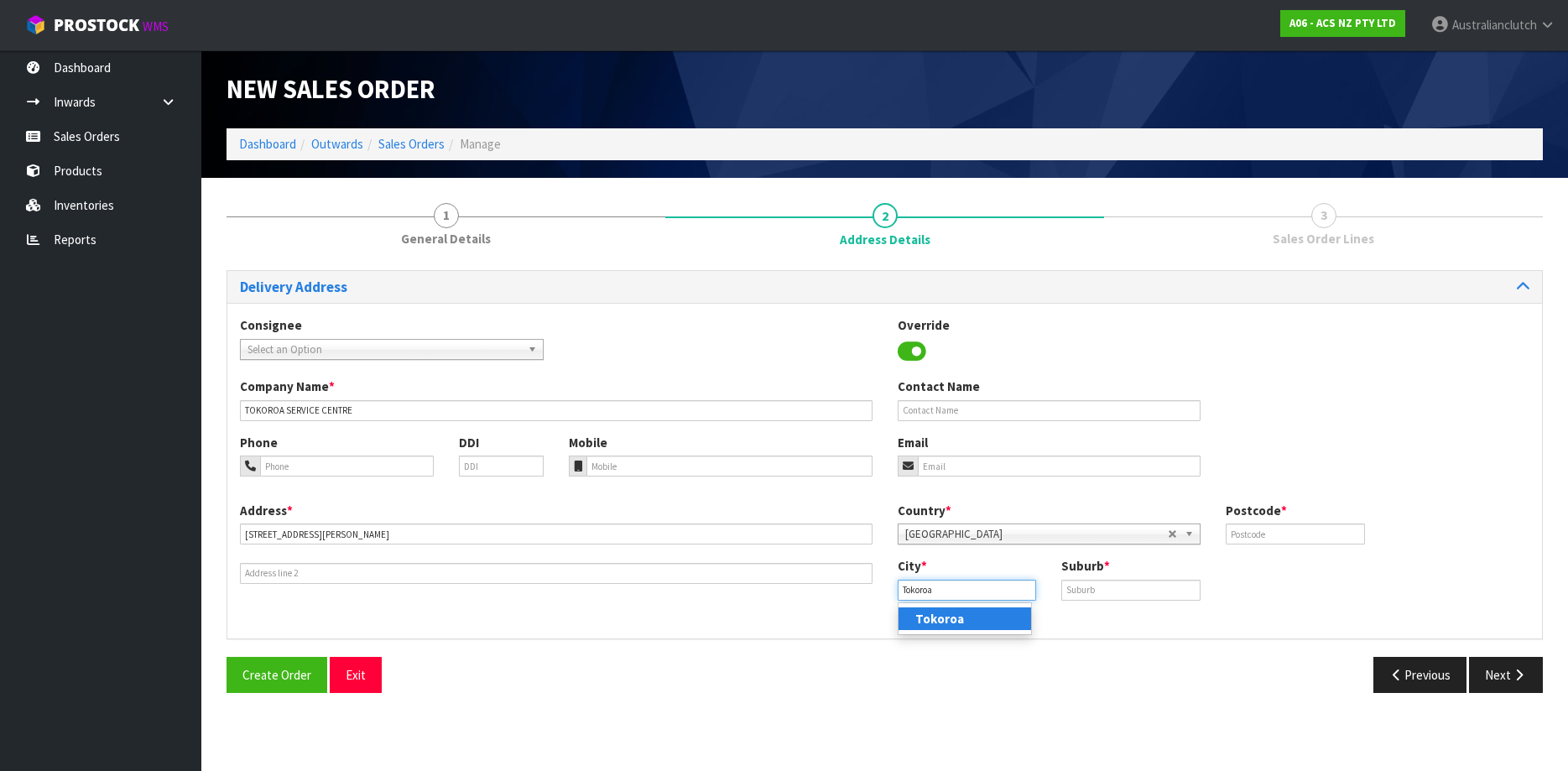
type input "Tokoroa"
click at [1084, 581] on input "text" at bounding box center [1130, 590] width 139 height 21
paste input "TOKOROA"
type input "TOKOROA"
click at [1285, 538] on input "text" at bounding box center [1295, 533] width 139 height 21
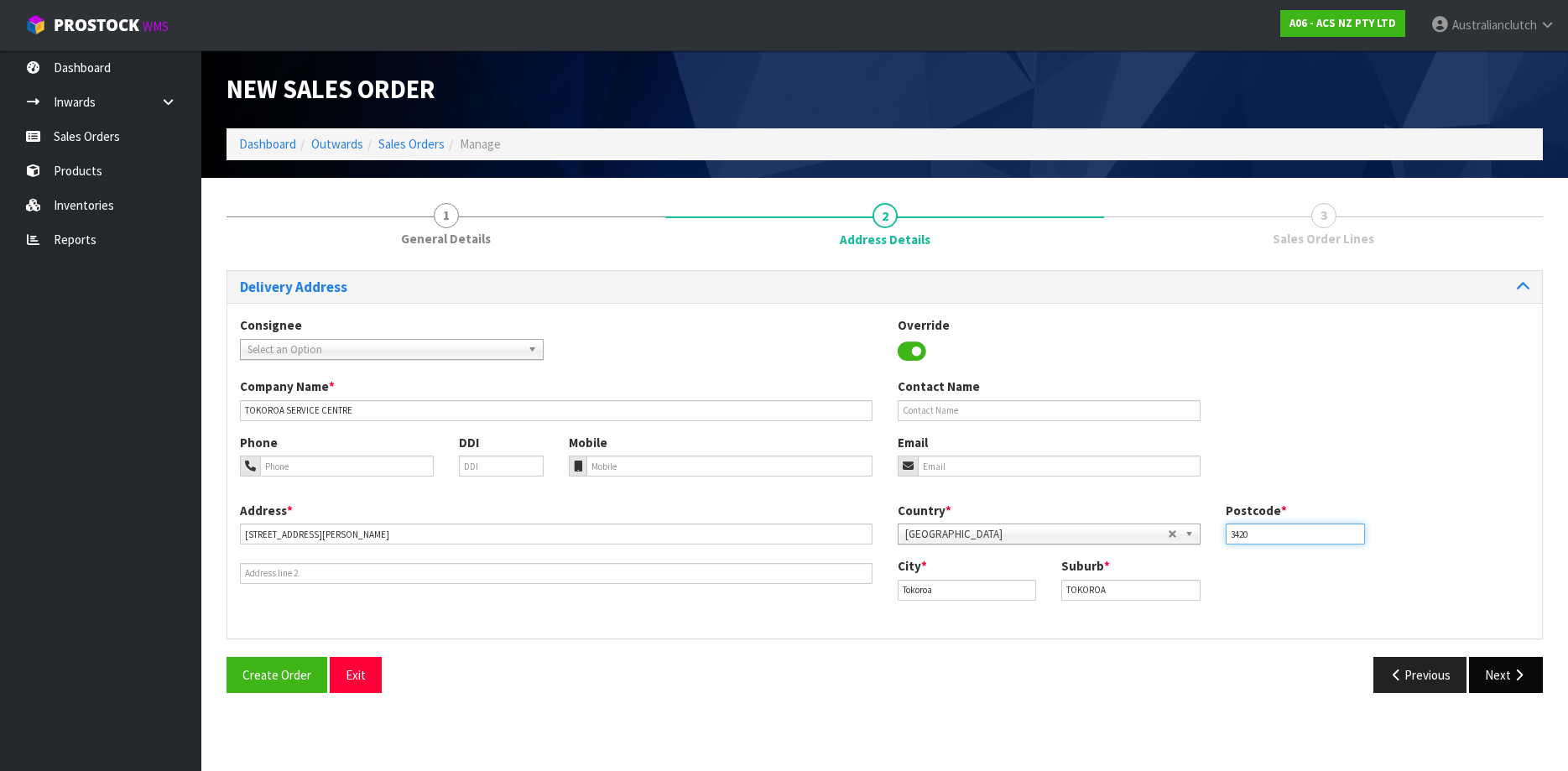
type input "3420"
click at [1513, 666] on button "Next" at bounding box center [1505, 674] width 74 height 36
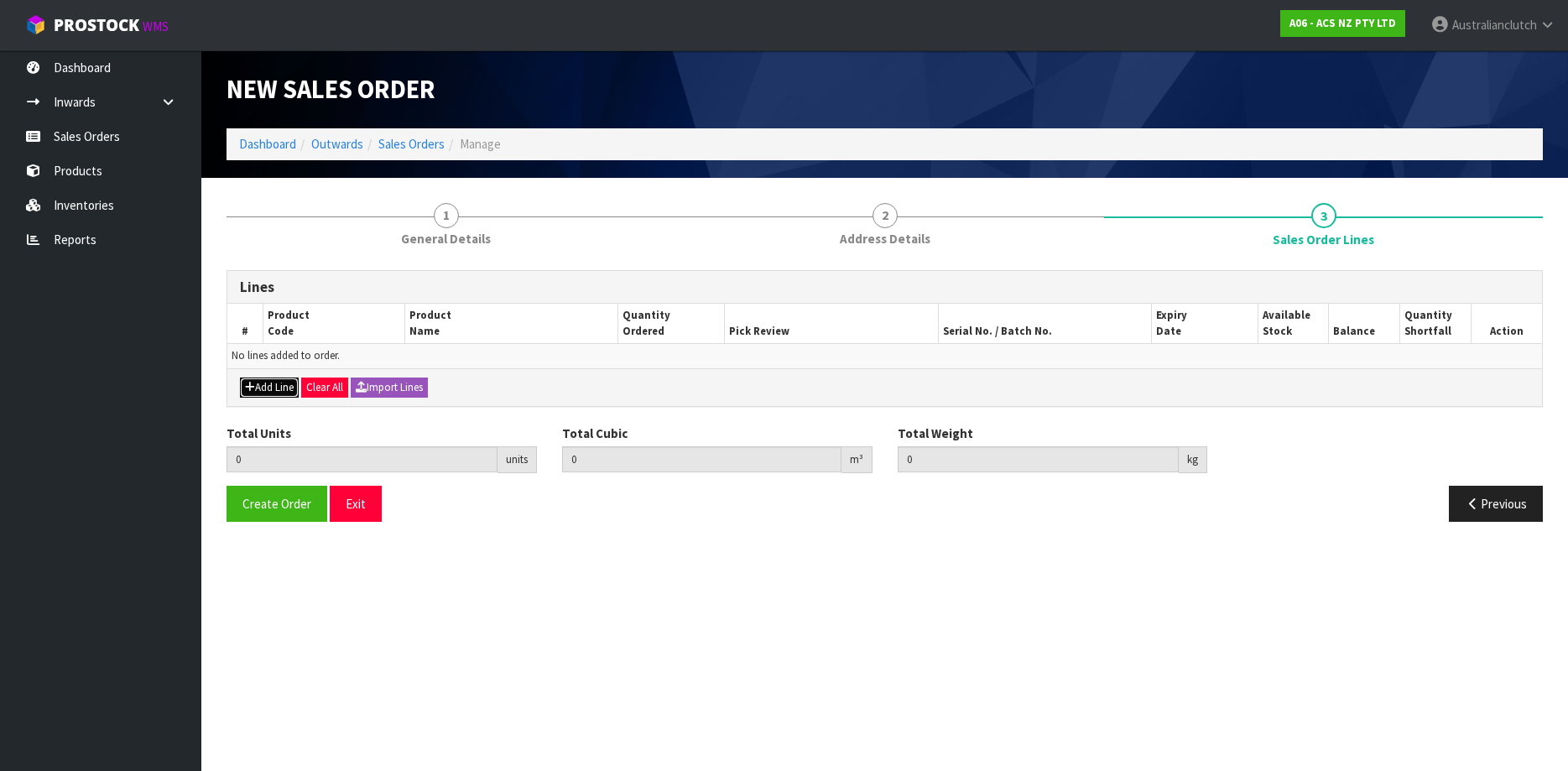
drag, startPoint x: 253, startPoint y: 381, endPoint x: 266, endPoint y: 378, distance: 13.3
click at [257, 381] on button "Add Line" at bounding box center [269, 387] width 59 height 21
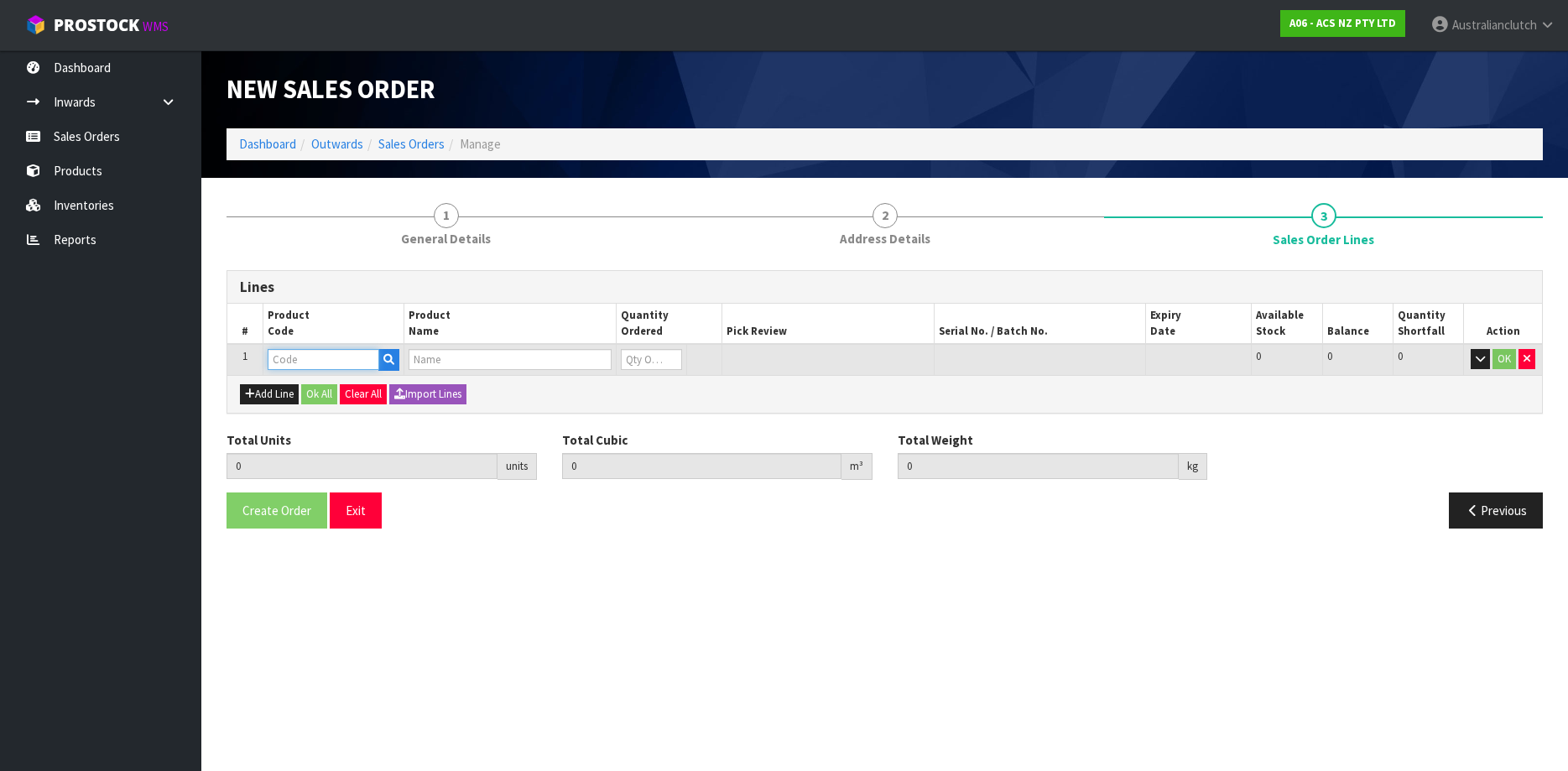
click at [286, 367] on input "text" at bounding box center [324, 359] width 112 height 21
paste input "MCFD062"
type input "MCFD062"
type input "0.000000"
type input "0.000"
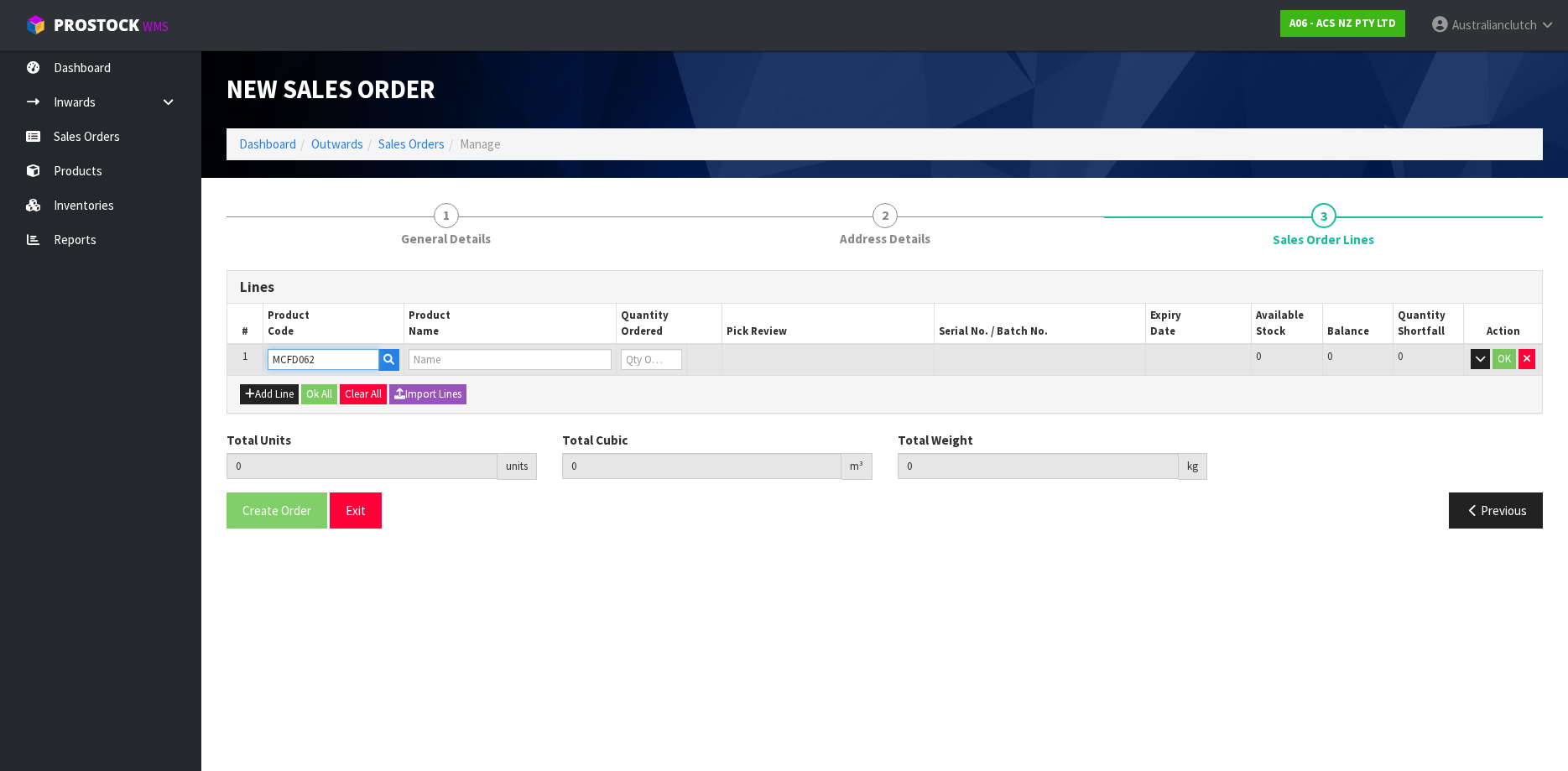
type input "CLUTCH M/CYL FORD / MAZDA"
type input "0"
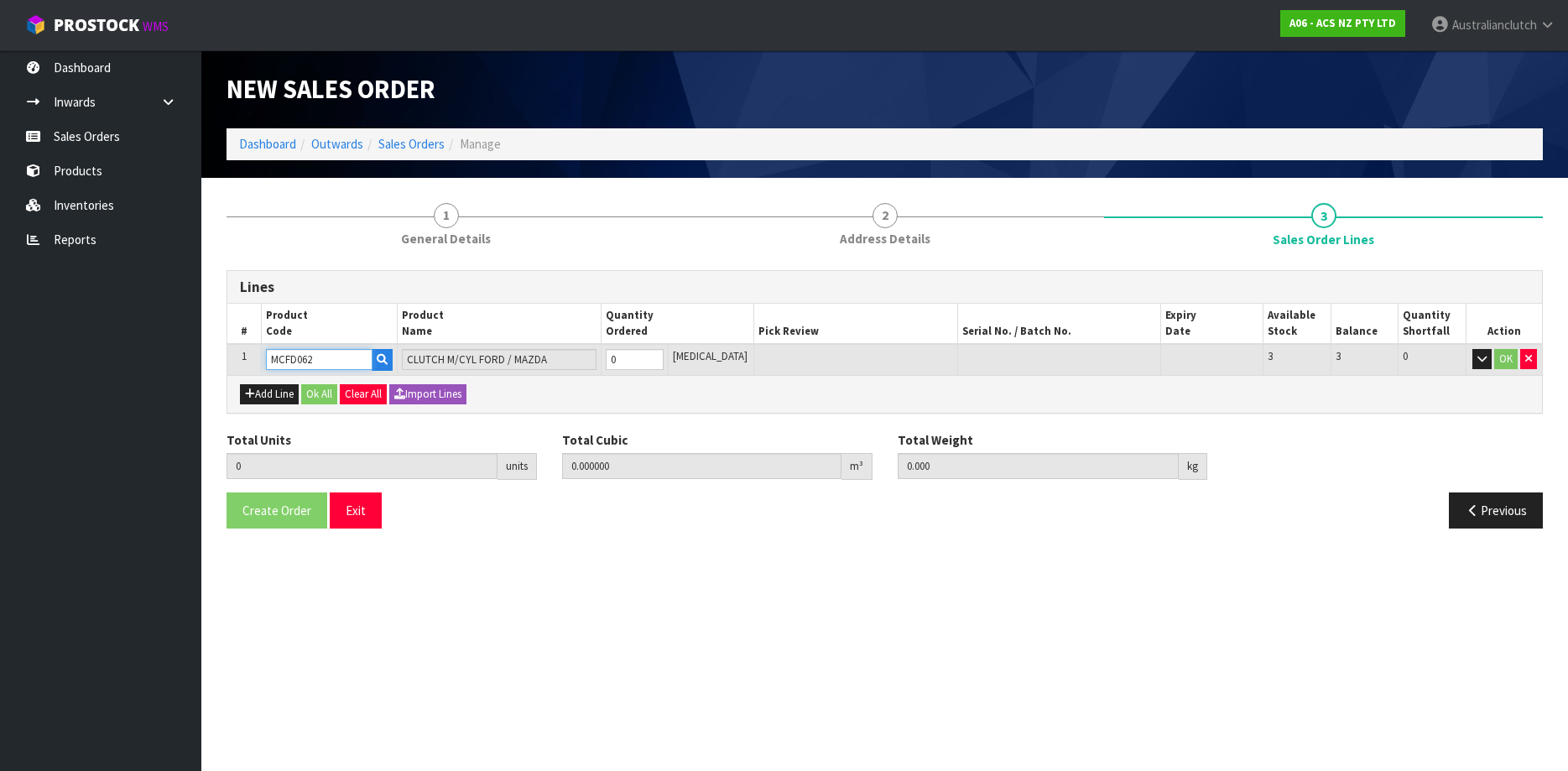
type input "1"
type input "0.002981"
type input "0.3"
type input "1"
click at [662, 354] on input "1" at bounding box center [635, 359] width 59 height 21
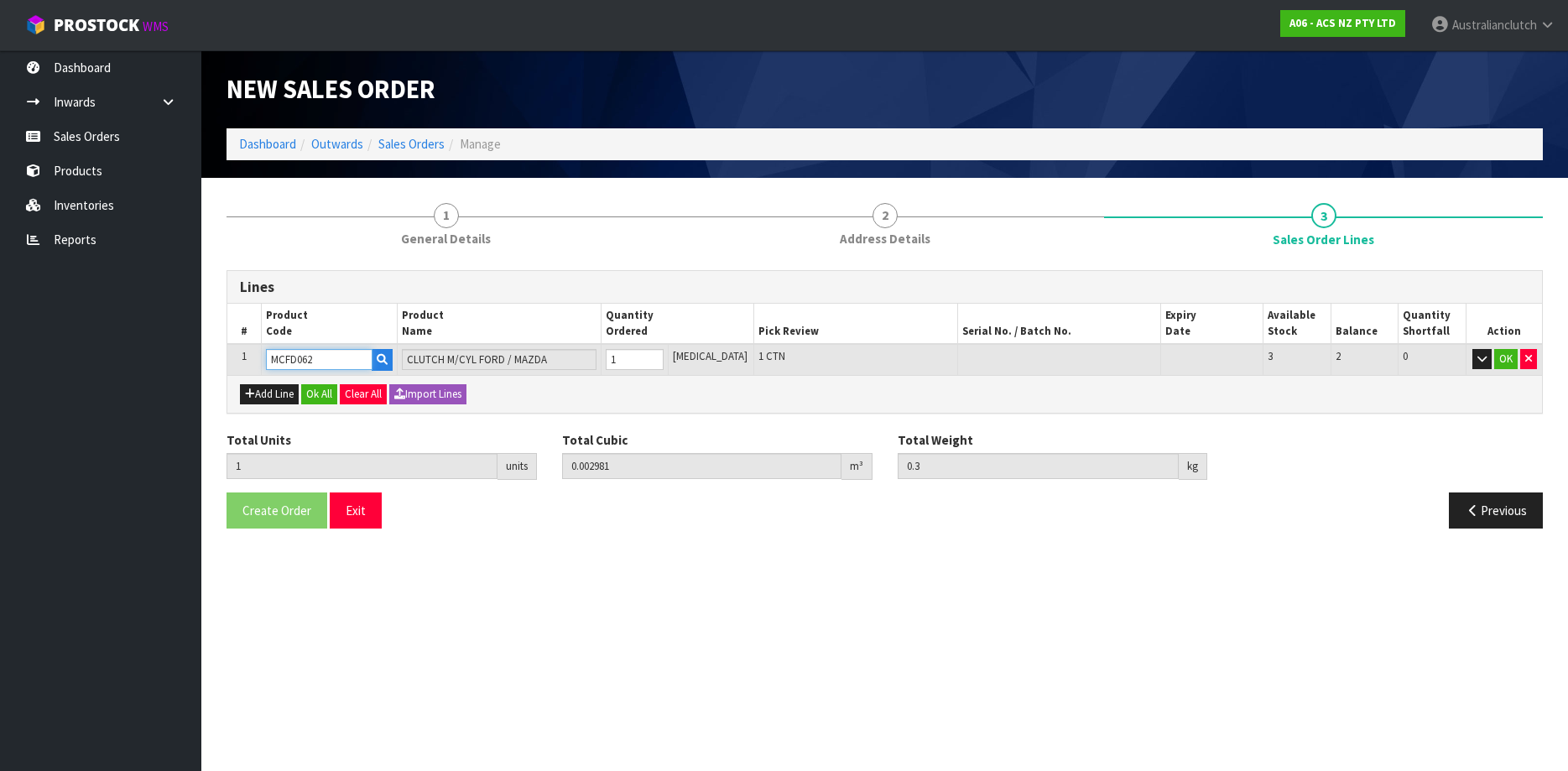
type input "2"
type input "0.005962"
type input "0.6"
type input "2"
click at [664, 354] on input "2" at bounding box center [635, 359] width 59 height 21
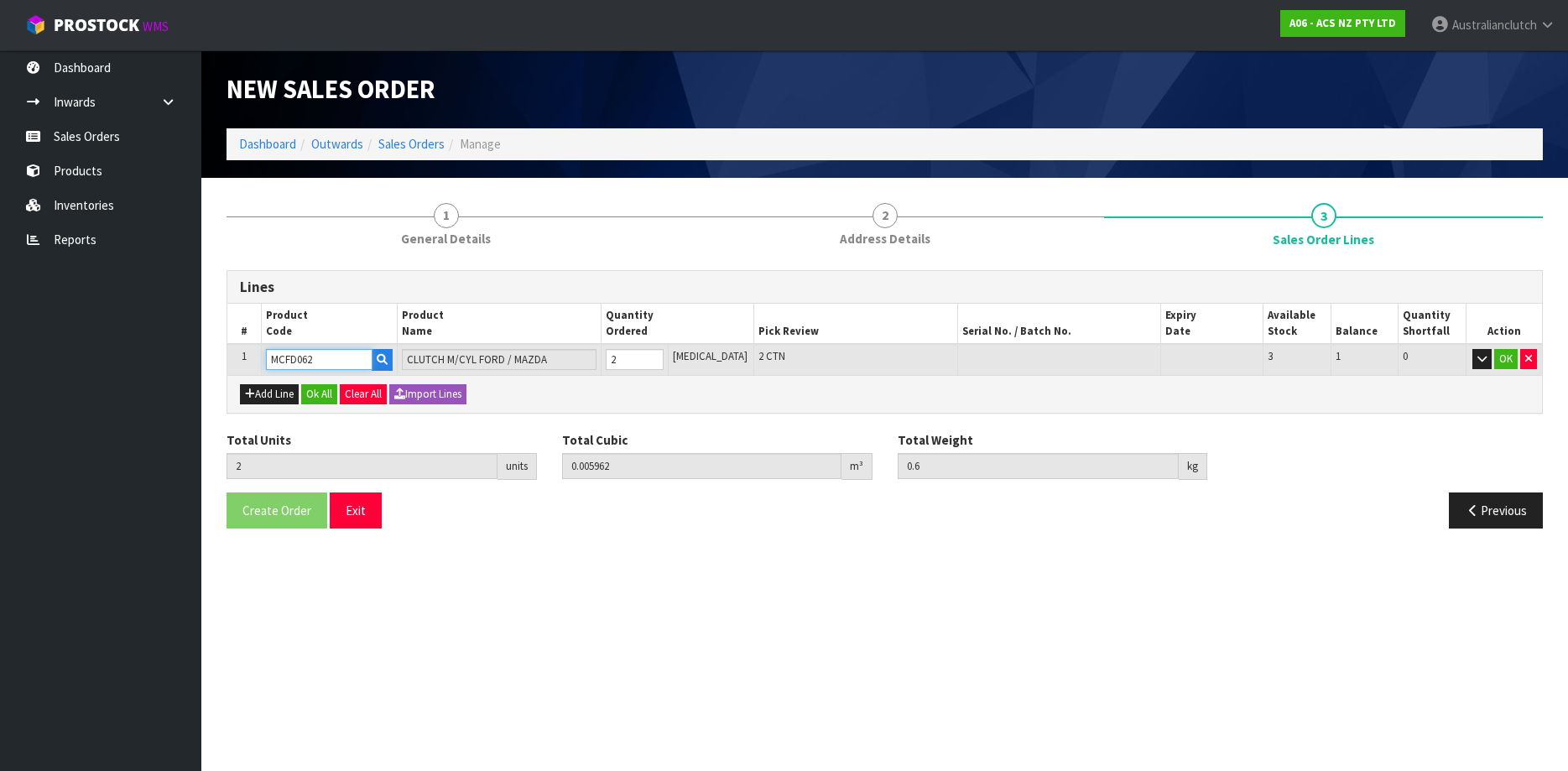
type input "1"
type input "0.002981"
type input "0.3"
type input "1"
click at [664, 363] on input "1" at bounding box center [635, 359] width 59 height 21
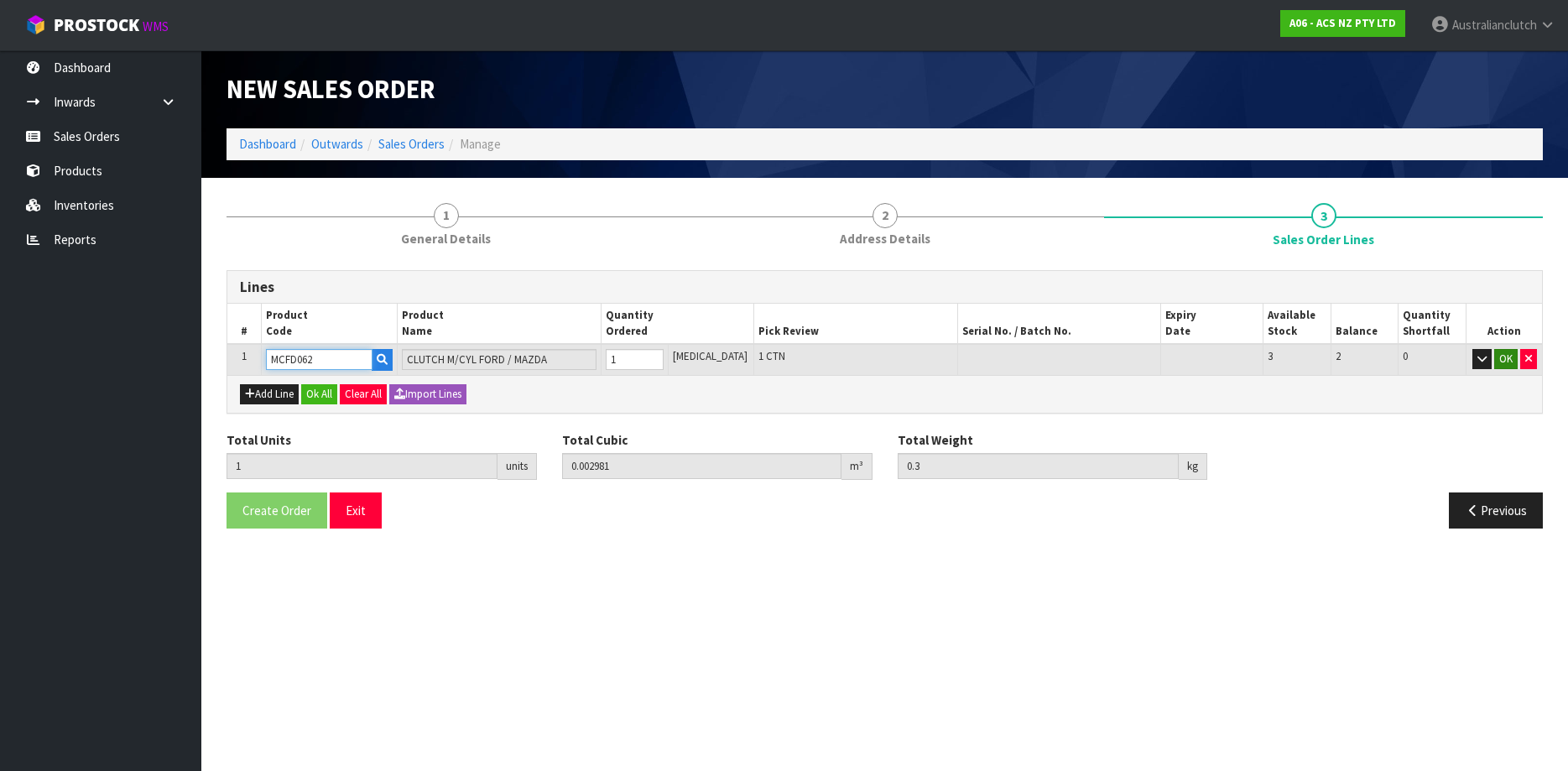
type input "MCFD062"
click at [1507, 357] on button "OK" at bounding box center [1505, 359] width 24 height 21
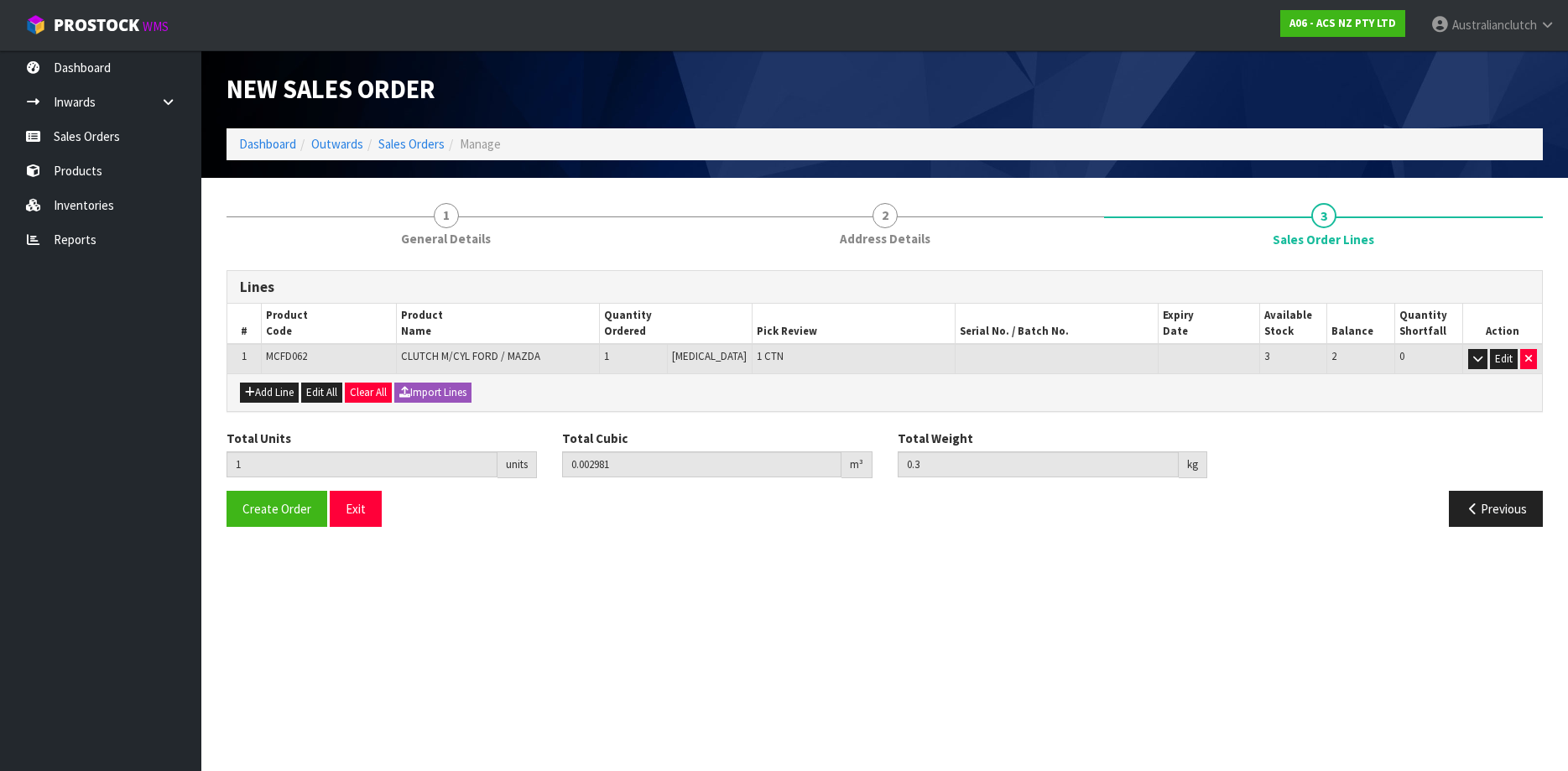
drag, startPoint x: 198, startPoint y: 513, endPoint x: 222, endPoint y: 511, distance: 24.1
click at [199, 513] on ul "Dashboard Inwards Purchase Orders Receipts Sales Orders Products Inventories Re…" at bounding box center [100, 410] width 201 height 720
click at [223, 510] on div "Create Order Exit" at bounding box center [549, 508] width 671 height 36
click at [249, 508] on span "Create Order" at bounding box center [277, 508] width 69 height 16
